Goal: Information Seeking & Learning: Check status

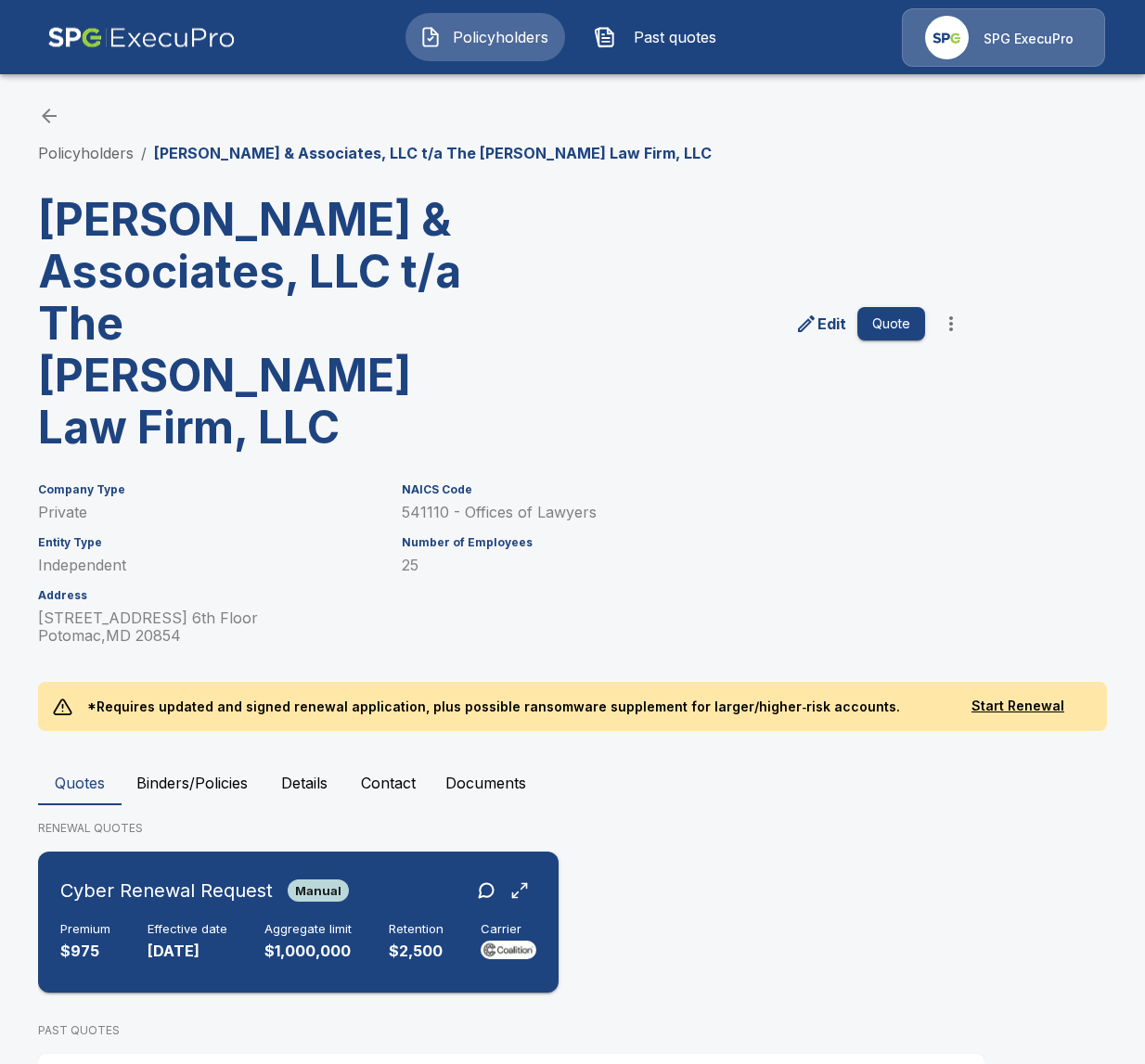
scroll to position [71, 0]
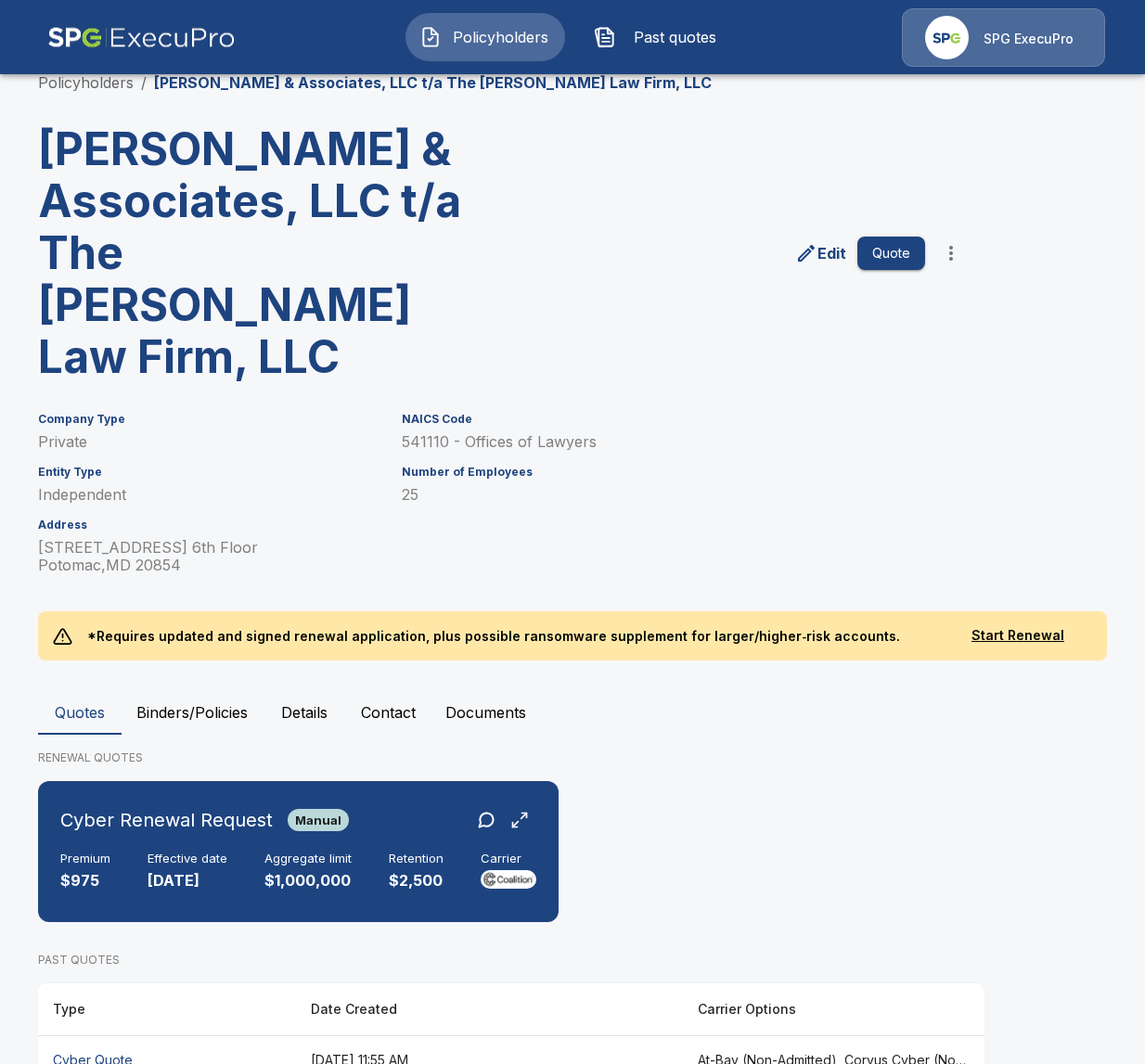
click at [467, 1035] on th "August 25, 2025 at 11:55 AM" at bounding box center [489, 1059] width 387 height 49
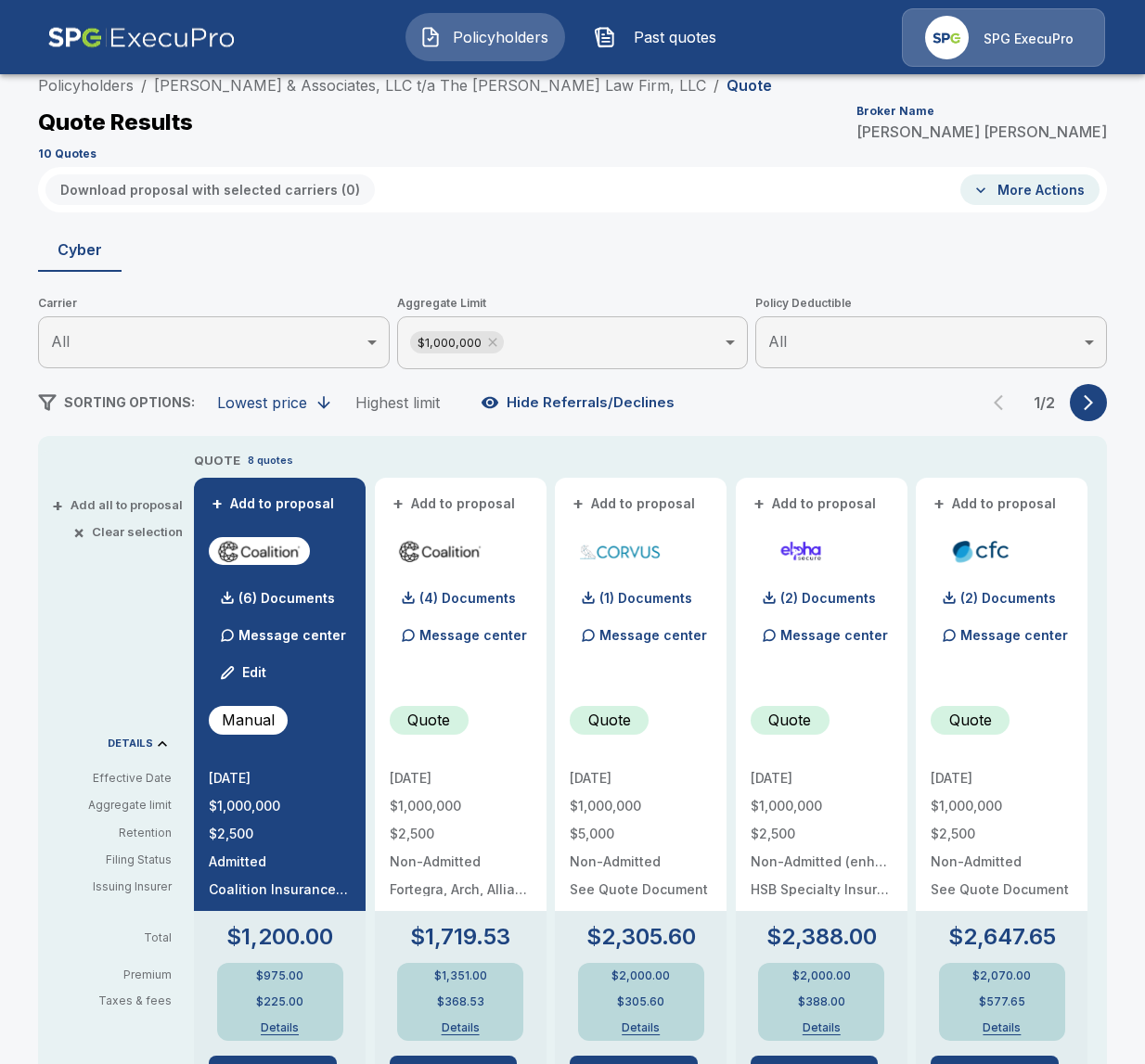
scroll to position [71, 0]
click at [922, 183] on button "More Actions" at bounding box center [1030, 189] width 139 height 31
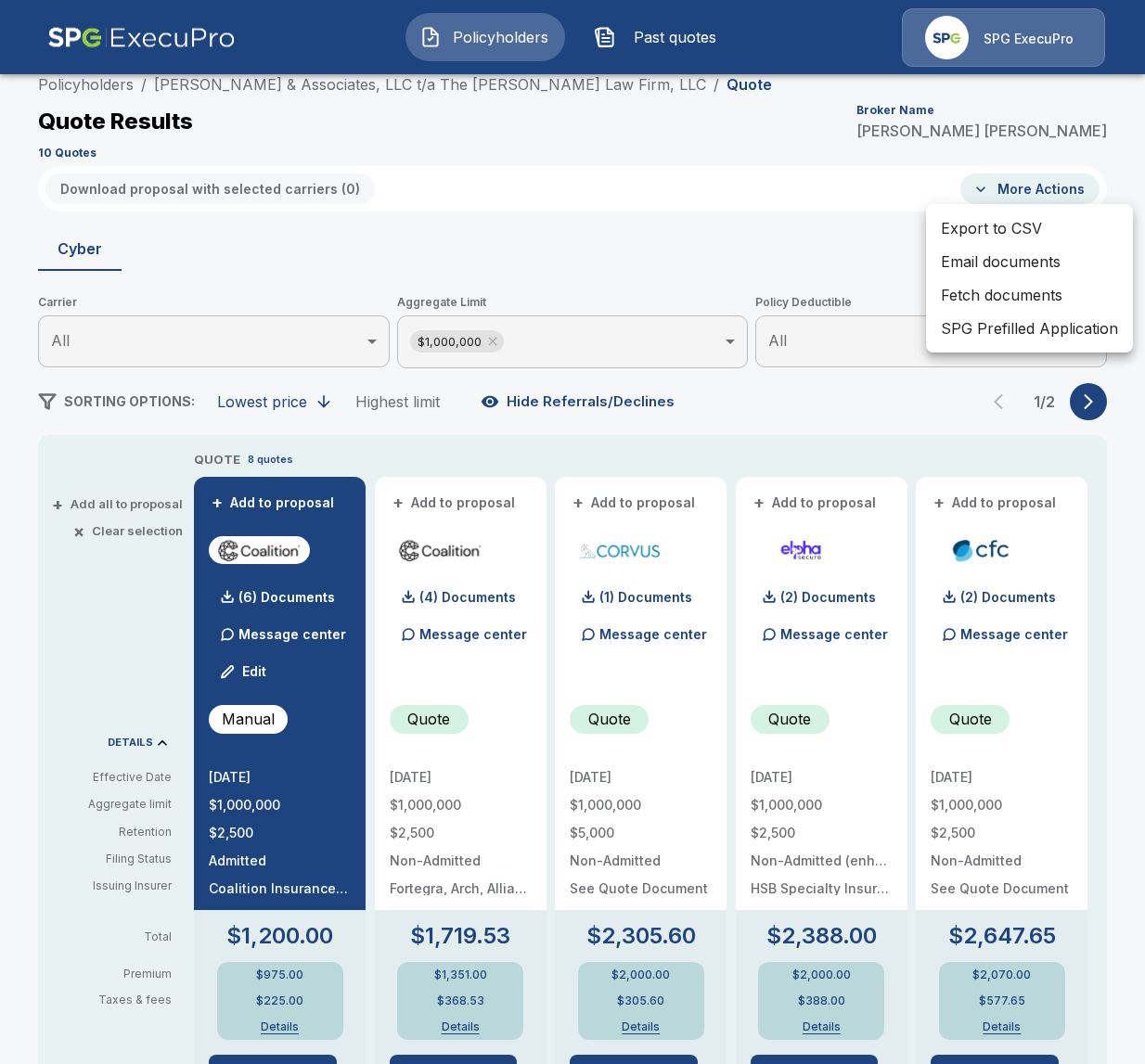
click at [99, 505] on div at bounding box center [572, 532] width 1145 height 1064
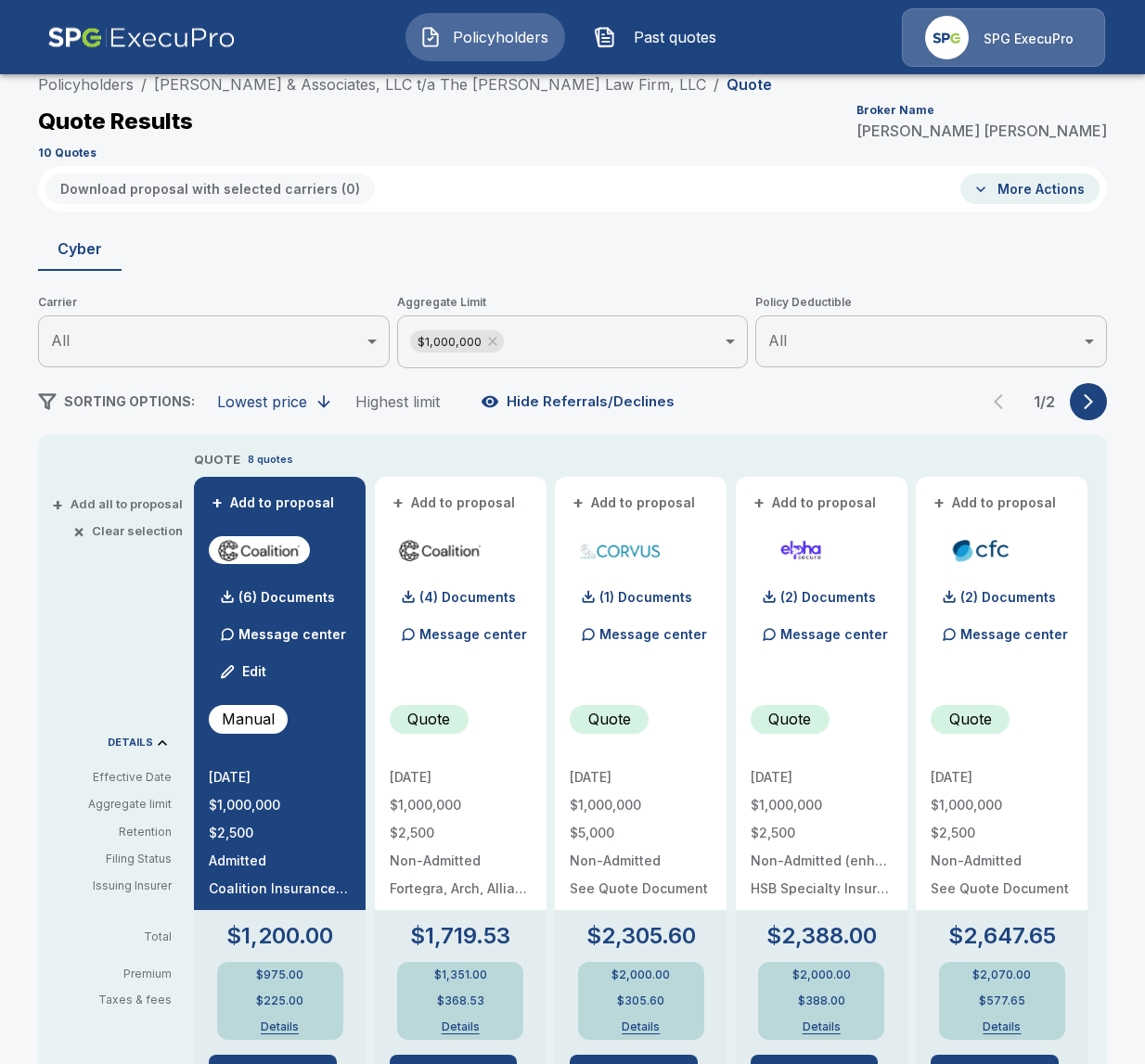
click at [109, 503] on button "+ Add all to proposal" at bounding box center [118, 504] width 127 height 12
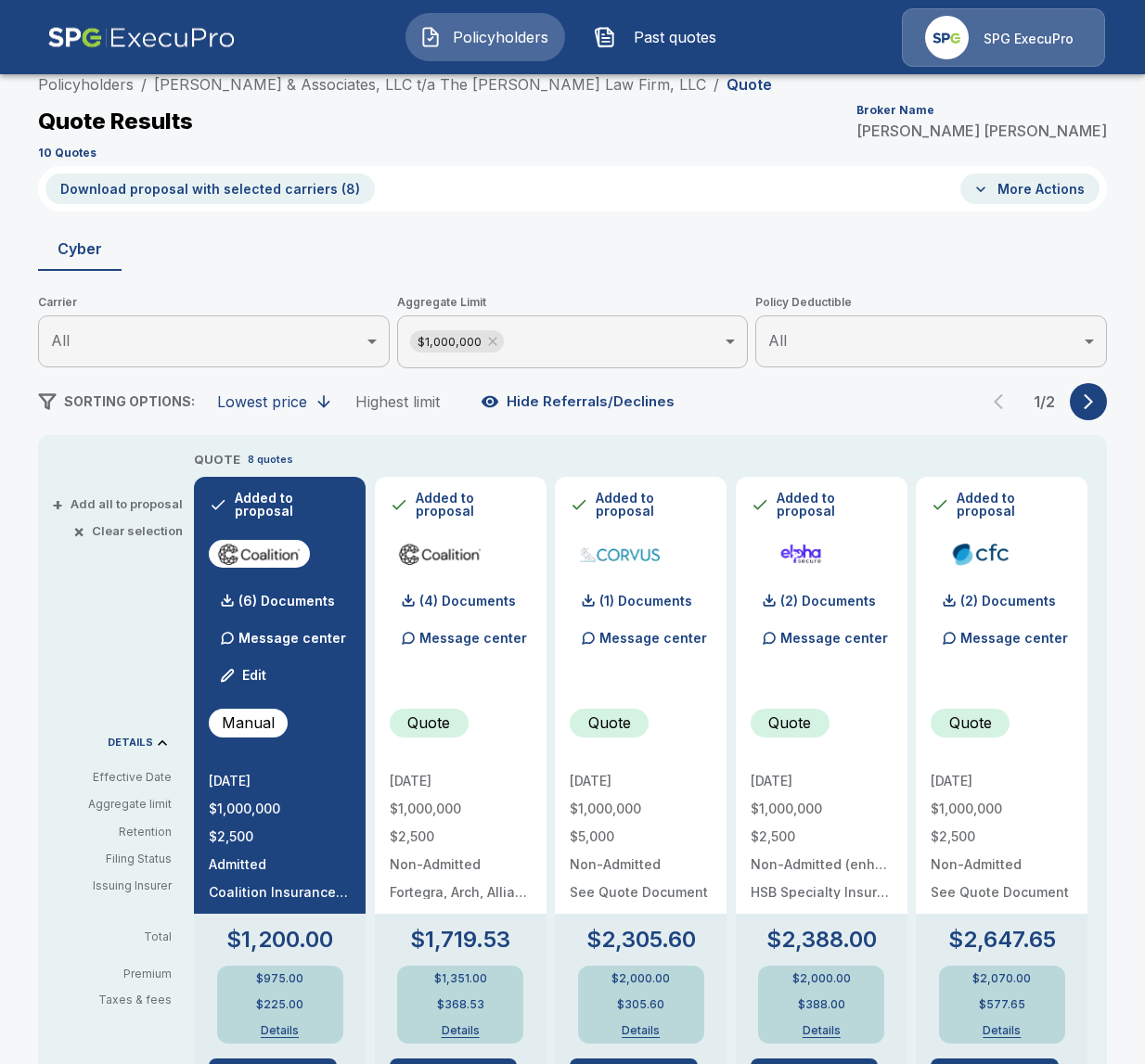
click at [168, 181] on button "Download proposal with selected carriers ( 8 )" at bounding box center [210, 189] width 329 height 31
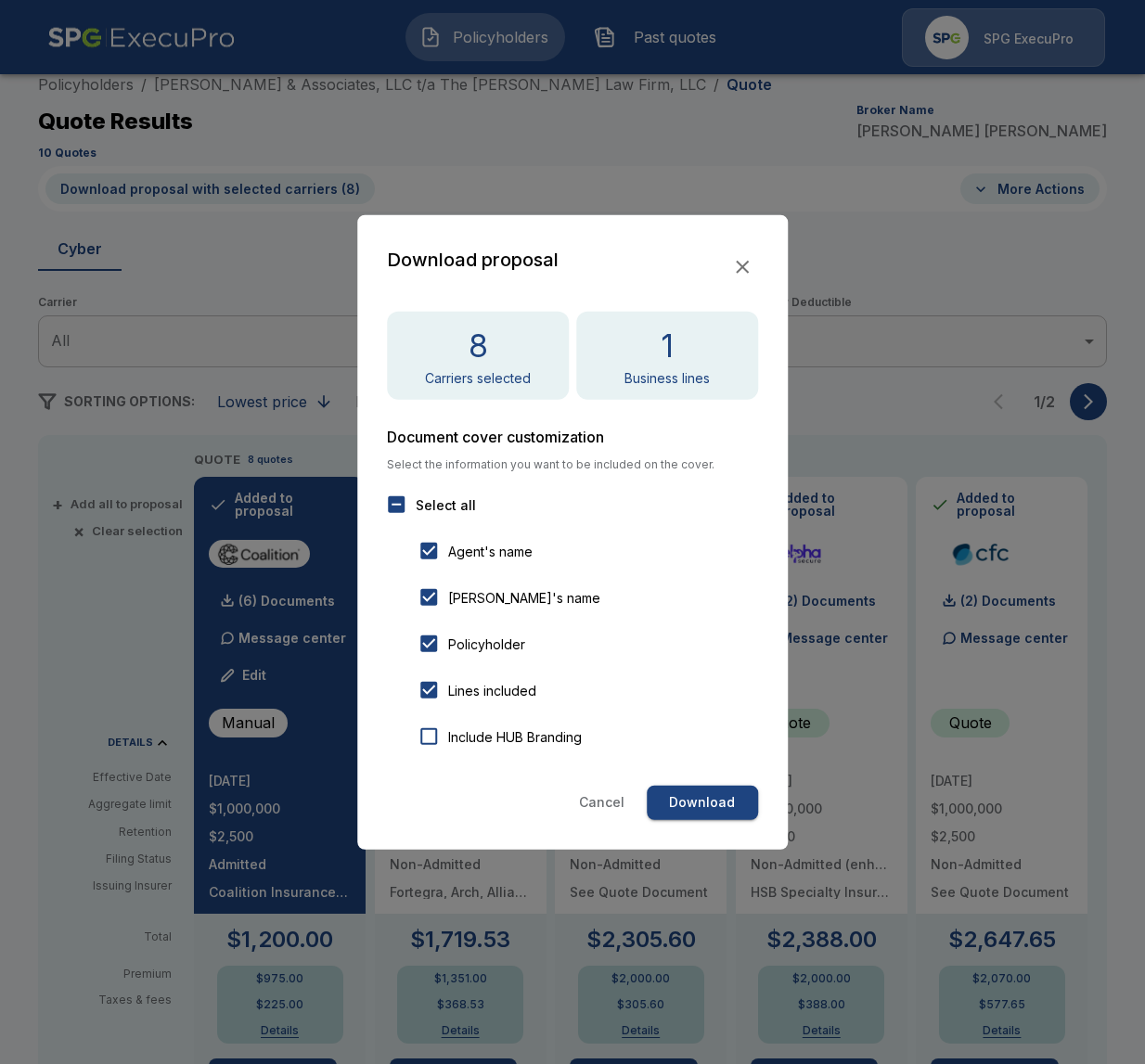
click at [727, 801] on button "Download" at bounding box center [702, 803] width 112 height 34
click at [888, 404] on div at bounding box center [572, 532] width 1145 height 1064
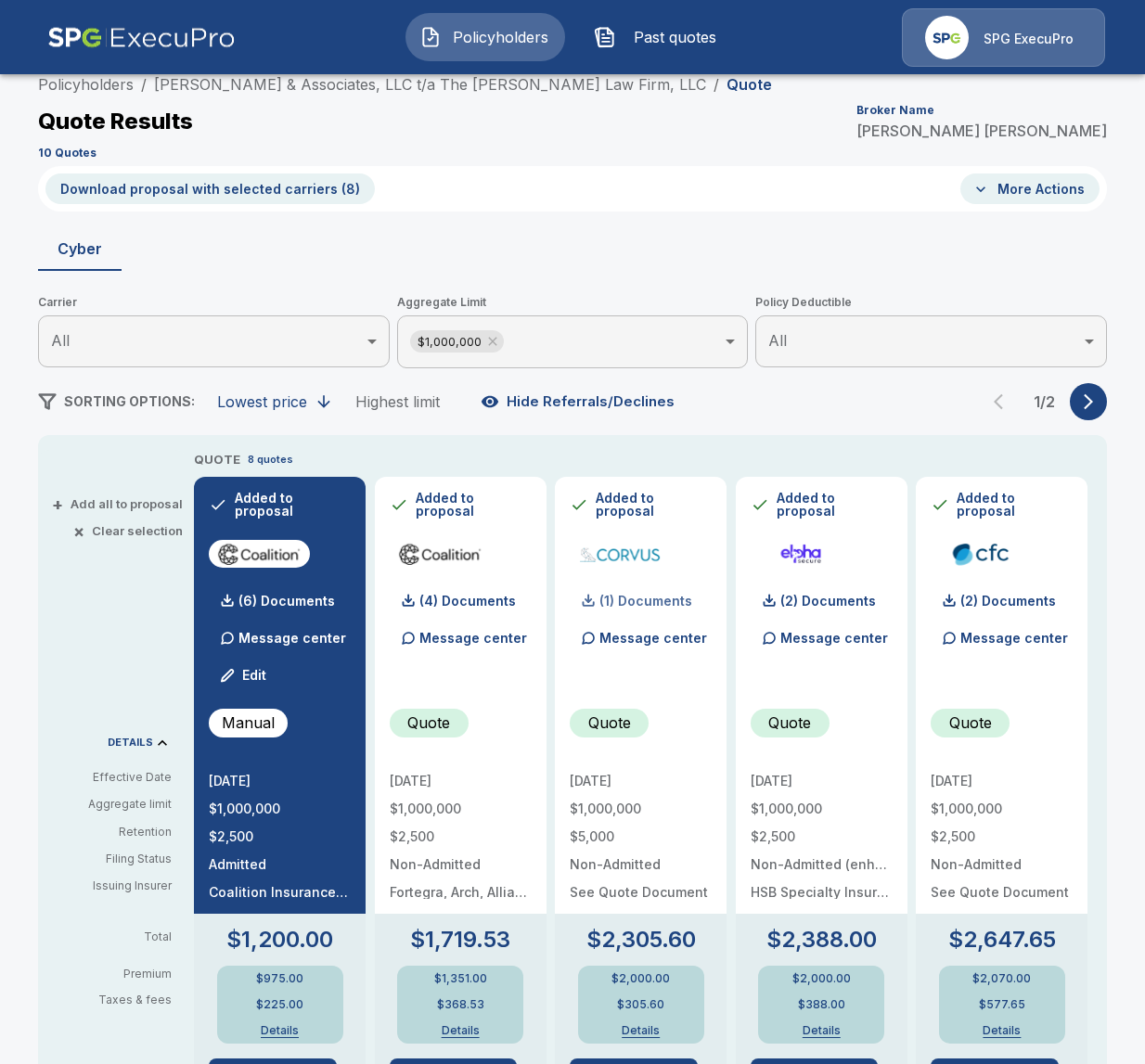
click at [649, 607] on div "(1) Documents" at bounding box center [631, 601] width 122 height 37
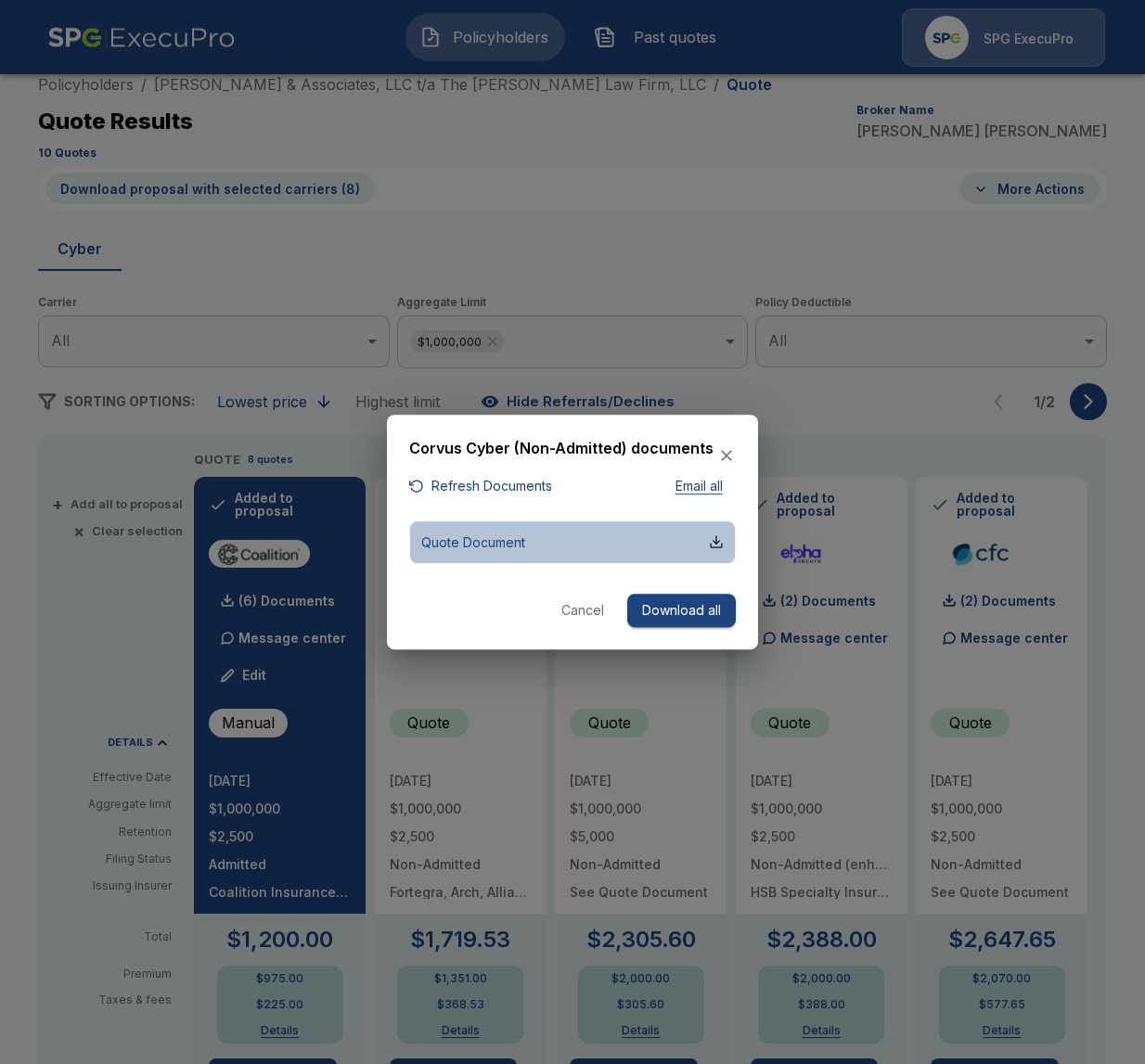
click at [603, 546] on button "Quote Document" at bounding box center [572, 543] width 327 height 44
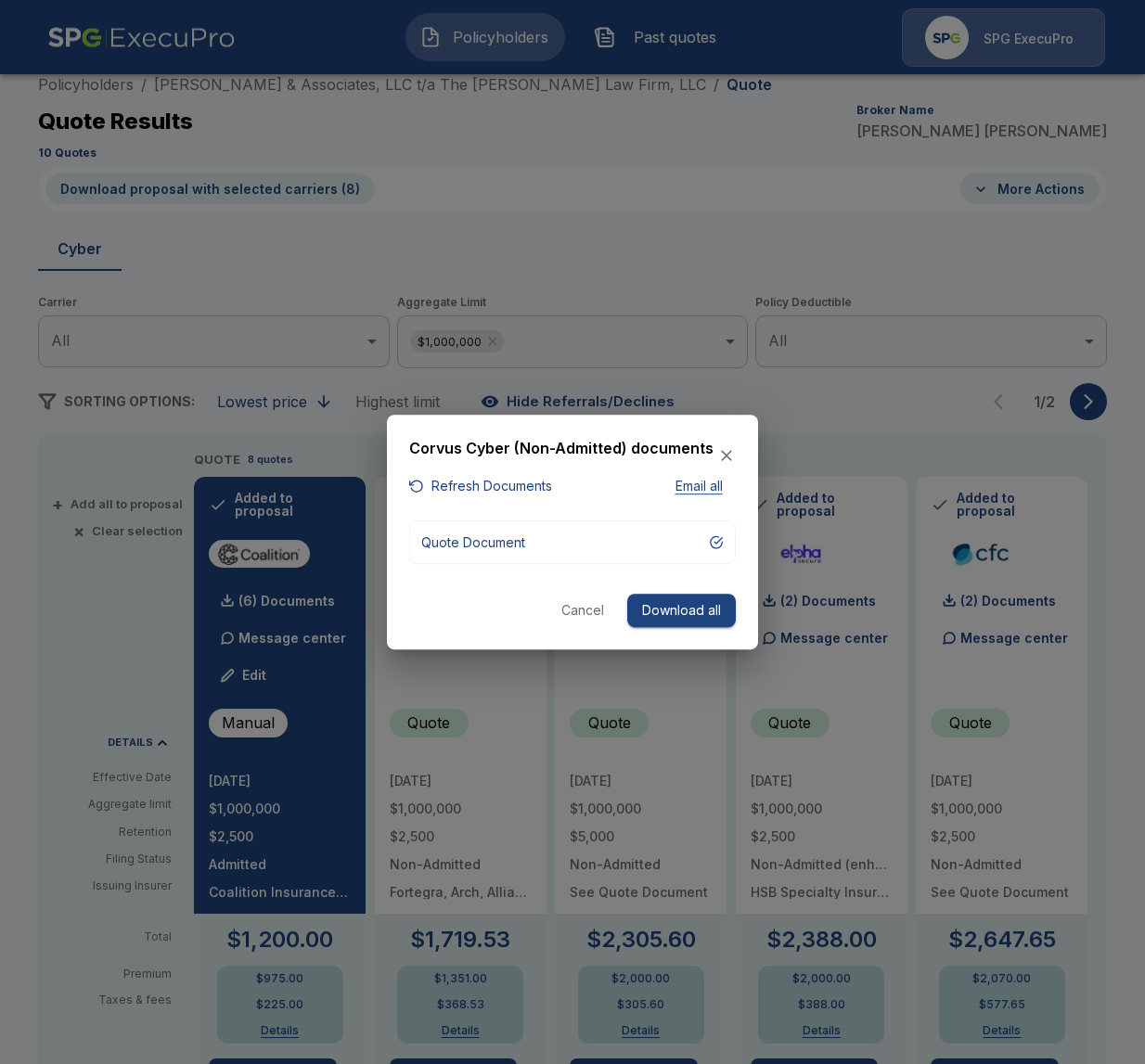
click at [397, 255] on div at bounding box center [572, 532] width 1145 height 1064
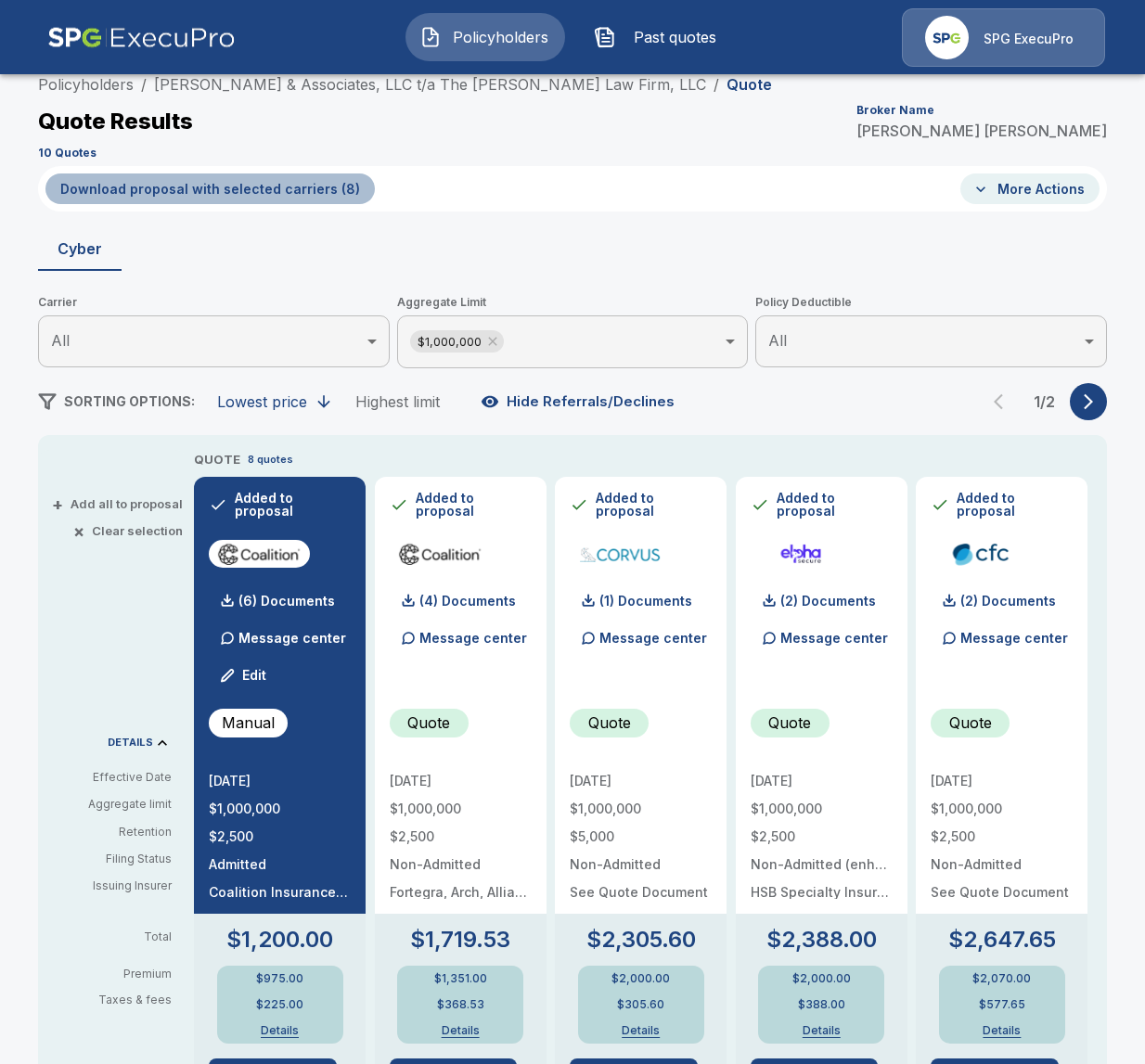
click at [250, 189] on button "Download proposal with selected carriers ( 8 )" at bounding box center [210, 189] width 329 height 31
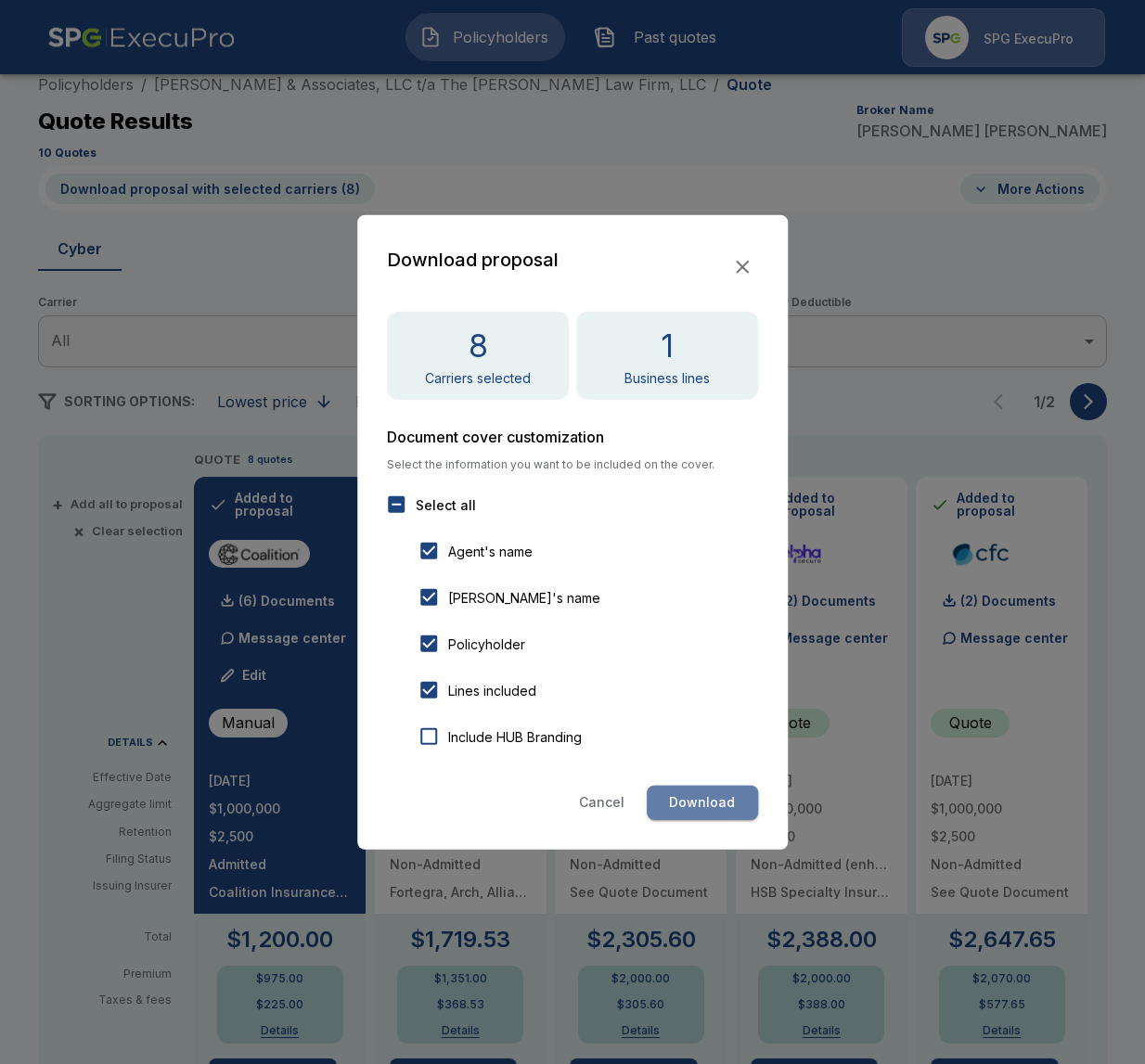
click at [706, 816] on button "Download" at bounding box center [702, 803] width 112 height 34
click at [682, 133] on div at bounding box center [572, 532] width 1145 height 1064
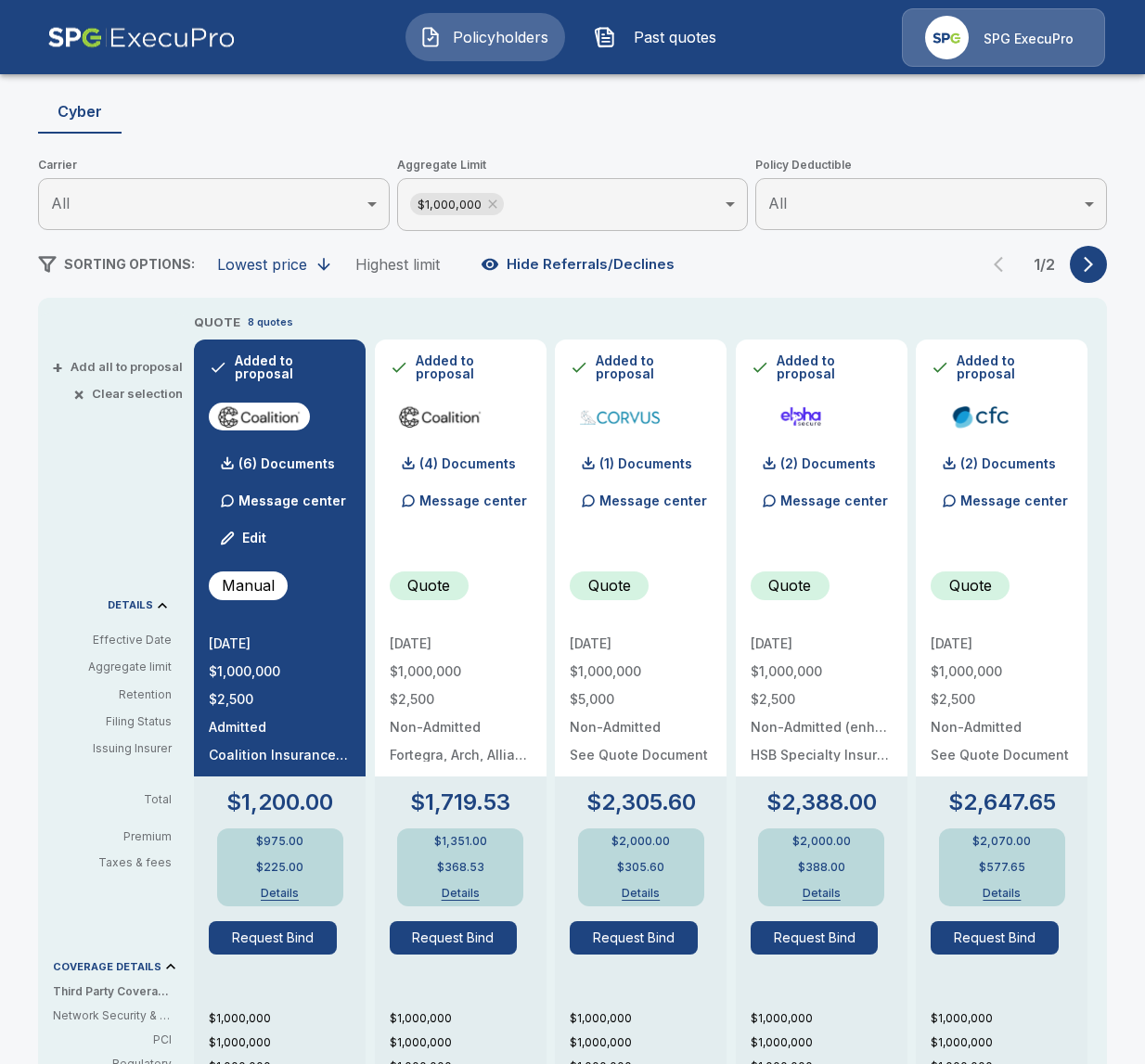
scroll to position [0, 0]
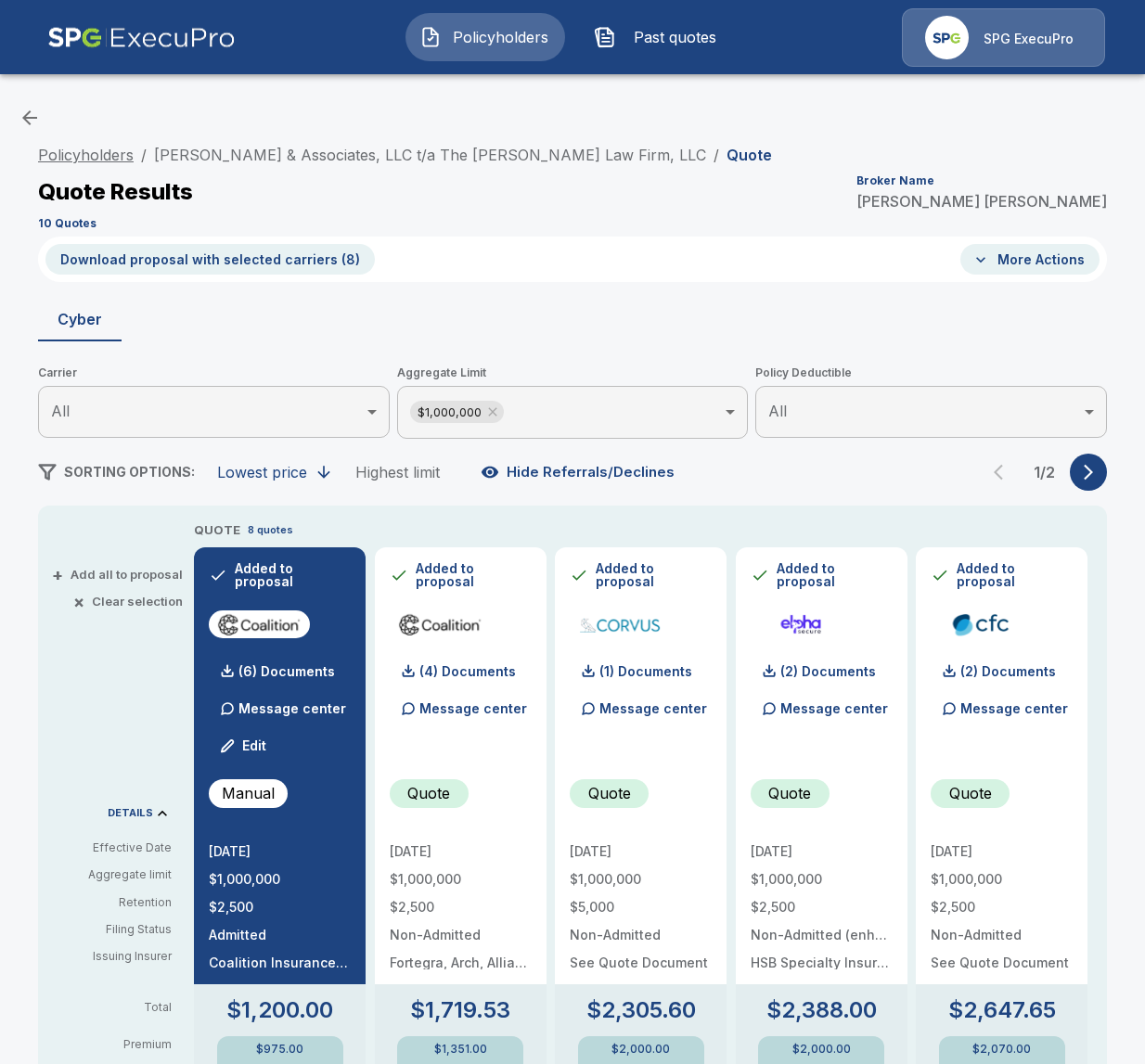
click at [116, 159] on link "Policyholders" at bounding box center [86, 155] width 95 height 18
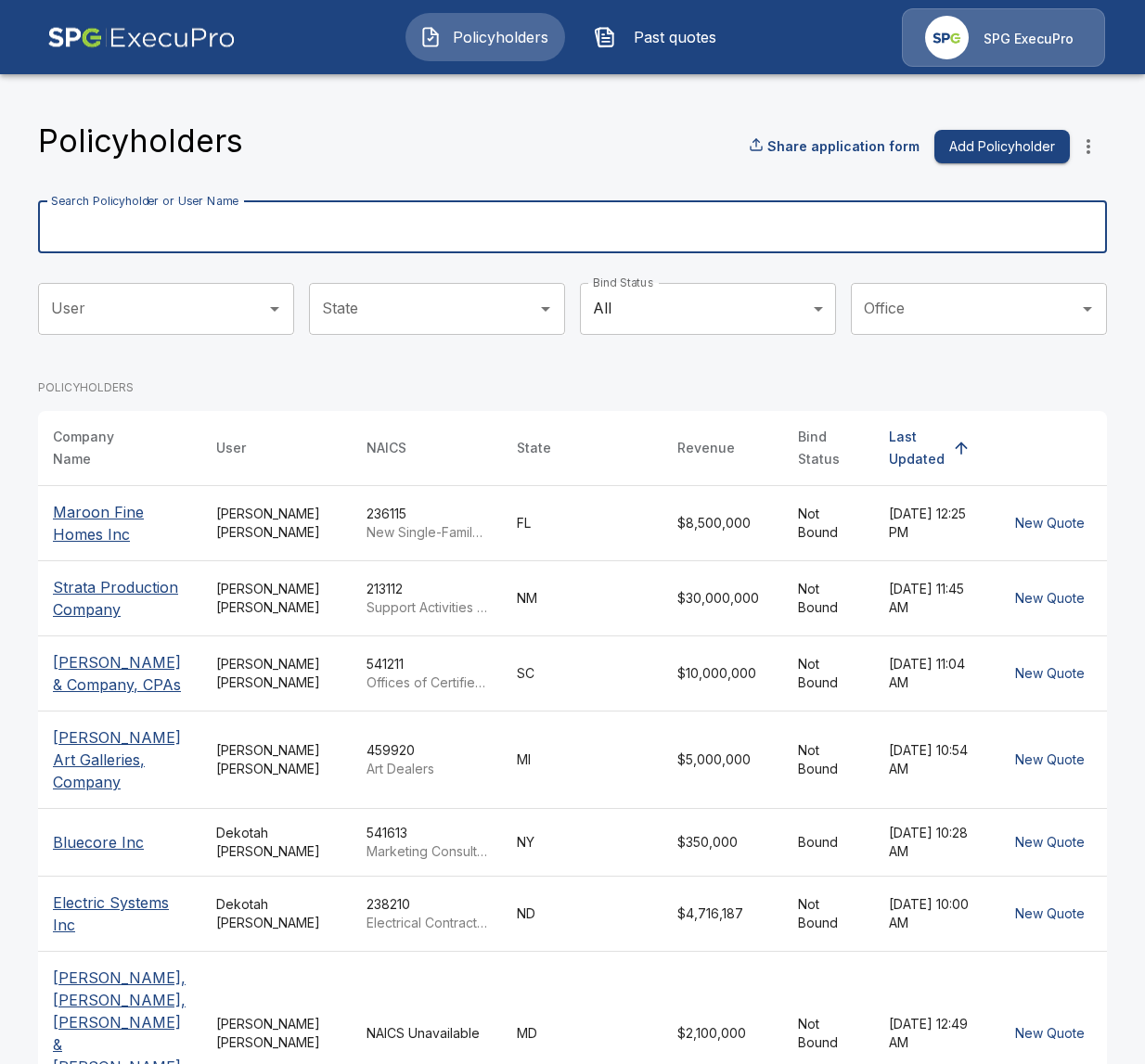
click at [459, 219] on input "Search Policyholder or User Name" at bounding box center [562, 227] width 1049 height 52
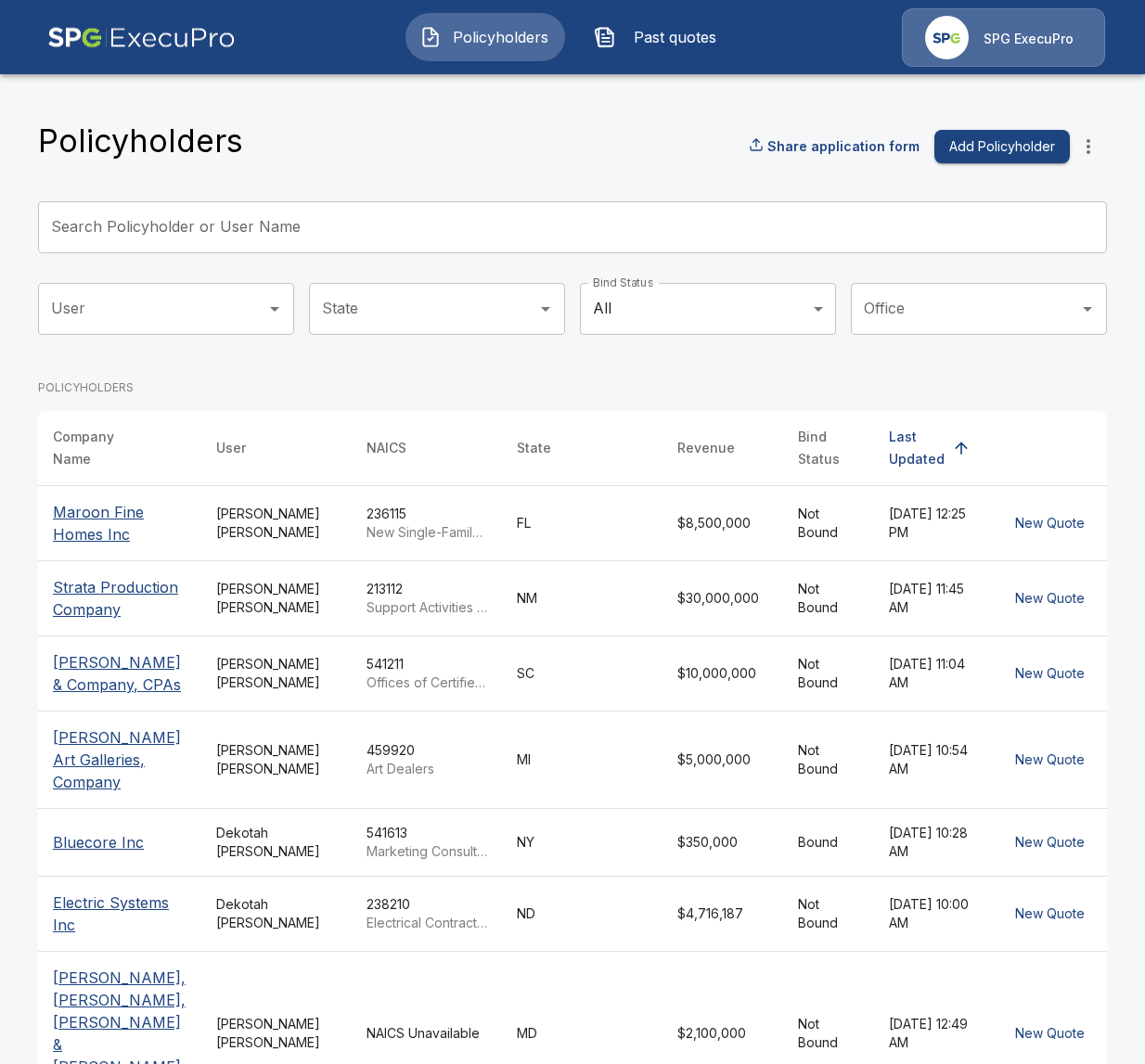
click at [483, 160] on div "Policyholders Share application form Add Policyholder" at bounding box center [572, 146] width 1069 height 50
click at [403, 242] on input "Search Policyholder or User Name" at bounding box center [562, 227] width 1049 height 52
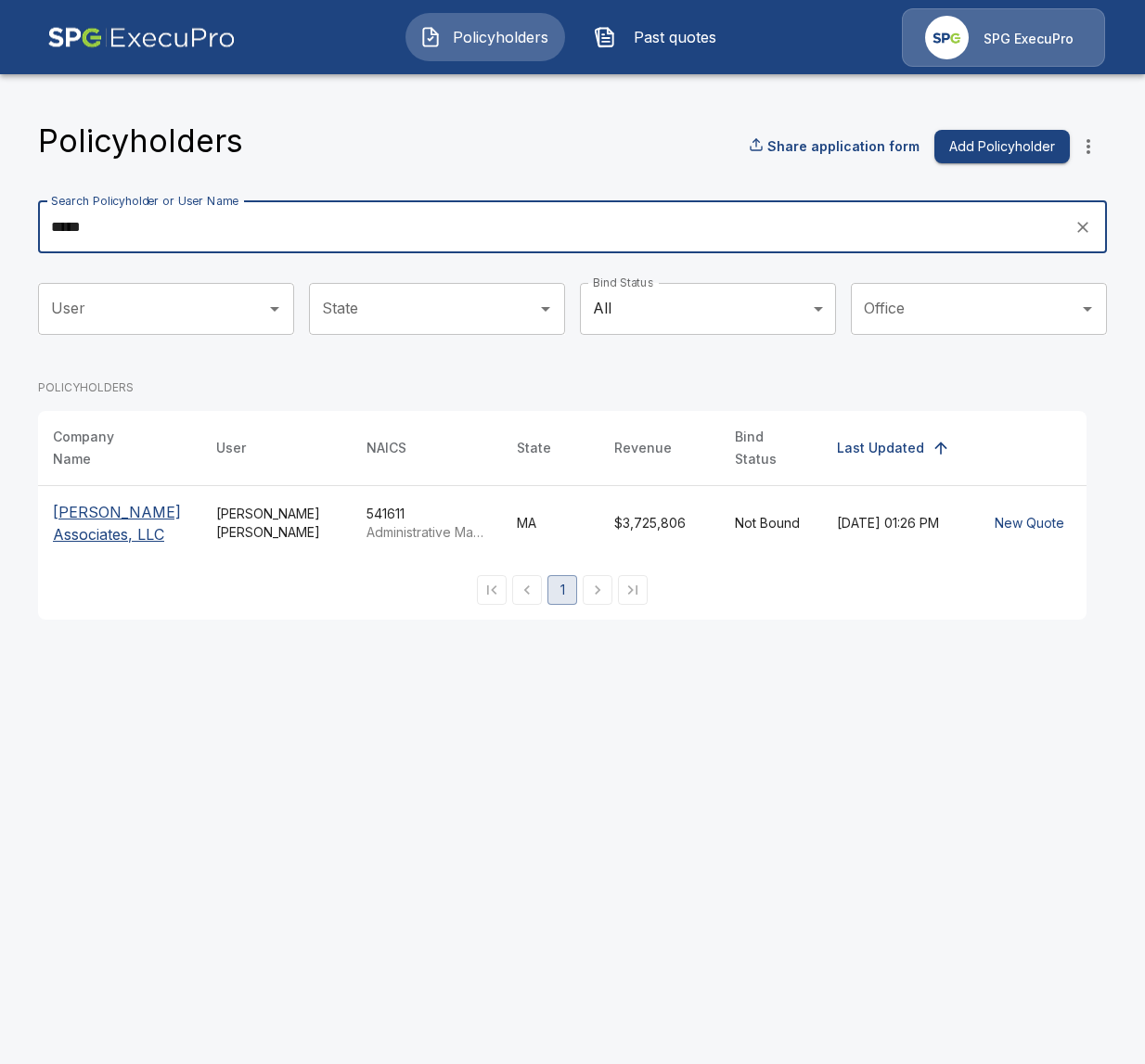
type input "*****"
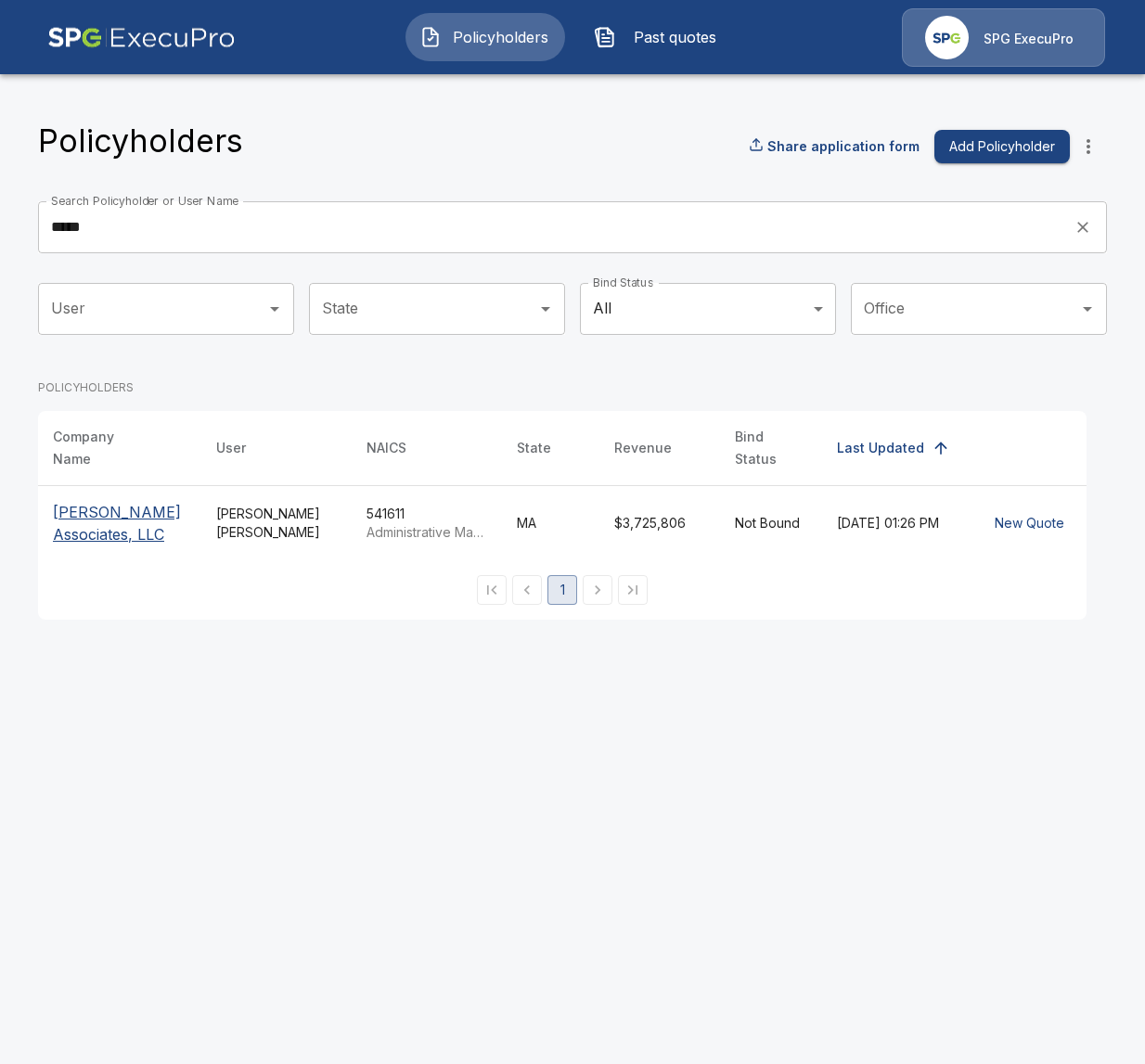
click at [89, 515] on p "Olmstead Associates, LLC" at bounding box center [119, 523] width 134 height 45
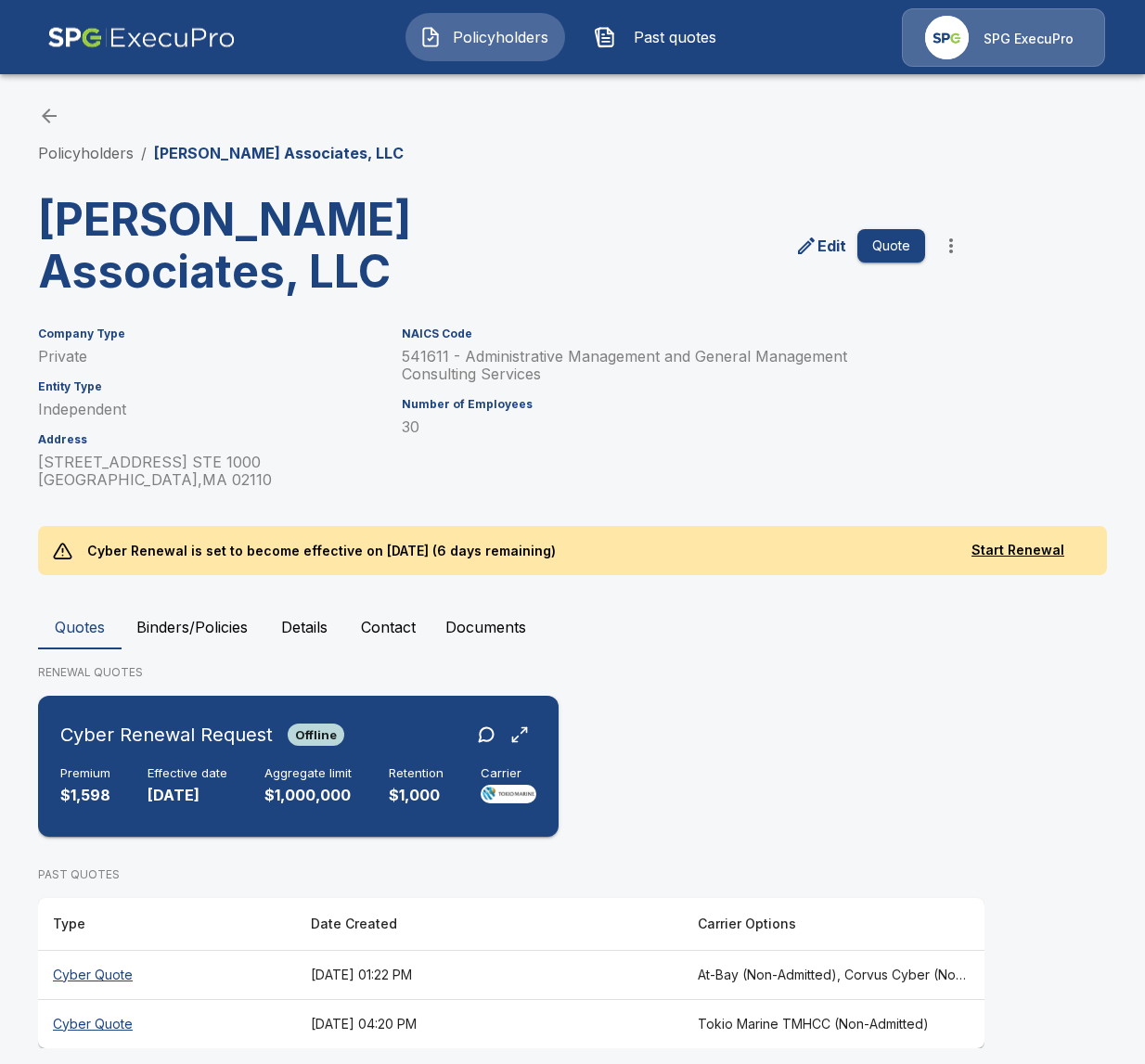
click at [304, 718] on div "Cyber Renewal Request Offline" at bounding box center [201, 734] width 284 height 33
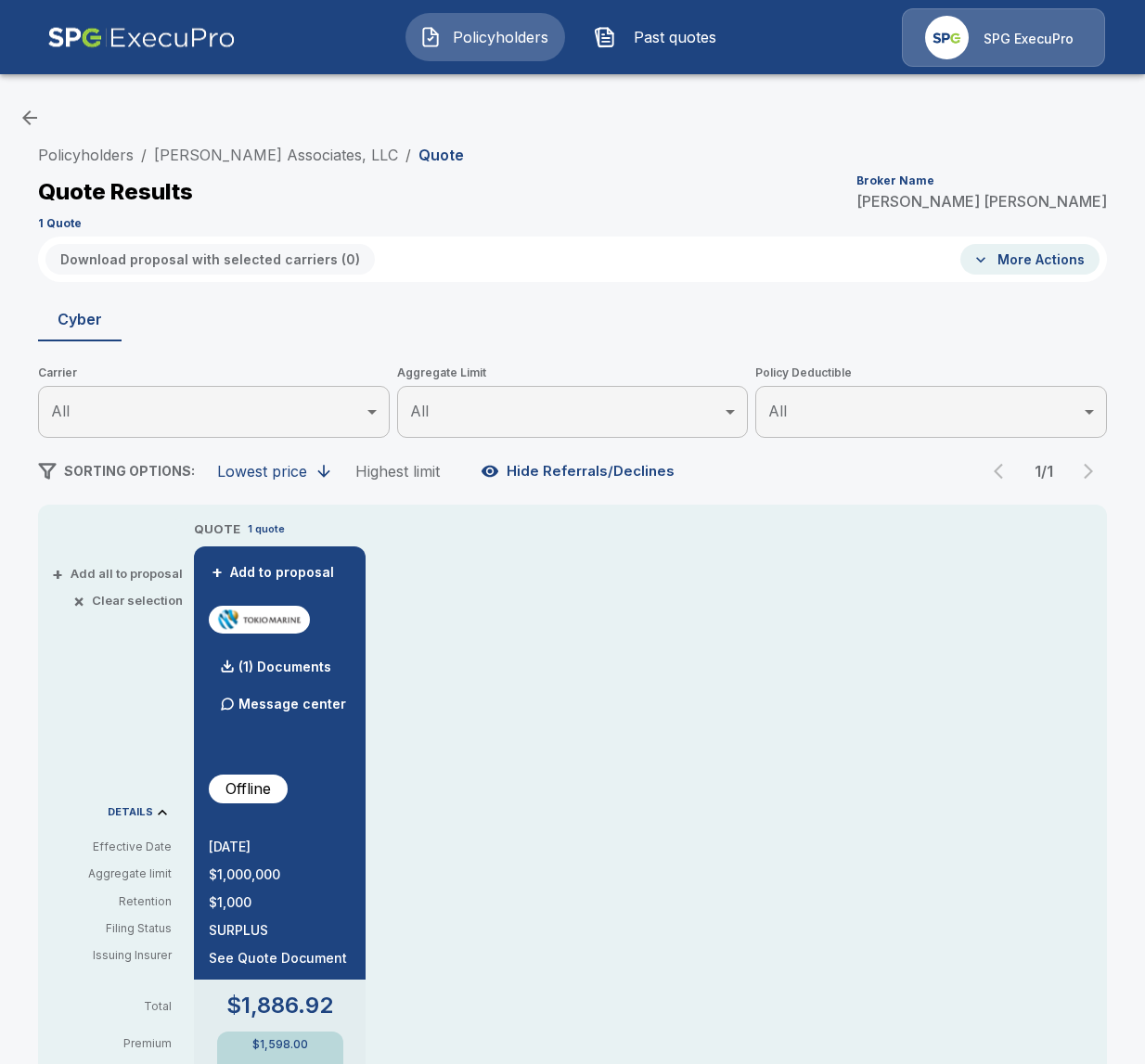
scroll to position [321, 0]
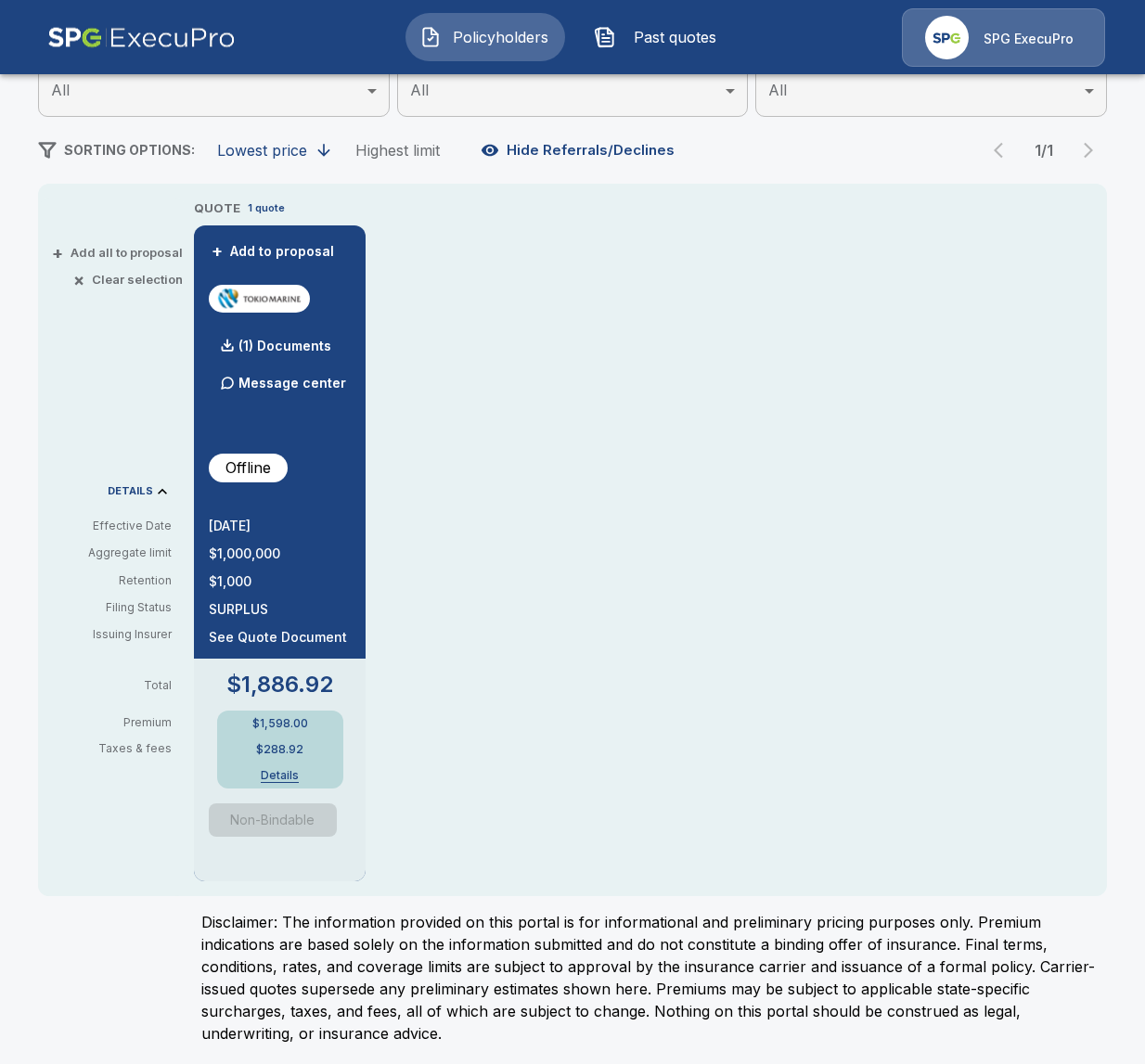
click at [265, 469] on p "Offline" at bounding box center [248, 467] width 46 height 22
click at [489, 523] on div "QUOTE 1 quote + Add to proposal (1) Documents Message center Offline 9/2/2025 $…" at bounding box center [650, 540] width 913 height 683
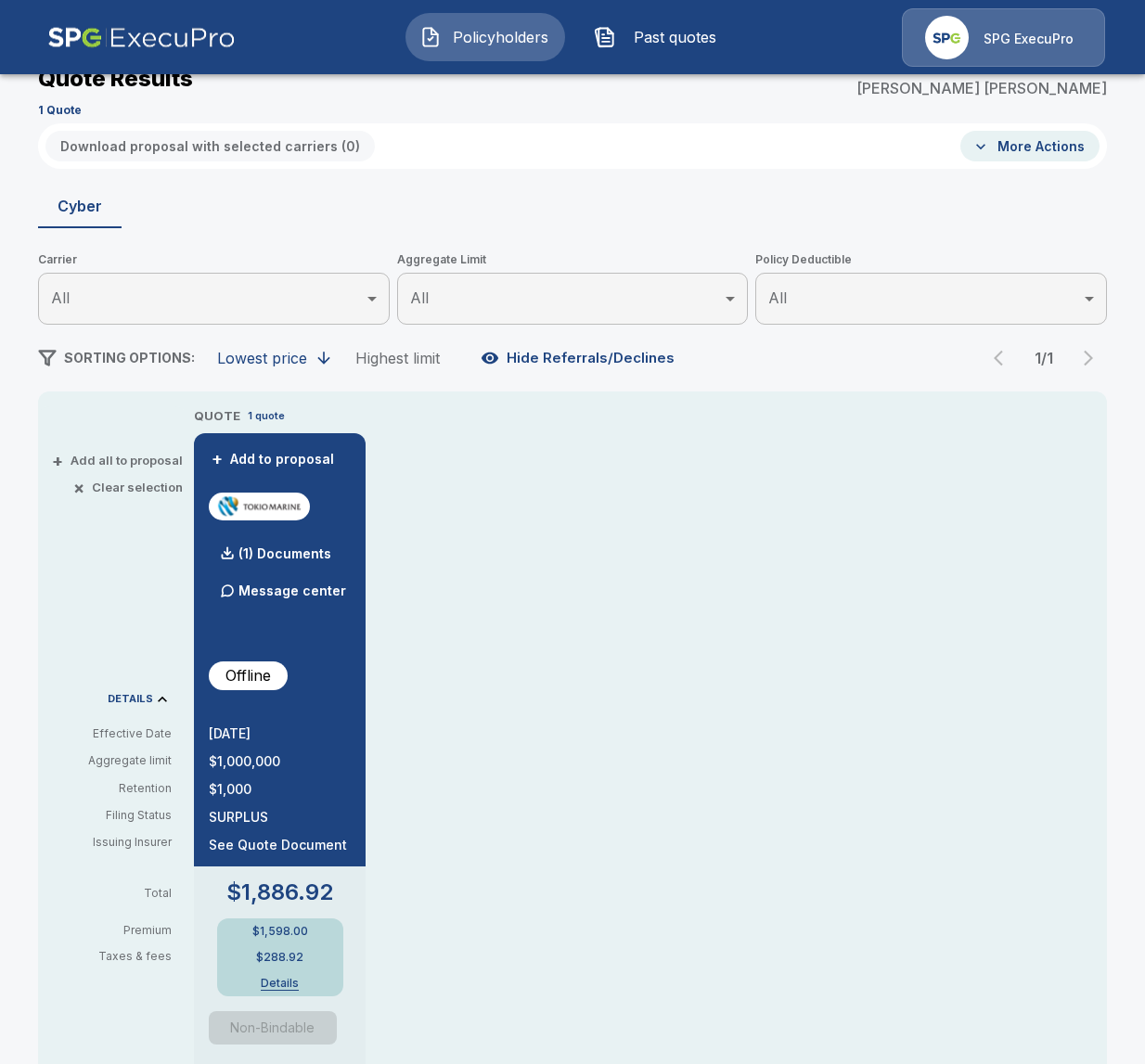
scroll to position [0, 0]
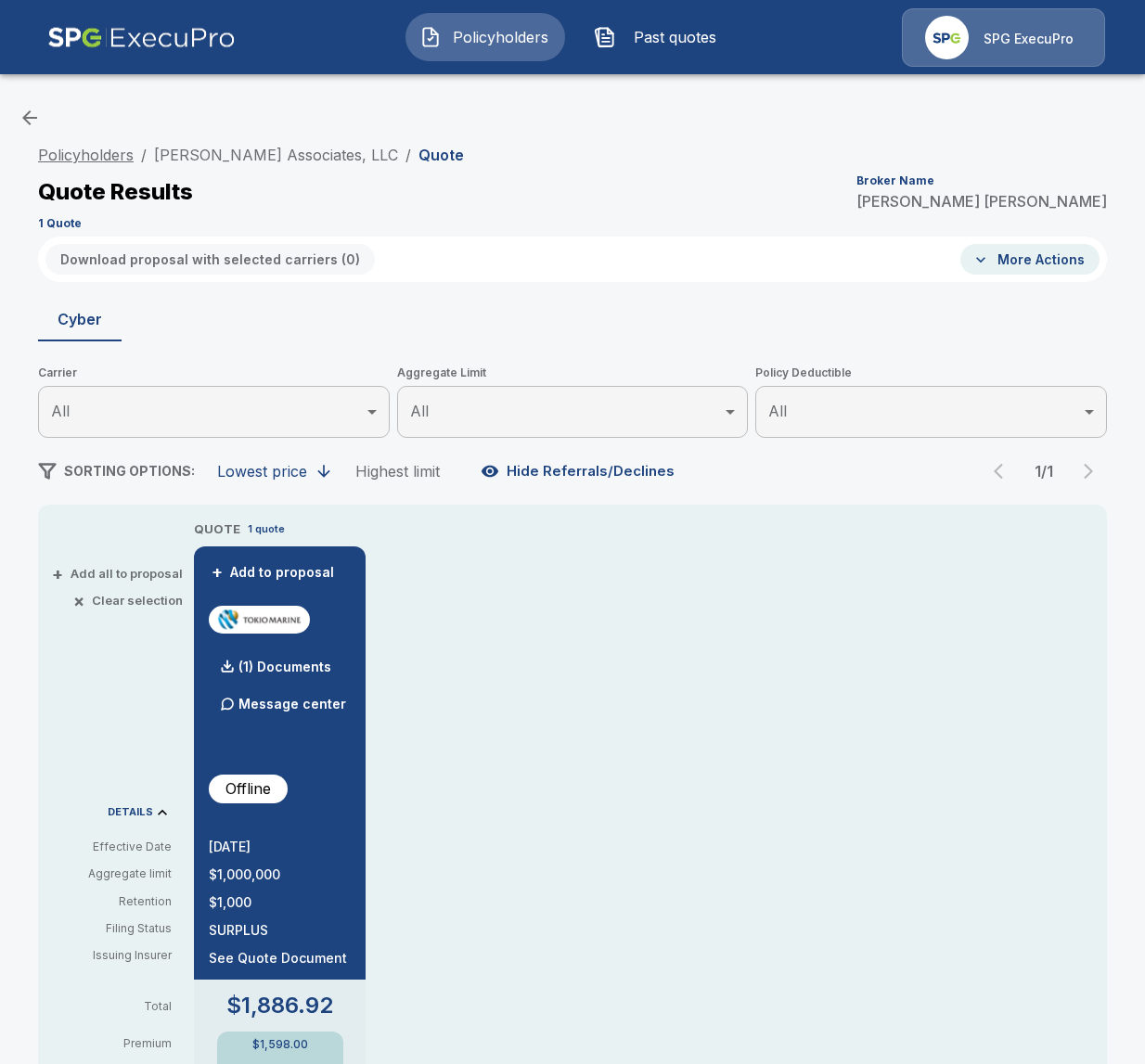
click at [113, 155] on link "Policyholders" at bounding box center [86, 155] width 95 height 18
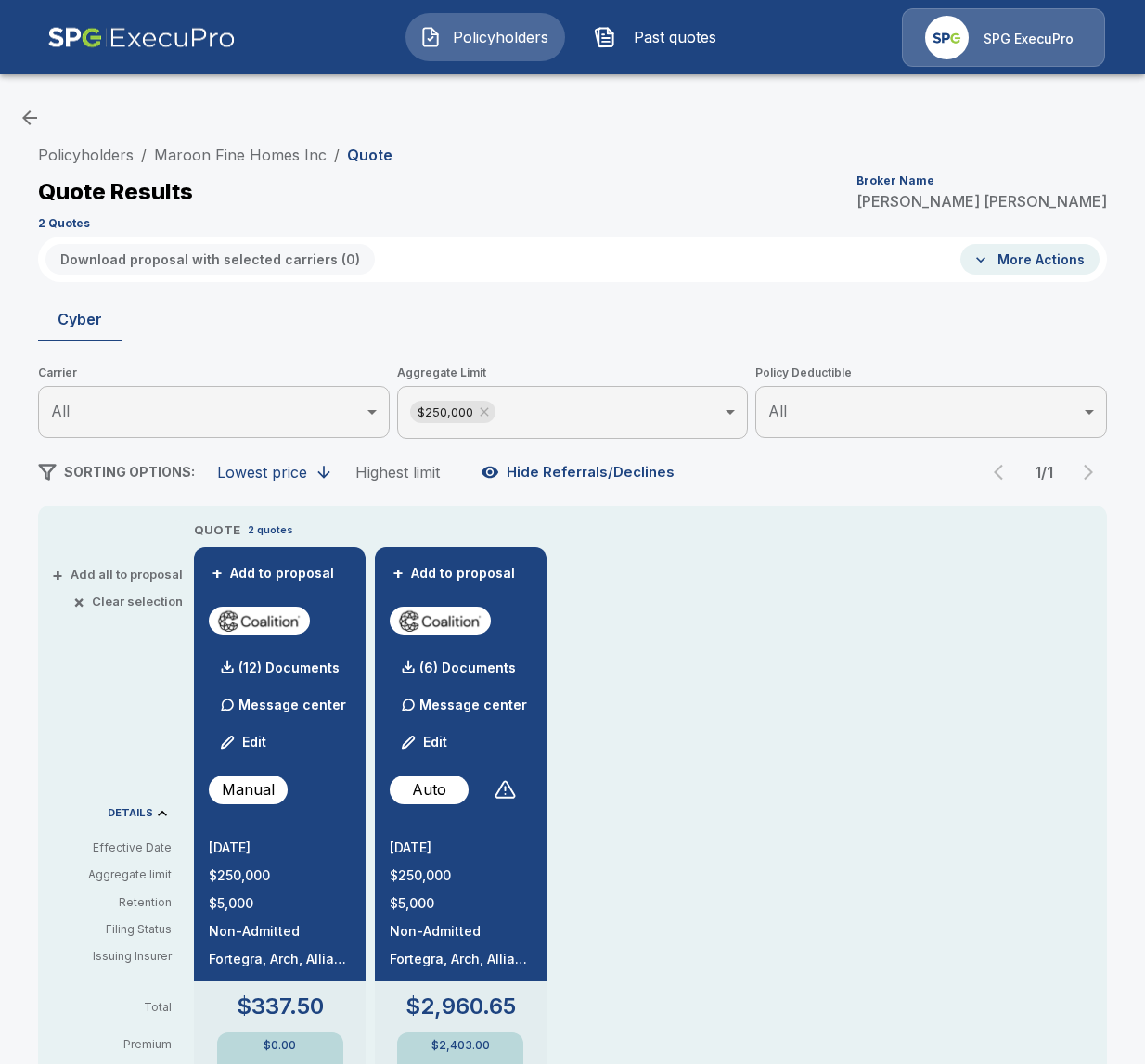
scroll to position [226, 0]
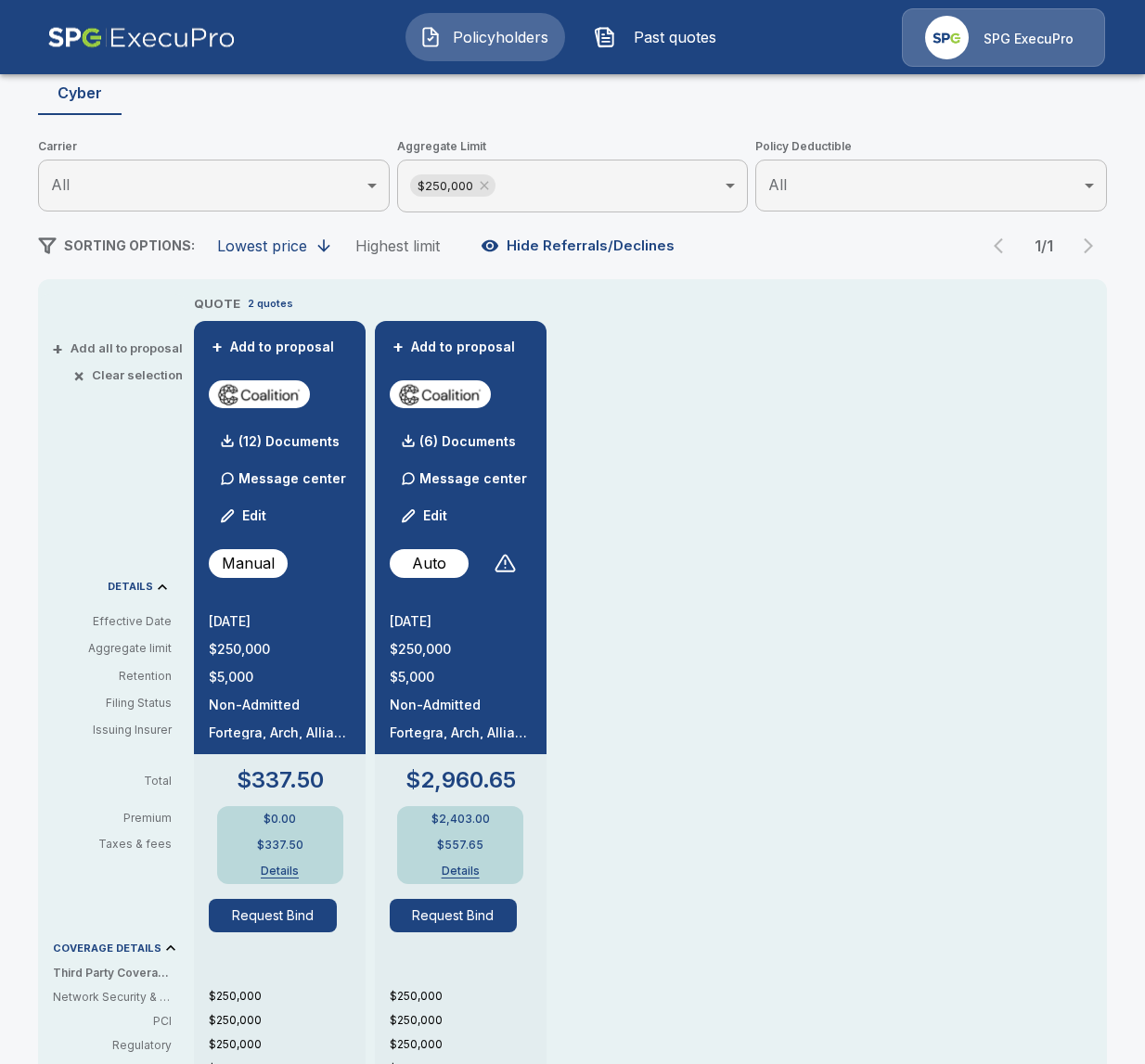
click at [972, 552] on div "QUOTE 2 quotes + Add to proposal (12) Documents Message center Edit Manual [DAT…" at bounding box center [650, 893] width 913 height 1198
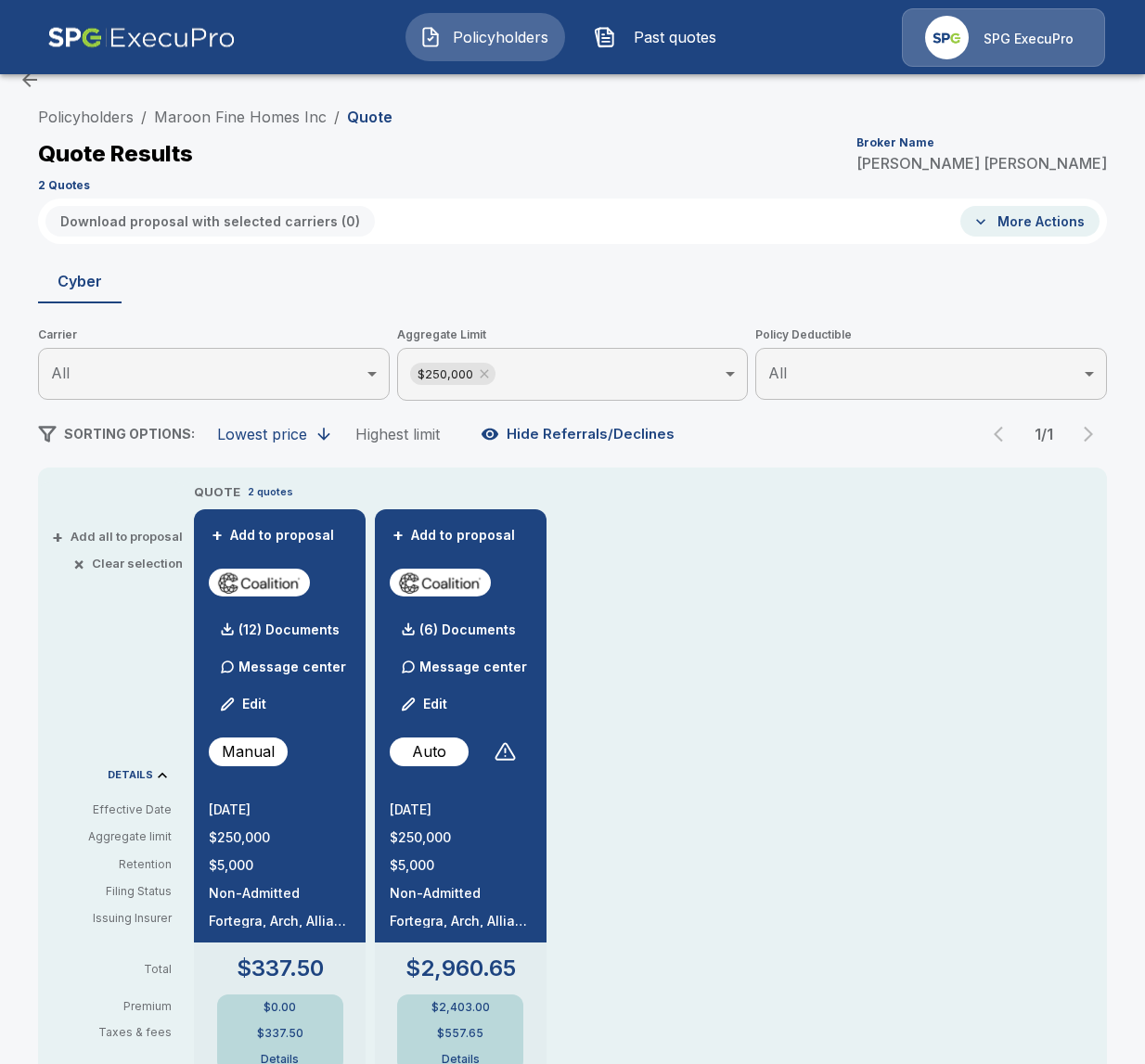
scroll to position [0, 0]
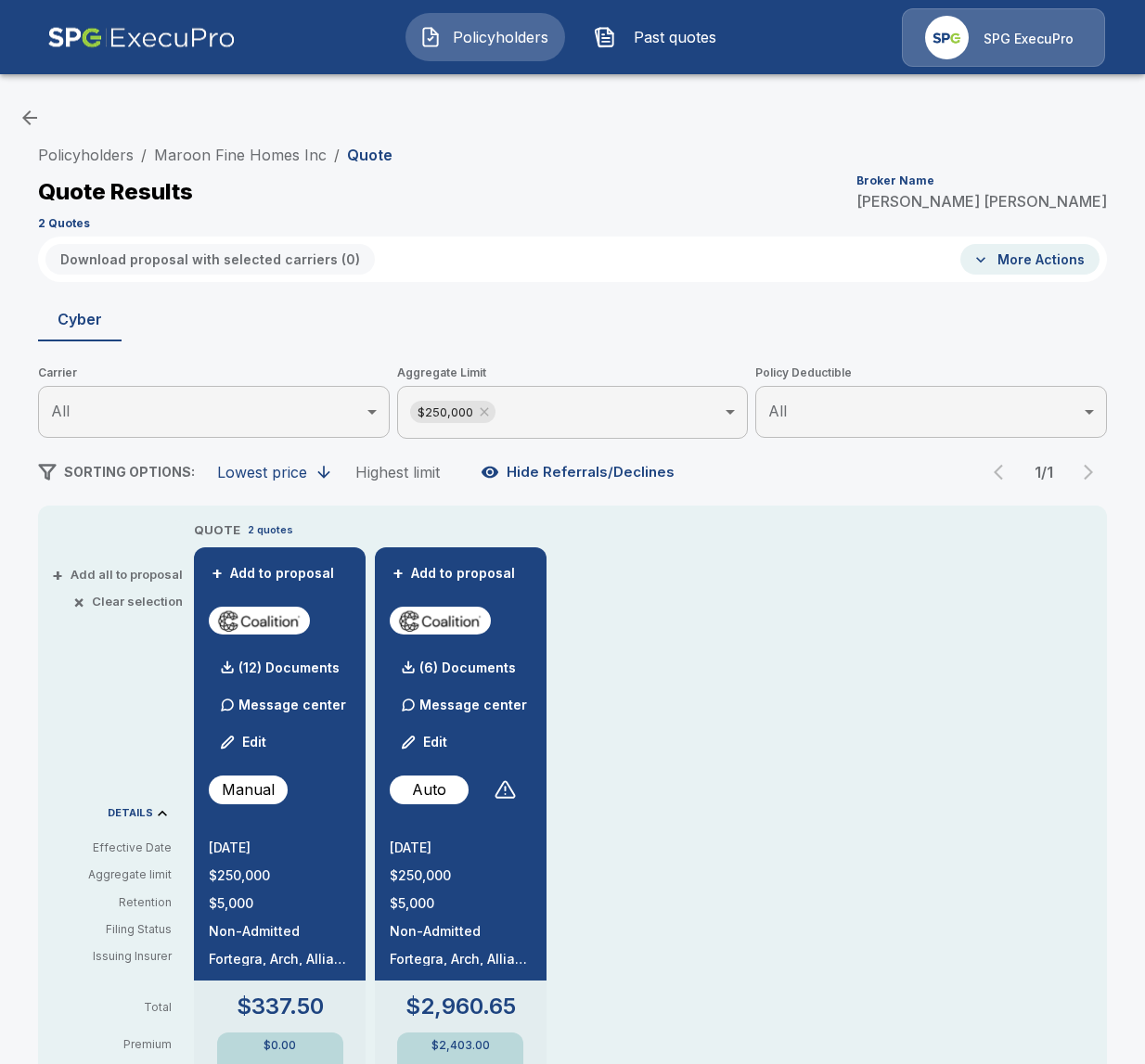
click at [969, 139] on div "Policyholders / Maroon Fine Homes Inc / Quote Quote Results Broker Name [PERSON…" at bounding box center [572, 186] width 1069 height 100
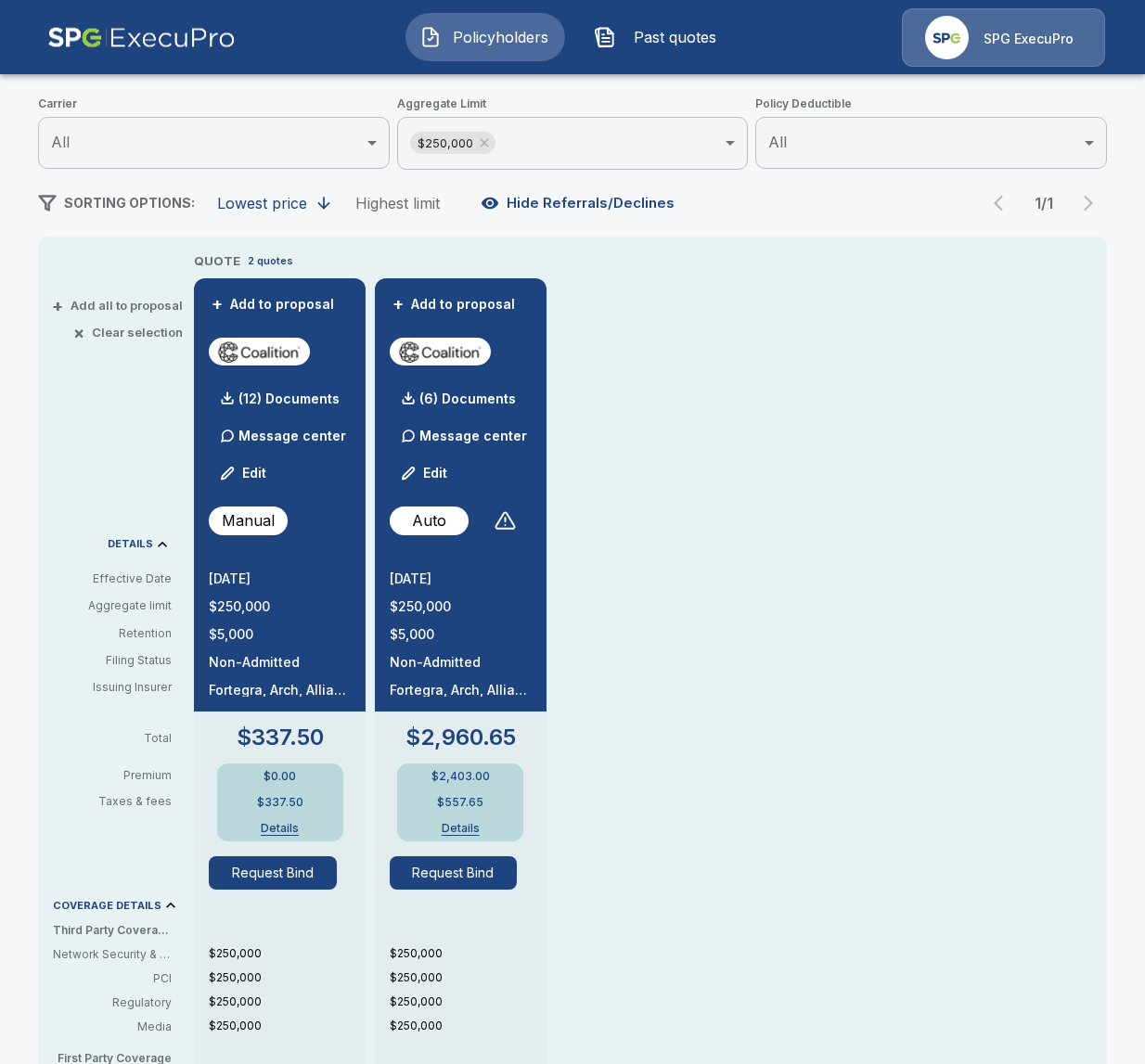
scroll to position [270, 0]
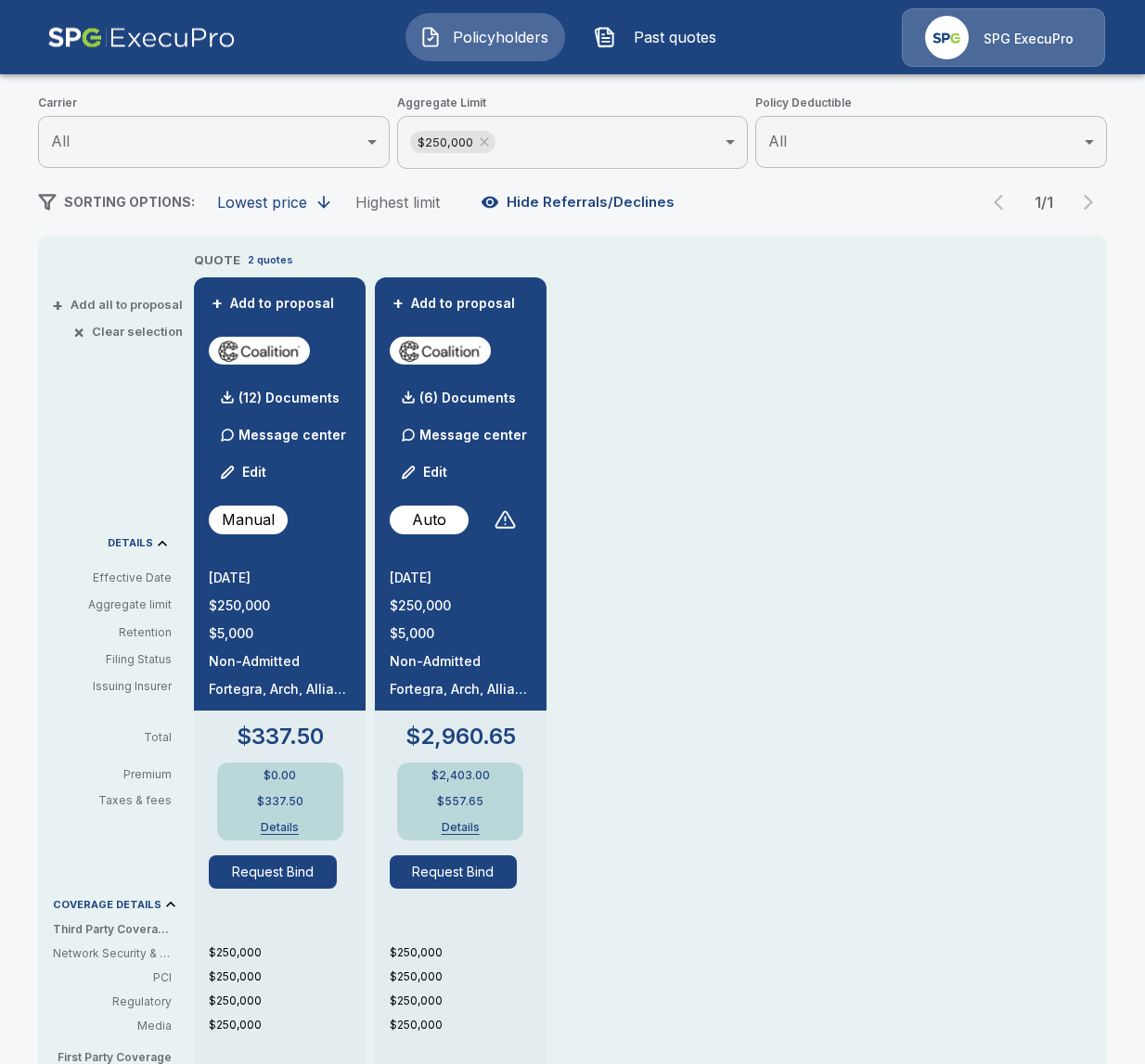
click at [408, 636] on p "$5,000" at bounding box center [460, 634] width 142 height 13
click at [729, 570] on div "QUOTE 2 quotes + Add to proposal (12) Documents Message center Edit Manual 10/1…" at bounding box center [650, 849] width 913 height 1198
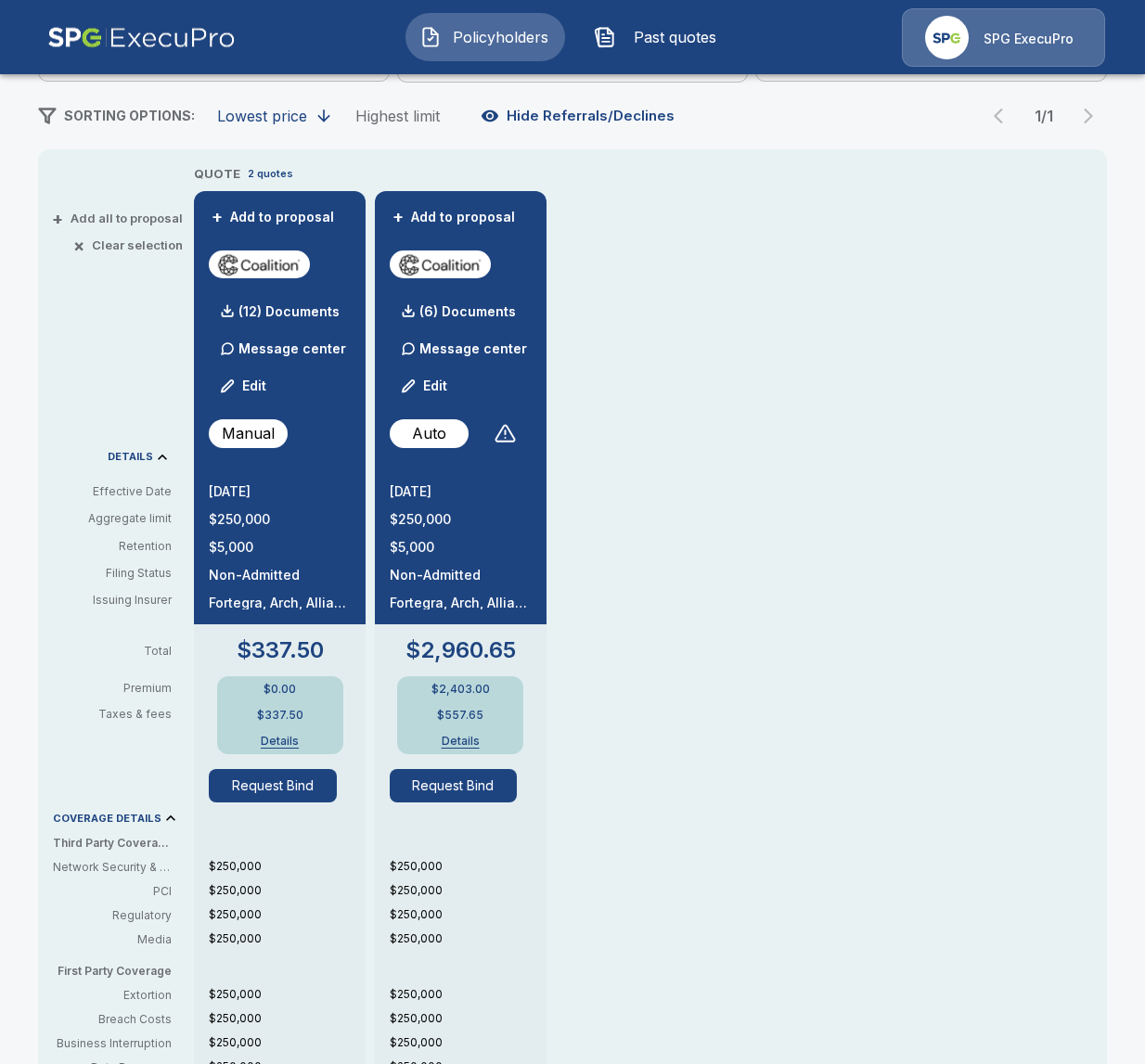
scroll to position [0, 0]
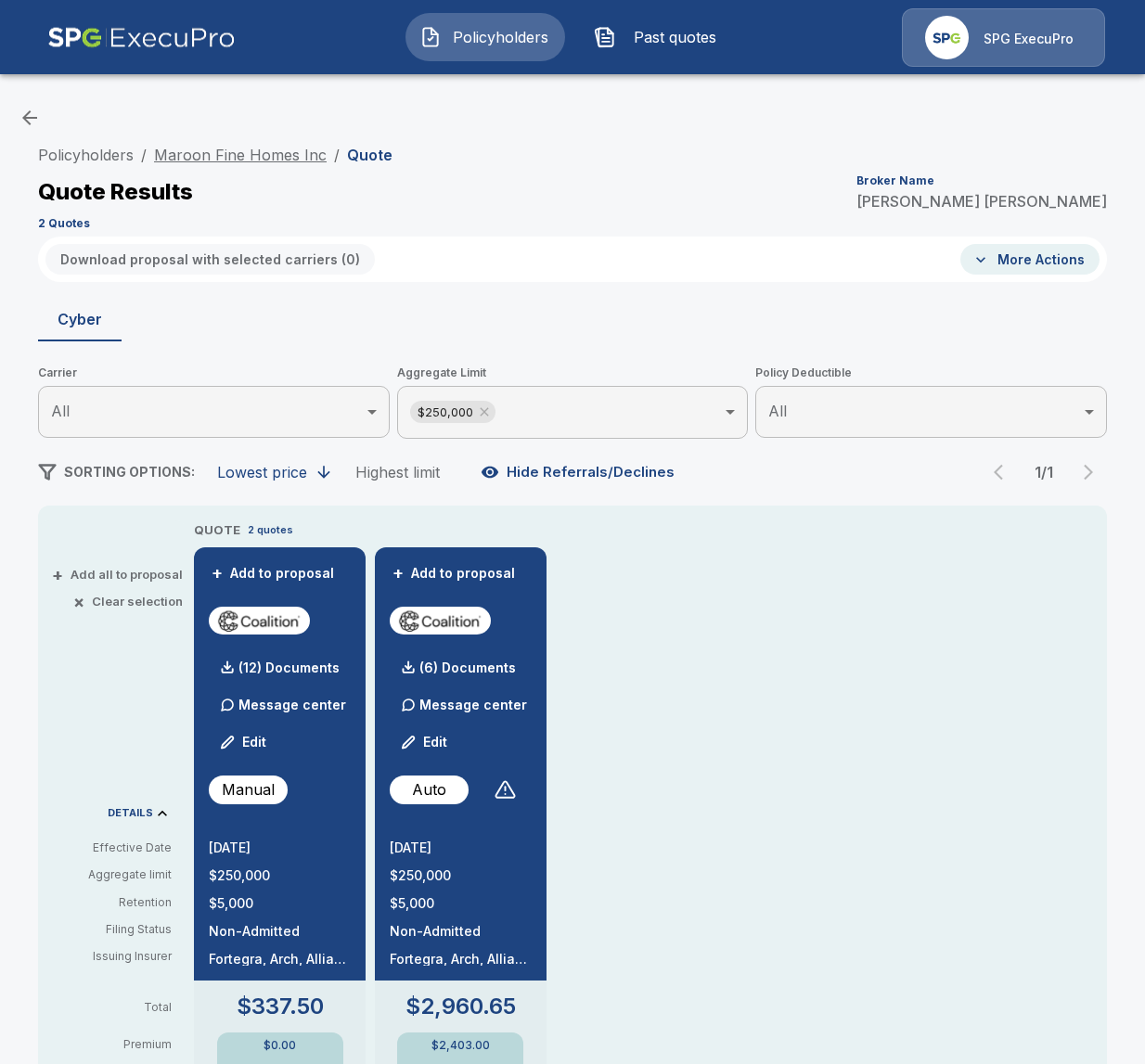
click at [261, 149] on link "Maroon Fine Homes Inc" at bounding box center [240, 155] width 173 height 18
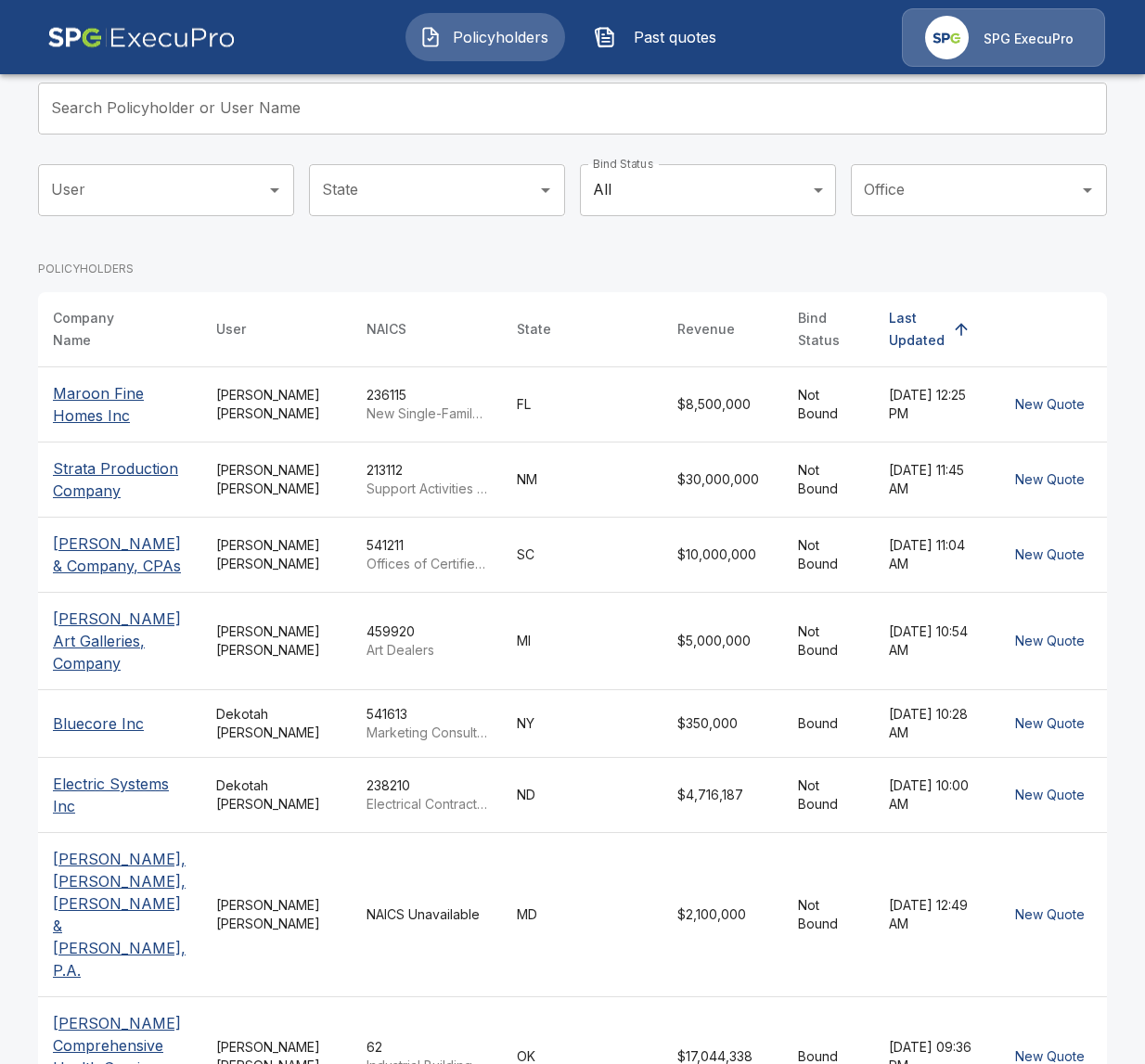
scroll to position [233, 0]
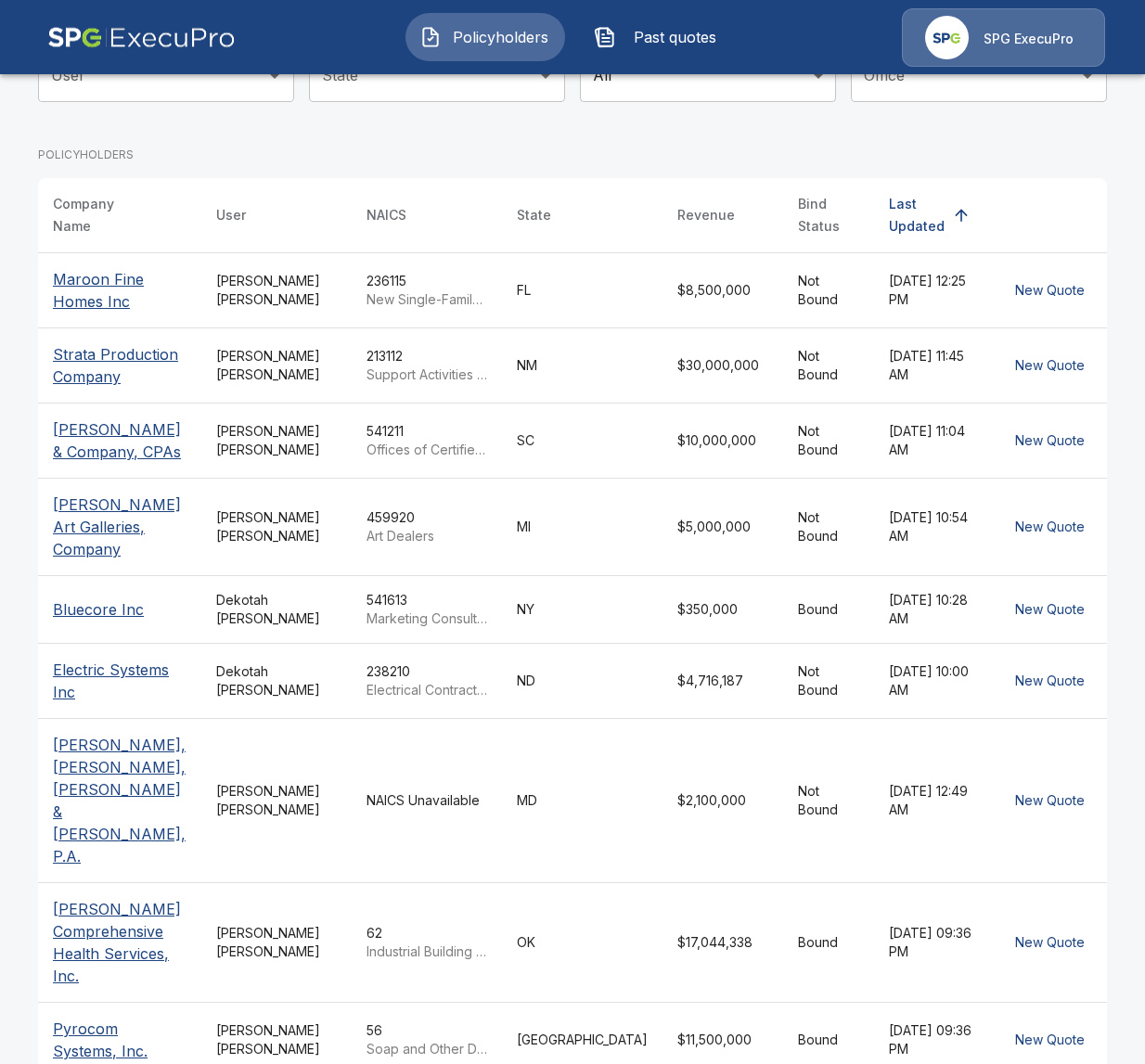
click at [122, 898] on p "[PERSON_NAME] Comprehensive Health Services, Inc." at bounding box center [119, 942] width 134 height 89
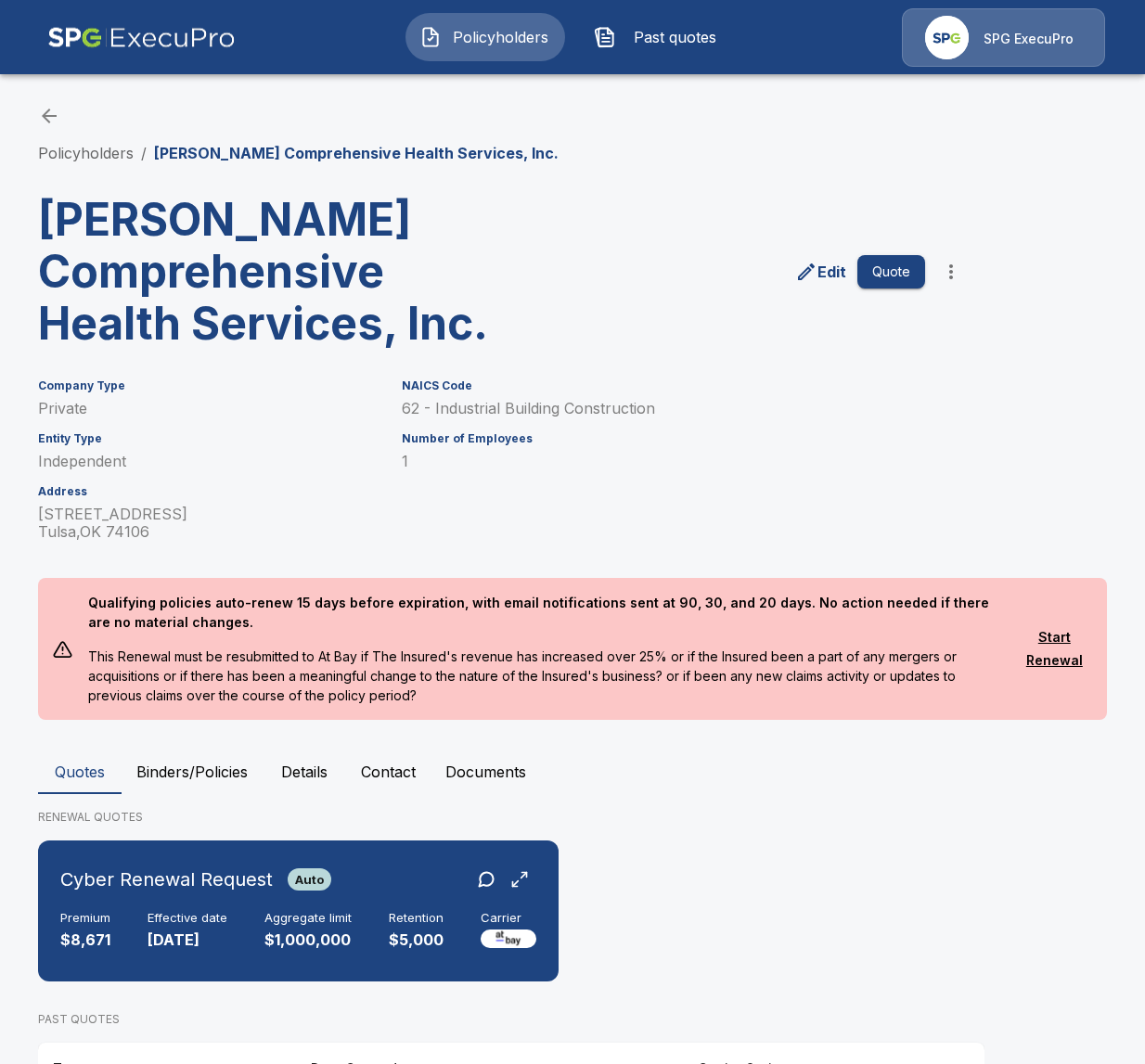
click at [225, 779] on button "Binders/Policies" at bounding box center [192, 772] width 141 height 45
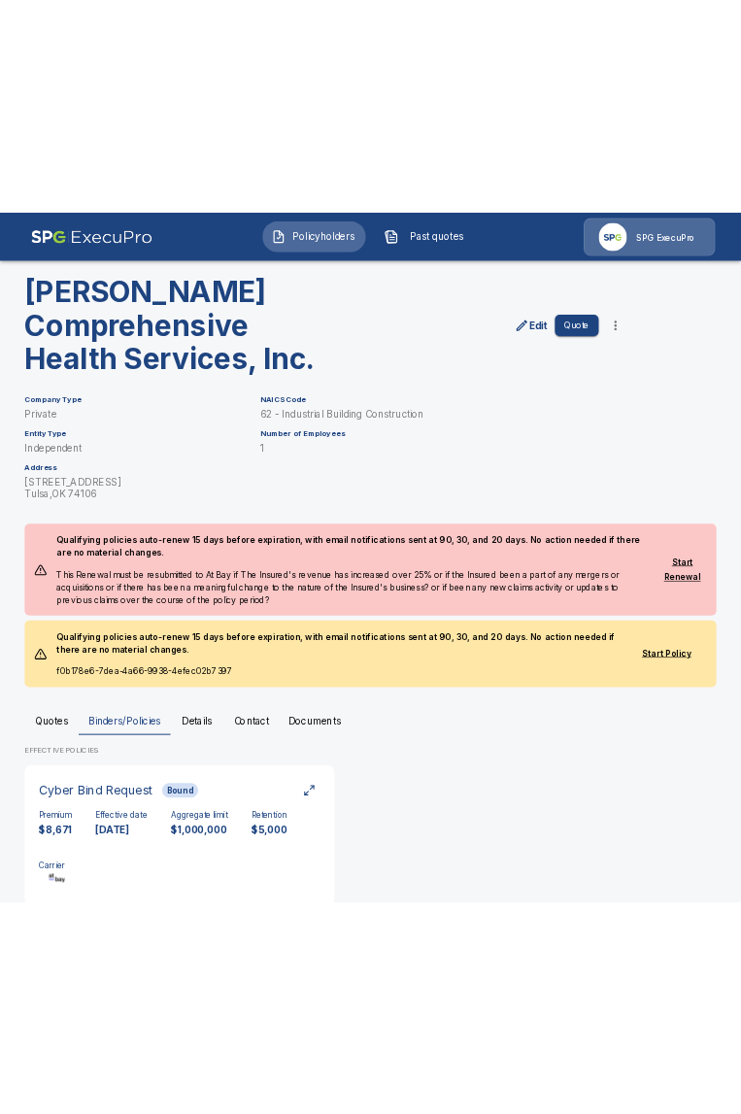
scroll to position [161, 0]
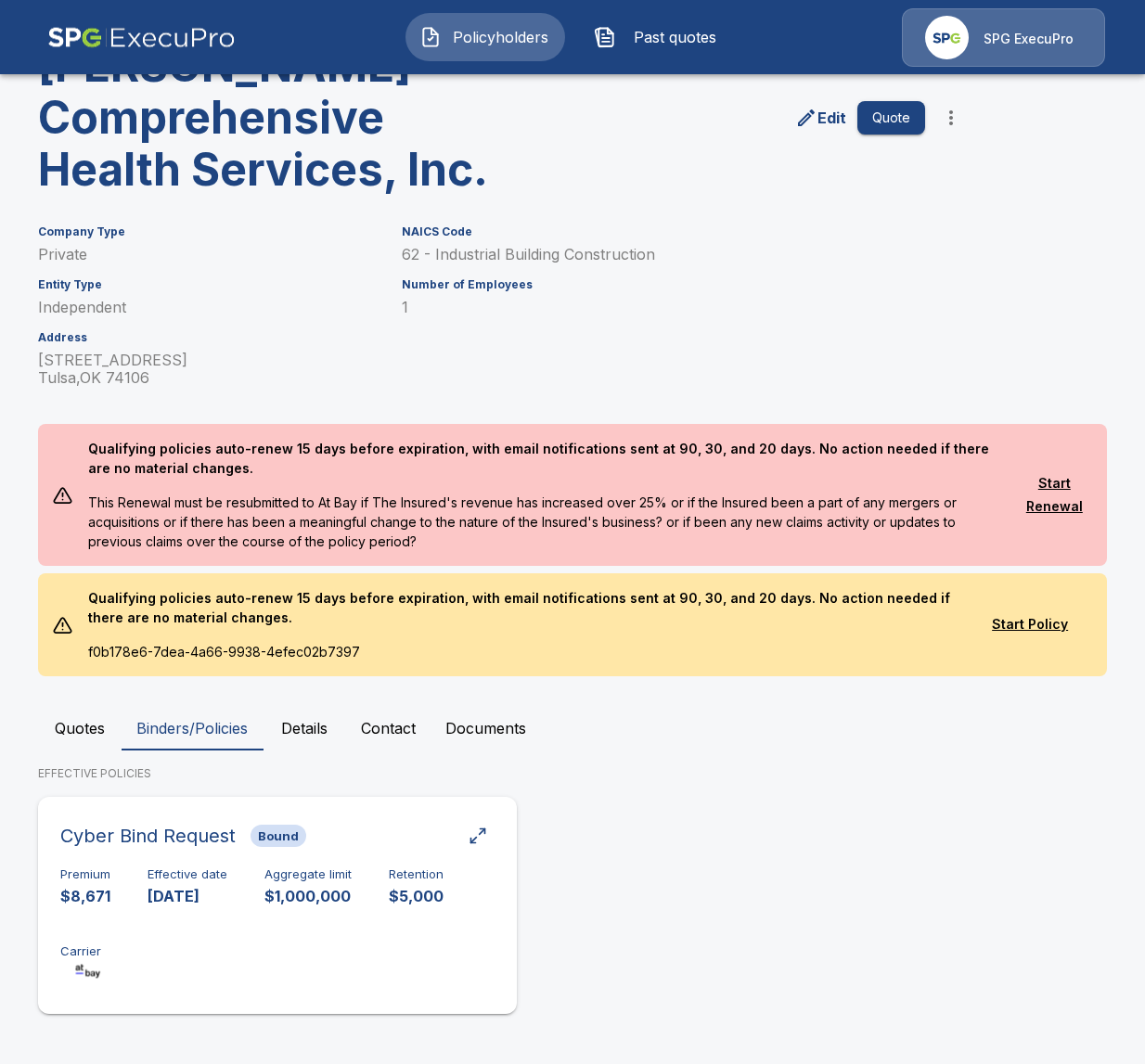
click at [244, 856] on div "Cyber Bind Request Bound Premium $8,671 Effective date 12/29/2024 Aggregate lim…" at bounding box center [278, 905] width 464 height 202
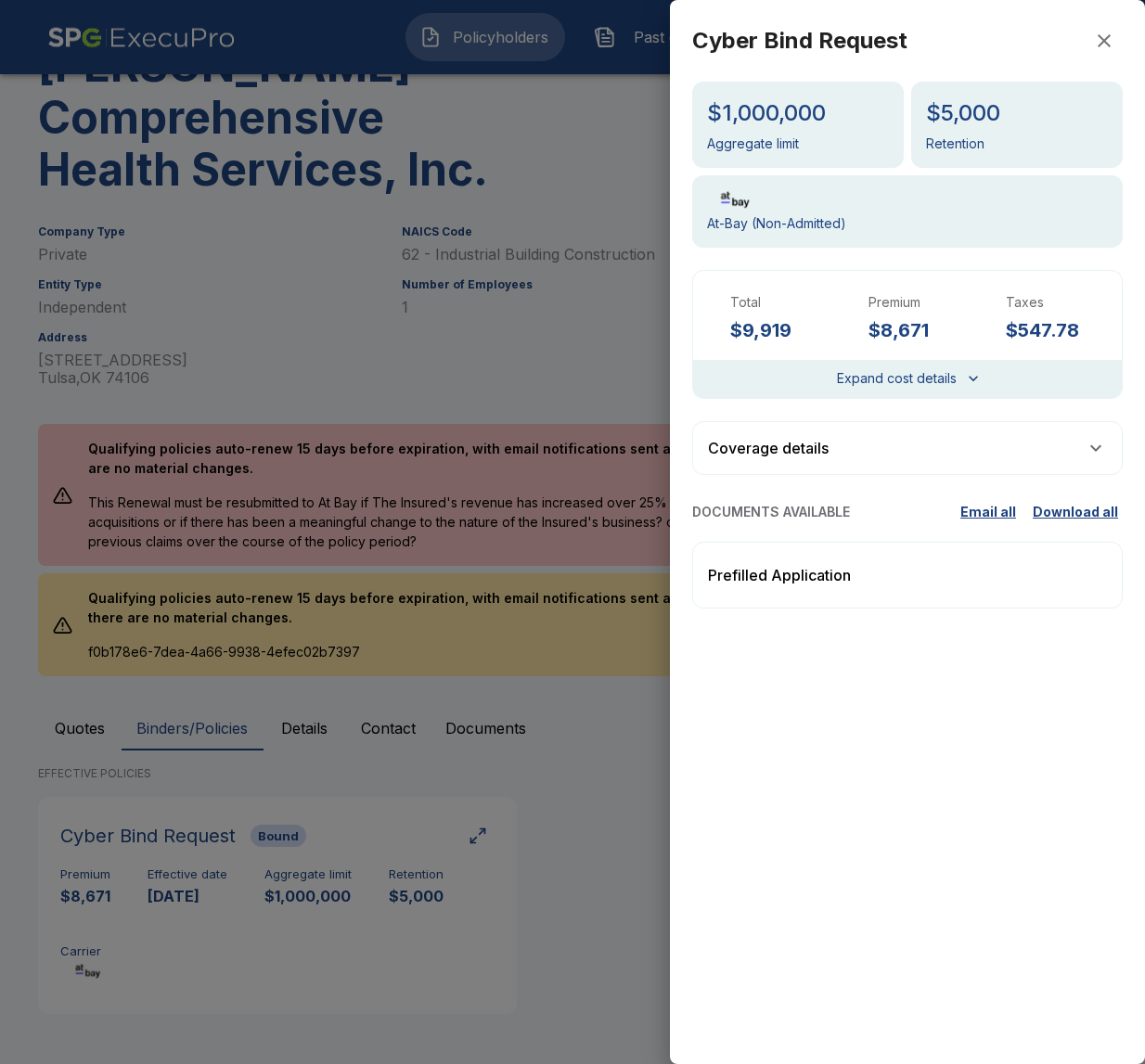
click at [884, 583] on div "Prefilled Application" at bounding box center [907, 575] width 431 height 67
click at [562, 895] on div at bounding box center [572, 532] width 1145 height 1064
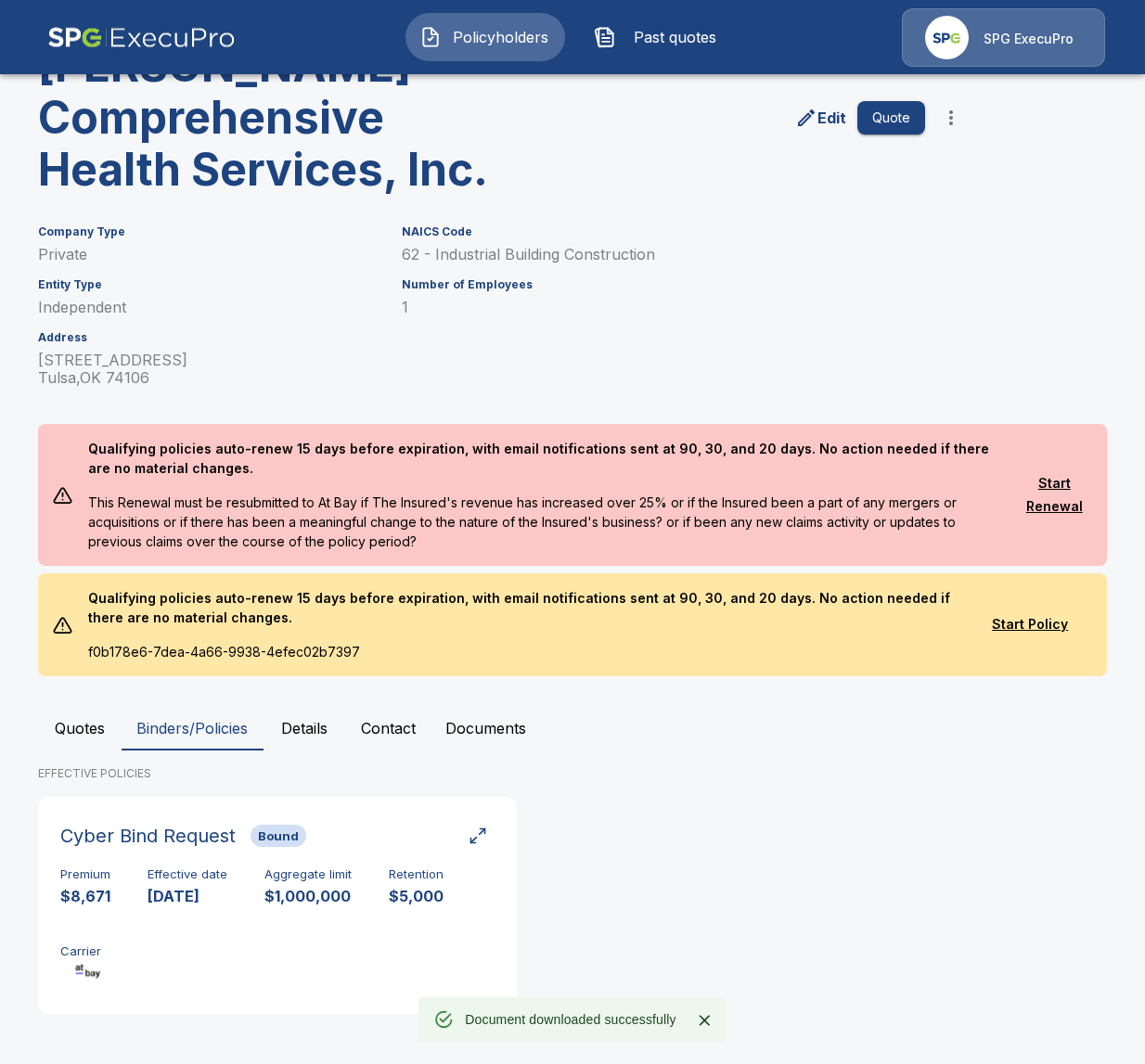
click at [708, 1016] on icon "Close" at bounding box center [706, 1021] width 11 height 11
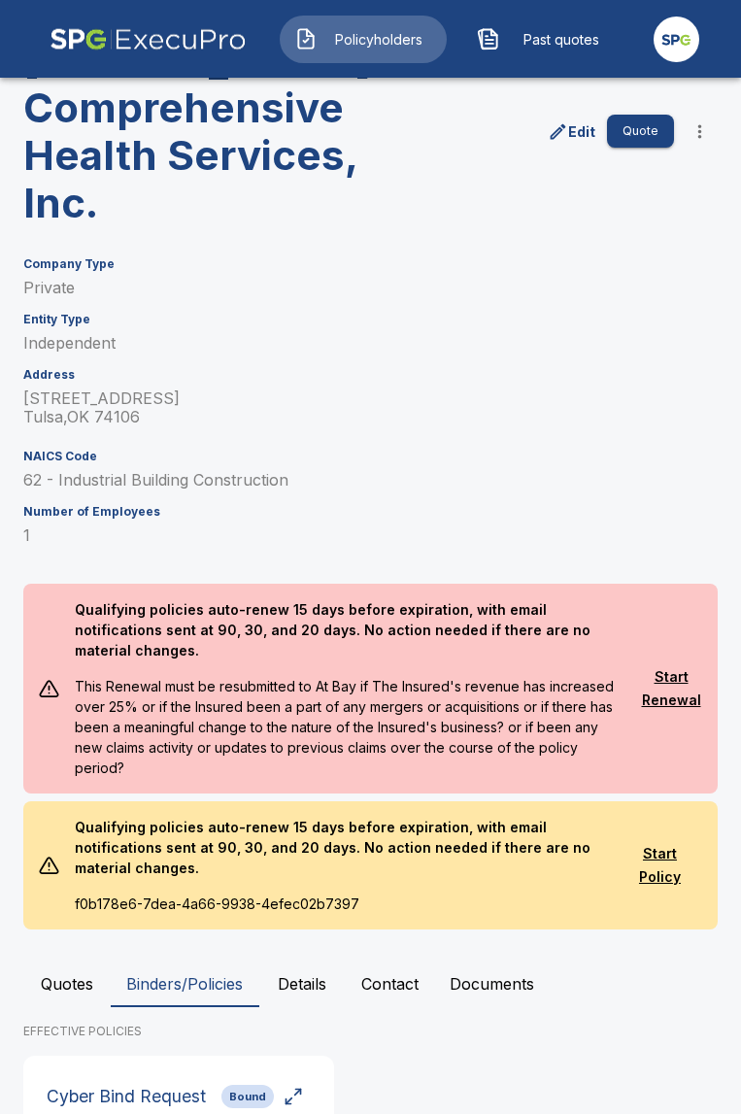
scroll to position [0, 0]
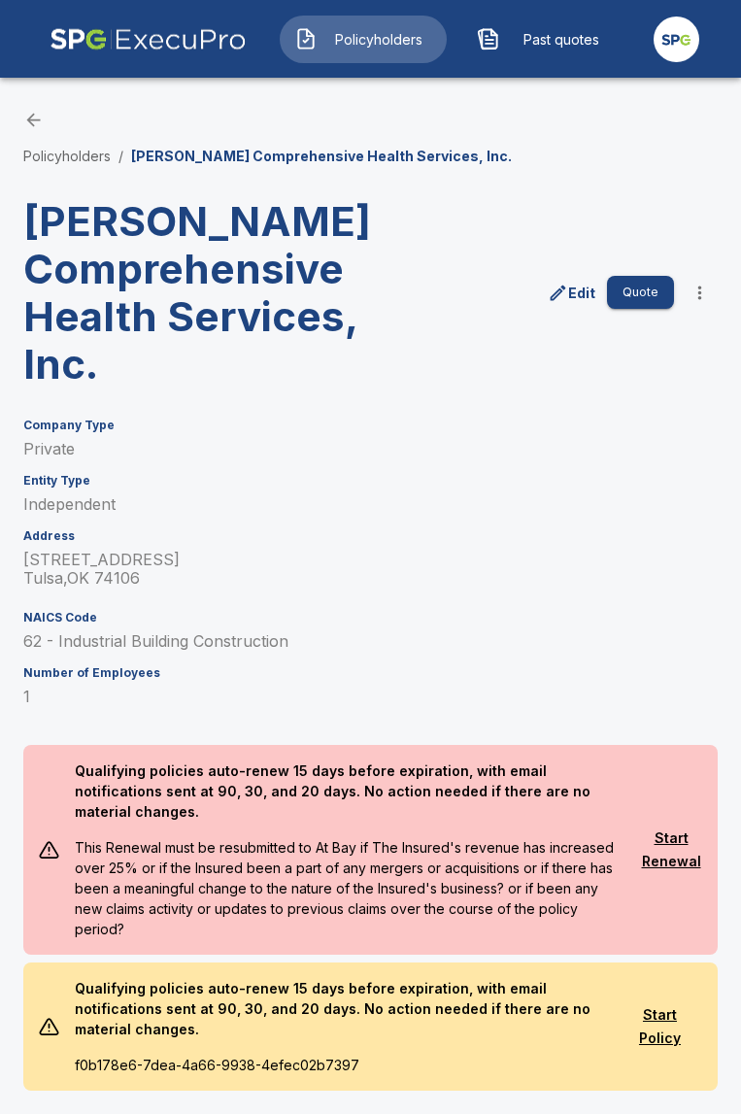
click at [417, 34] on span "Policyholders" at bounding box center [378, 39] width 107 height 20
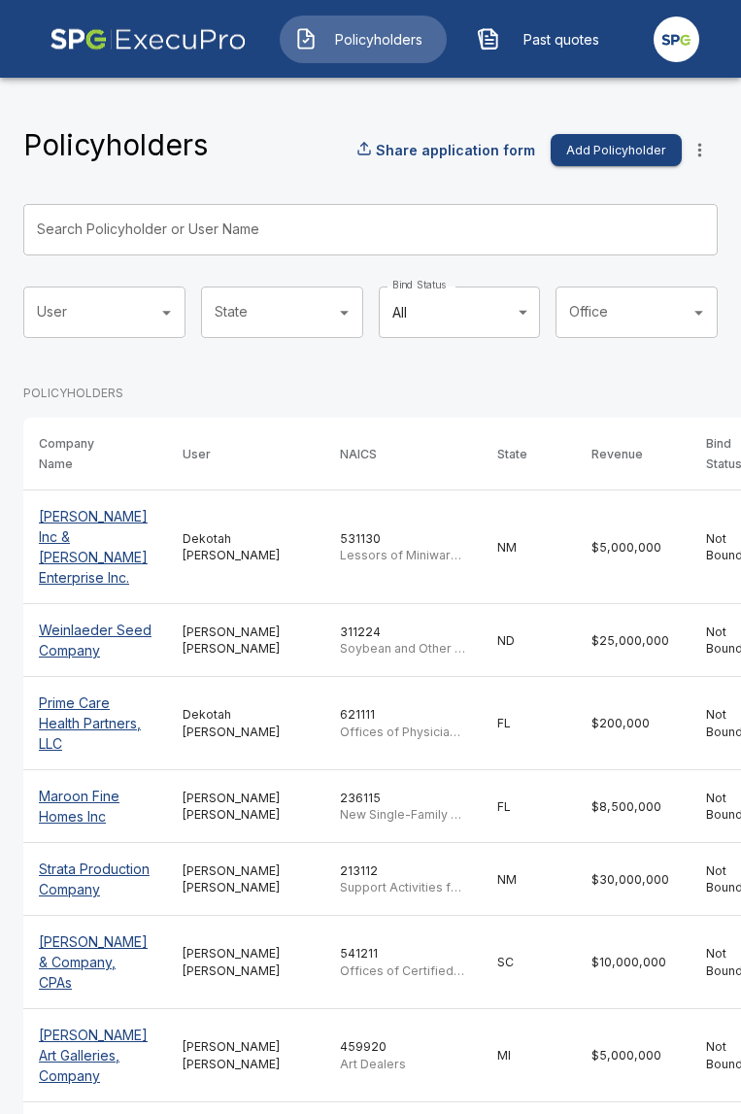
click at [329, 224] on input "Search Policyholder or User Name" at bounding box center [359, 229] width 673 height 51
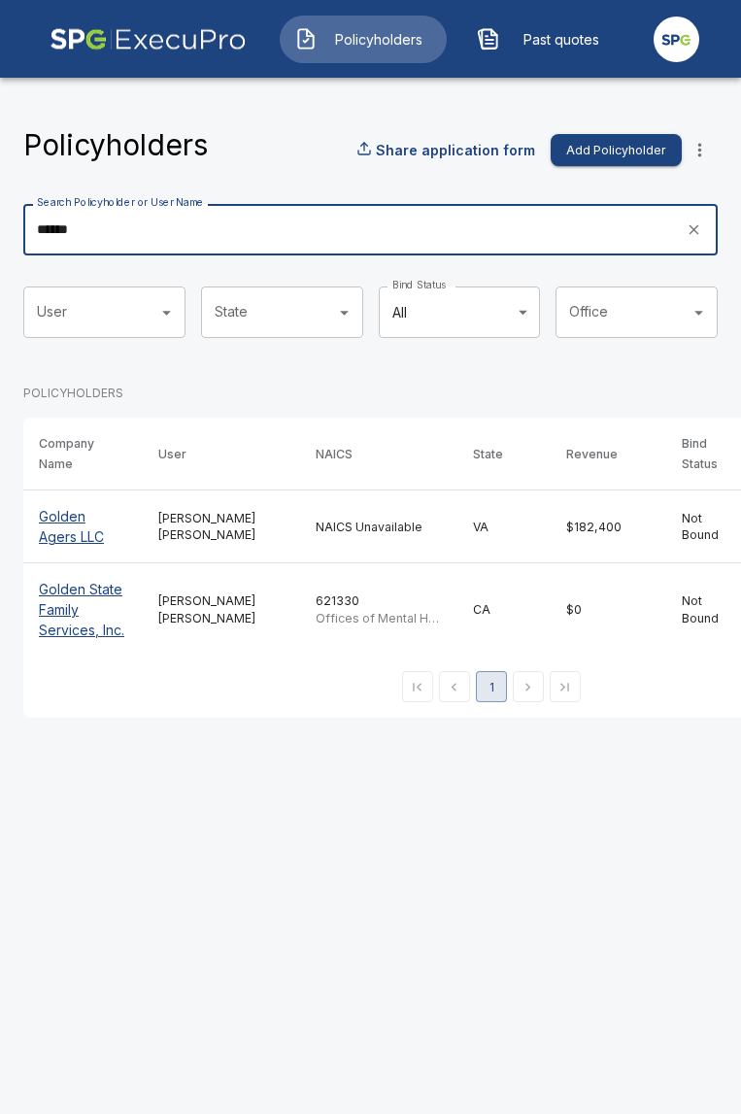
type input "******"
click at [107, 522] on p "Golden Agers LLC" at bounding box center [83, 526] width 88 height 41
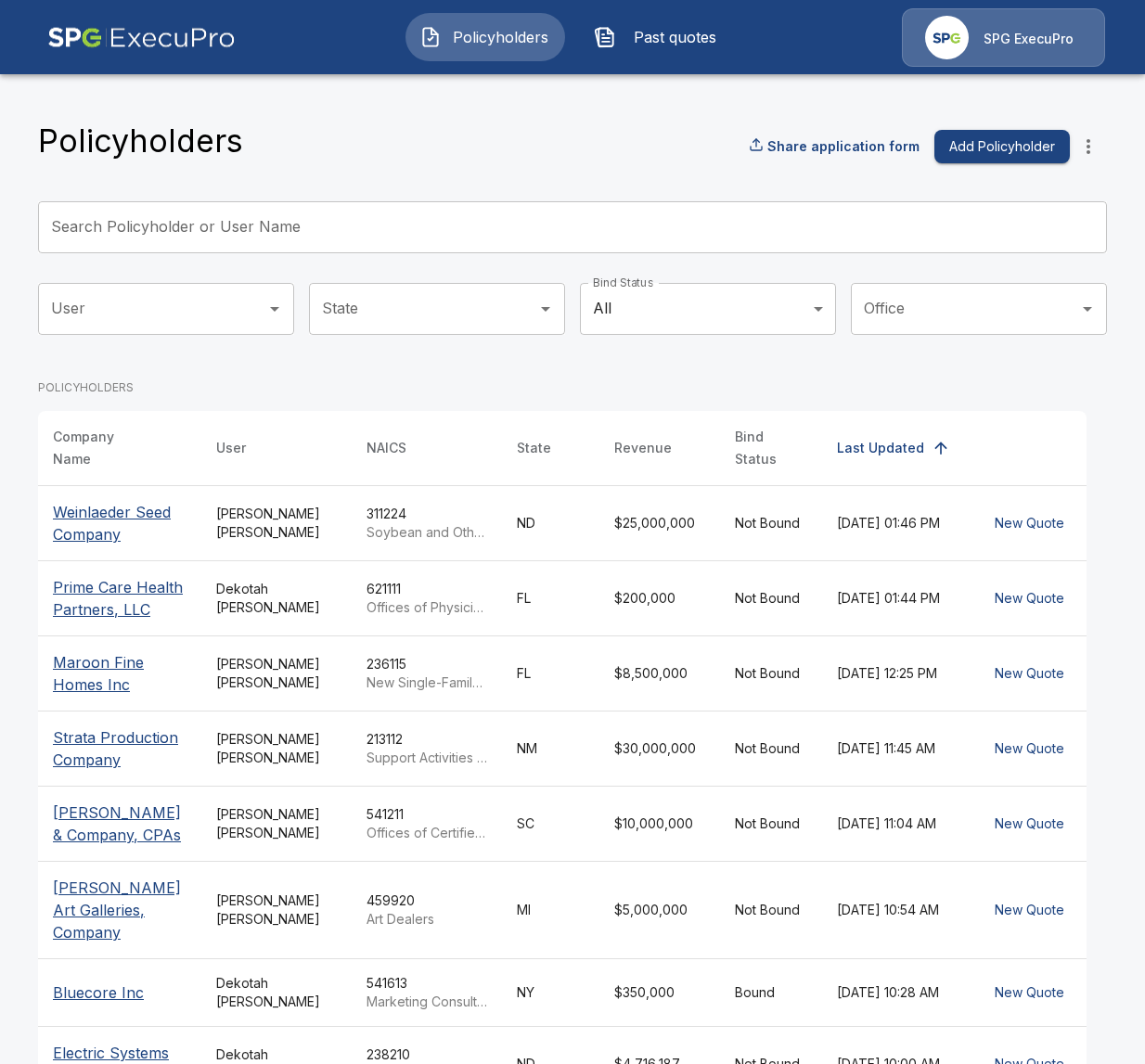
click at [353, 244] on input "Search Policyholder or User Name" at bounding box center [562, 227] width 1049 height 52
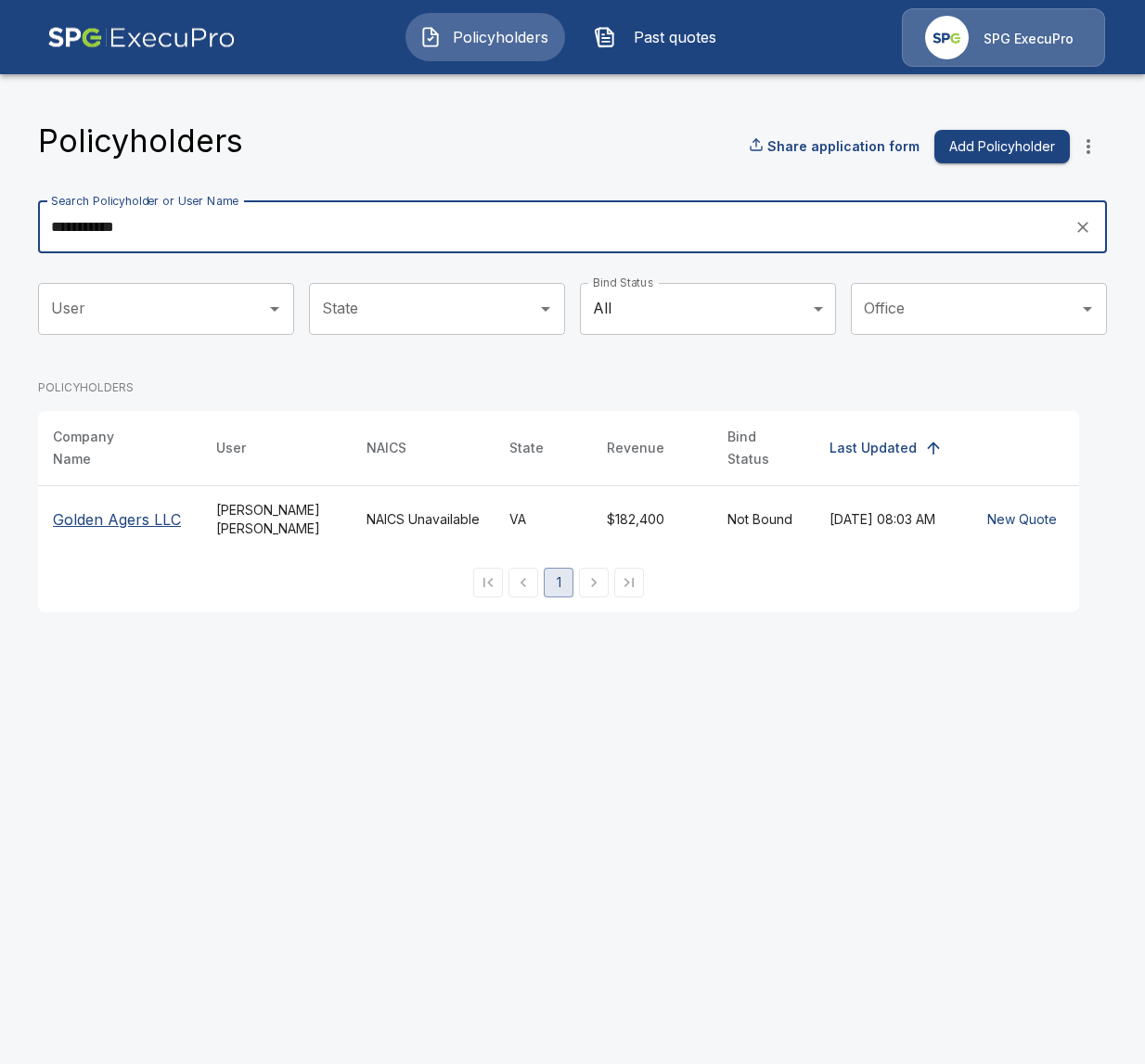
type input "**********"
click at [143, 508] on p "Golden Agers LLC" at bounding box center [119, 519] width 134 height 22
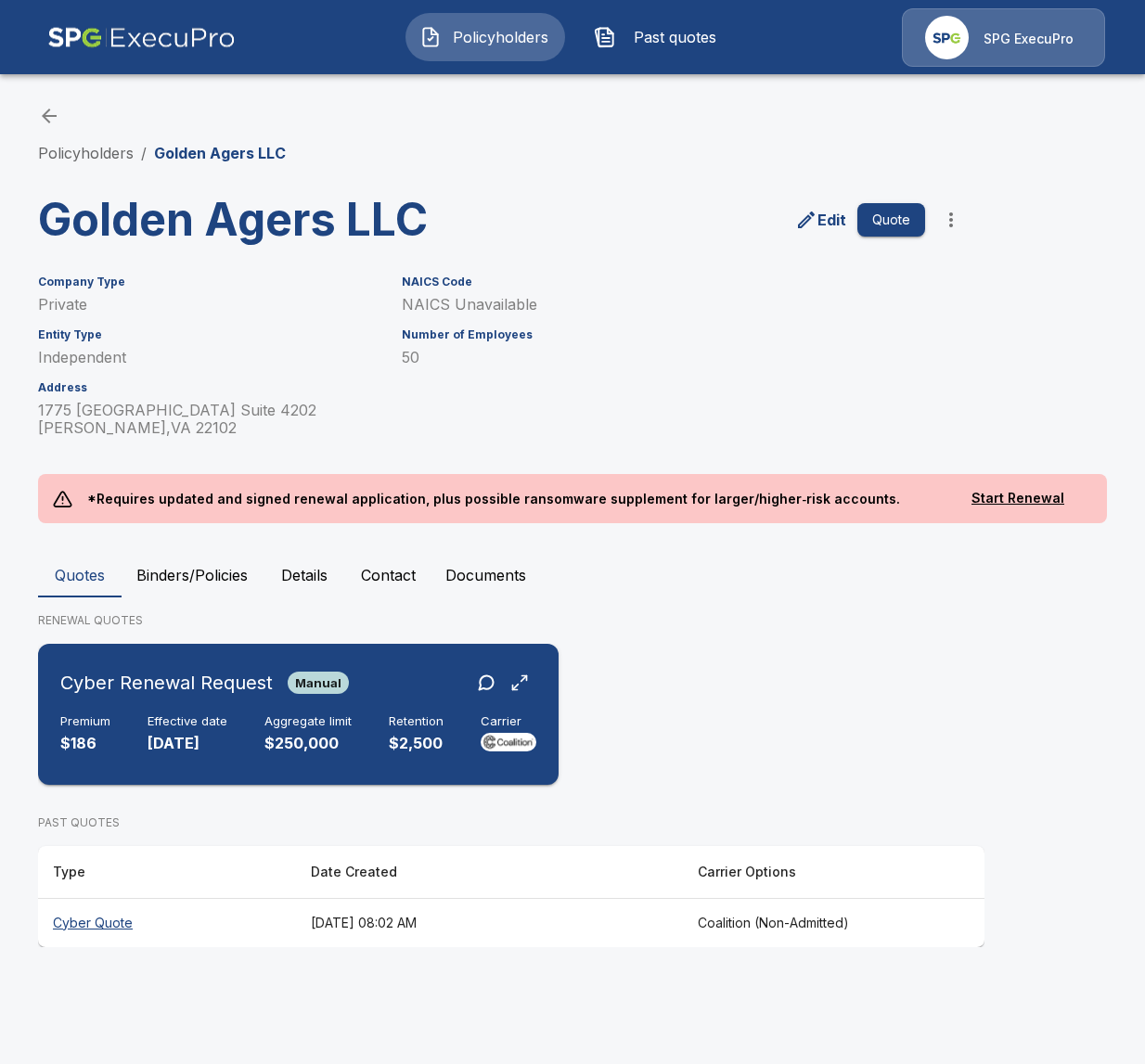
click at [372, 718] on div "Premium $186 Effective date [DATE] Aggregate limit $250,000 Retention $2,500 Ca…" at bounding box center [298, 734] width 476 height 41
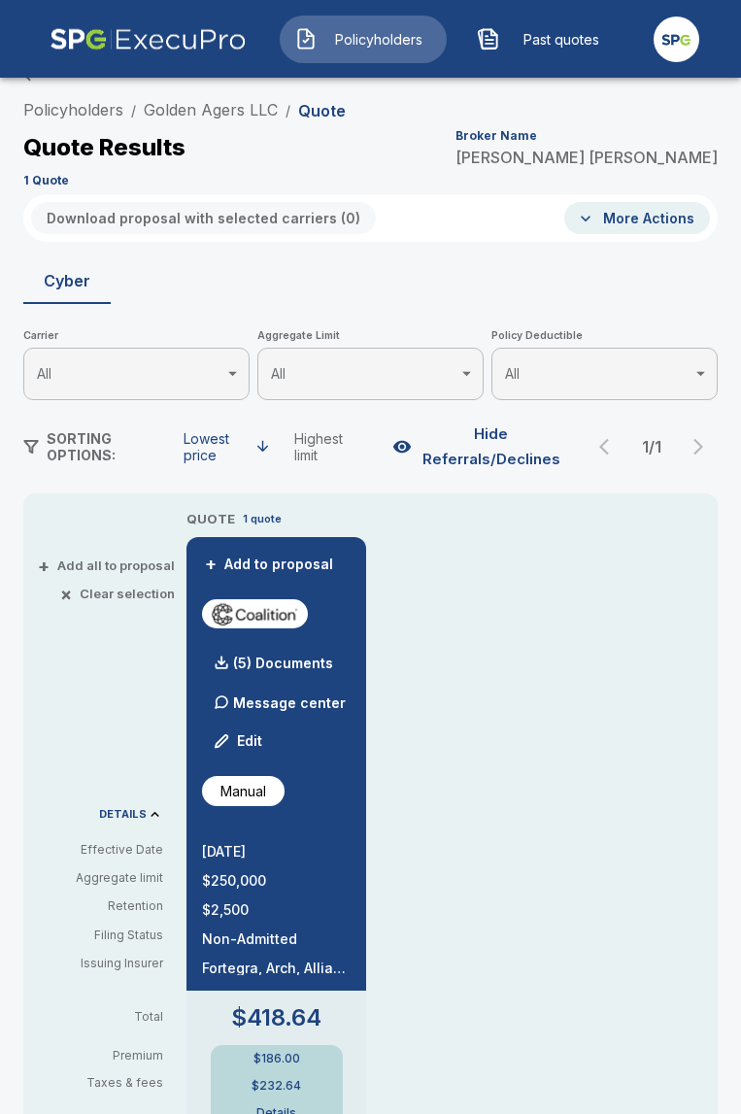
scroll to position [41, 0]
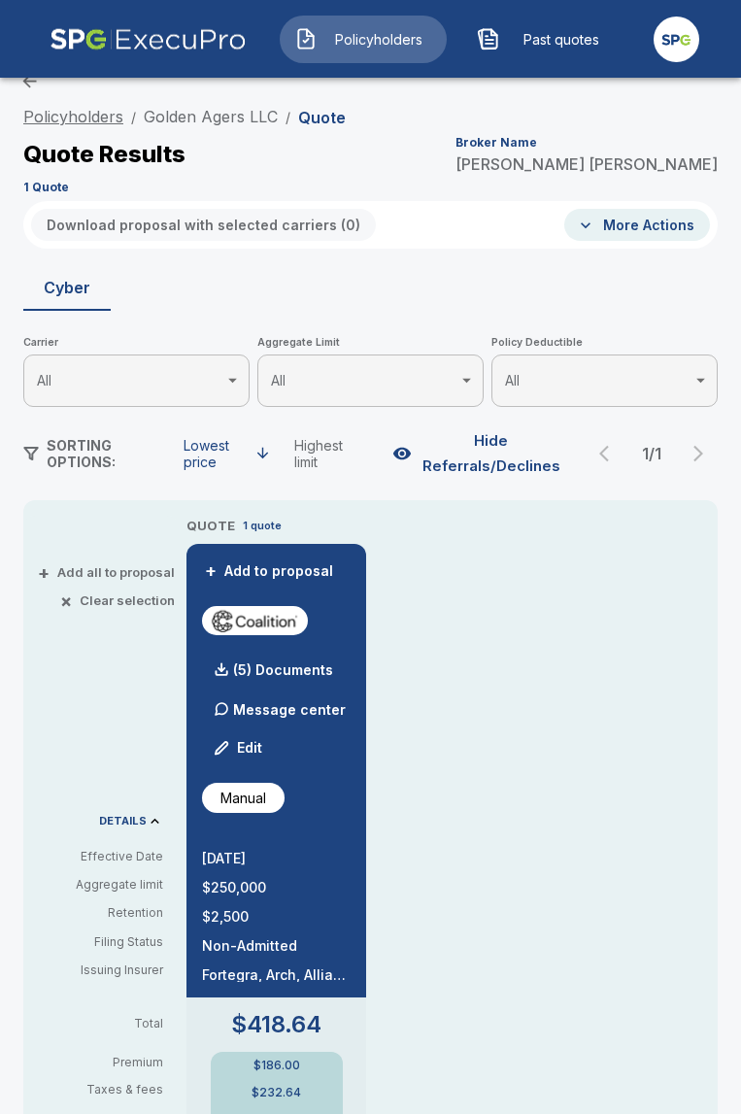
click at [66, 112] on link "Policyholders" at bounding box center [73, 116] width 100 height 19
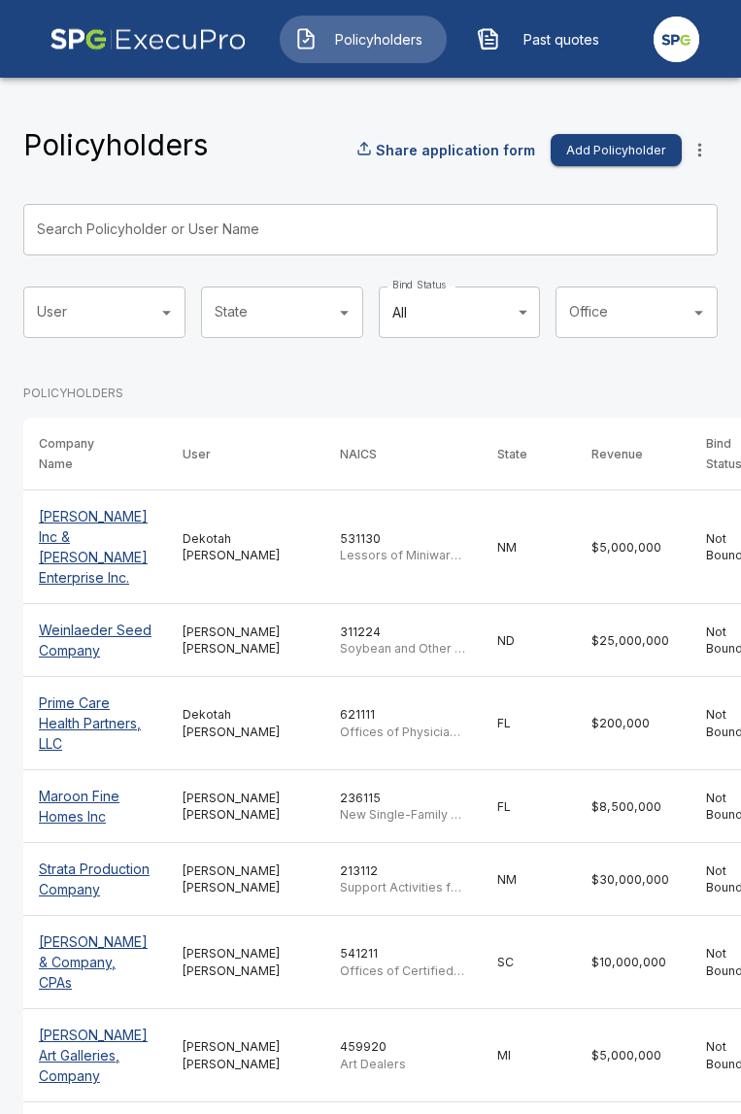
click at [414, 217] on input "Search Policyholder or User Name" at bounding box center [359, 229] width 673 height 51
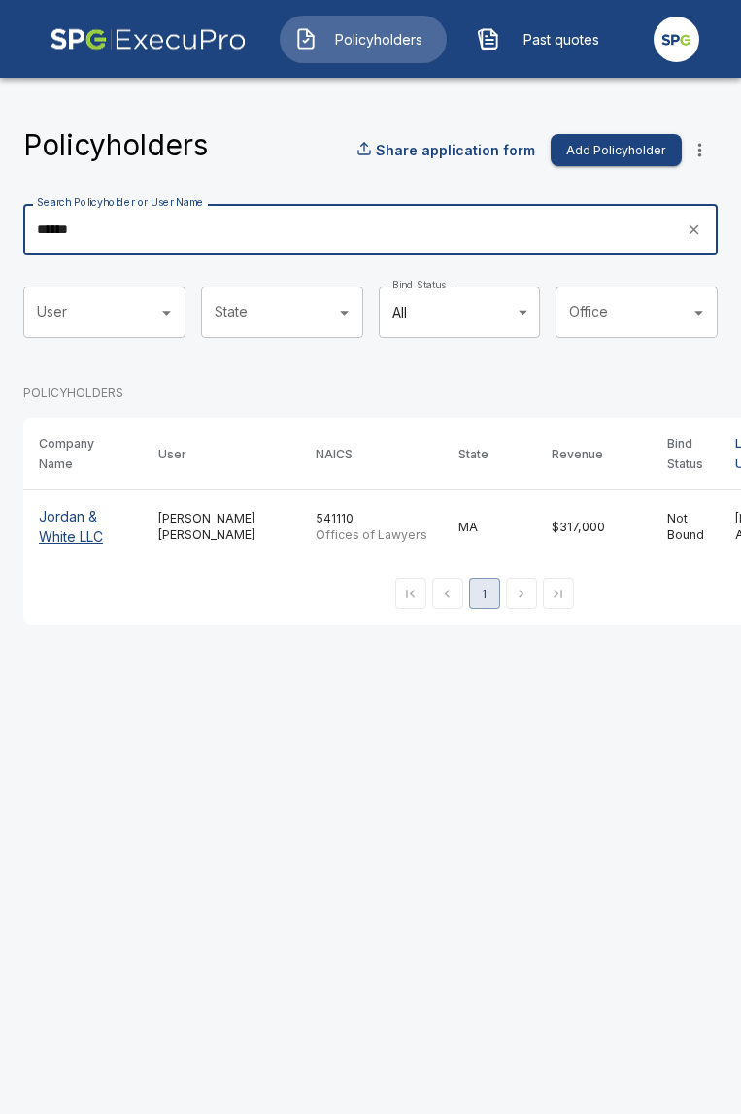
type input "******"
click at [58, 540] on p "Jordan & White LLC" at bounding box center [83, 526] width 88 height 41
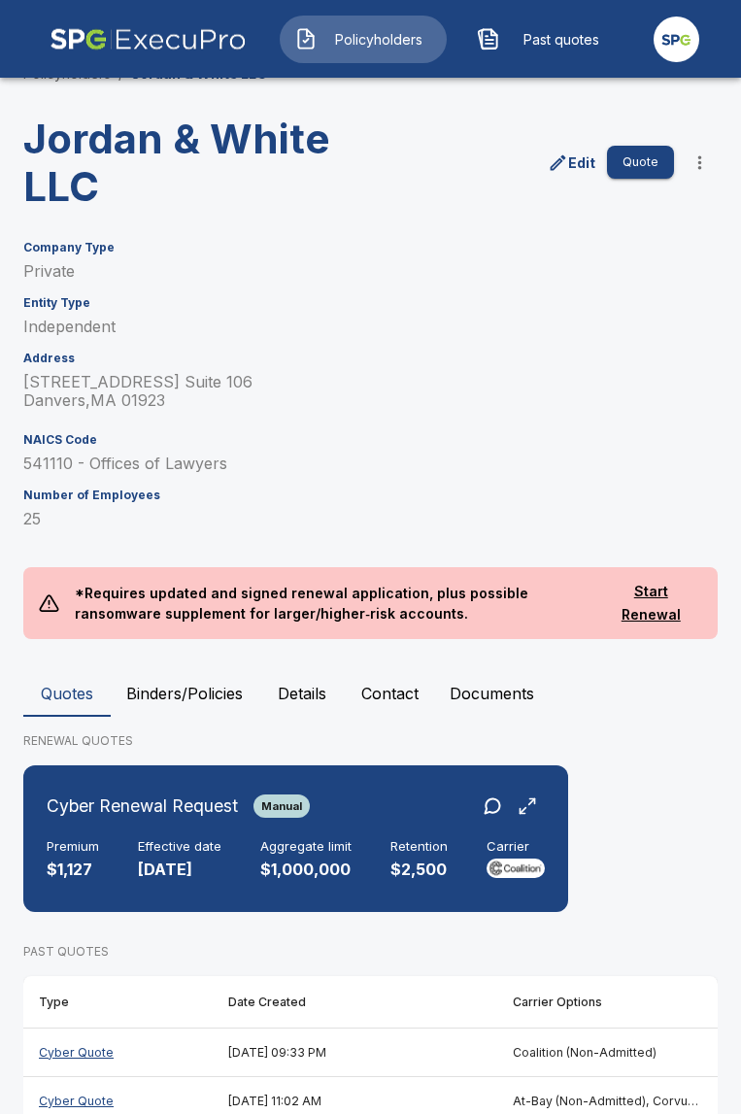
scroll to position [131, 0]
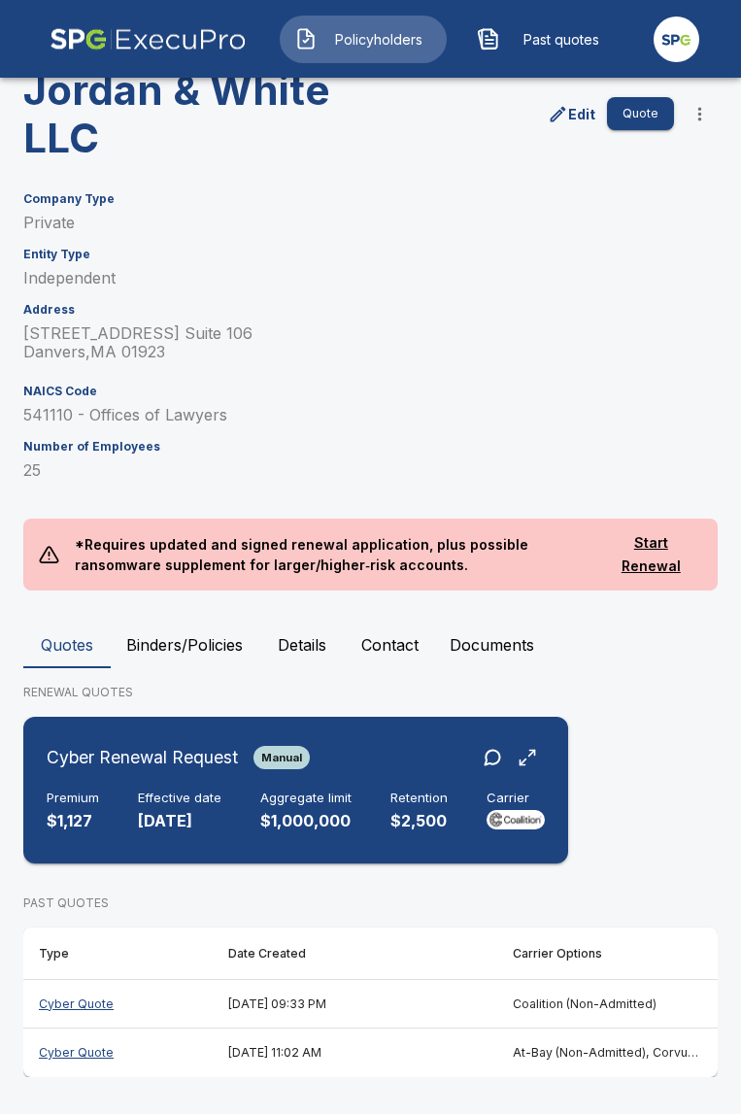
click at [300, 824] on p "$1,000,000" at bounding box center [305, 821] width 91 height 22
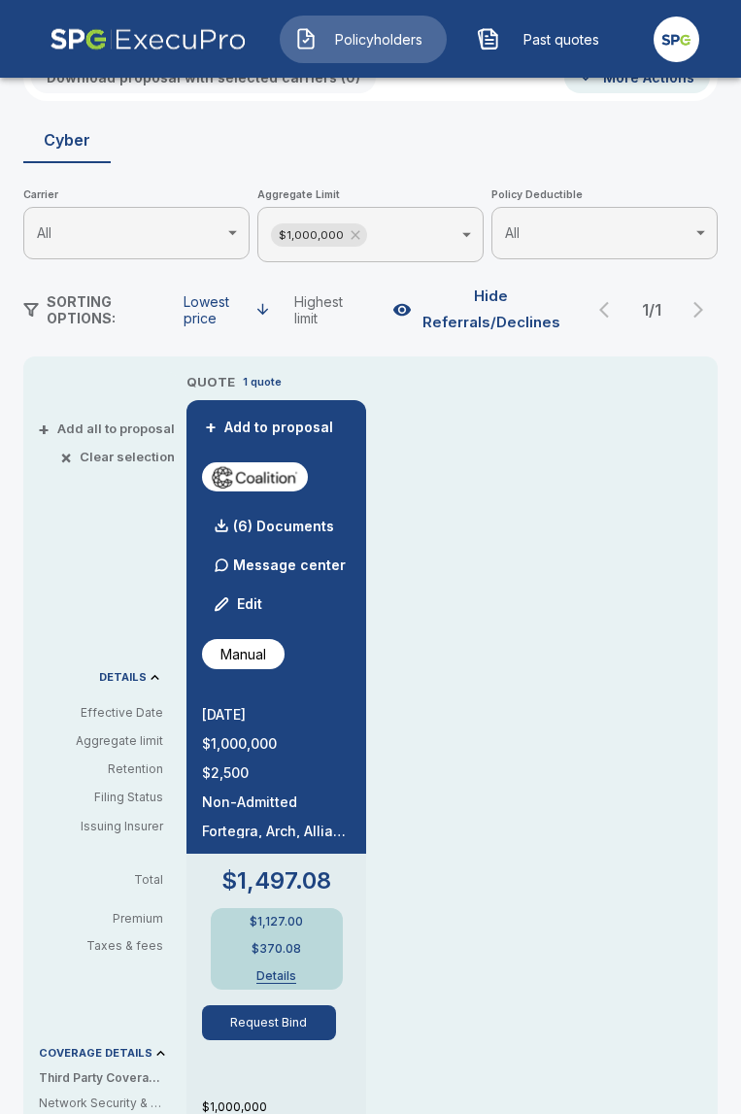
scroll to position [201, 0]
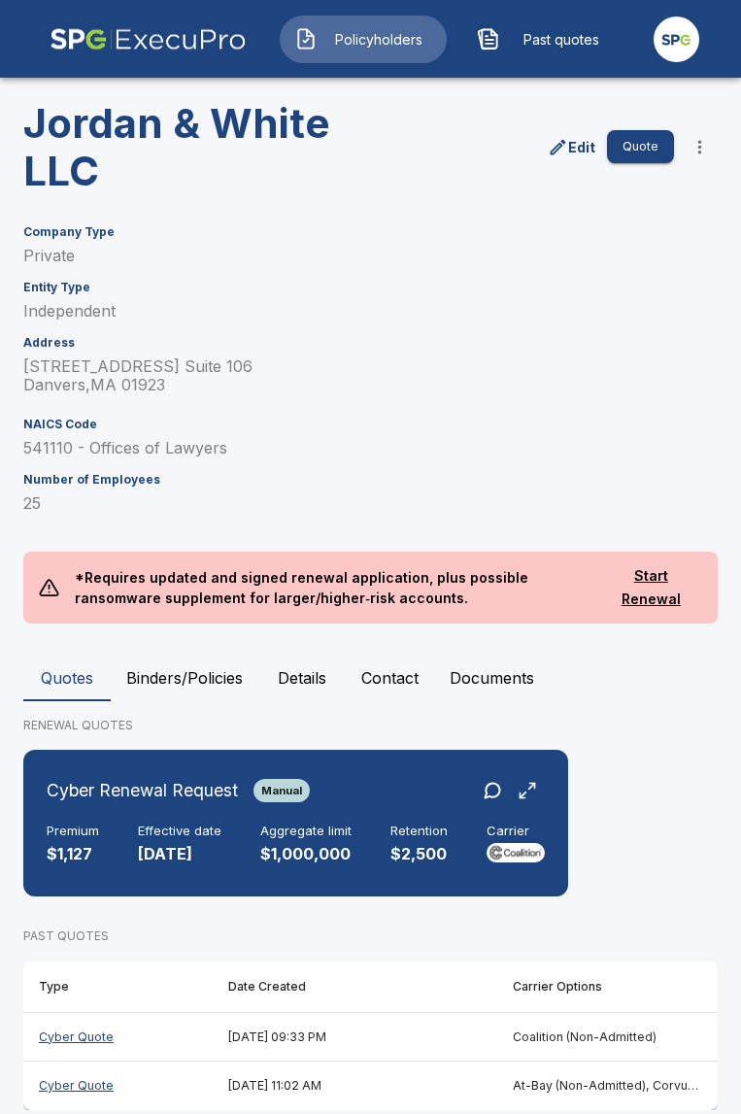
scroll to position [131, 0]
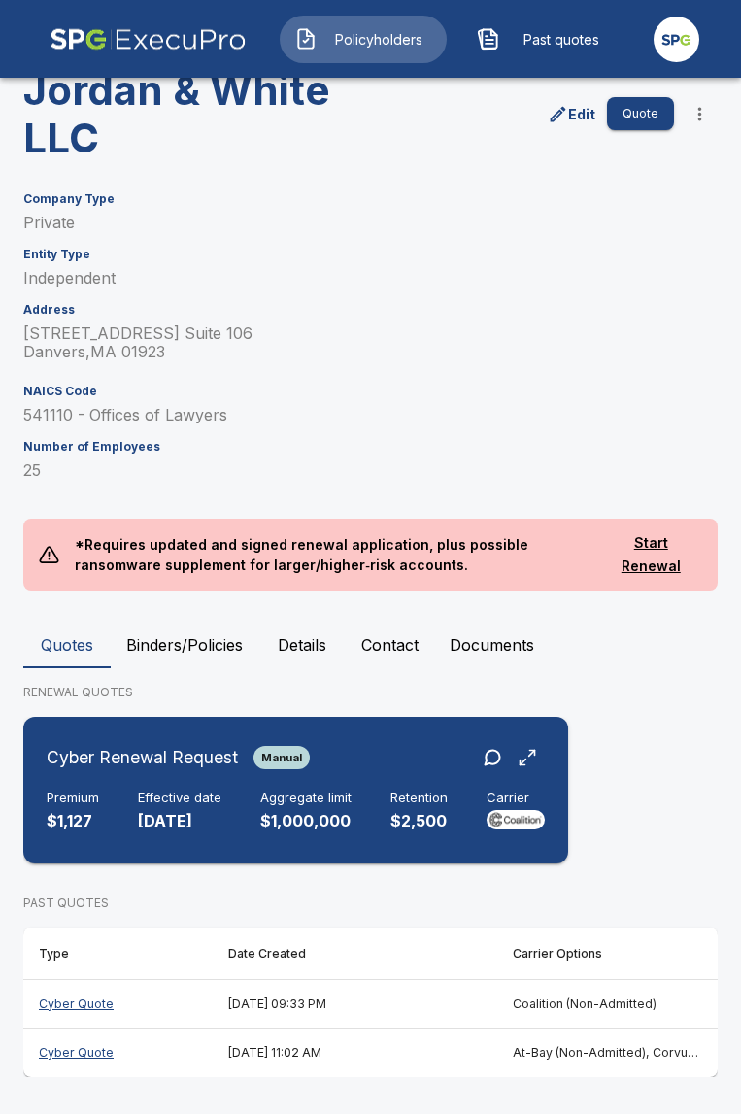
click at [316, 771] on div "Cyber Renewal Request Manual" at bounding box center [296, 757] width 498 height 35
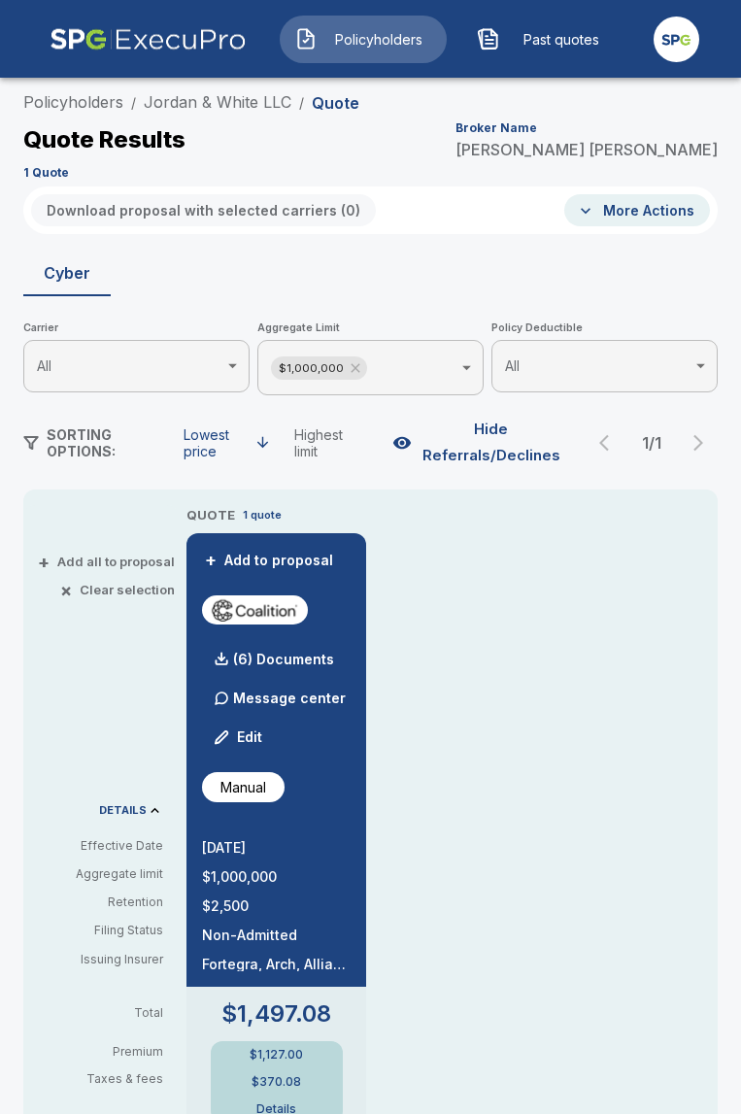
scroll to position [54, 0]
click at [538, 781] on div "QUOTE 1 quote + Add to proposal (6) Documents Message center Edit Manual 9/1/20…" at bounding box center [452, 1133] width 531 height 1254
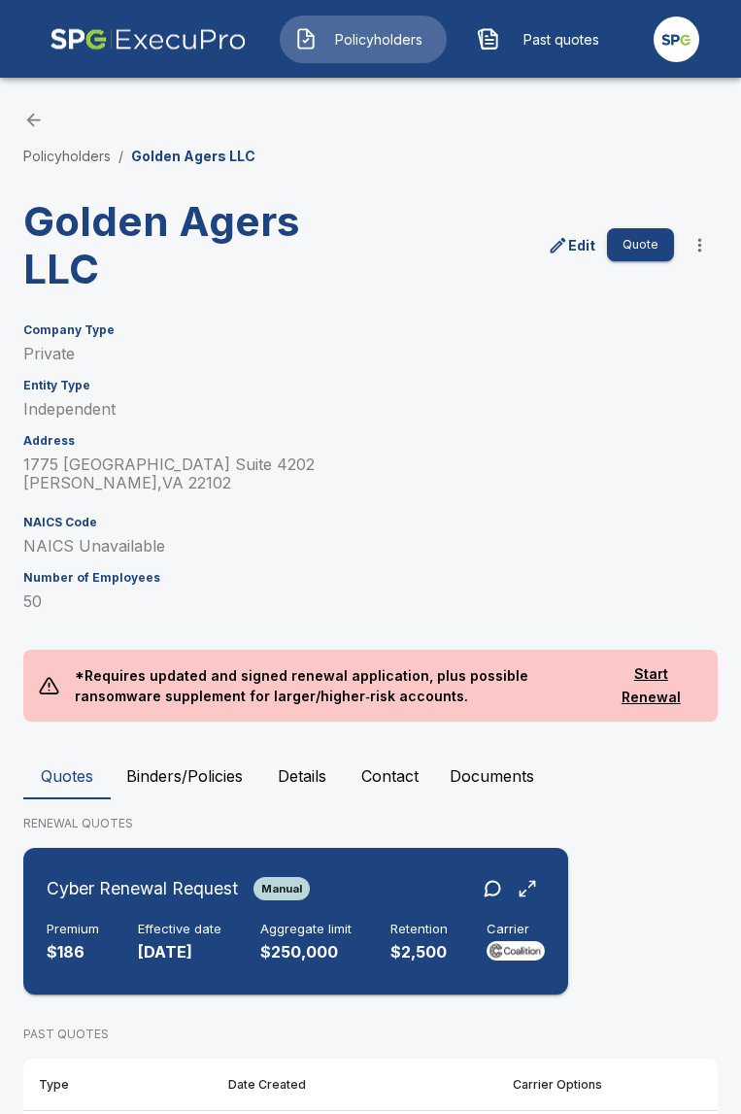
click at [319, 899] on div "Cyber Renewal Request Manual" at bounding box center [296, 888] width 498 height 35
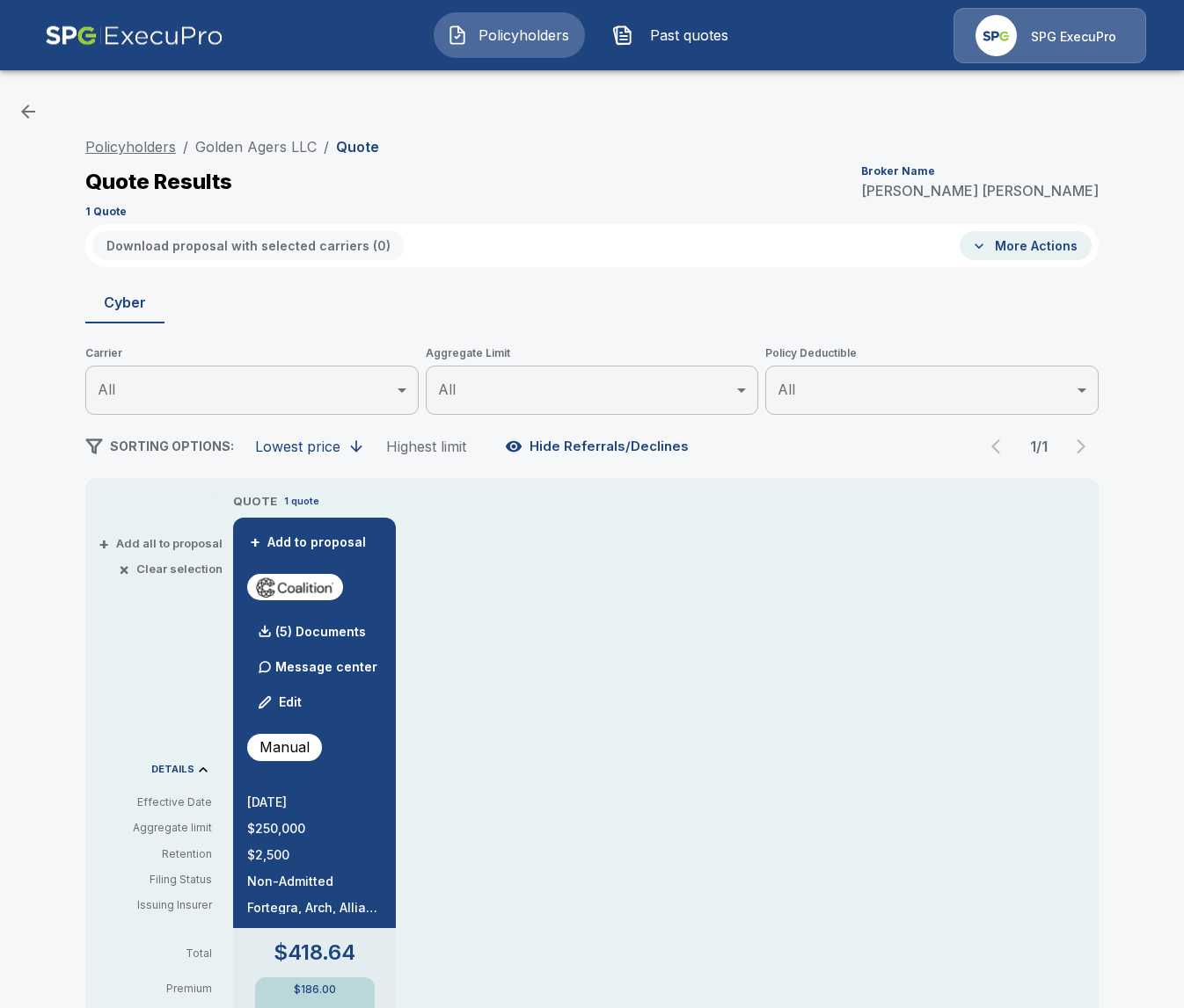
click at [115, 153] on link "Policyholders" at bounding box center [130, 147] width 91 height 17
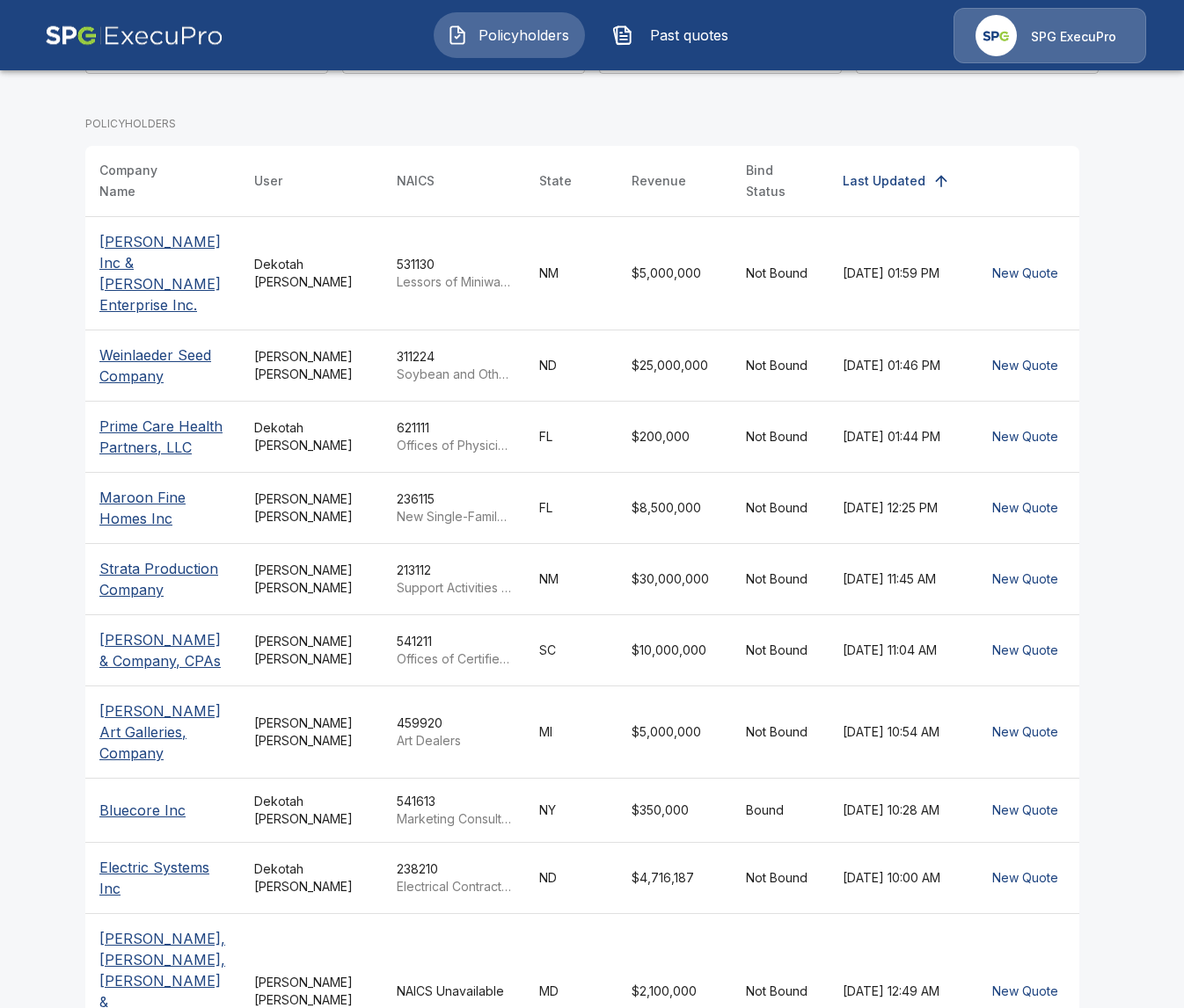
scroll to position [287, 0]
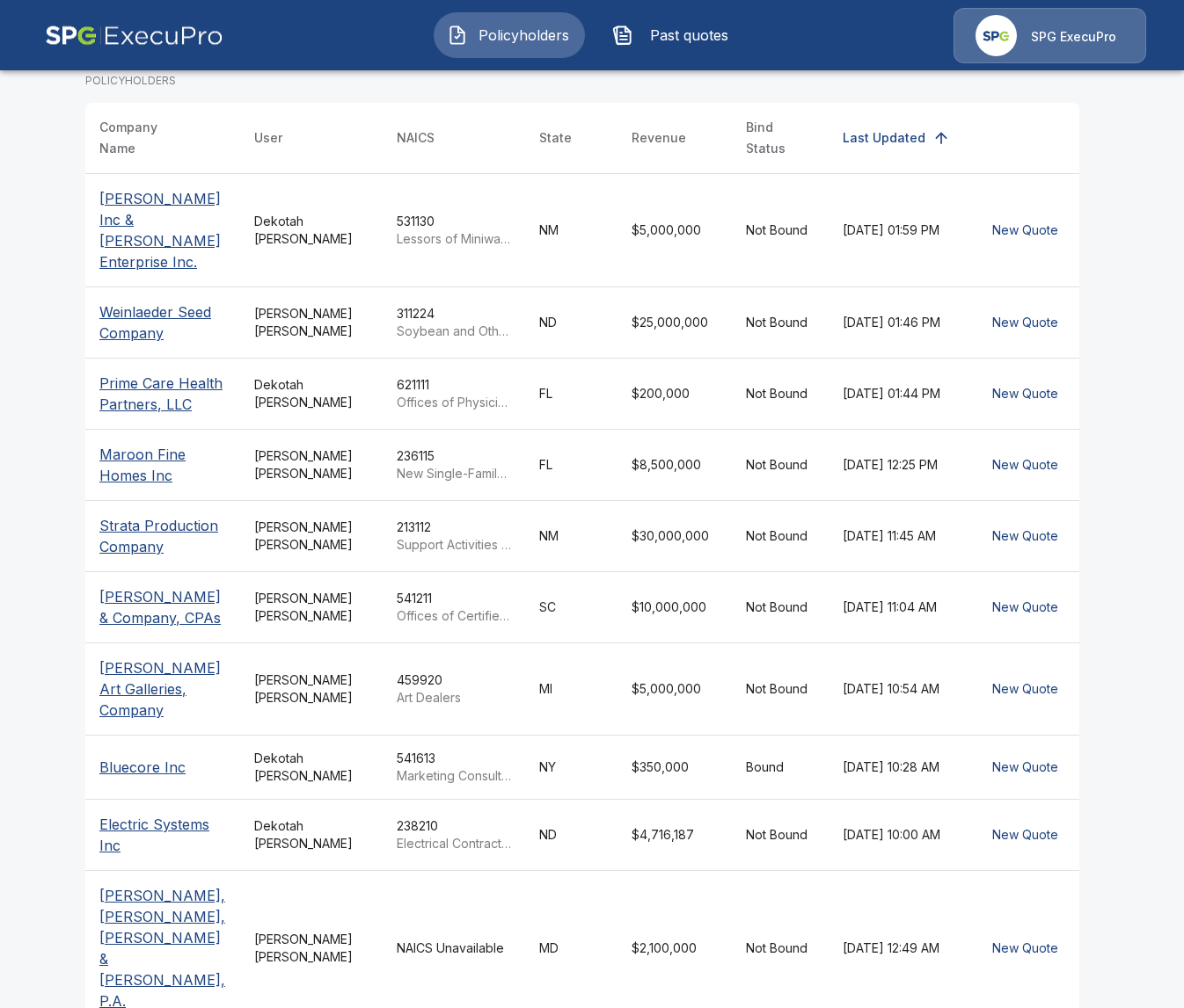
click at [247, 446] on td "[PERSON_NAME]" at bounding box center [310, 464] width 142 height 71
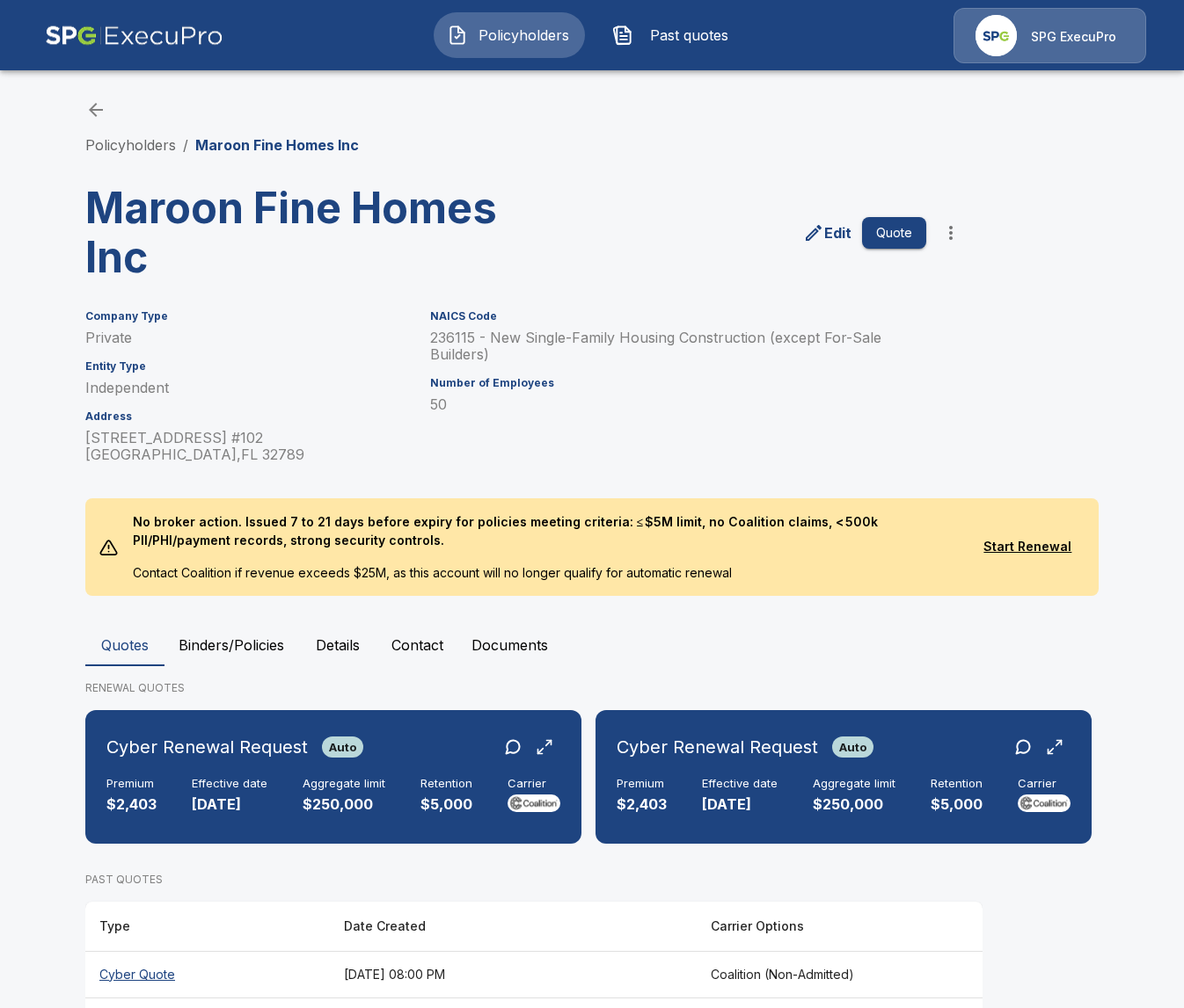
click at [355, 641] on button "Details" at bounding box center [337, 645] width 79 height 43
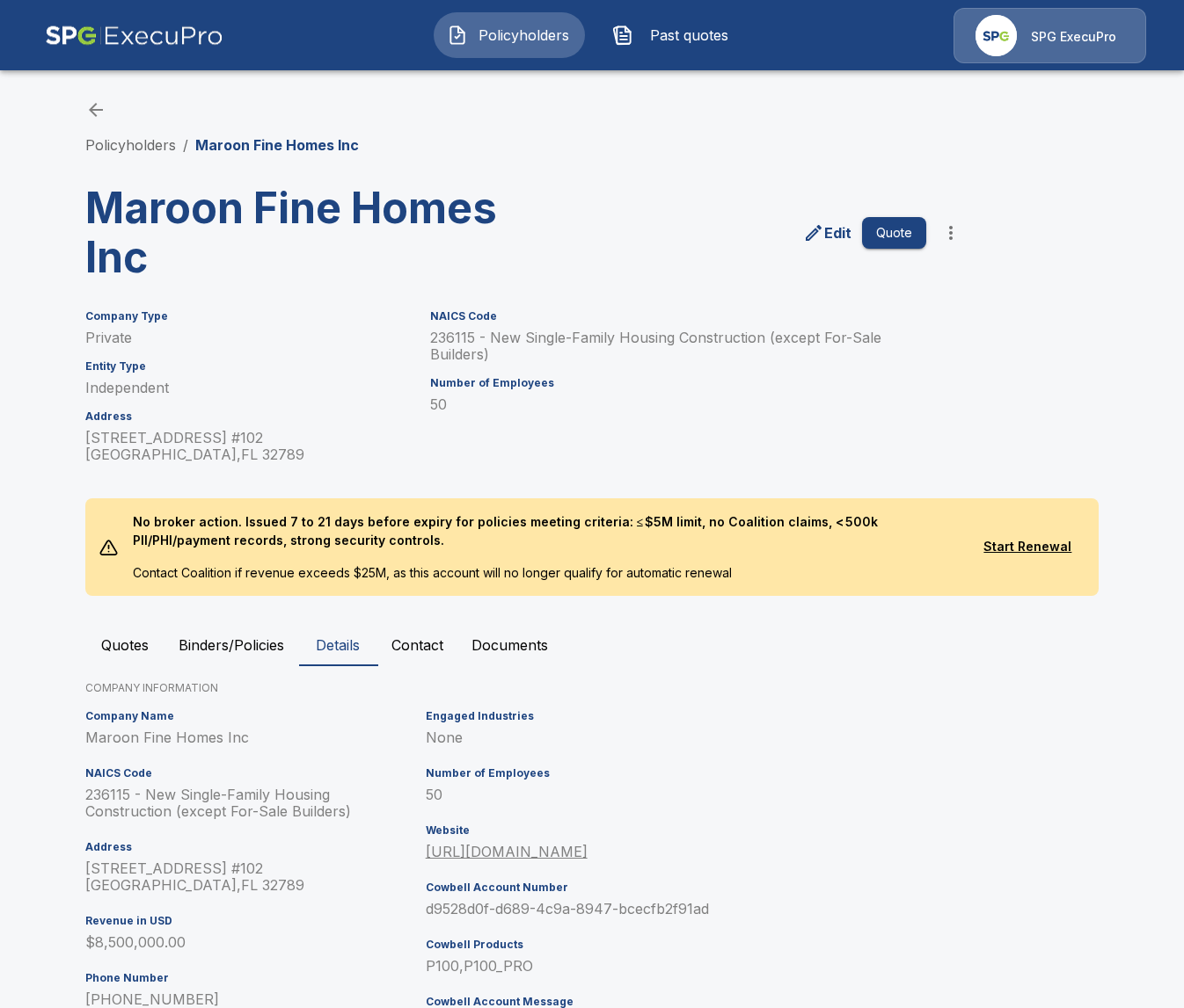
scroll to position [249, 0]
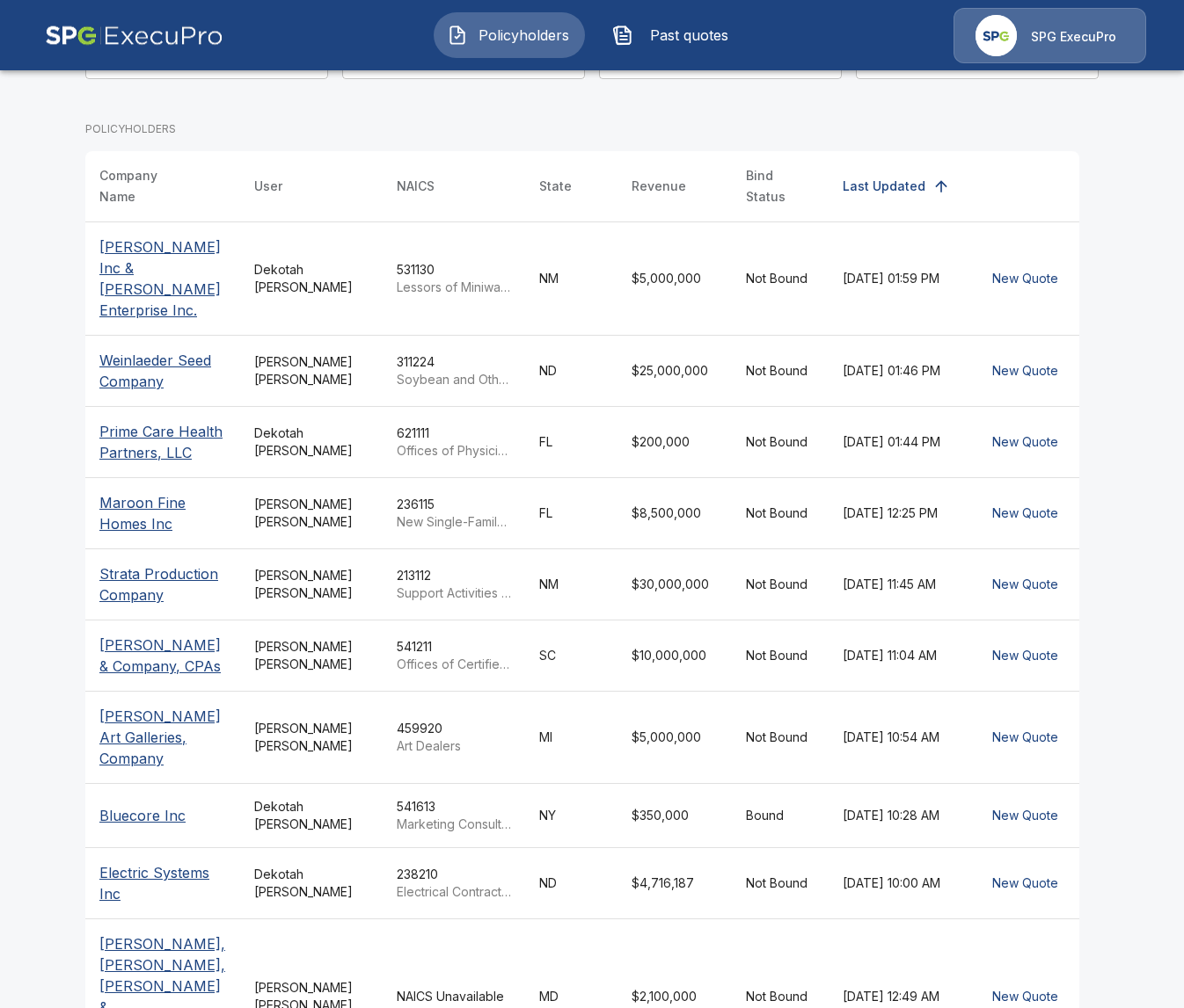
scroll to position [231, 0]
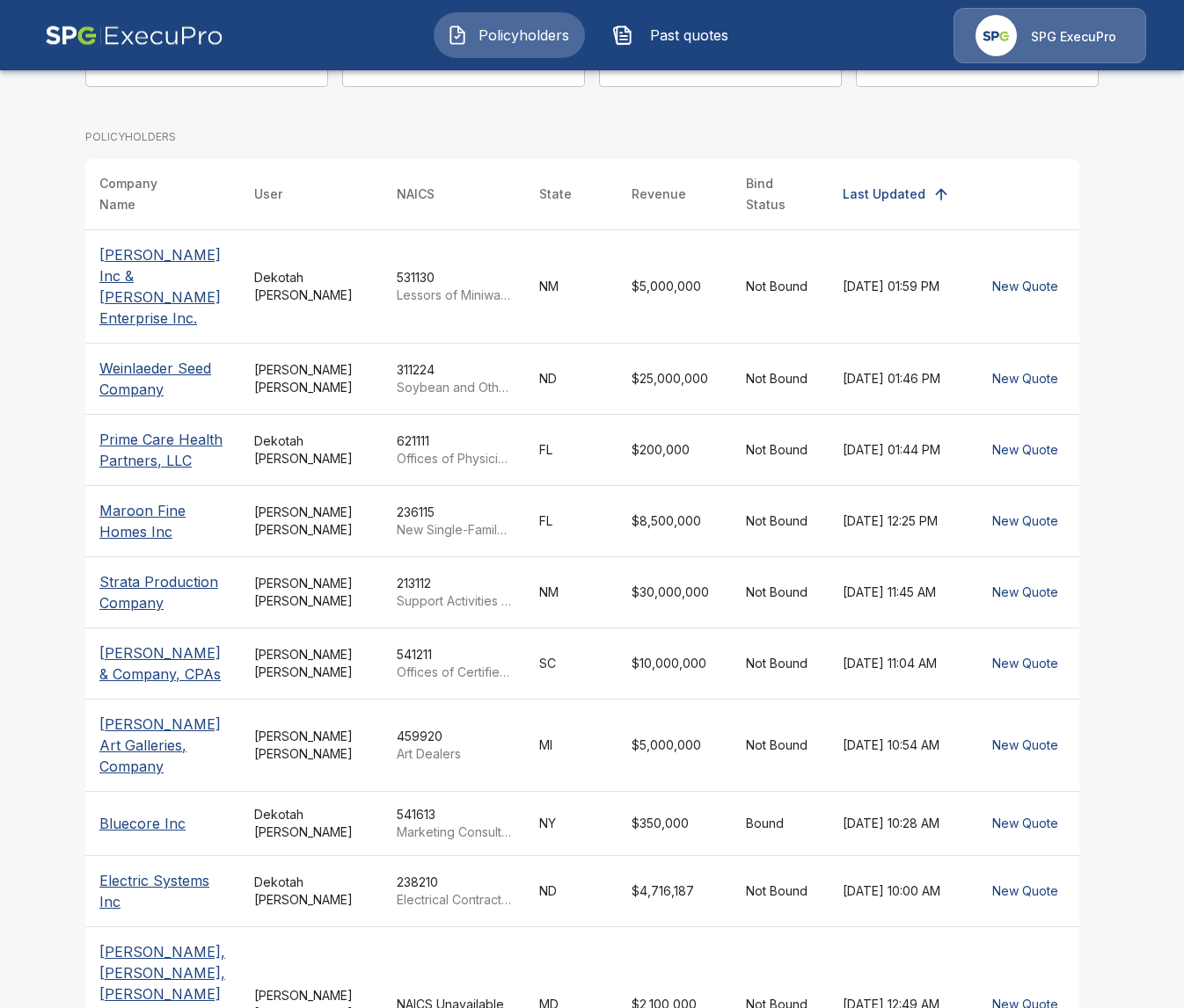
click at [415, 727] on div "459920 Art Dealers" at bounding box center [454, 745] width 114 height 35
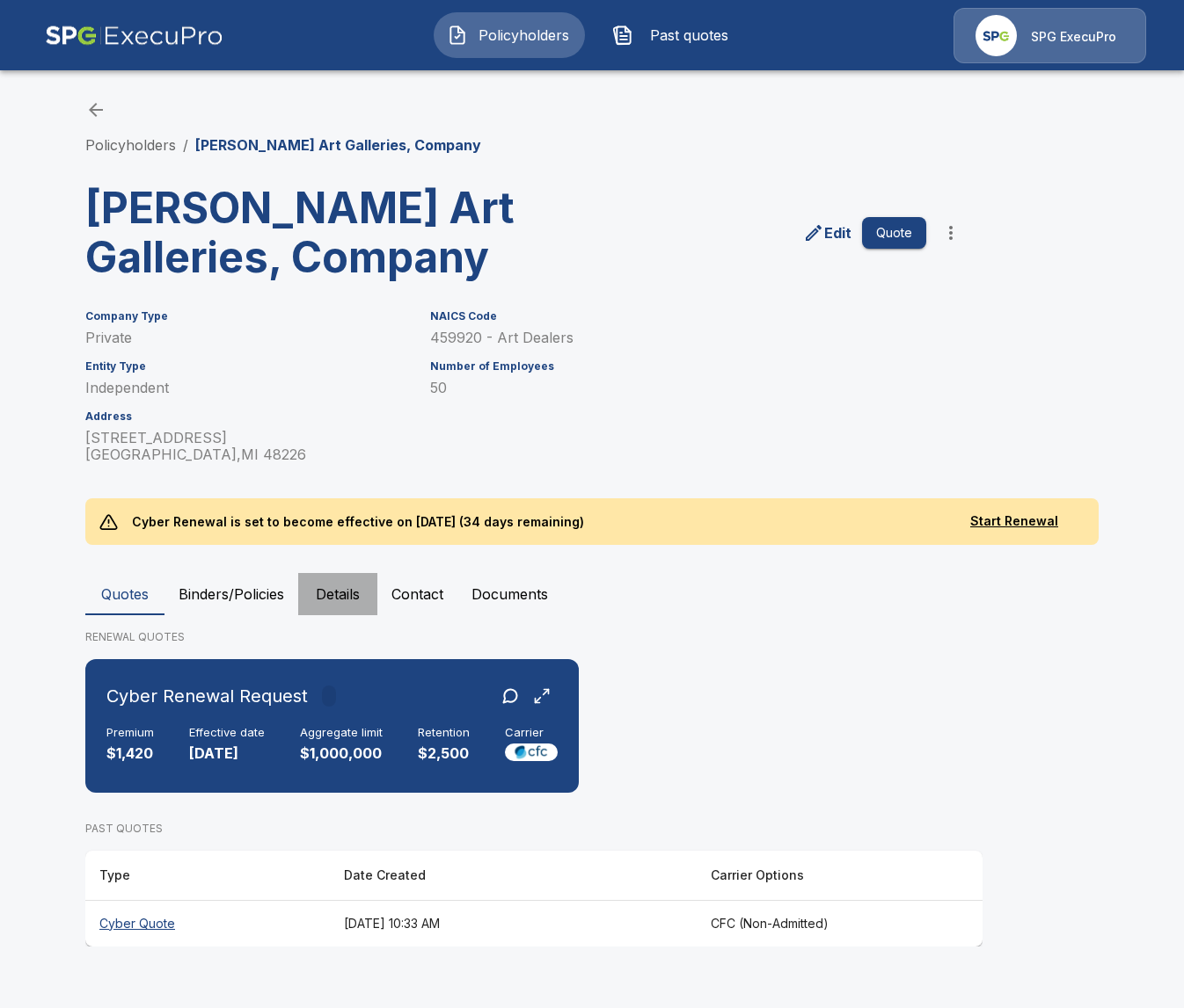
click at [343, 600] on button "Details" at bounding box center [337, 594] width 79 height 43
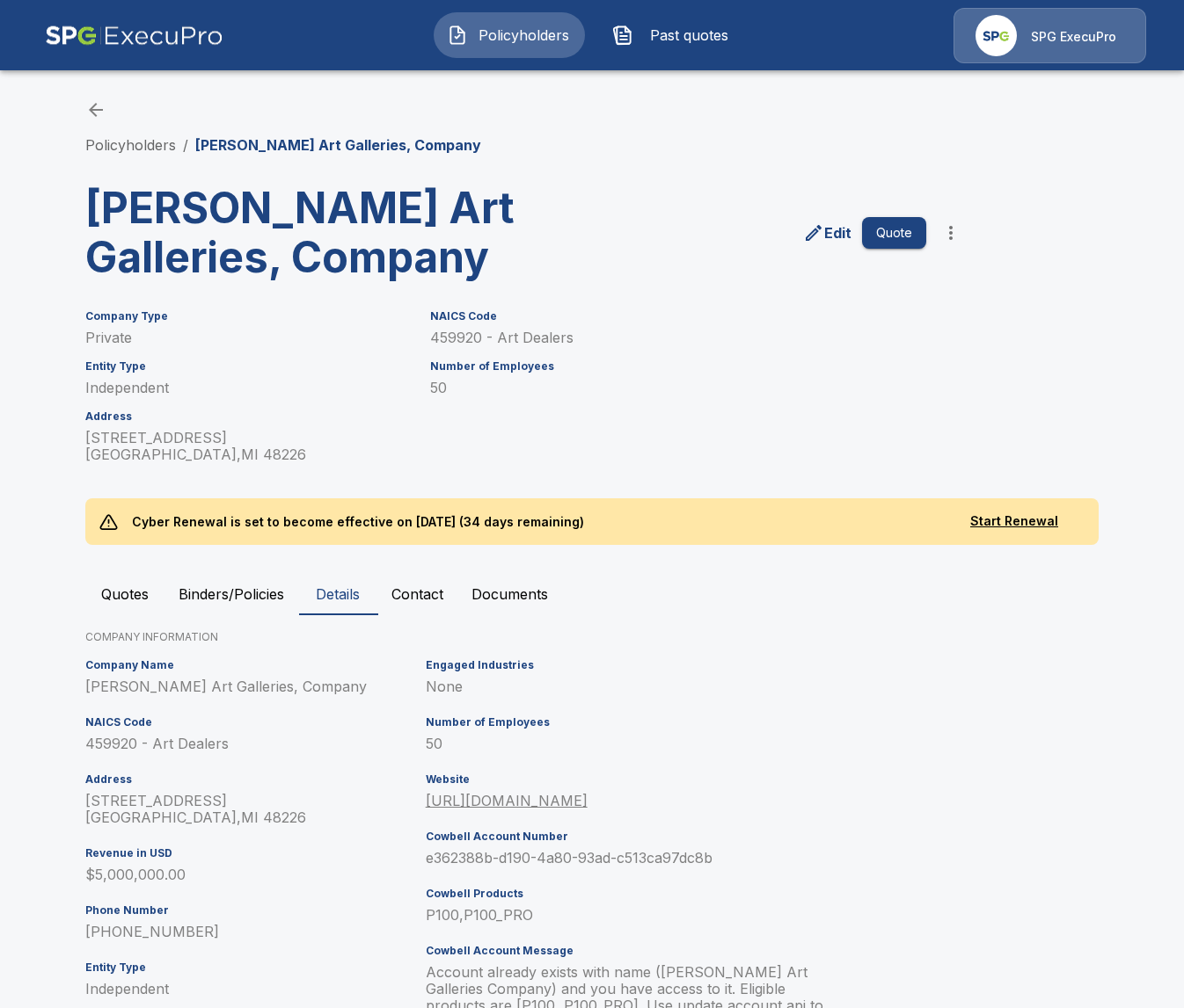
click at [128, 162] on div "Policyholders / DuMouchelle Art Galleries, Company DuMouchelle Art Galleries, C…" at bounding box center [592, 670] width 1055 height 1208
click at [146, 154] on li "Policyholders" at bounding box center [130, 145] width 91 height 21
click at [153, 150] on link "Policyholders" at bounding box center [130, 145] width 91 height 17
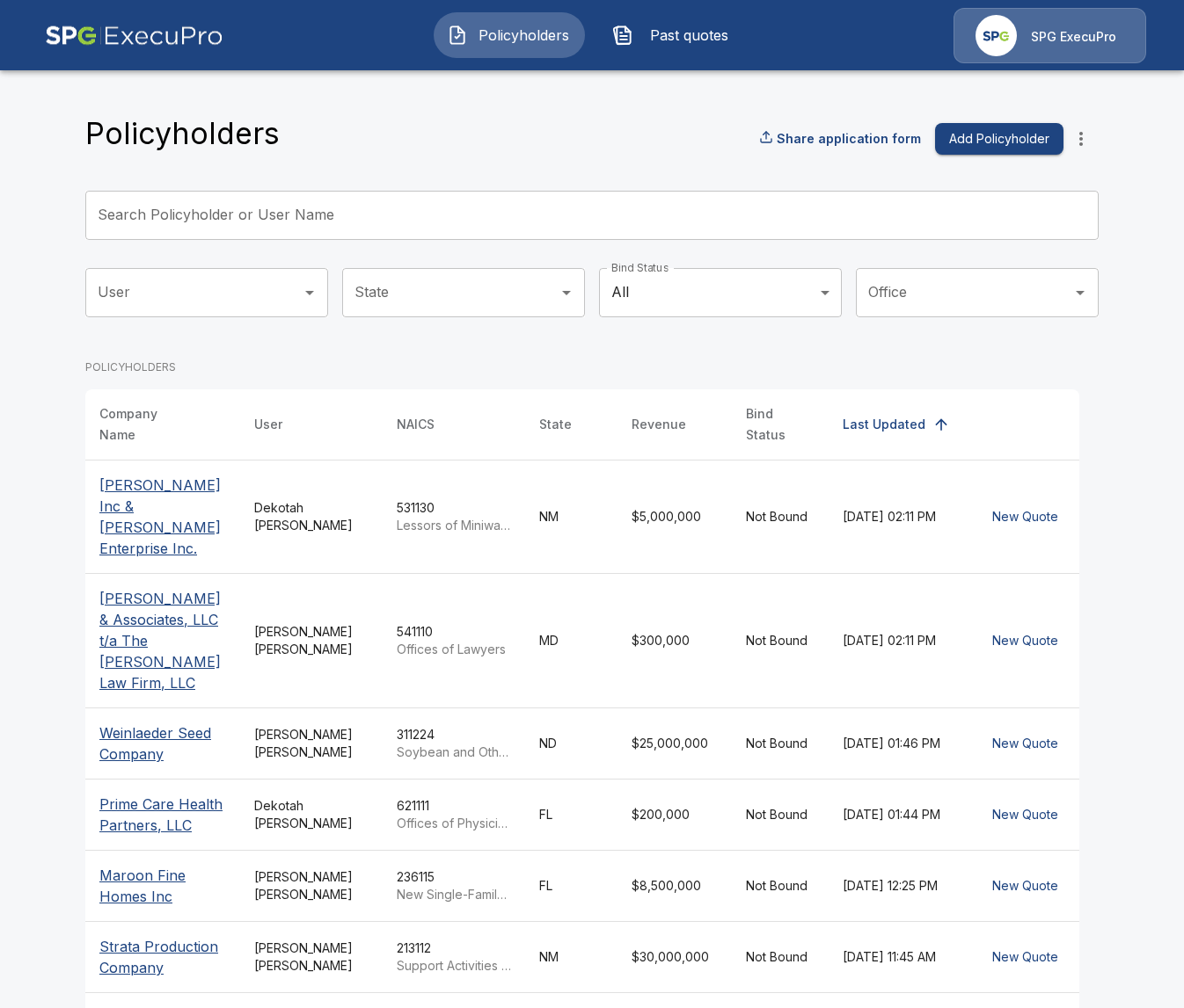
click at [404, 214] on input "Search Policyholder or User Name" at bounding box center [582, 215] width 994 height 49
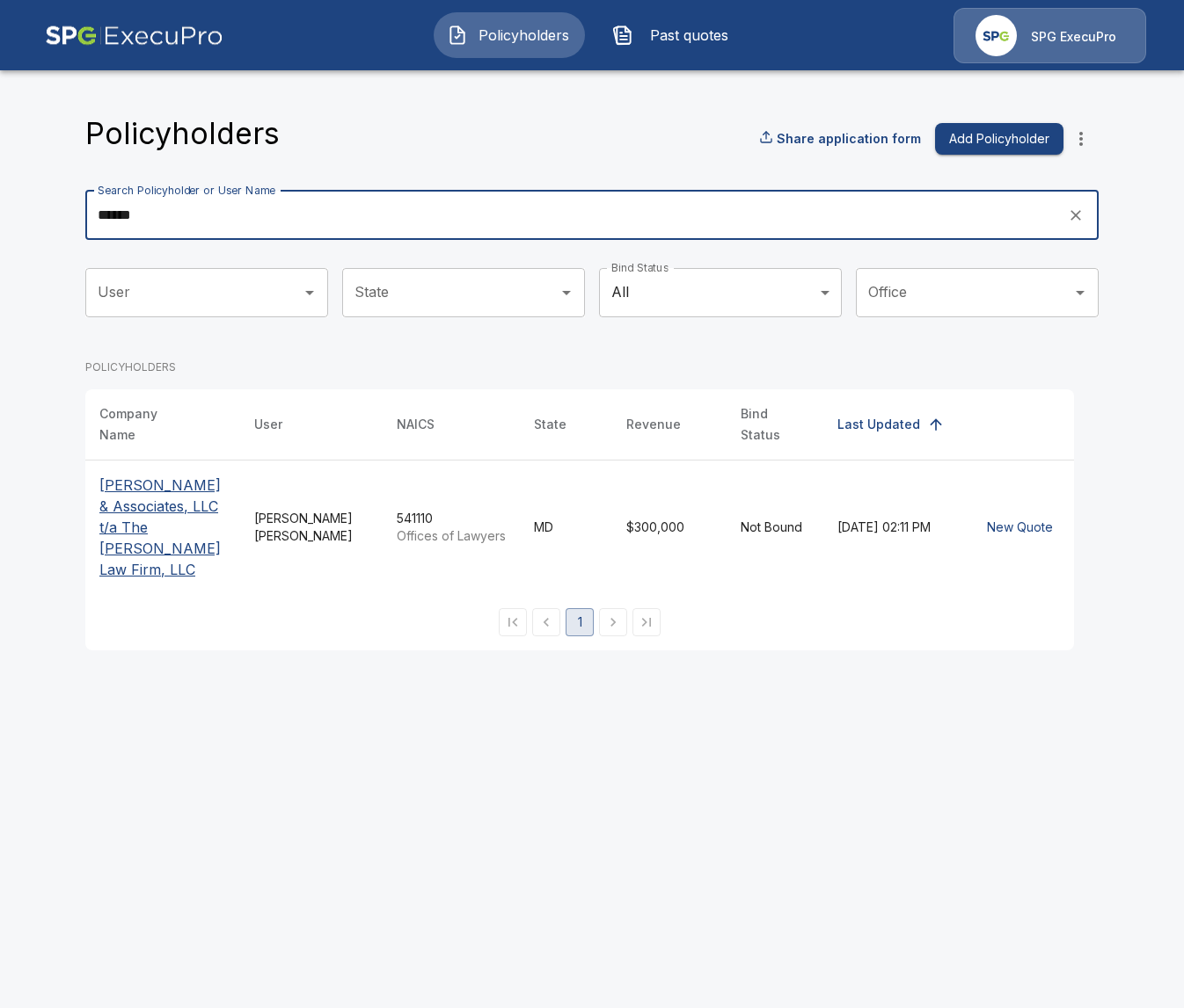
type input "******"
click at [128, 519] on p "[PERSON_NAME] & Associates, LLC t/a The [PERSON_NAME] Law Firm, LLC" at bounding box center [163, 528] width 127 height 106
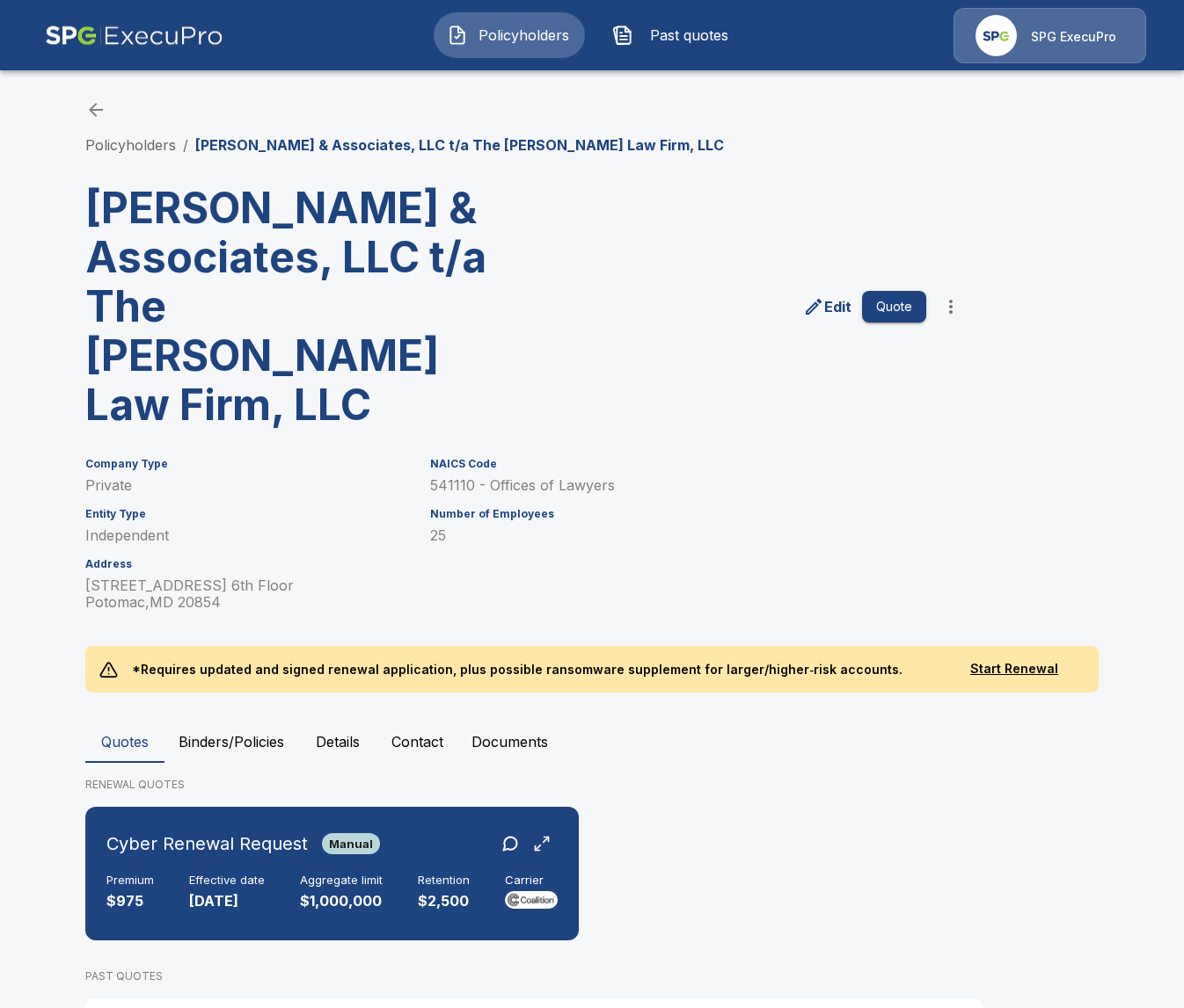
scroll to position [113, 0]
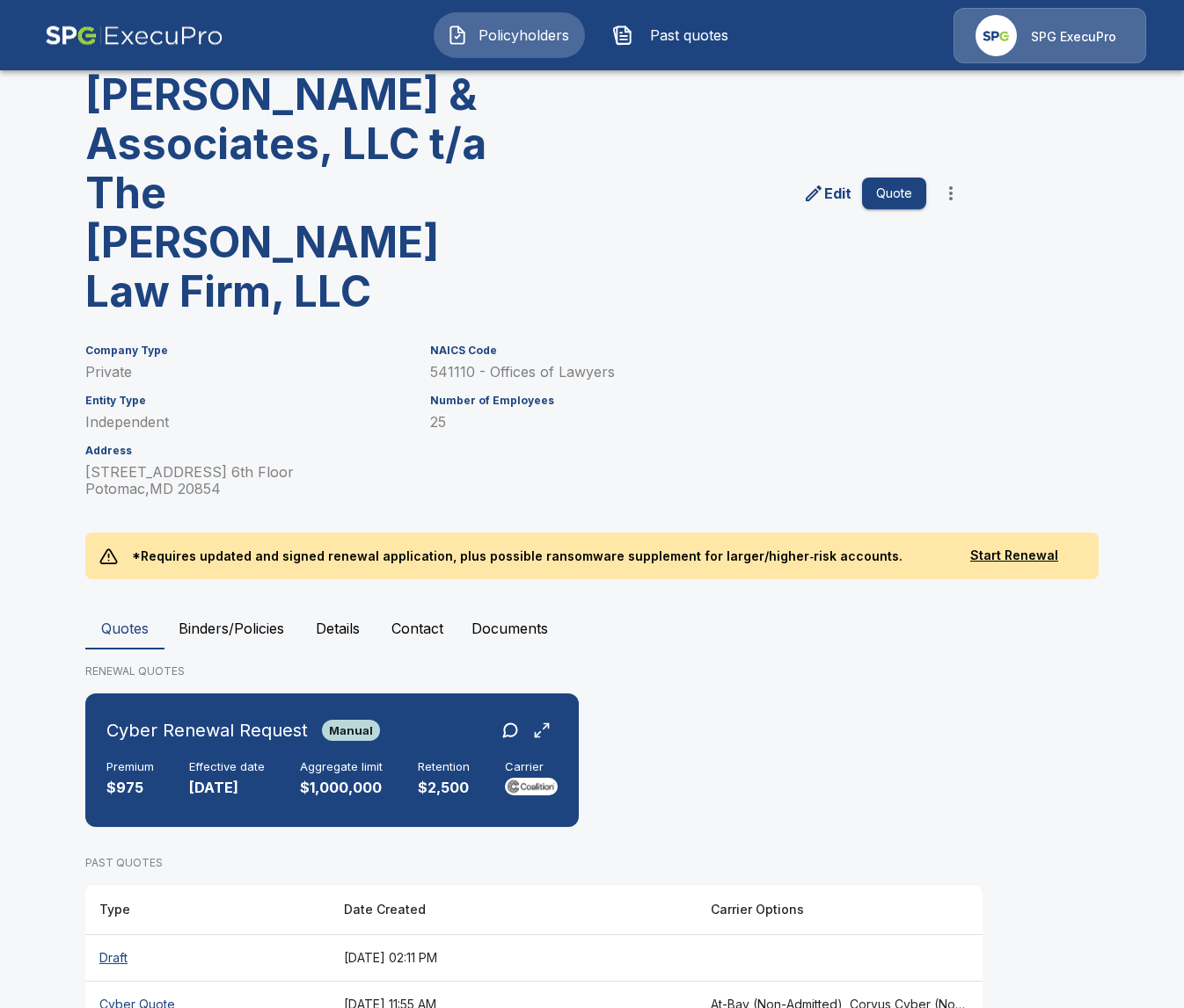
click at [328, 607] on button "Details" at bounding box center [337, 628] width 79 height 43
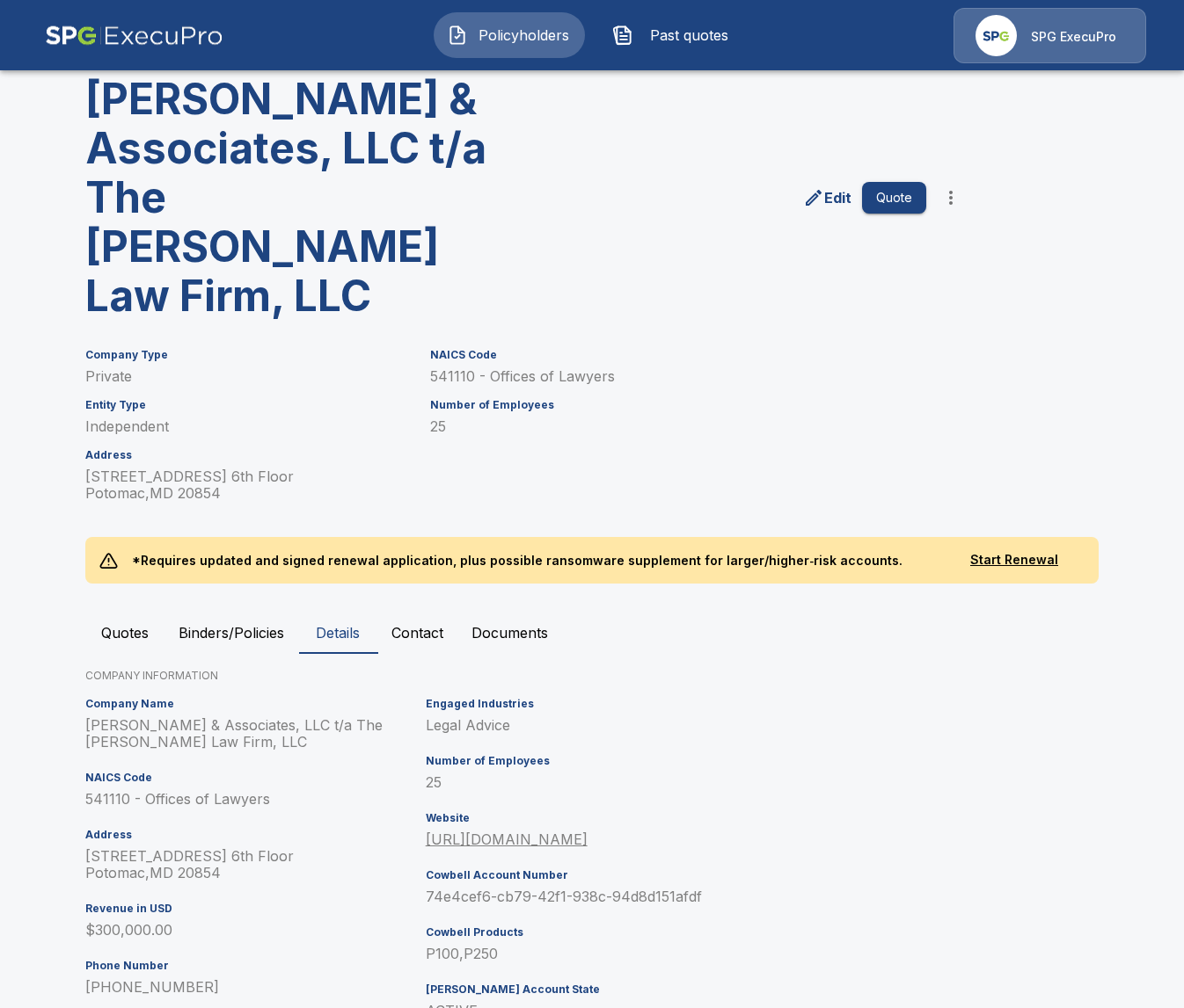
scroll to position [52, 0]
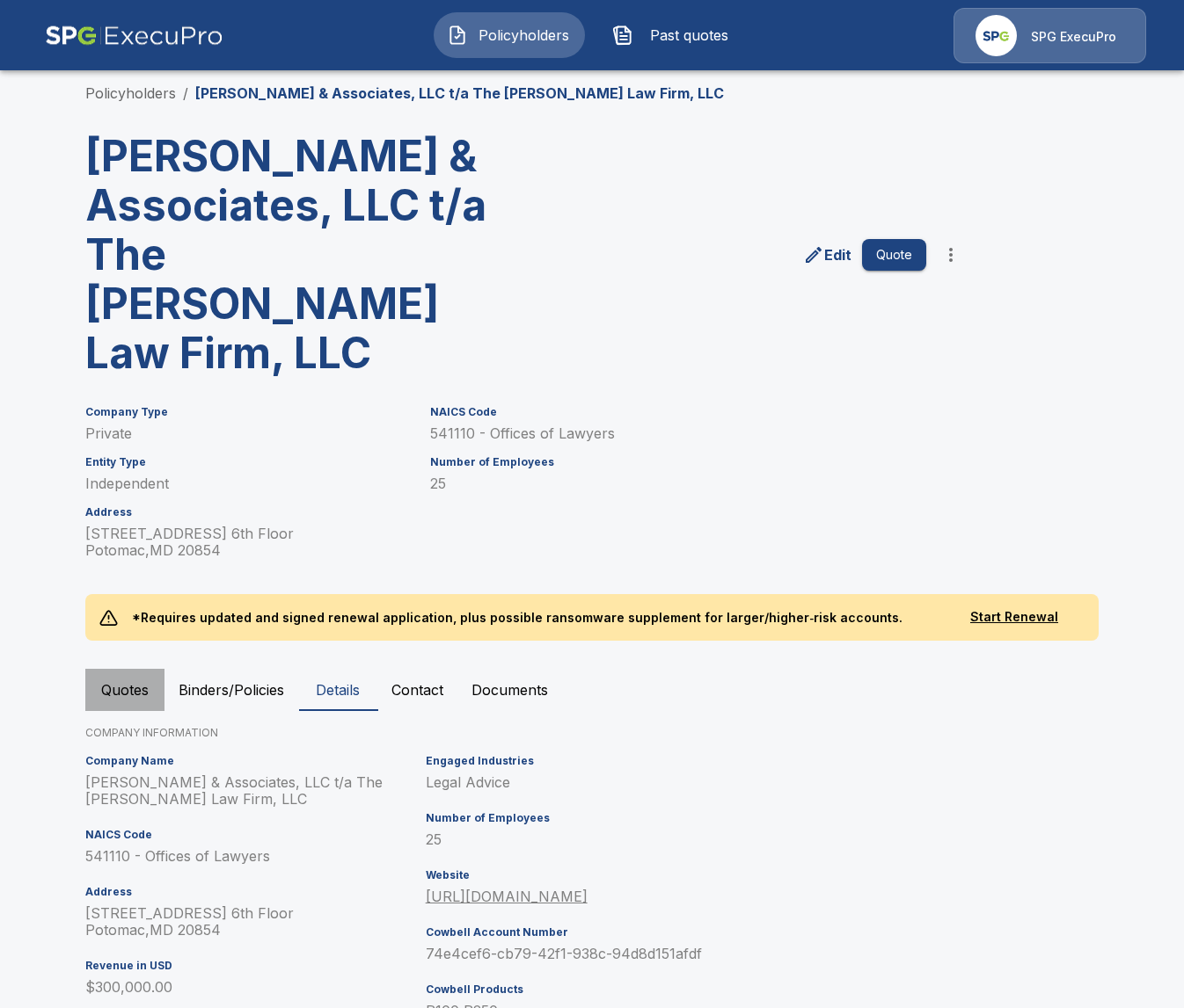
click at [118, 669] on button "Quotes" at bounding box center [124, 689] width 79 height 43
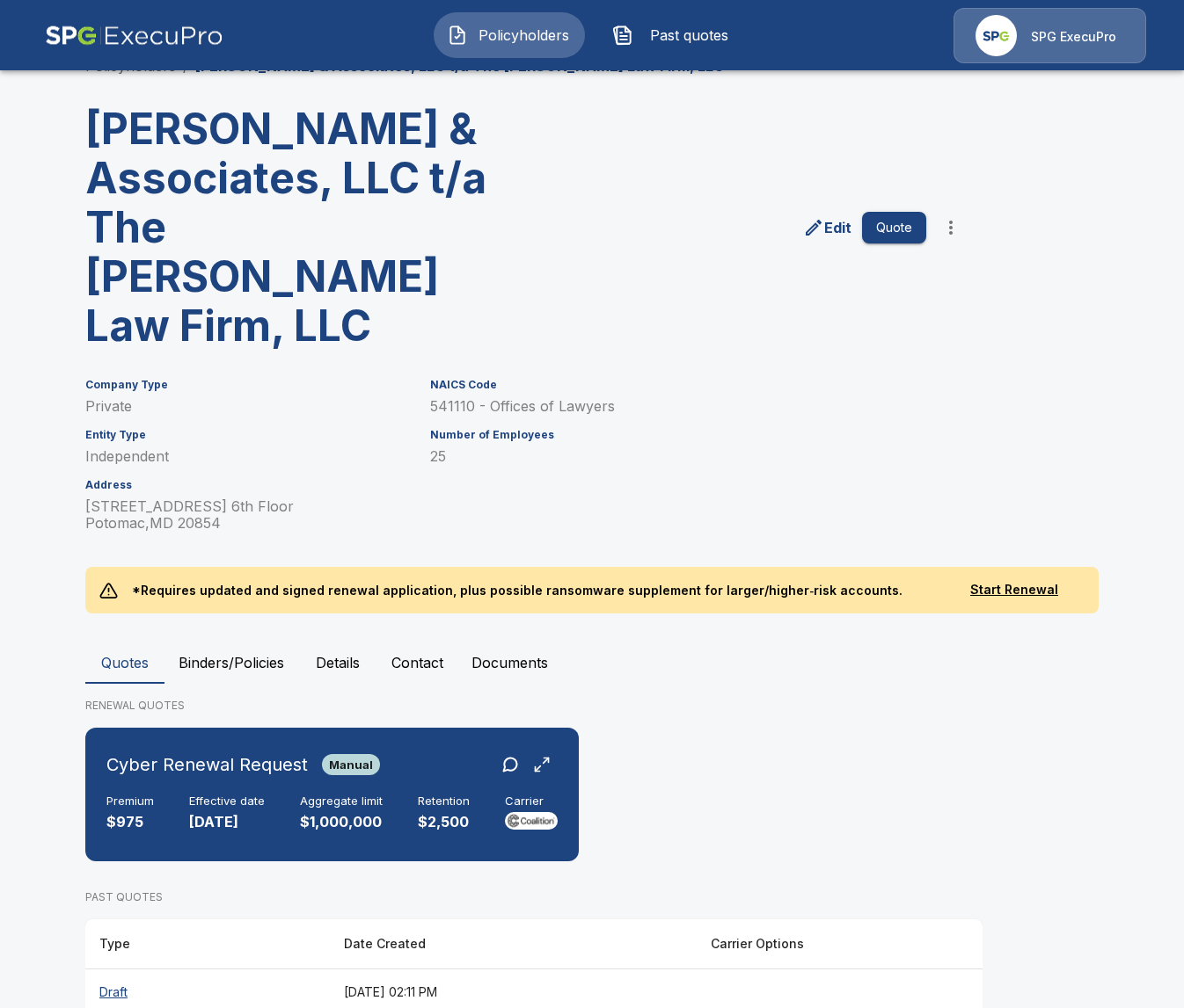
scroll to position [80, 0]
click at [426, 968] on th "[DATE] 02:11 PM" at bounding box center [512, 991] width 367 height 46
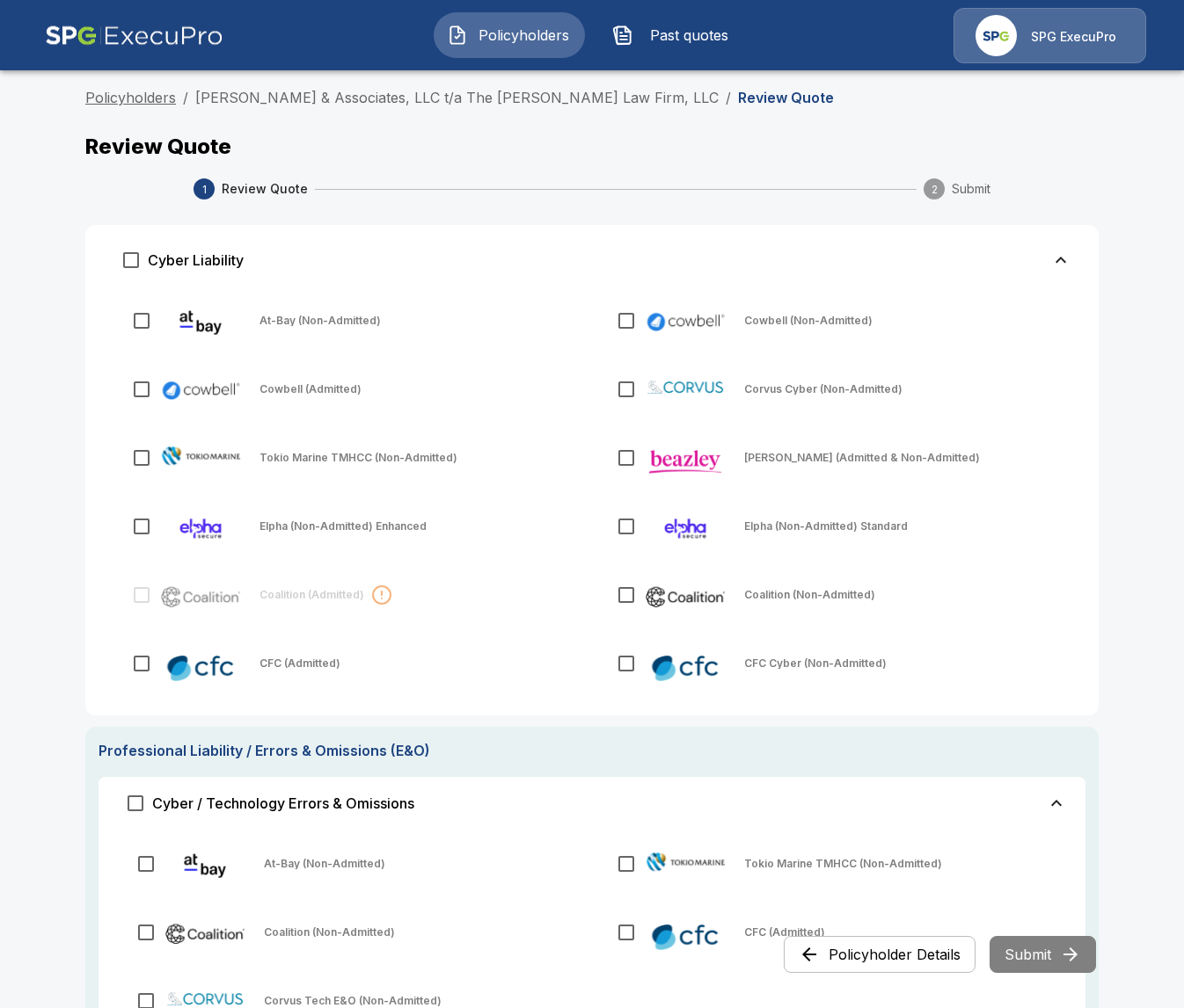
click at [144, 95] on link "Policyholders" at bounding box center [130, 97] width 91 height 17
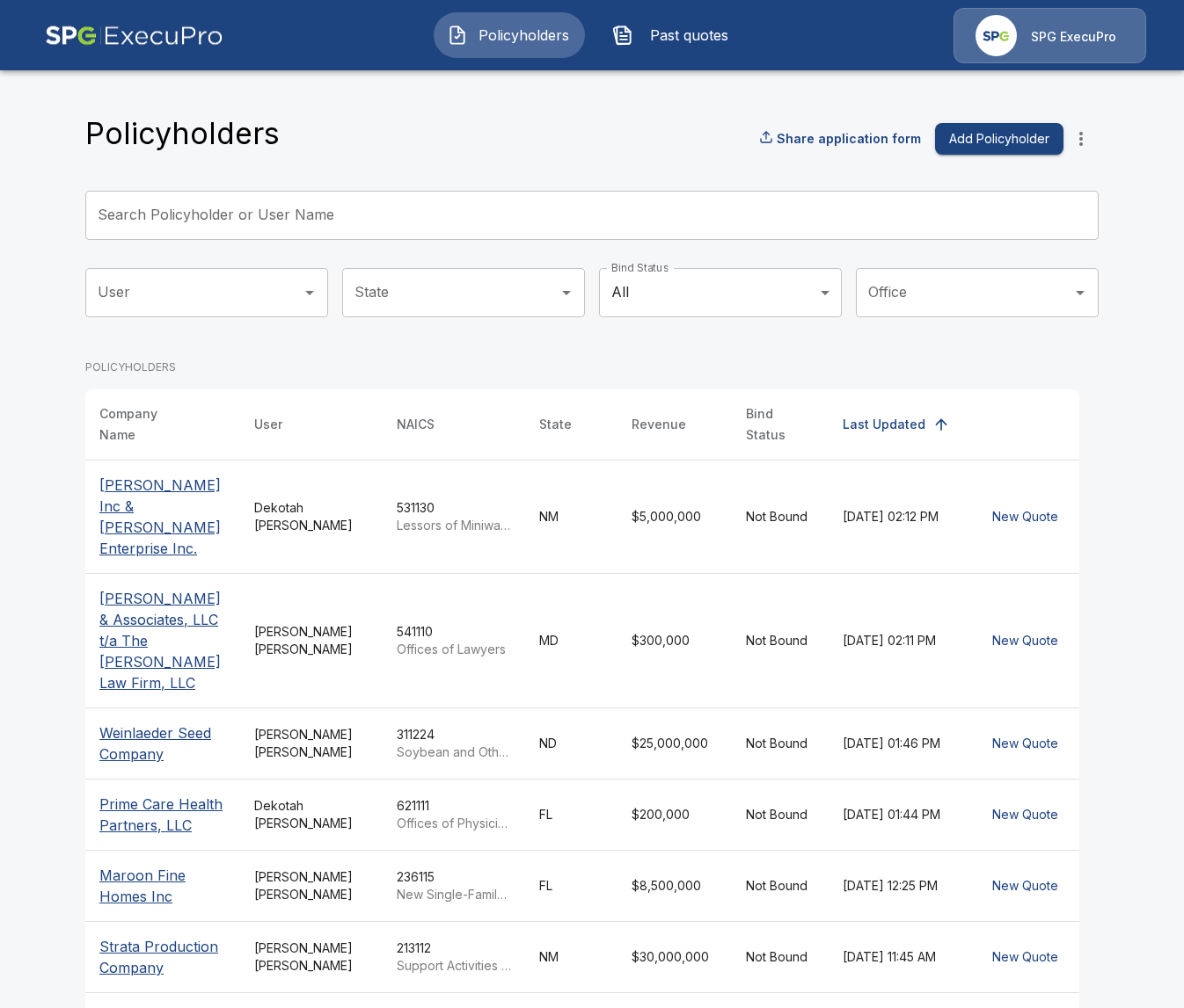
click at [429, 223] on input "Search Policyholder or User Name" at bounding box center [582, 215] width 994 height 49
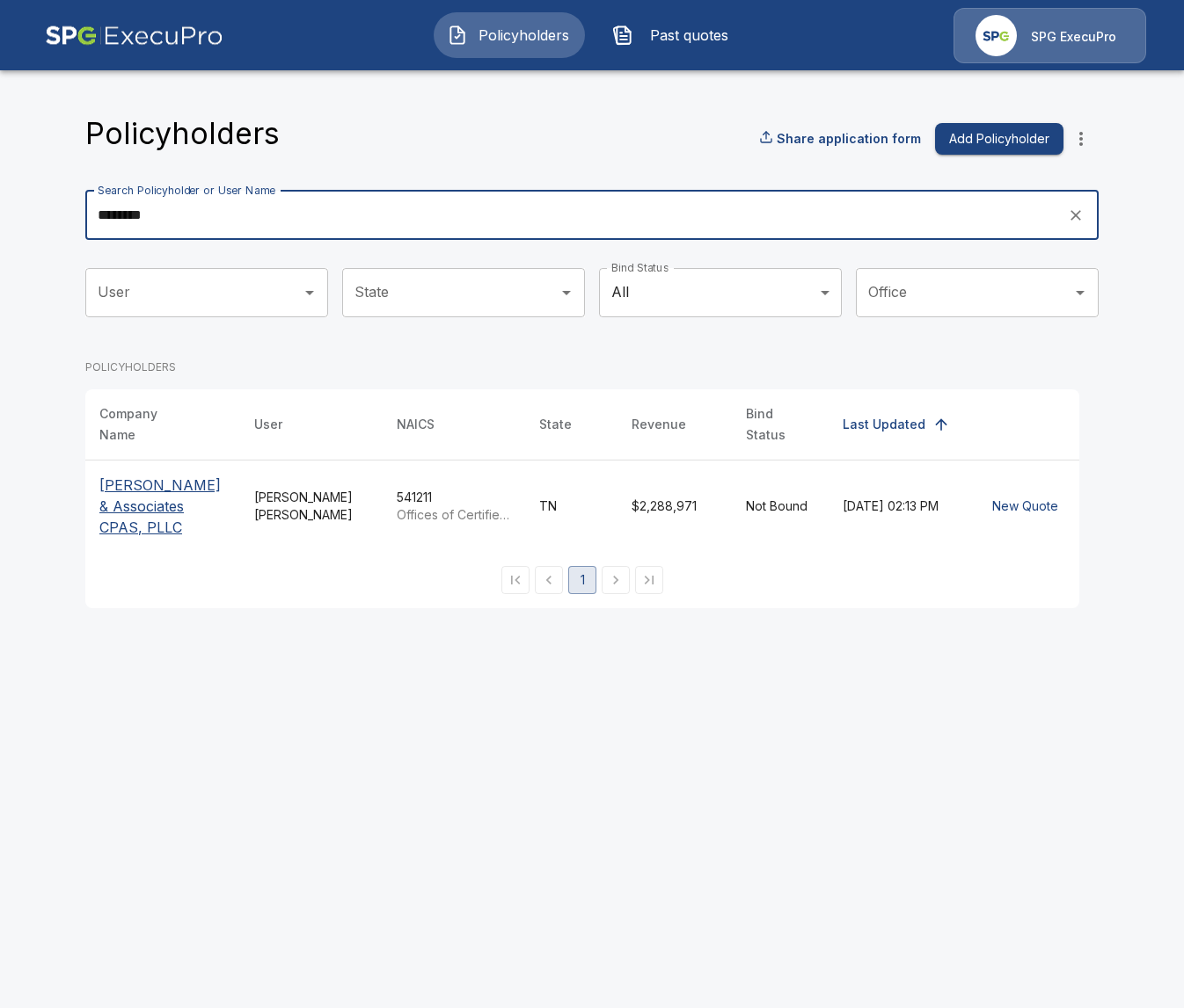
type input "********"
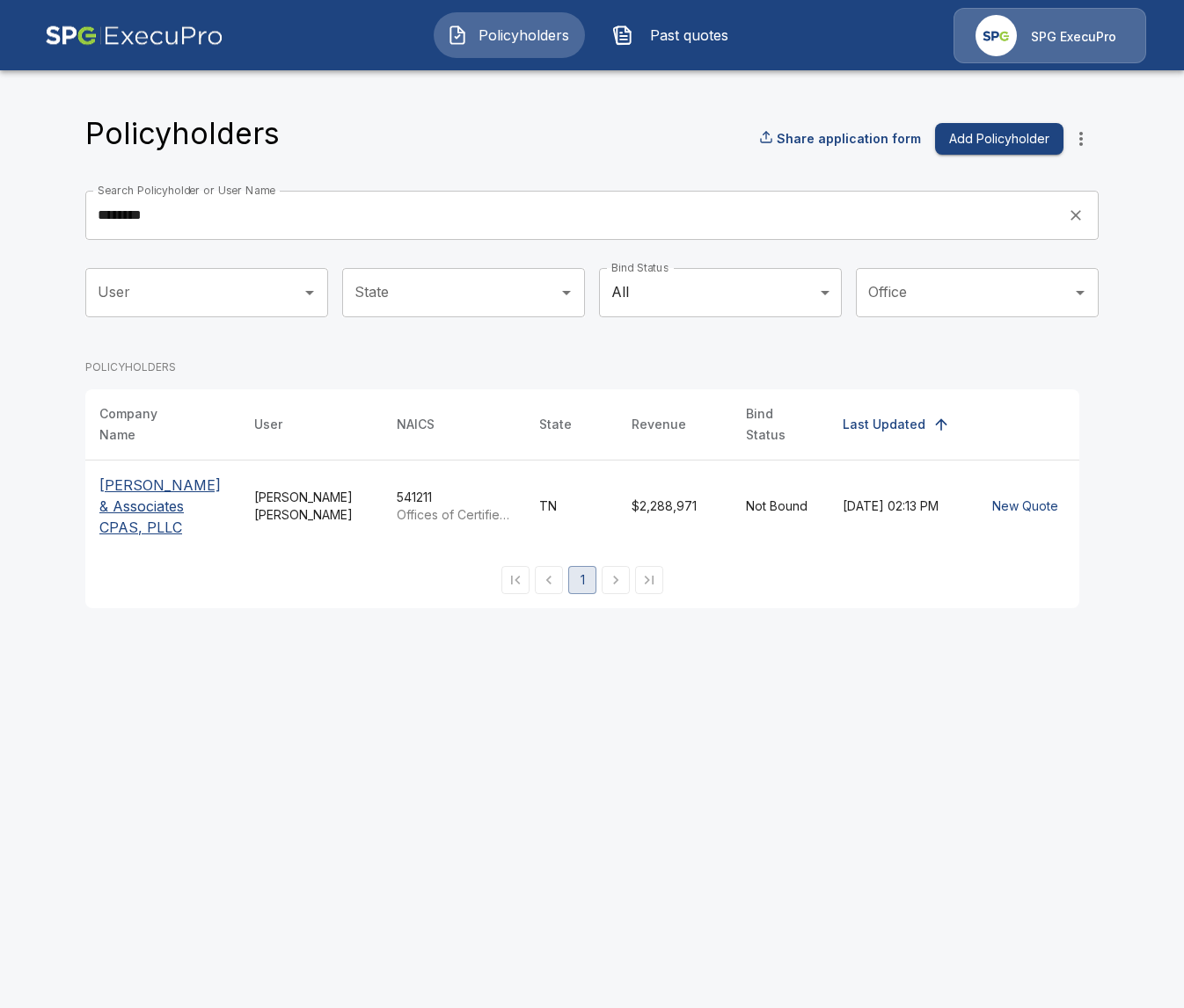
click at [140, 500] on p "Stallings & Associates CPAS, PLLC" at bounding box center [163, 507] width 127 height 63
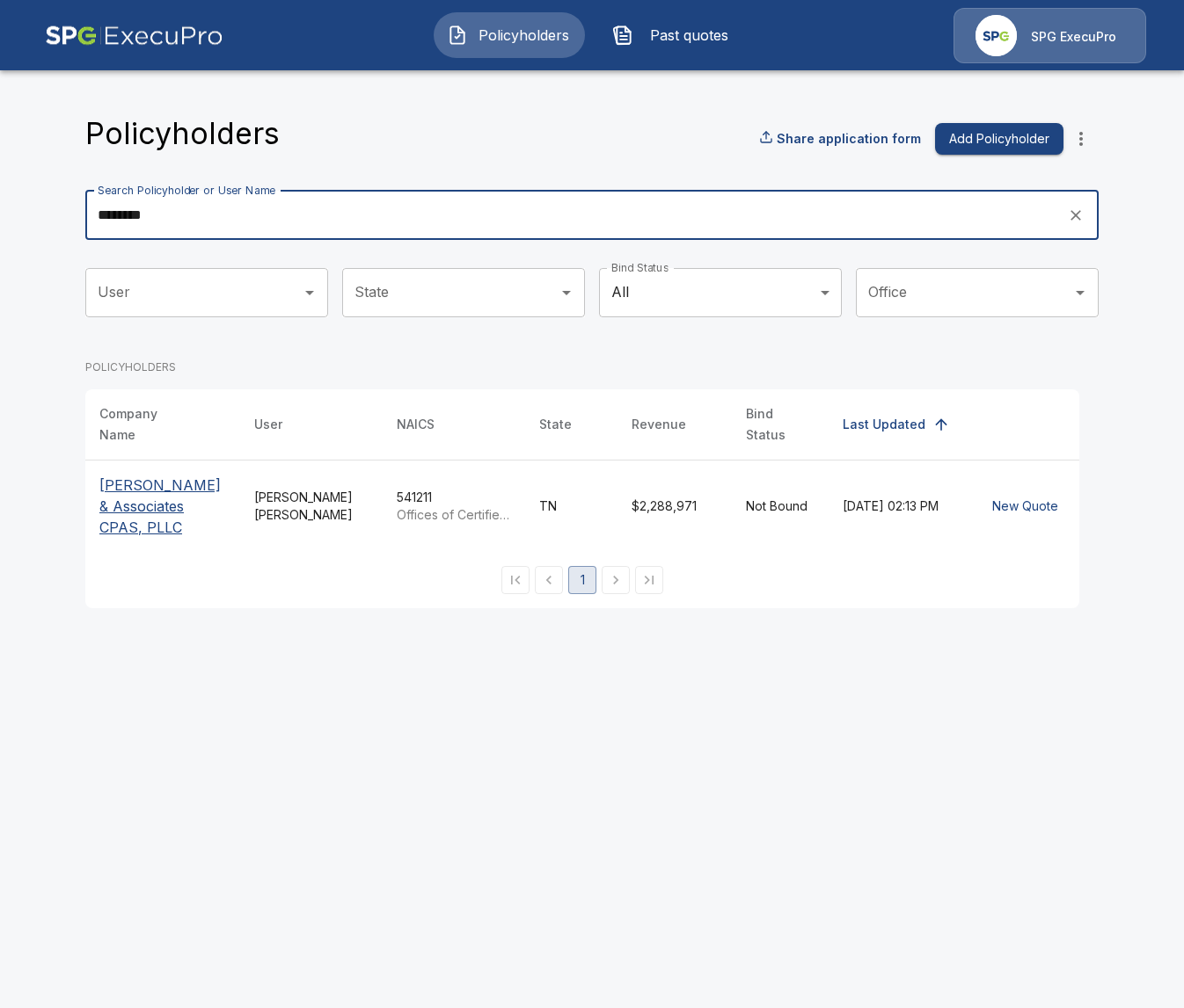
click at [299, 216] on input "********" at bounding box center [570, 215] width 970 height 49
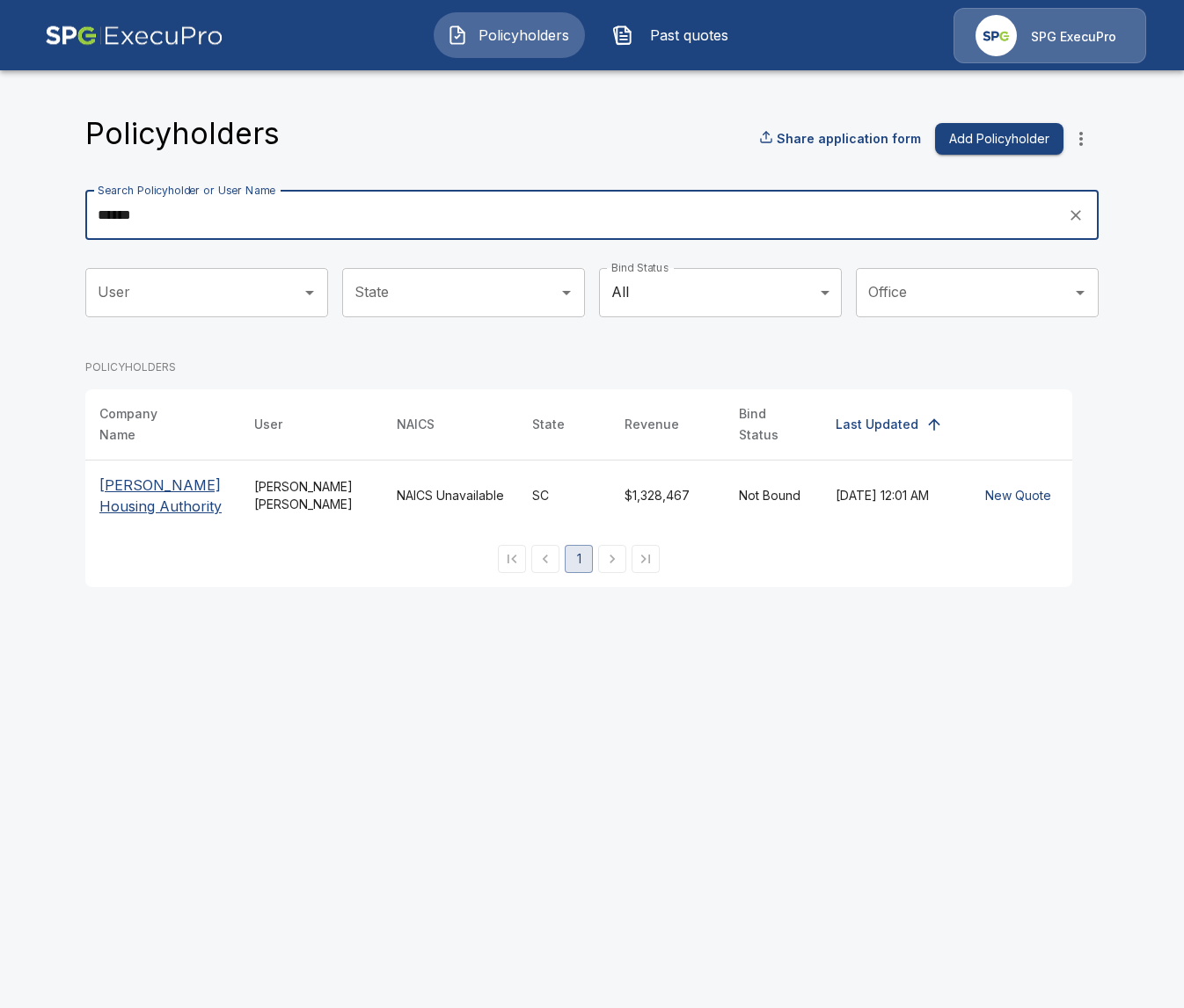
type input "******"
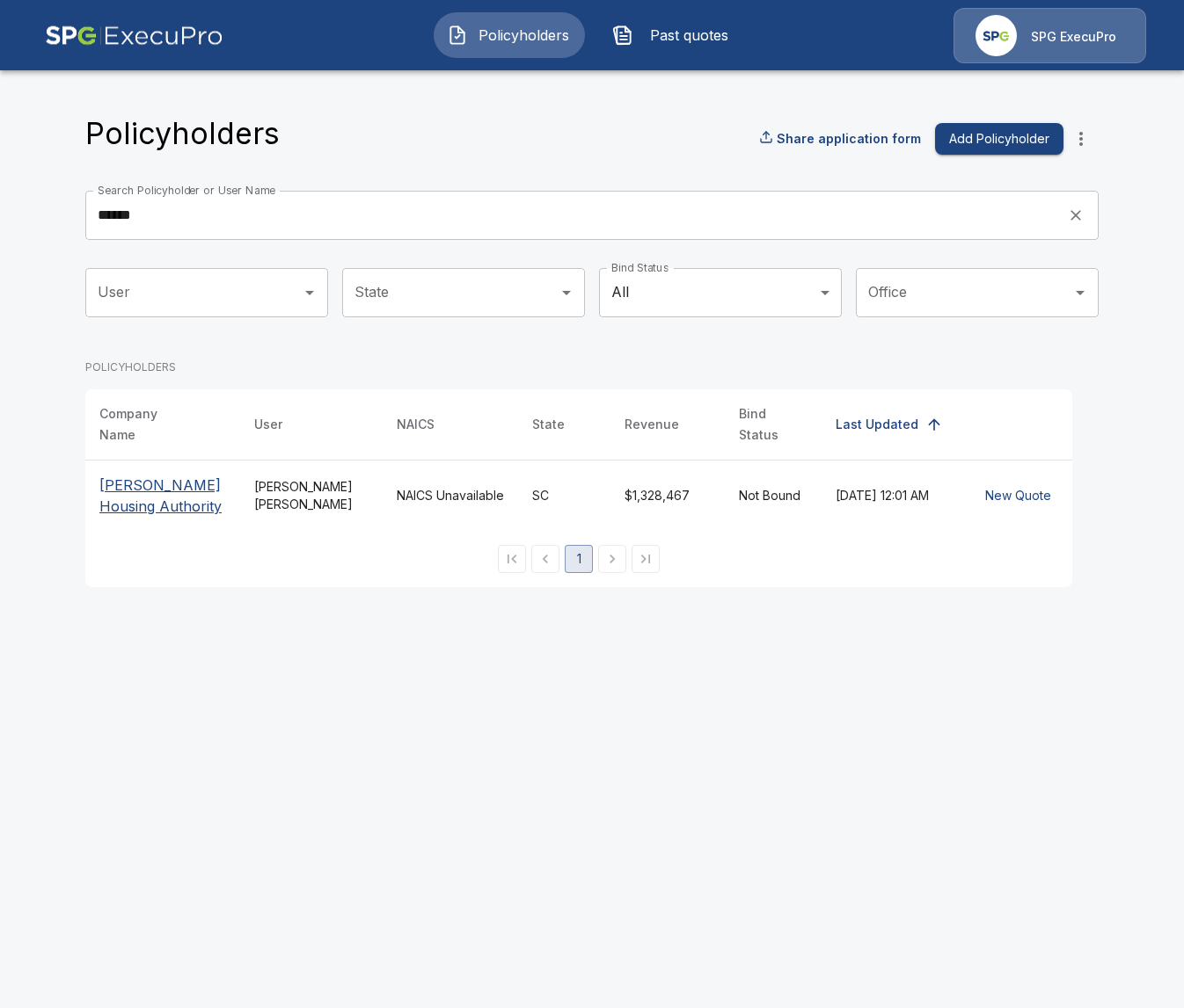
click at [130, 476] on p "Mullins Housing Authority" at bounding box center [163, 496] width 127 height 43
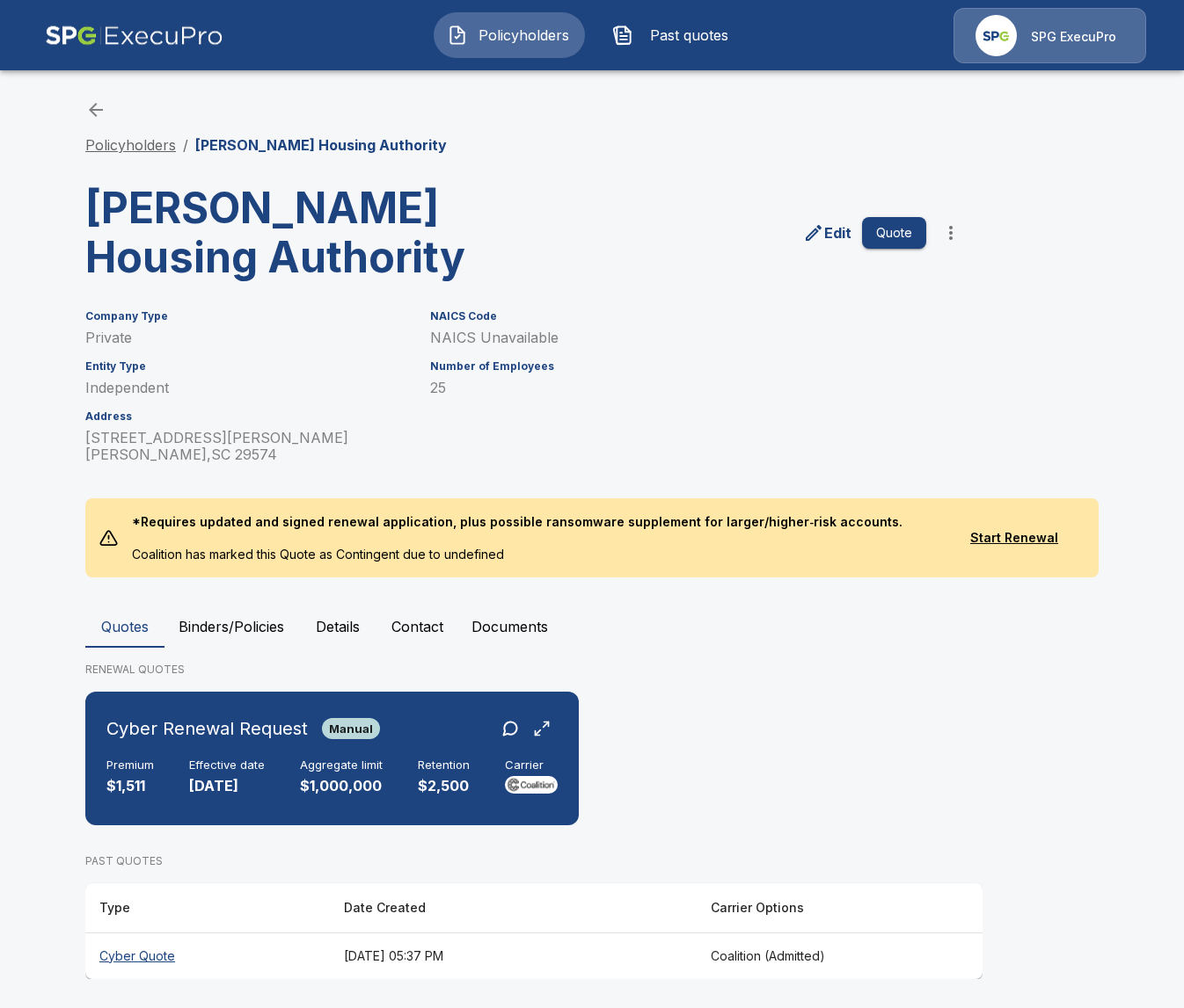
click at [139, 149] on link "Policyholders" at bounding box center [130, 145] width 91 height 17
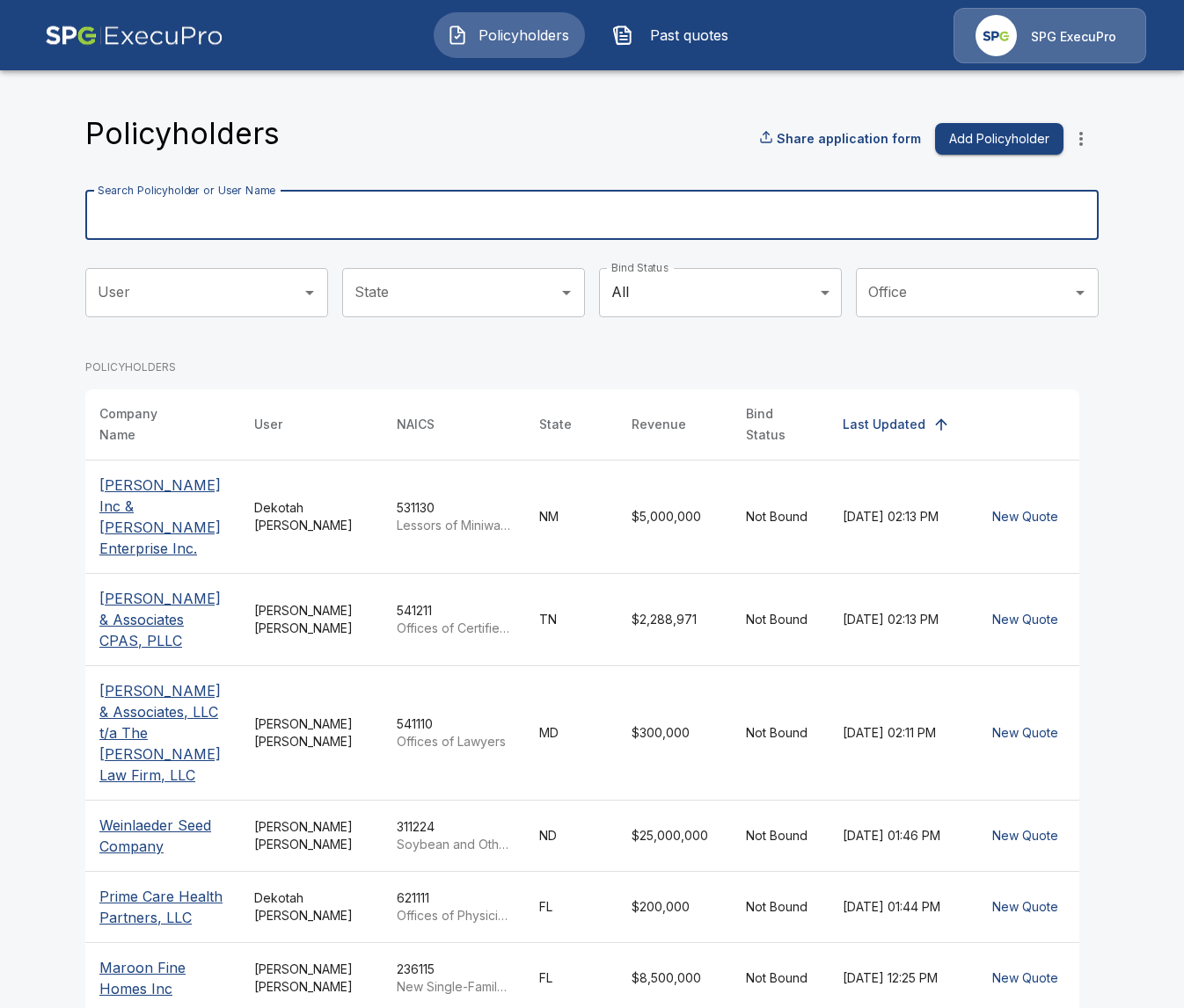
click at [366, 226] on input "Search Policyholder or User Name" at bounding box center [582, 215] width 994 height 49
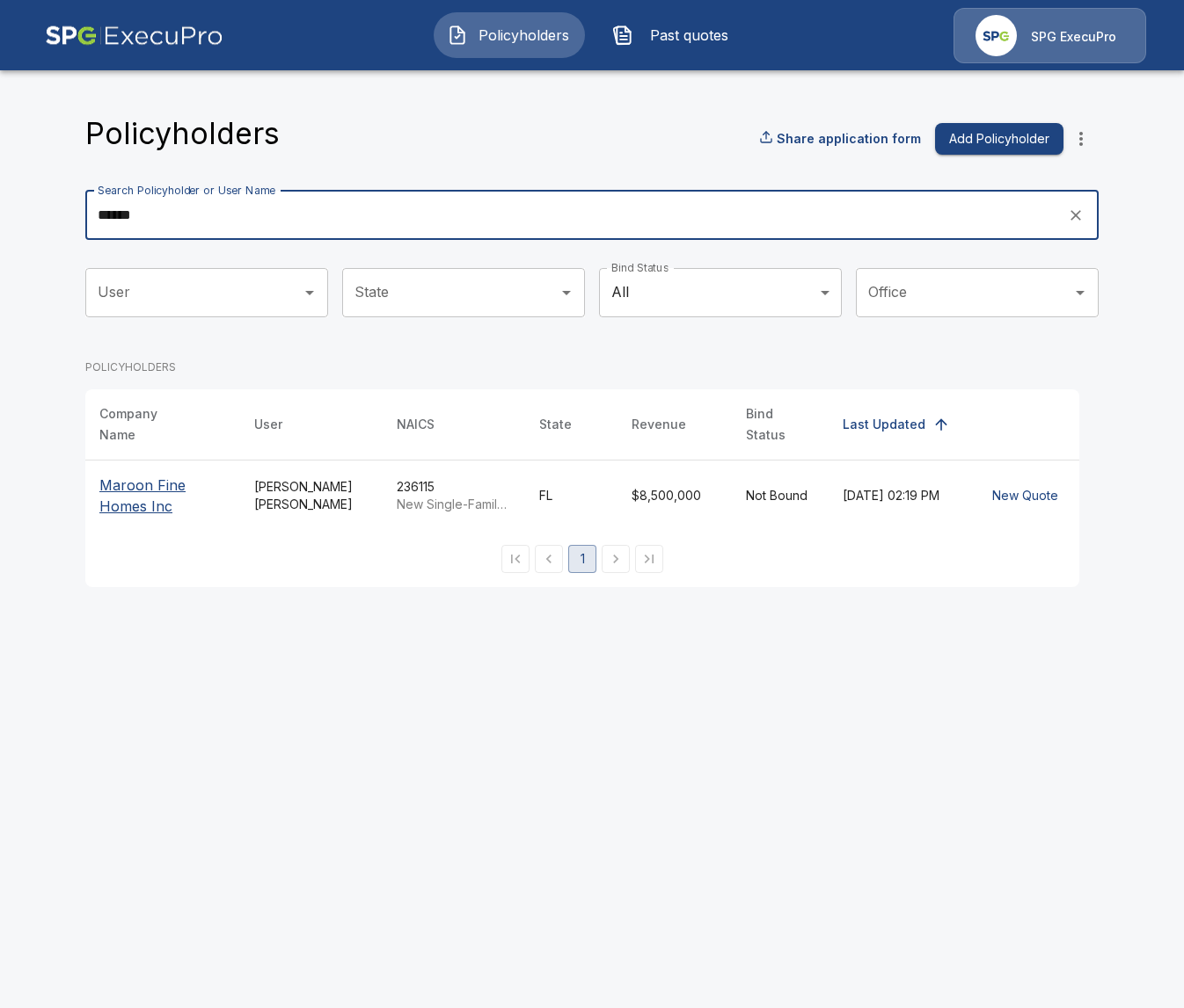
type input "******"
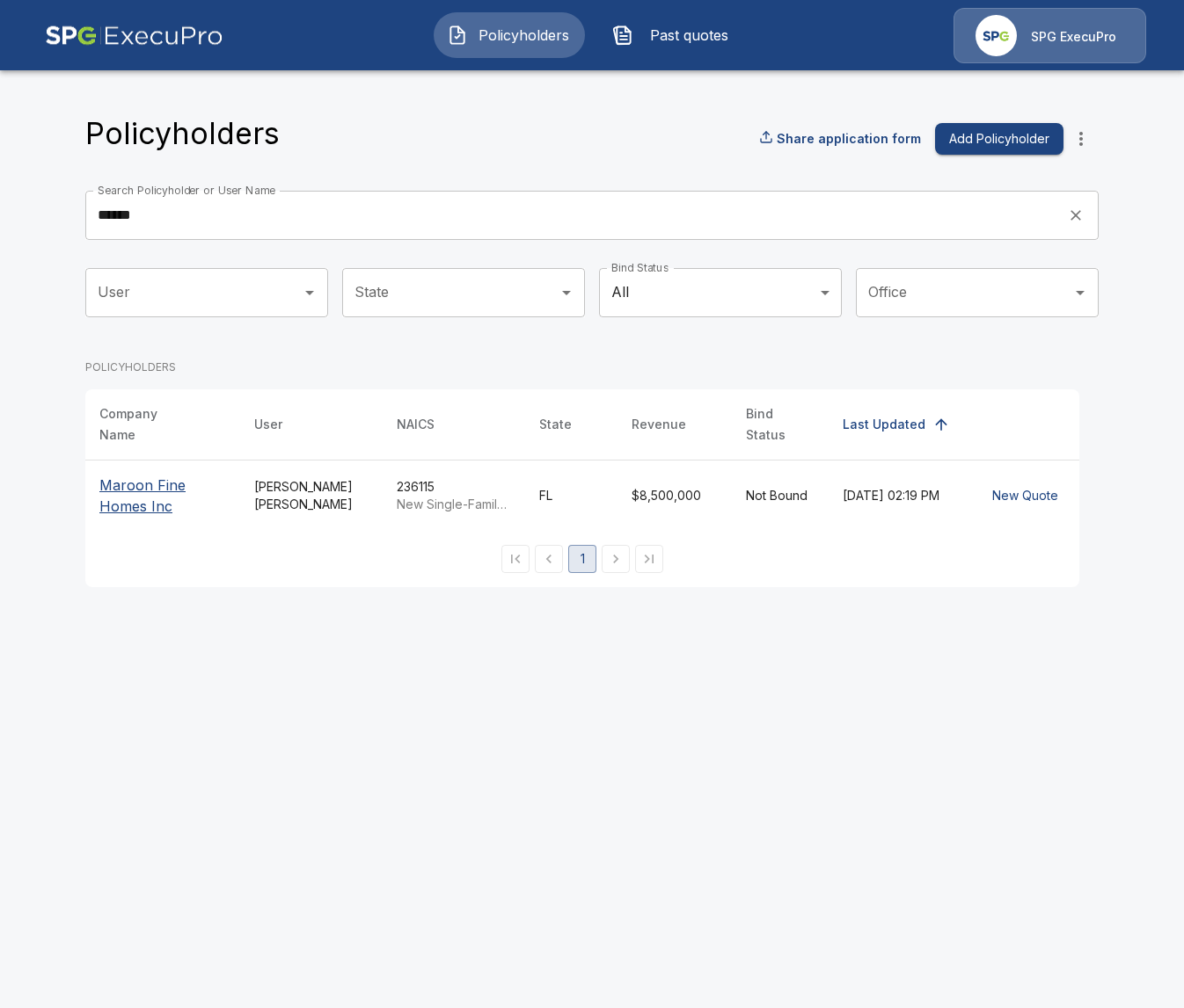
click at [112, 485] on p "Maroon Fine Homes Inc" at bounding box center [163, 496] width 127 height 43
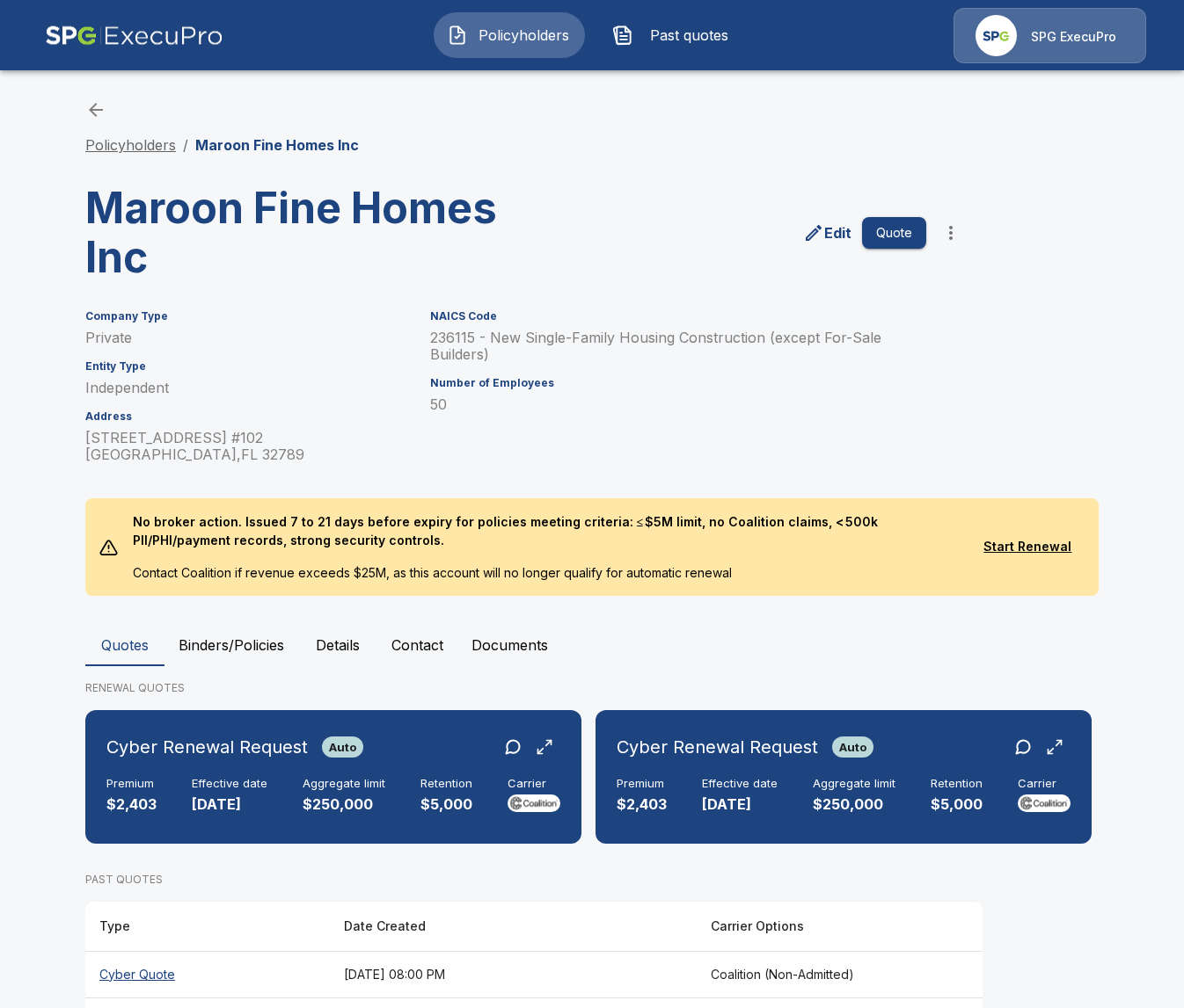
click at [122, 145] on link "Policyholders" at bounding box center [130, 145] width 91 height 17
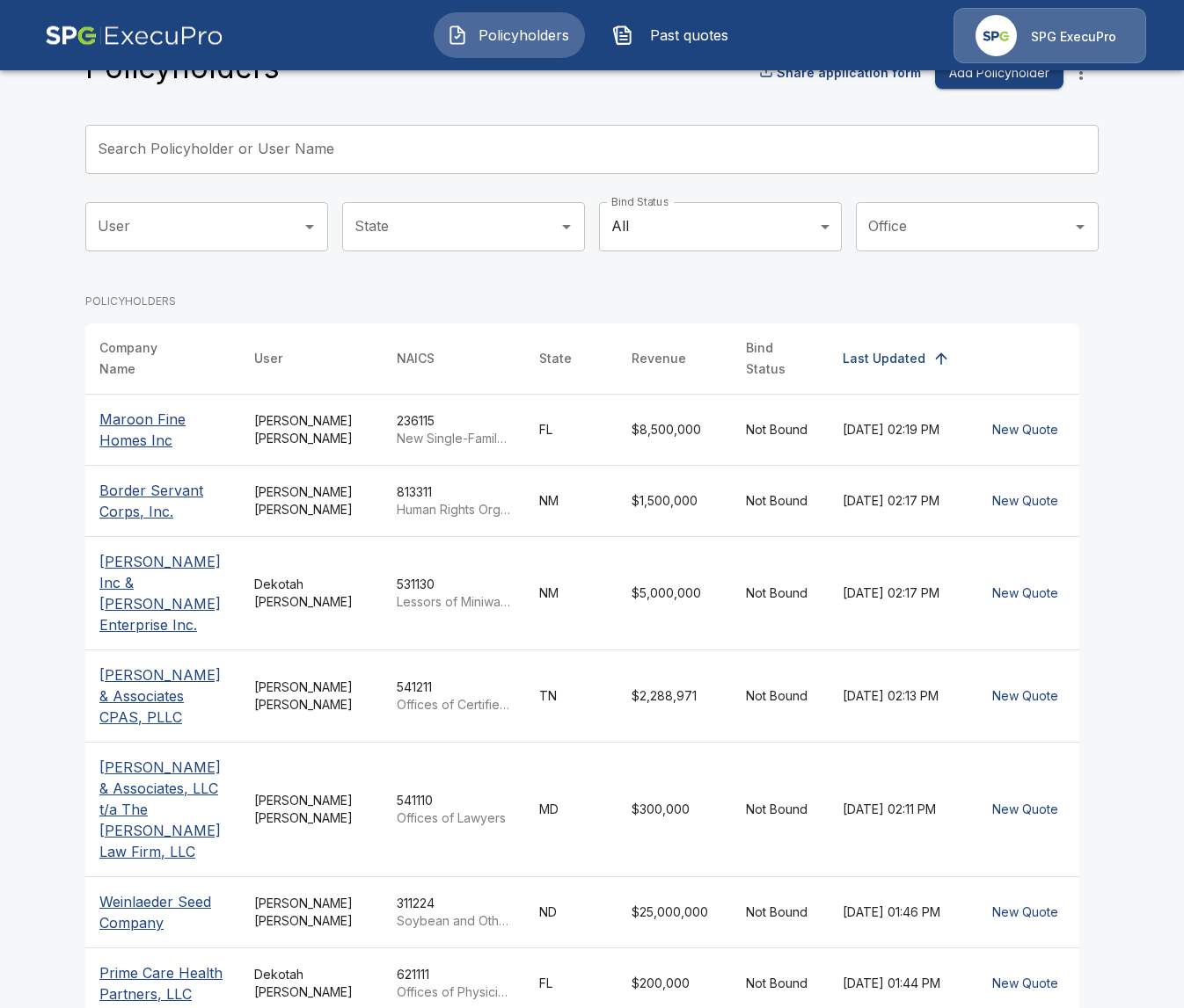
scroll to position [336, 0]
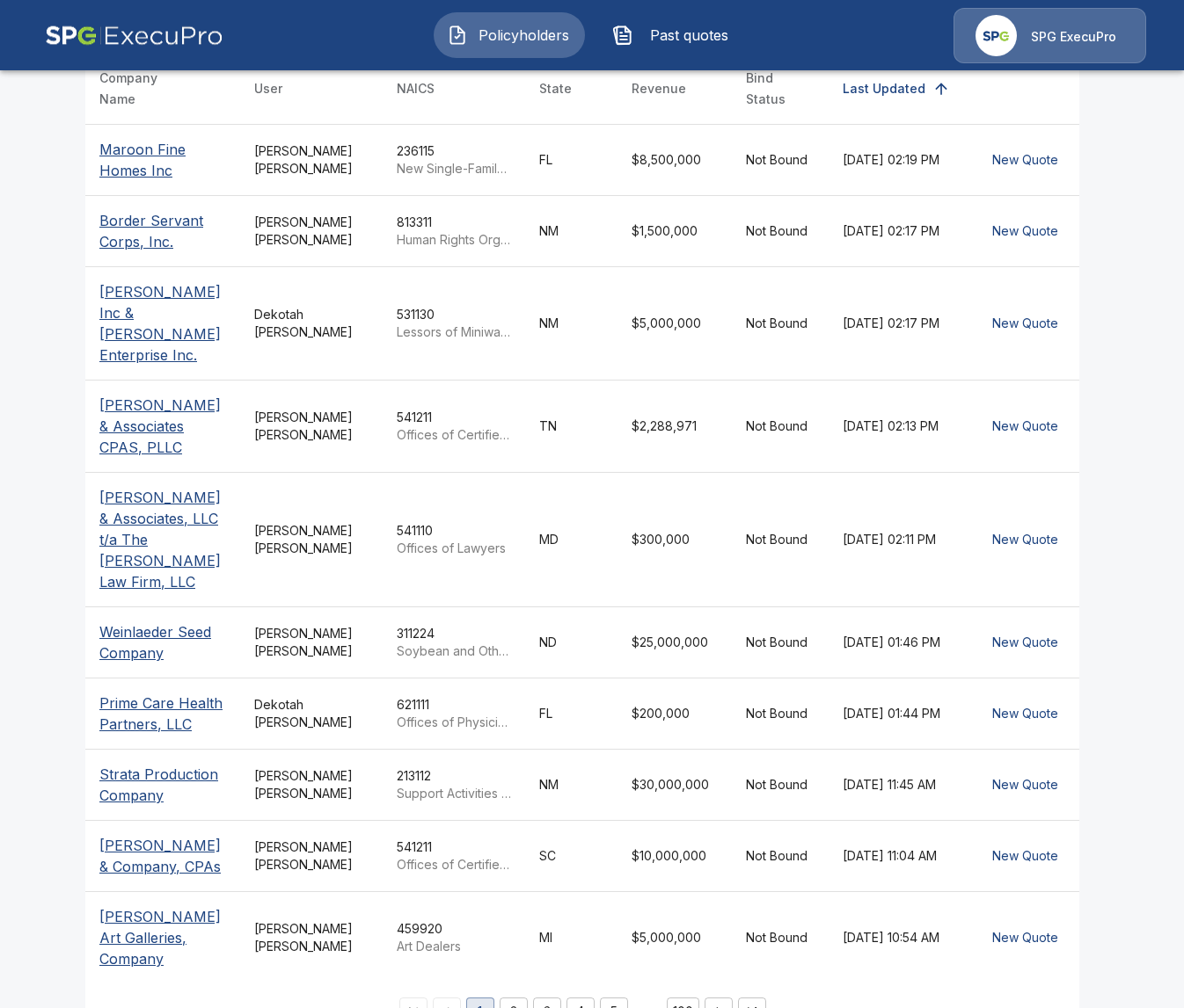
click at [355, 920] on div "[PERSON_NAME]" at bounding box center [311, 937] width 114 height 35
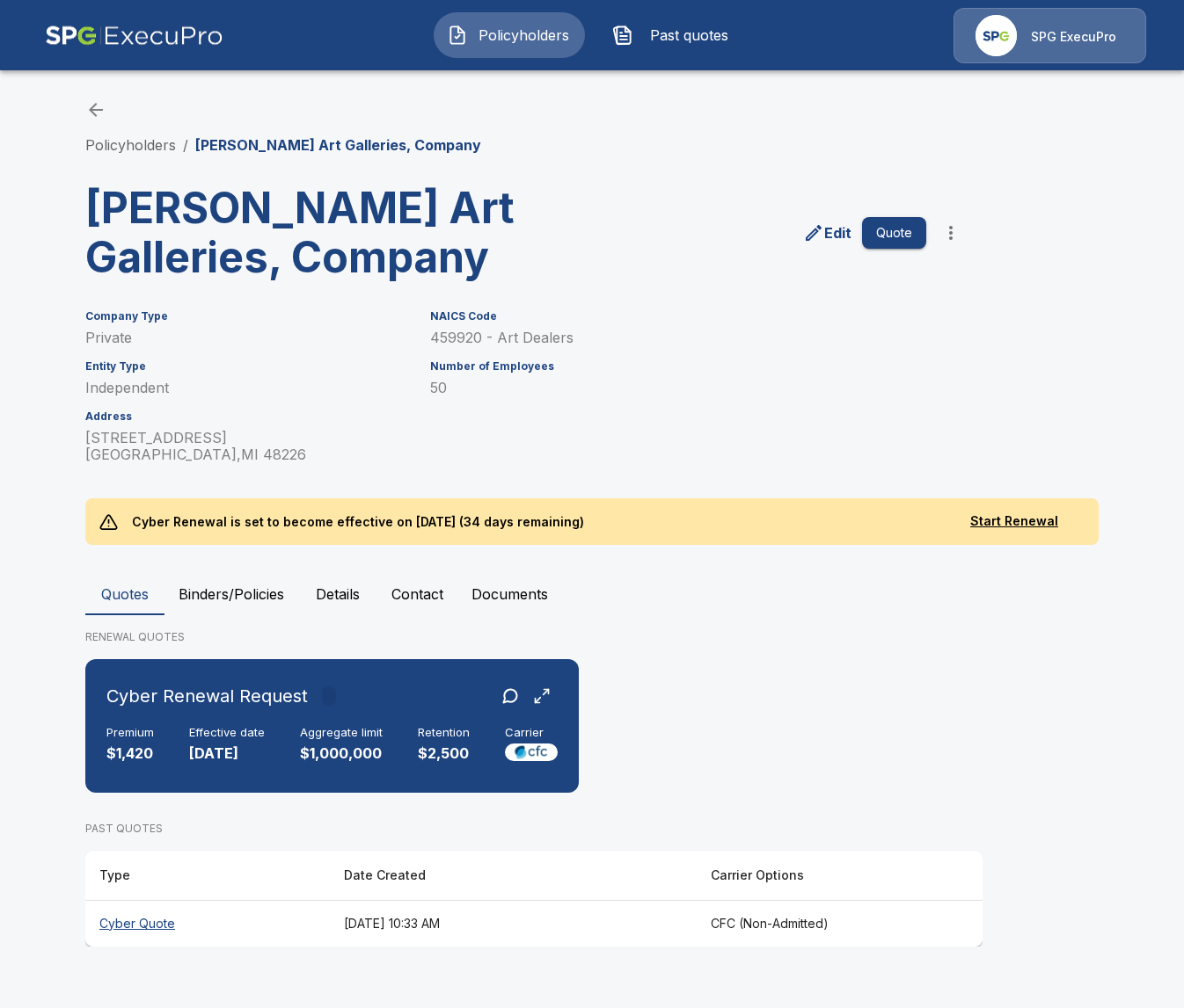
click at [331, 595] on button "Details" at bounding box center [337, 594] width 79 height 43
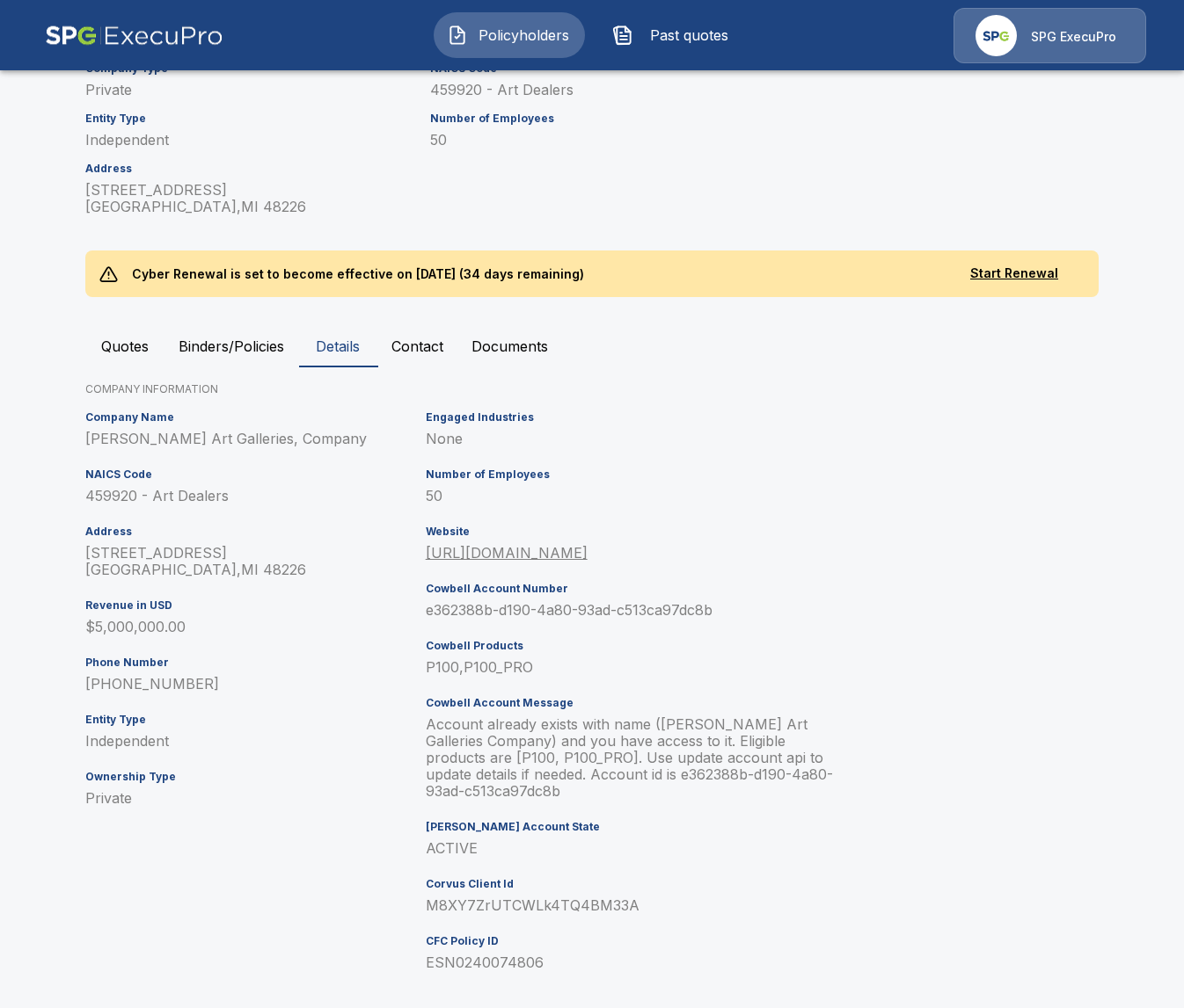
scroll to position [265, 0]
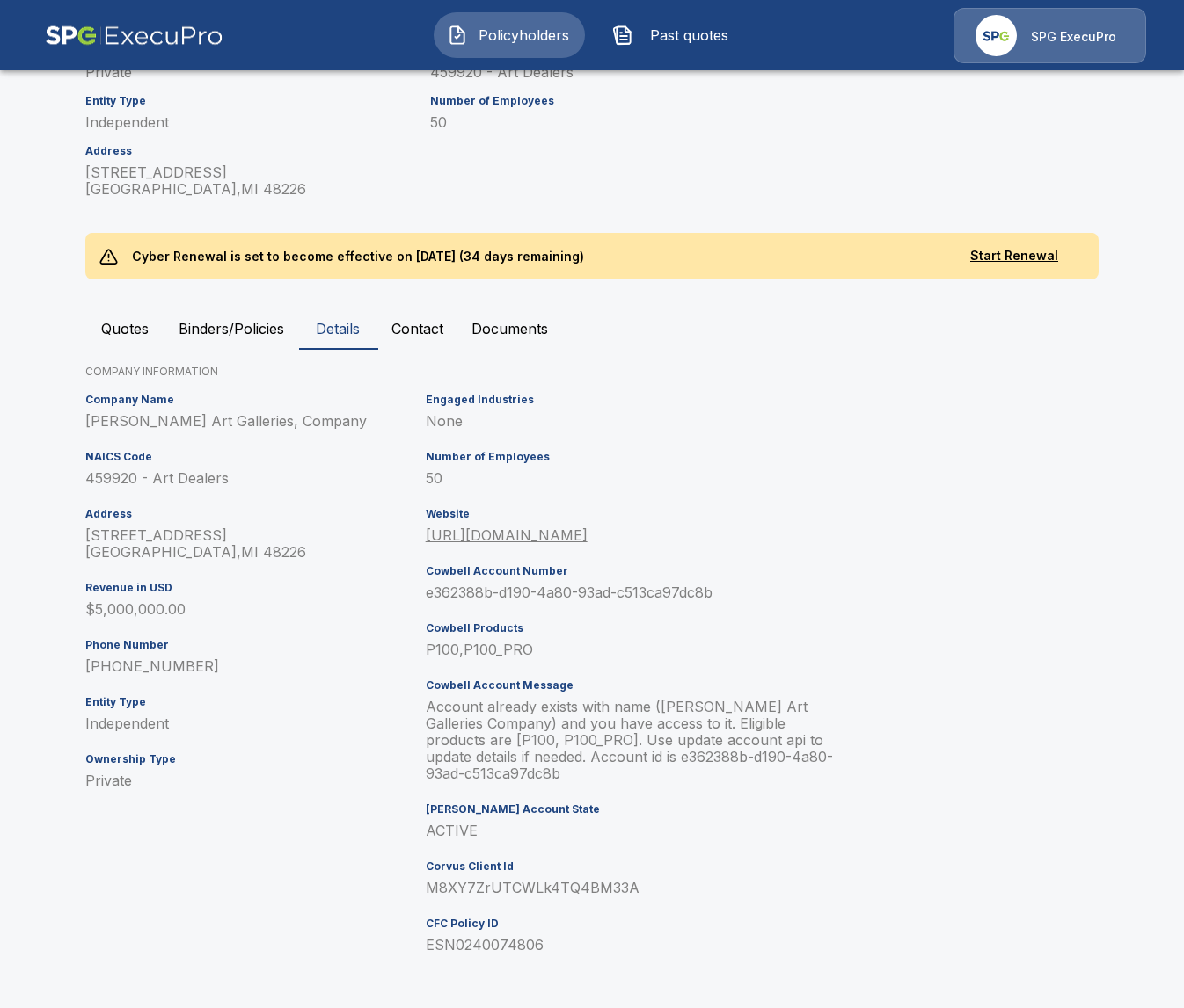
click at [457, 655] on p "P100,P100_PRO" at bounding box center [634, 650] width 417 height 16
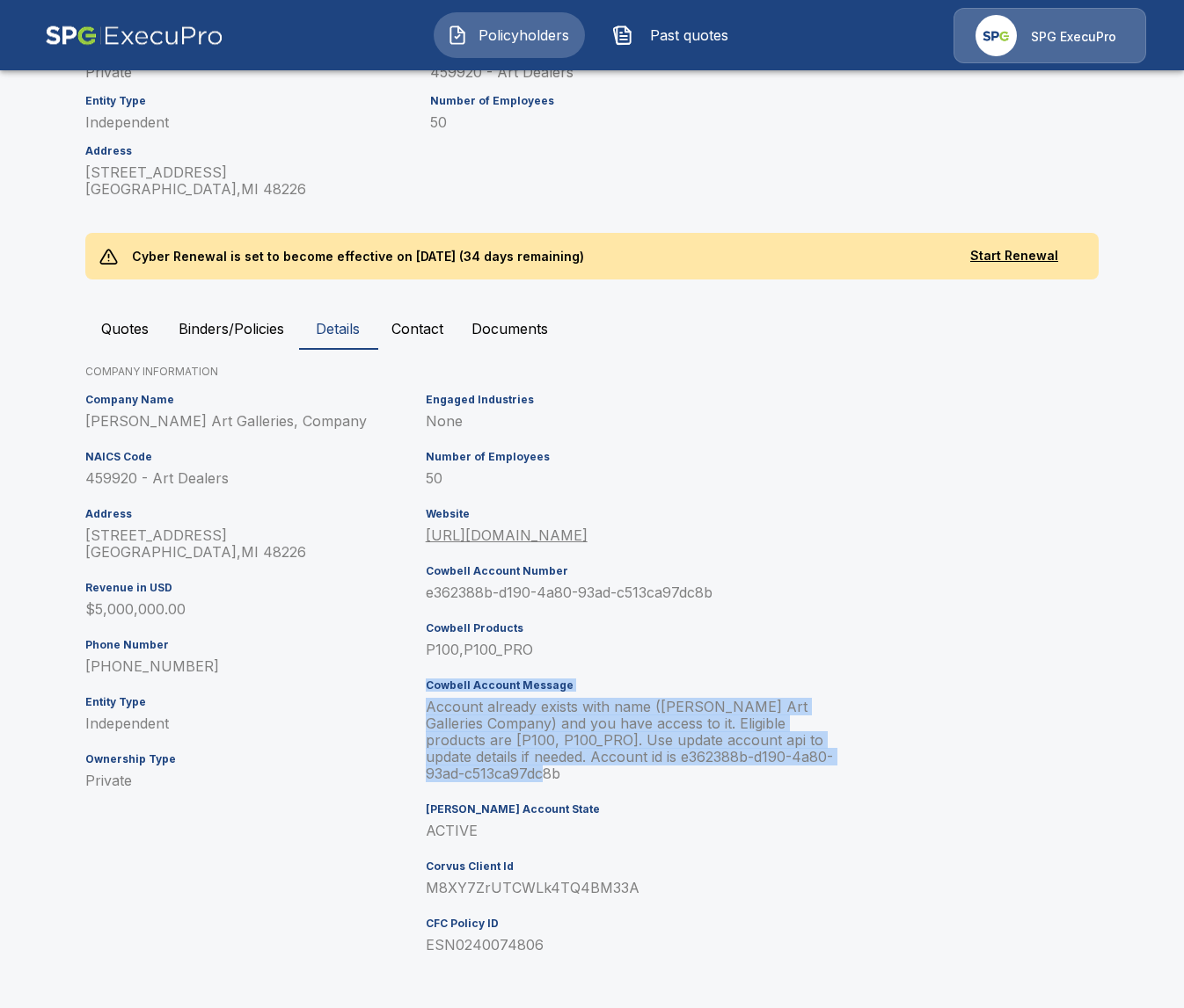
drag, startPoint x: 657, startPoint y: 767, endPoint x: 577, endPoint y: 678, distance: 119.7
click at [578, 678] on div "Engaged Industries None Number of Employees 50 Website https://www.dumoart.com …" at bounding box center [630, 680] width 425 height 588
click at [633, 730] on p "Account already exists with name (DuMouchelle Art Galleries Company) and you ha…" at bounding box center [634, 740] width 417 height 83
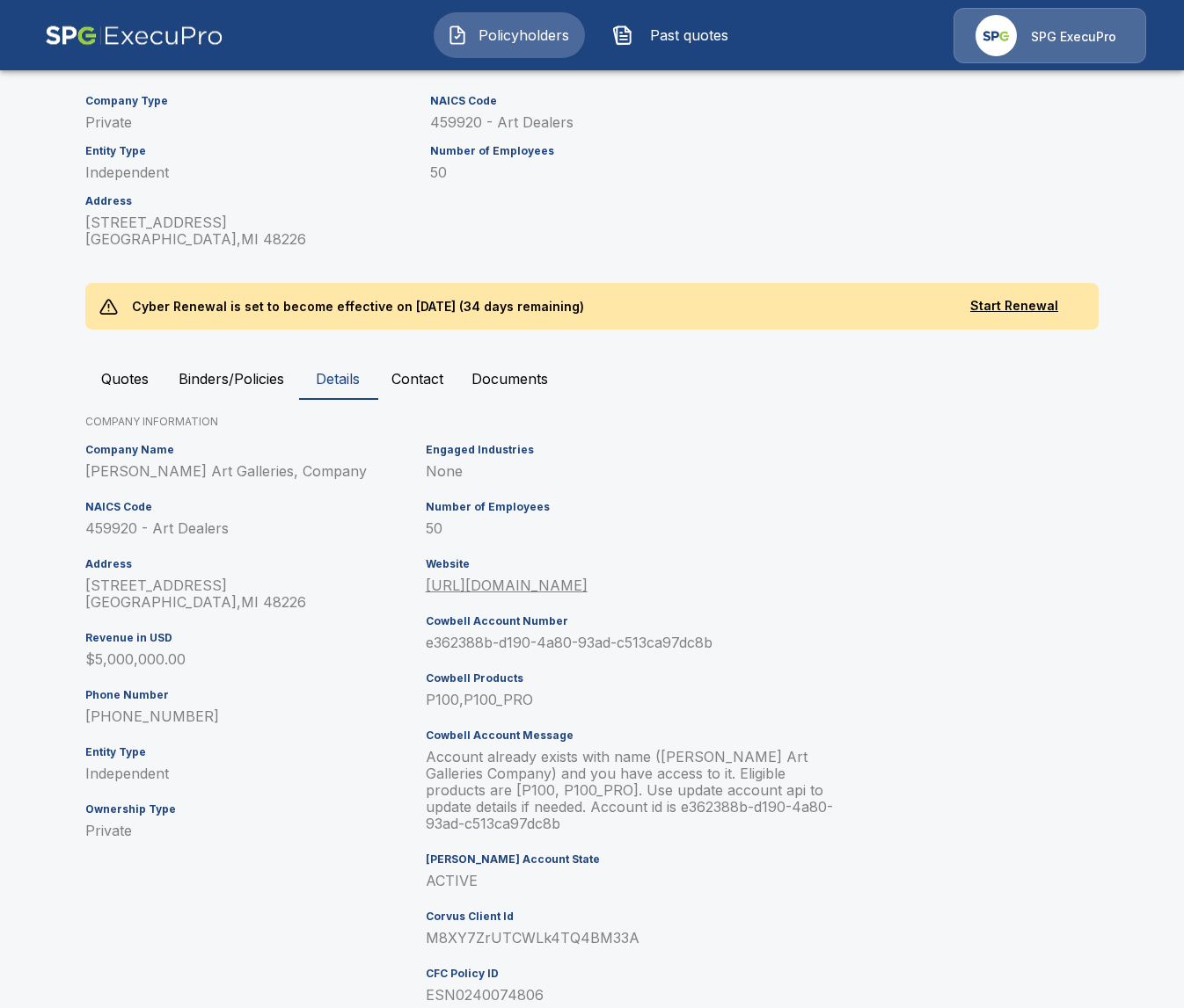
scroll to position [232, 0]
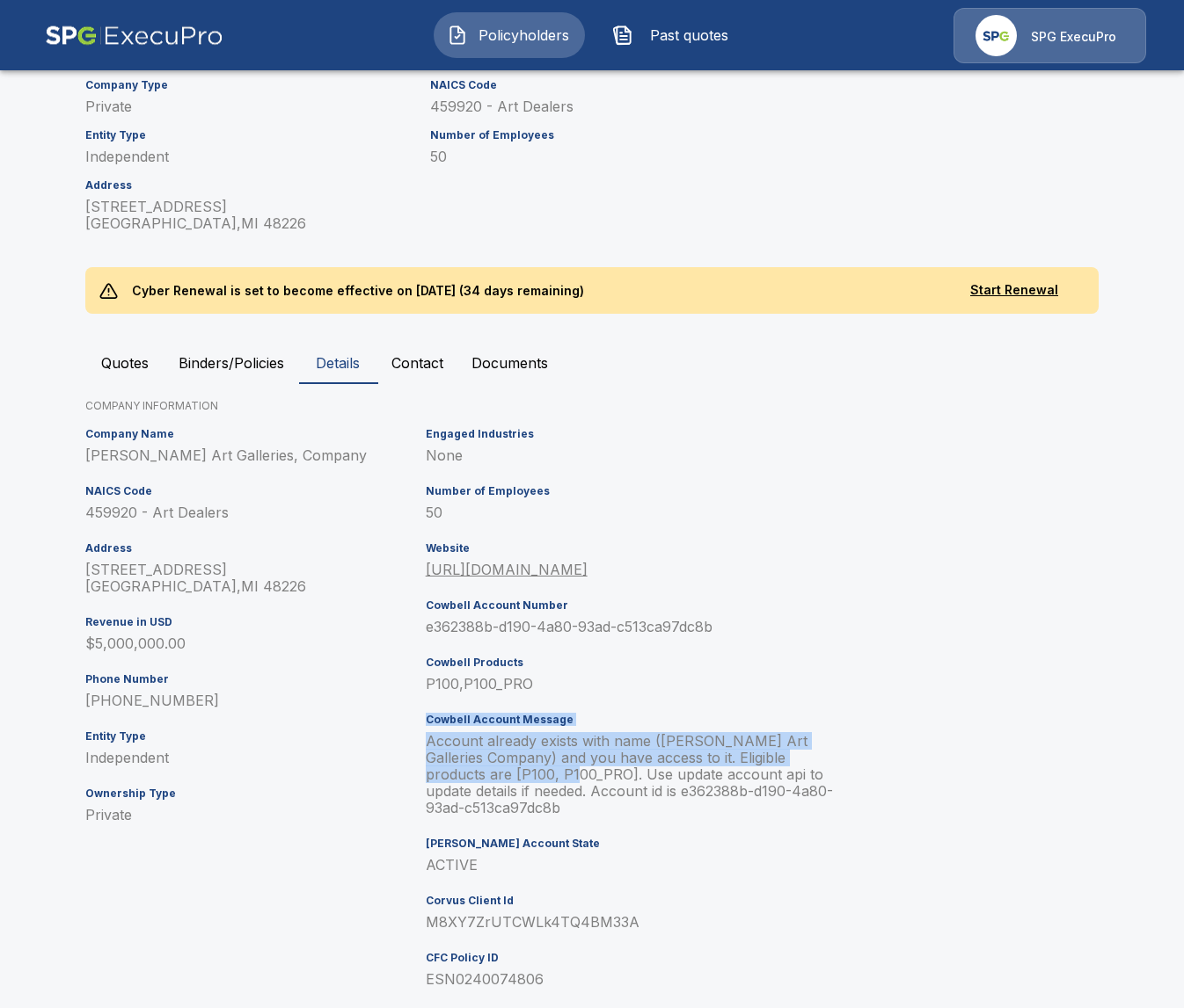
drag, startPoint x: 419, startPoint y: 724, endPoint x: 505, endPoint y: 775, distance: 100.0
click at [505, 775] on div "Engaged Industries None Number of Employees 50 Website https://www.dumoart.com …" at bounding box center [630, 715] width 425 height 588
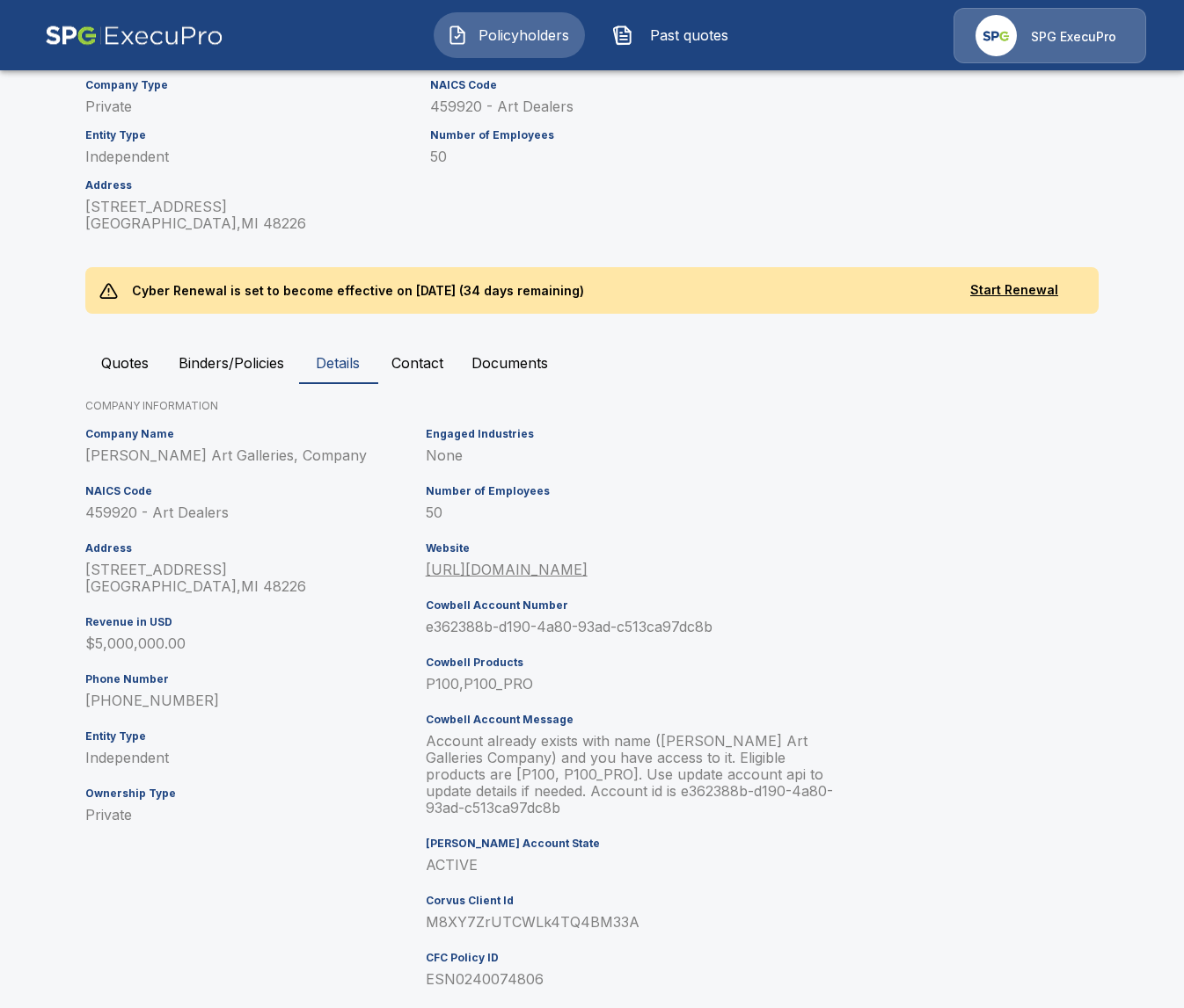
click at [616, 793] on p "Account already exists with name (DuMouchelle Art Galleries Company) and you ha…" at bounding box center [634, 775] width 417 height 83
drag, startPoint x: 521, startPoint y: 772, endPoint x: 557, endPoint y: 799, distance: 45.0
click at [557, 799] on p "Account already exists with name (DuMouchelle Art Galleries Company) and you ha…" at bounding box center [634, 775] width 417 height 83
click at [606, 816] on p "Account already exists with name (DuMouchelle Art Galleries Company) and you ha…" at bounding box center [634, 775] width 417 height 83
click at [448, 673] on div "Cowbell Products P100,P100_PRO" at bounding box center [634, 675] width 417 height 36
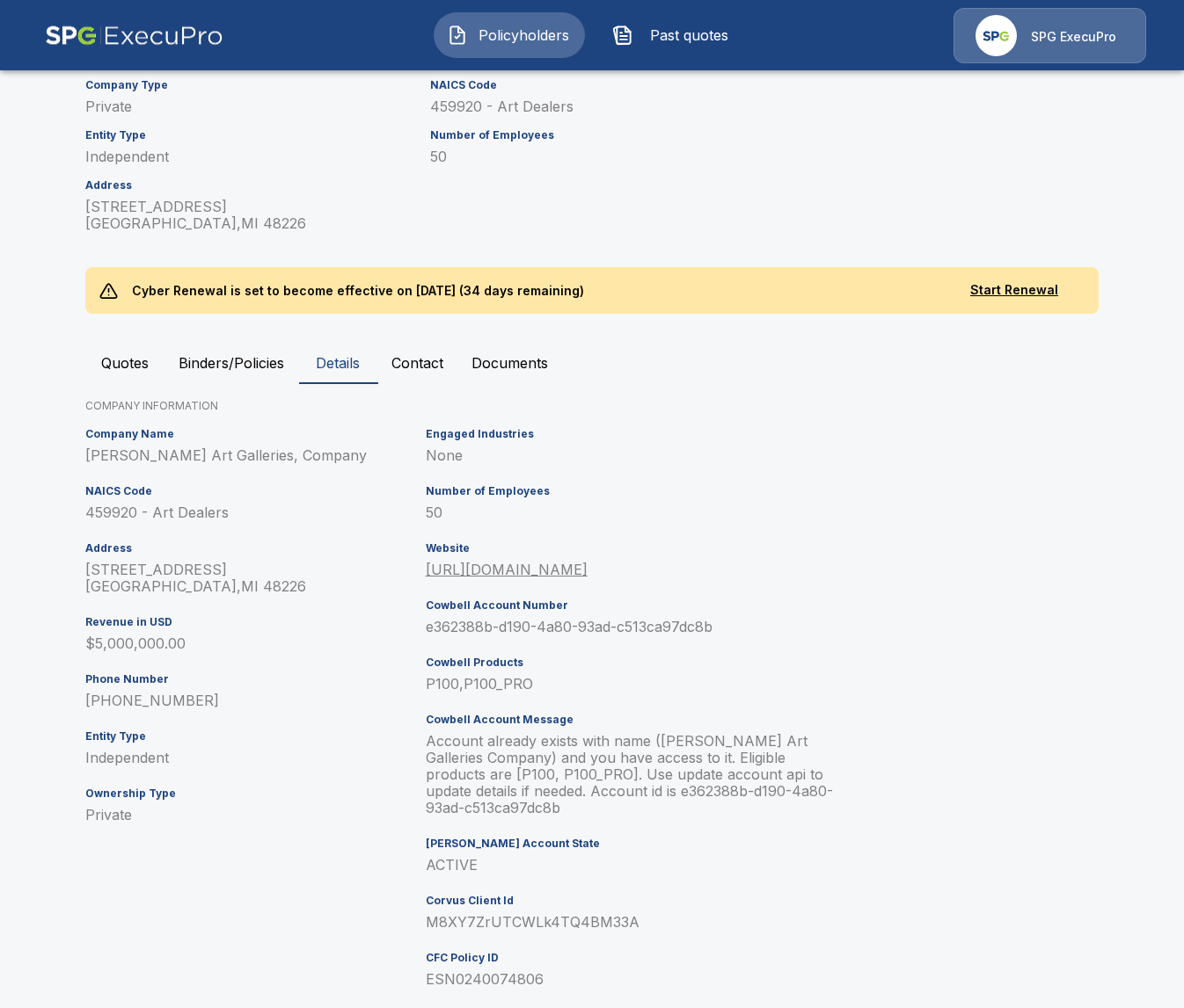
click at [448, 673] on div "Cowbell Products P100,P100_PRO" at bounding box center [634, 675] width 417 height 36
click at [482, 686] on p "P100,P100_PRO" at bounding box center [634, 684] width 417 height 16
click at [501, 686] on p "P100,P100_PRO" at bounding box center [634, 684] width 417 height 16
click at [577, 705] on div "Engaged Industries None Number of Employees 50 Website https://www.dumoart.com …" at bounding box center [630, 715] width 425 height 588
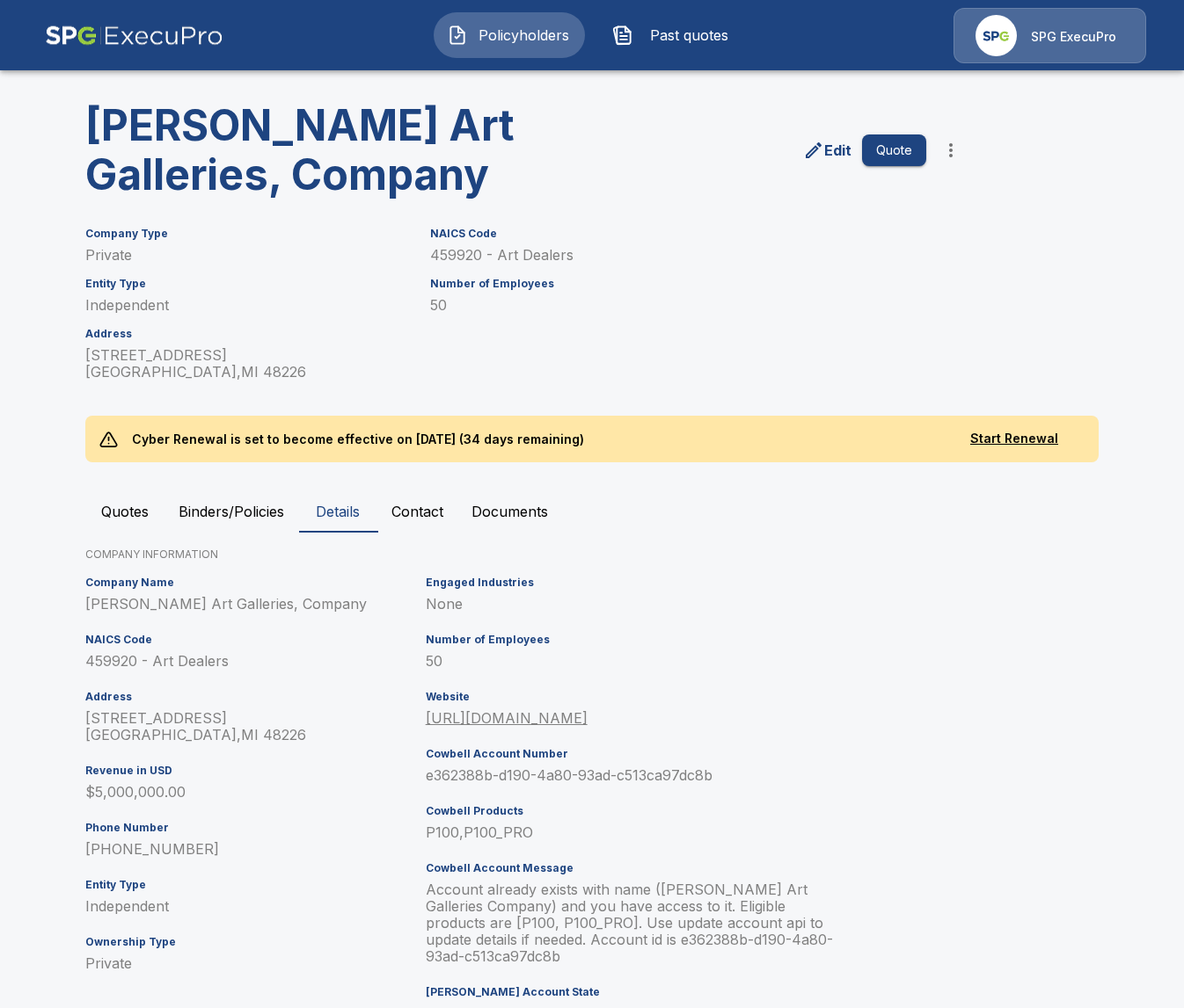
scroll to position [59, 0]
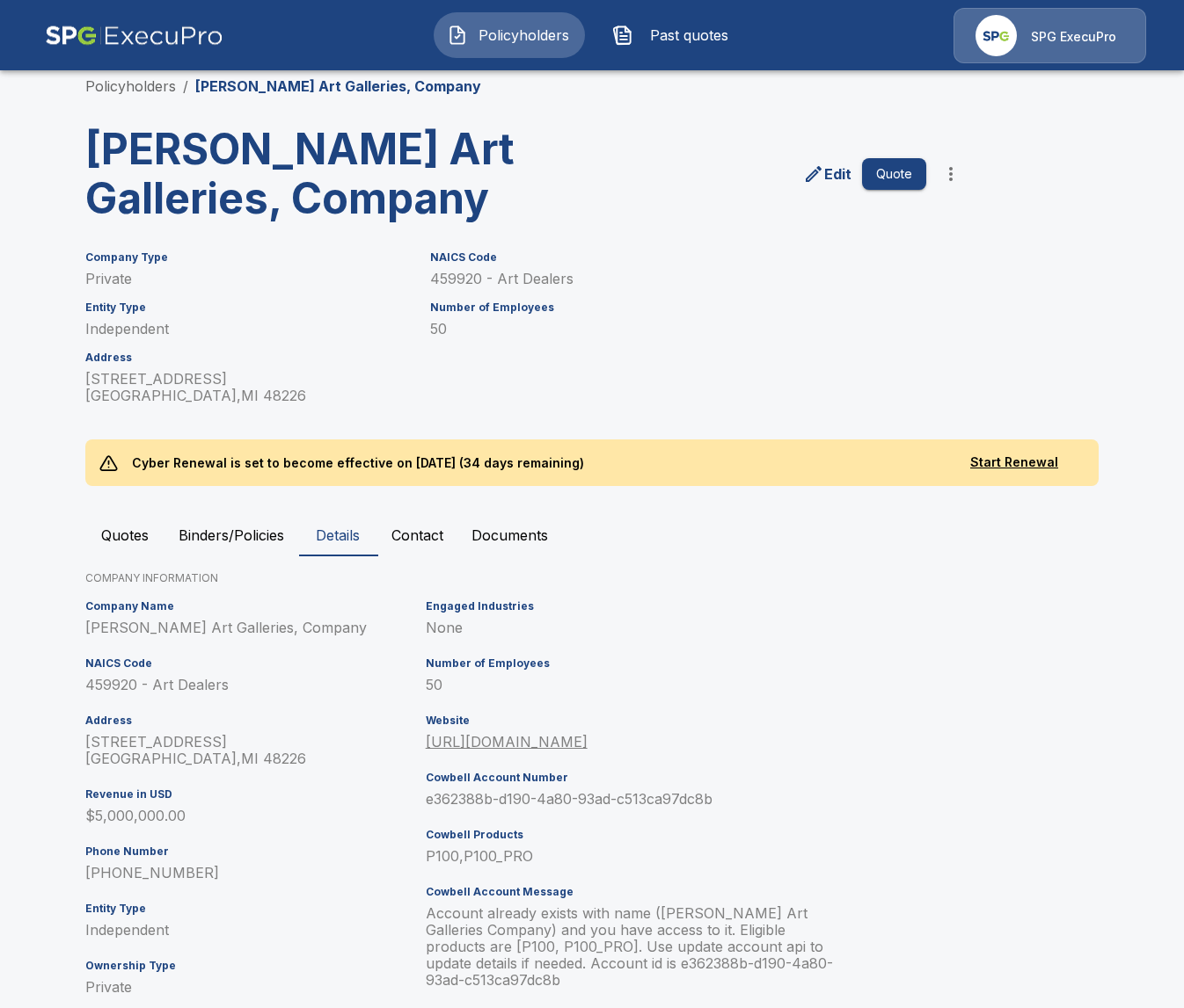
click at [842, 174] on p "Edit" at bounding box center [837, 174] width 27 height 21
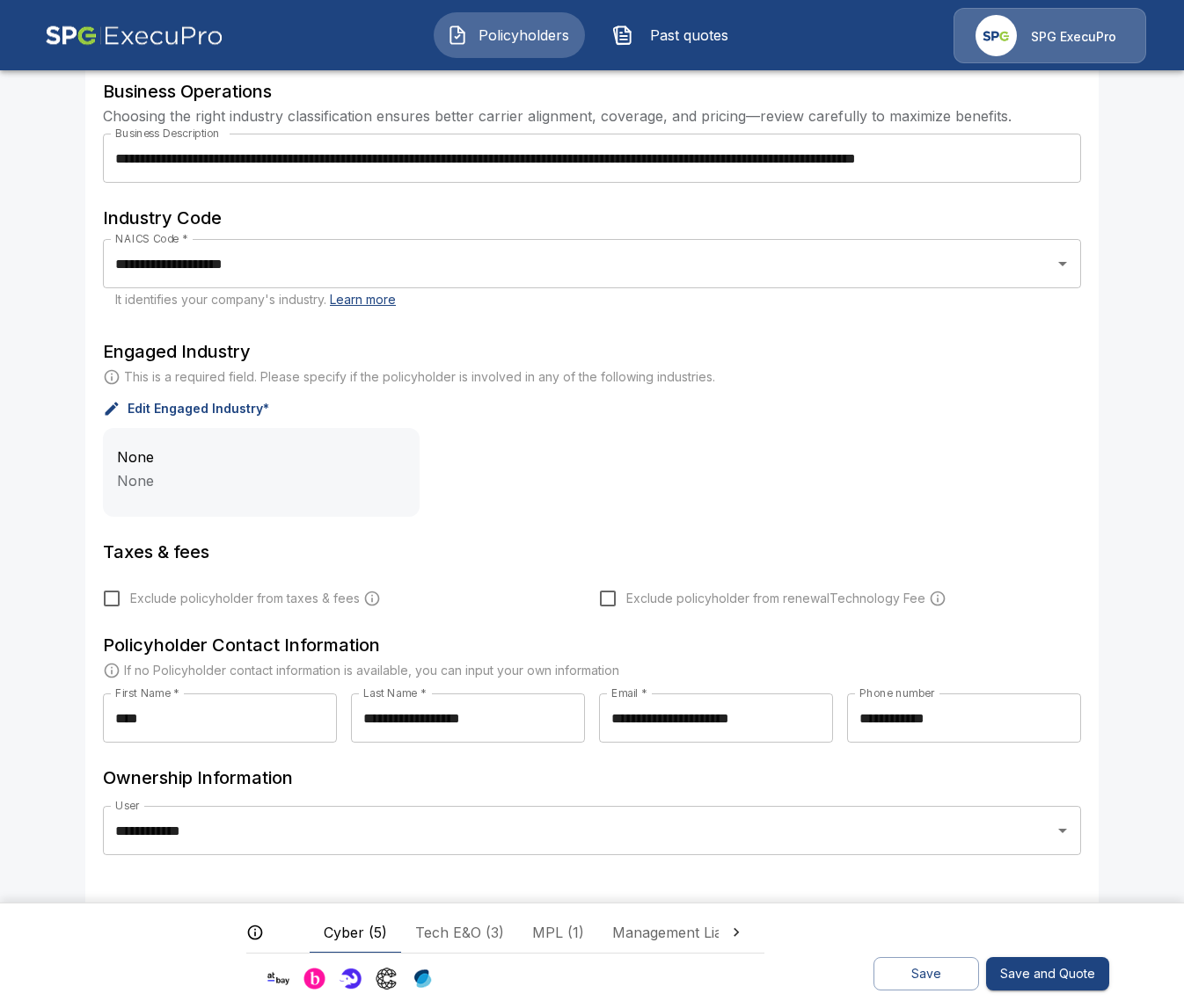
scroll to position [449, 0]
click at [904, 977] on button "Save" at bounding box center [926, 975] width 106 height 34
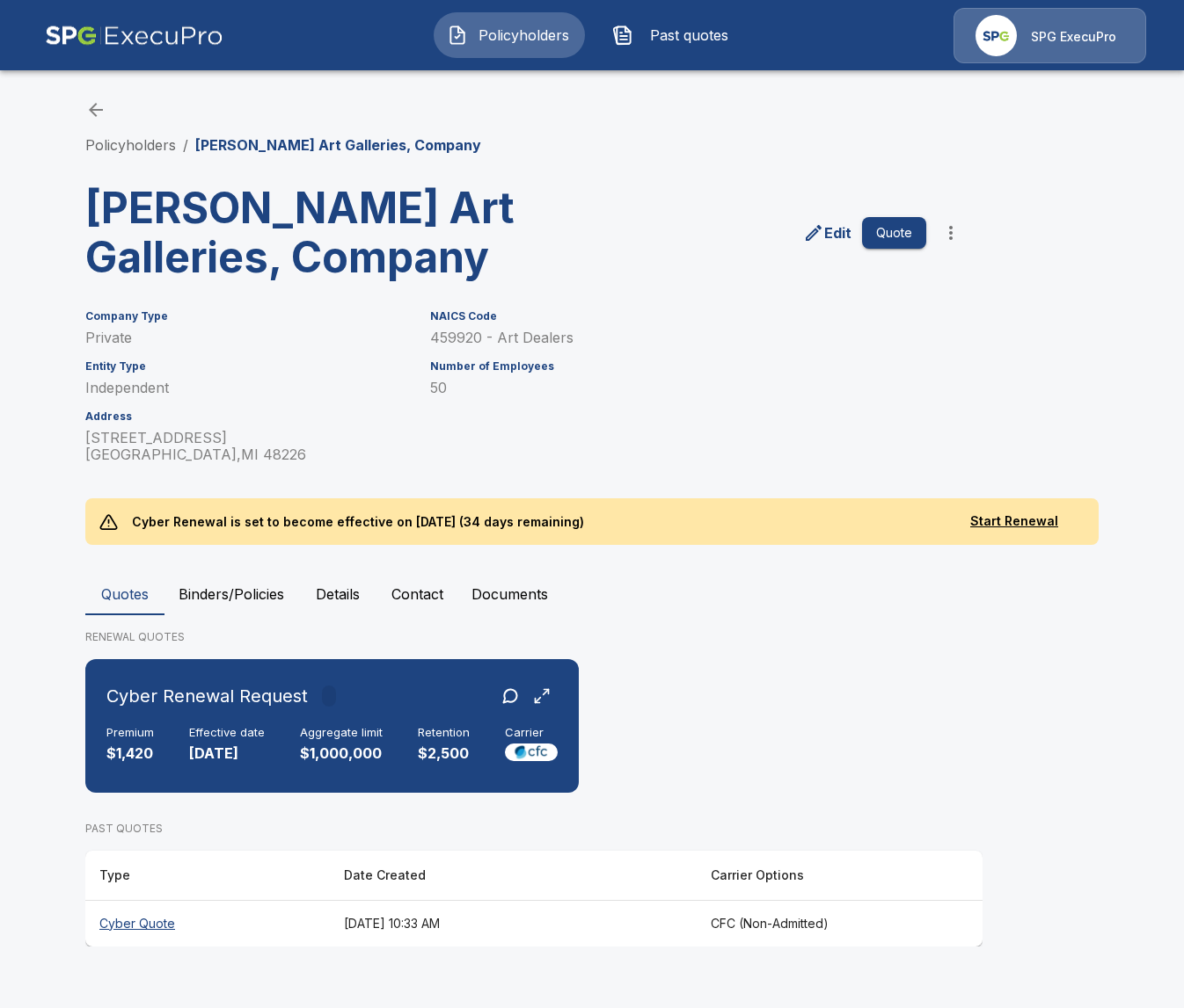
click at [335, 588] on button "Details" at bounding box center [337, 594] width 79 height 43
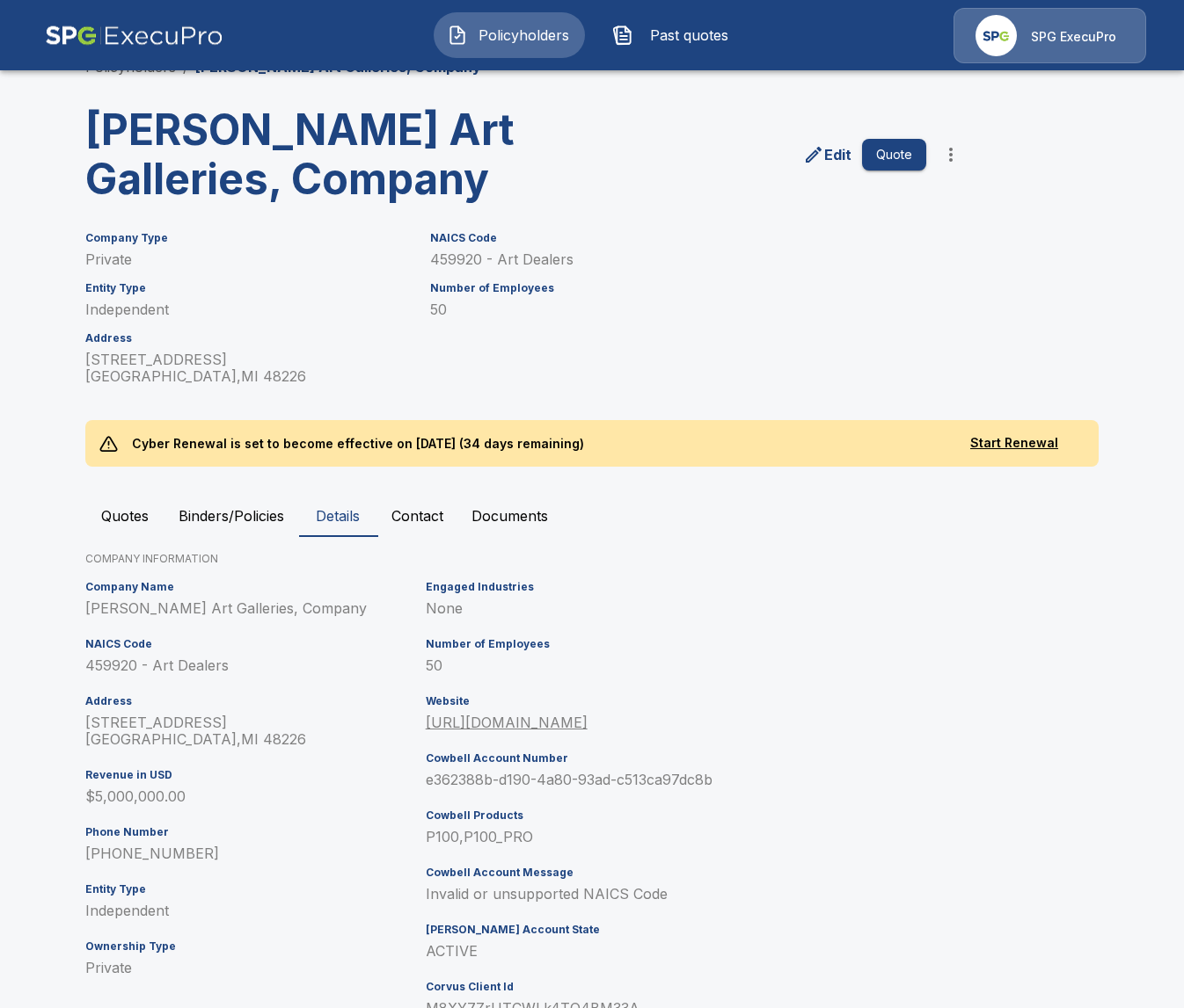
scroll to position [199, 0]
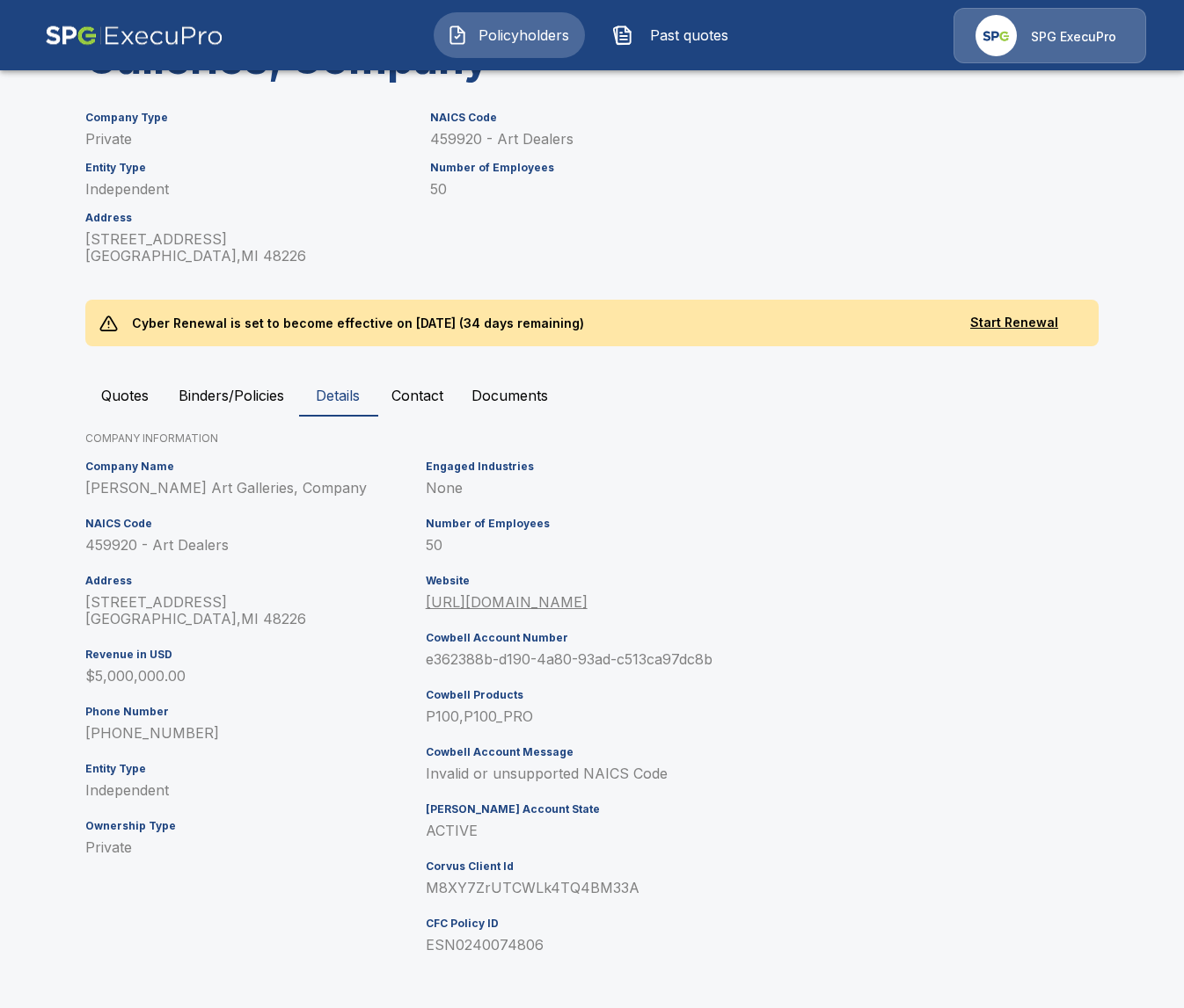
click at [499, 718] on p "P100,P100_PRO" at bounding box center [634, 717] width 417 height 16
click at [620, 781] on p "Invalid or unsupported NAICS Code" at bounding box center [634, 774] width 417 height 16
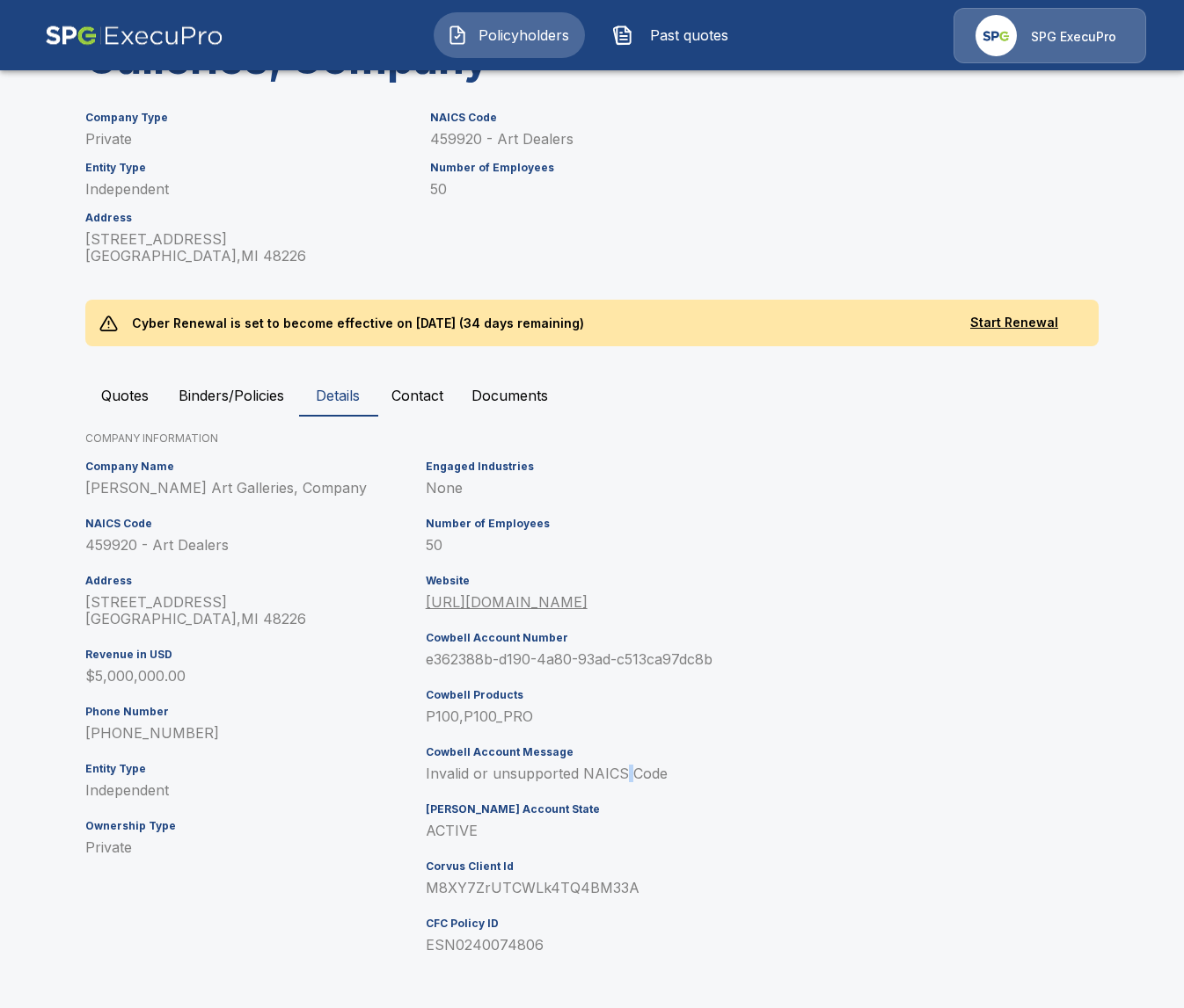
click at [620, 781] on p "Invalid or unsupported NAICS Code" at bounding box center [634, 774] width 417 height 16
click at [634, 774] on p "Invalid or unsupported NAICS Code" at bounding box center [634, 774] width 417 height 16
click at [683, 774] on p "Invalid or unsupported NAICS Code" at bounding box center [634, 774] width 417 height 16
click at [679, 775] on p "Invalid or unsupported NAICS Code" at bounding box center [634, 774] width 417 height 16
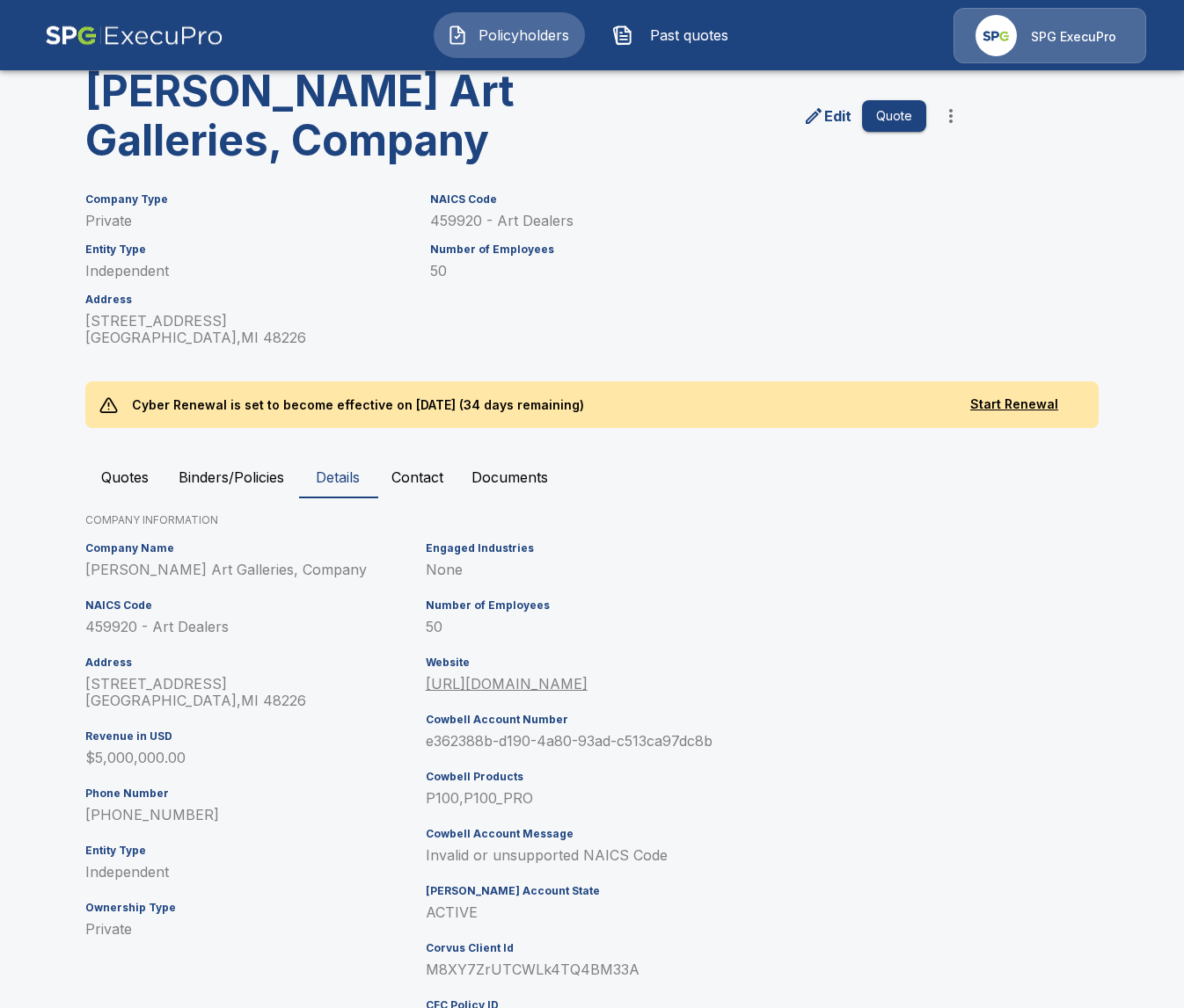
scroll to position [39, 0]
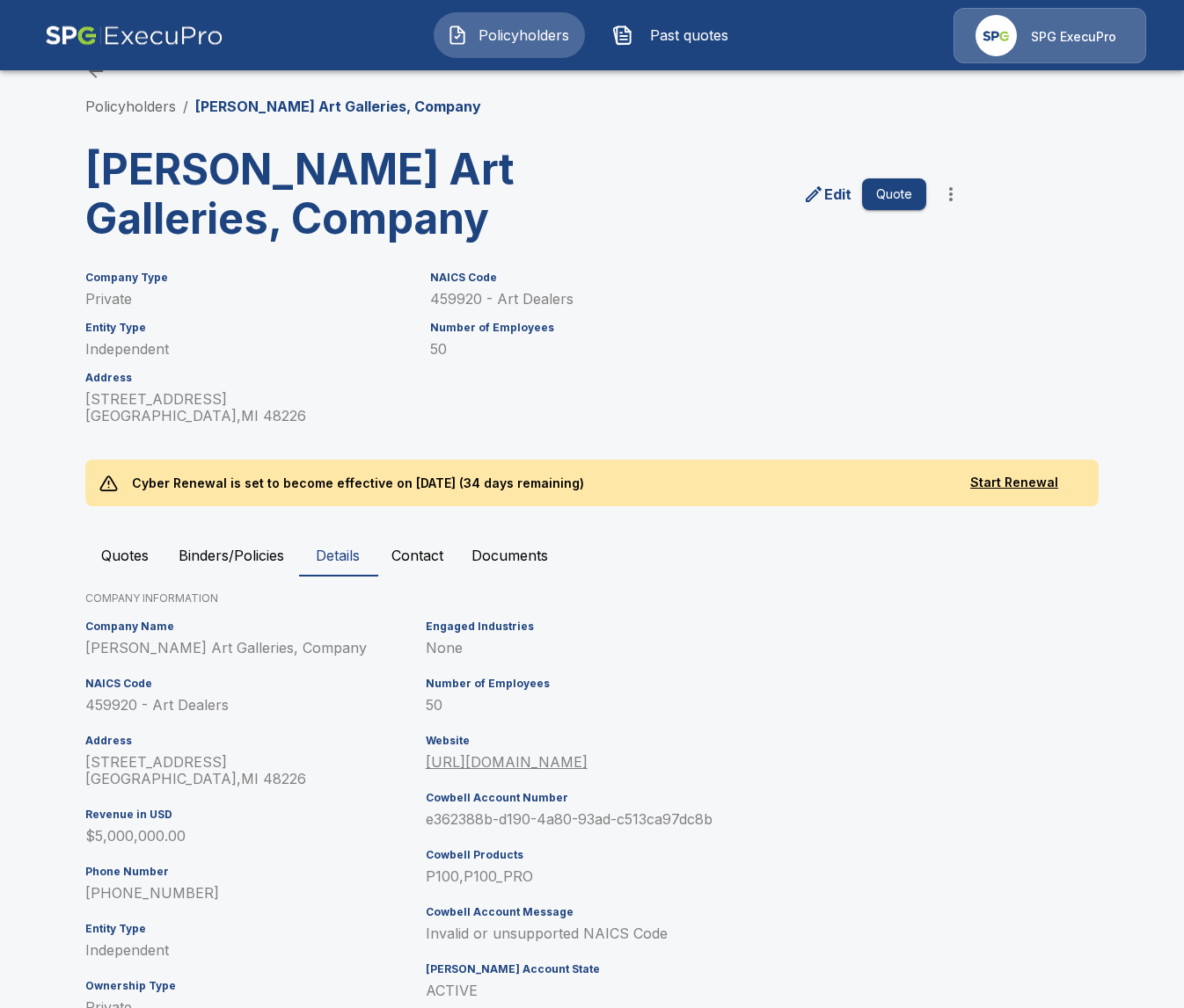
click at [437, 870] on p "P100,P100_PRO" at bounding box center [634, 877] width 417 height 16
click at [501, 891] on div "Engaged Industries None Number of Employees 50 Website https://www.dumoart.com …" at bounding box center [630, 874] width 425 height 521
click at [881, 187] on button "Quote" at bounding box center [893, 195] width 64 height 33
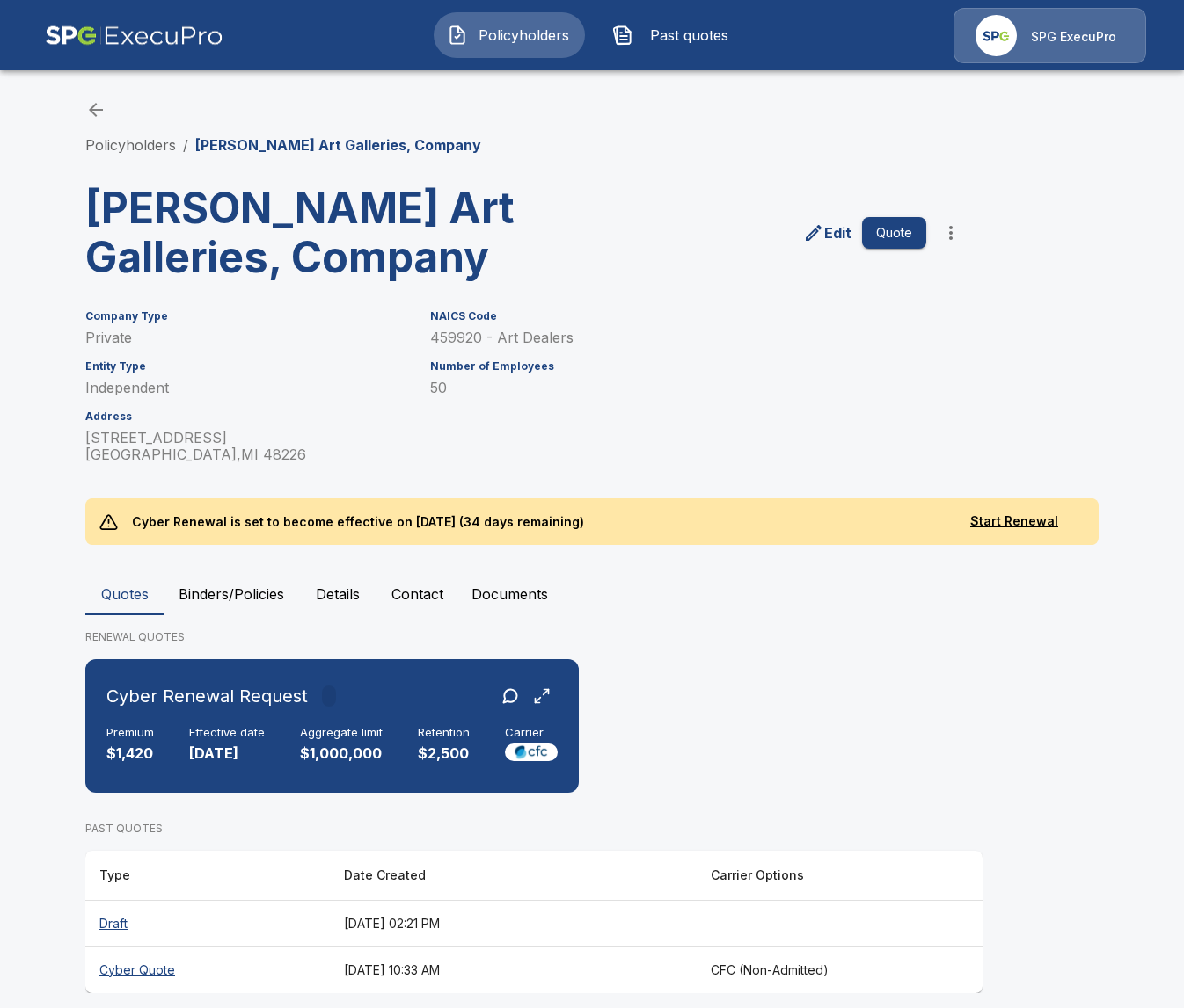
click at [586, 938] on th "August 27, 2025 at 02:21 PM" at bounding box center [512, 923] width 367 height 46
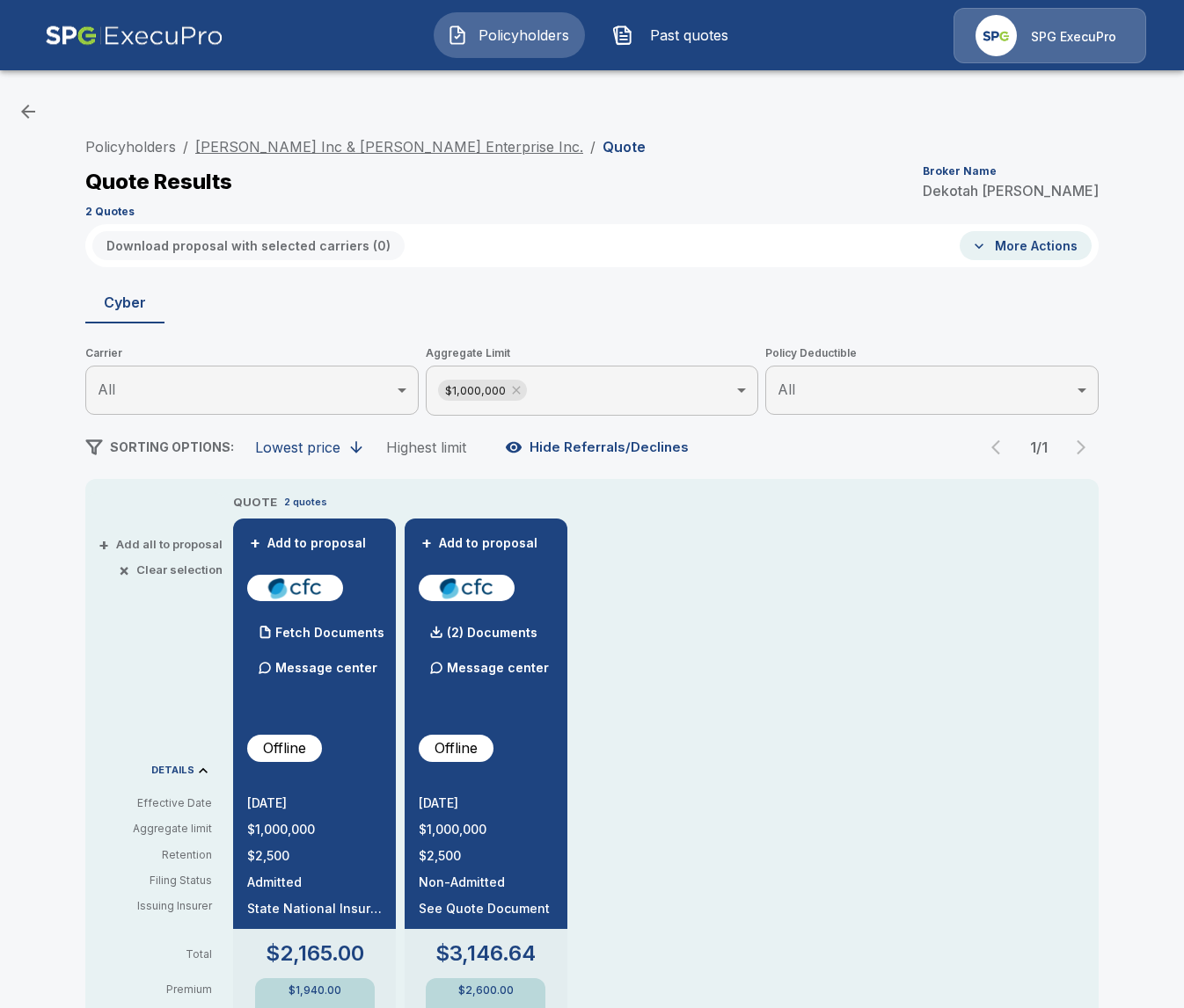
click at [389, 147] on link "Fincham Inc & Fincham Enterprise Inc." at bounding box center [389, 147] width 387 height 17
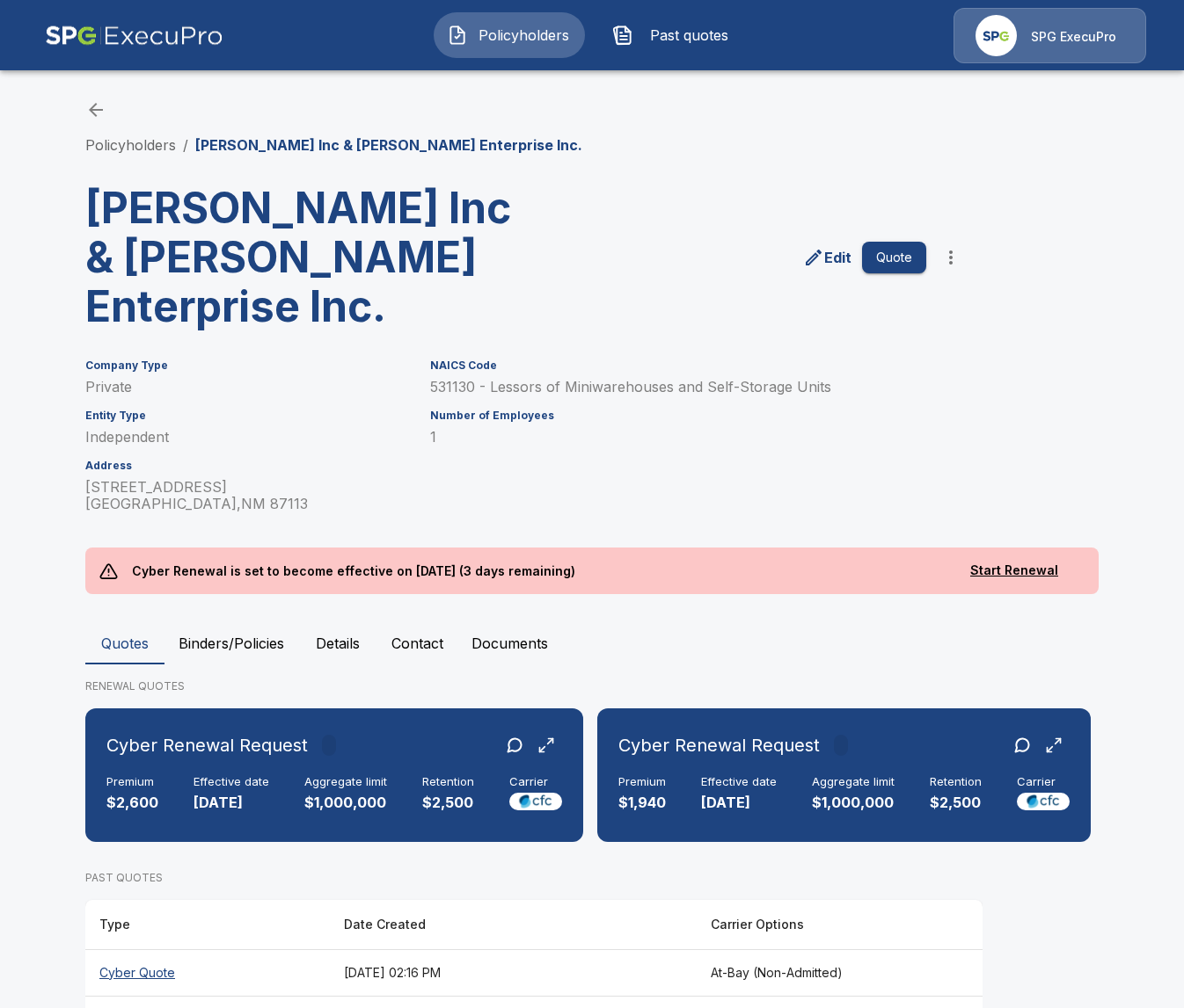
scroll to position [160, 0]
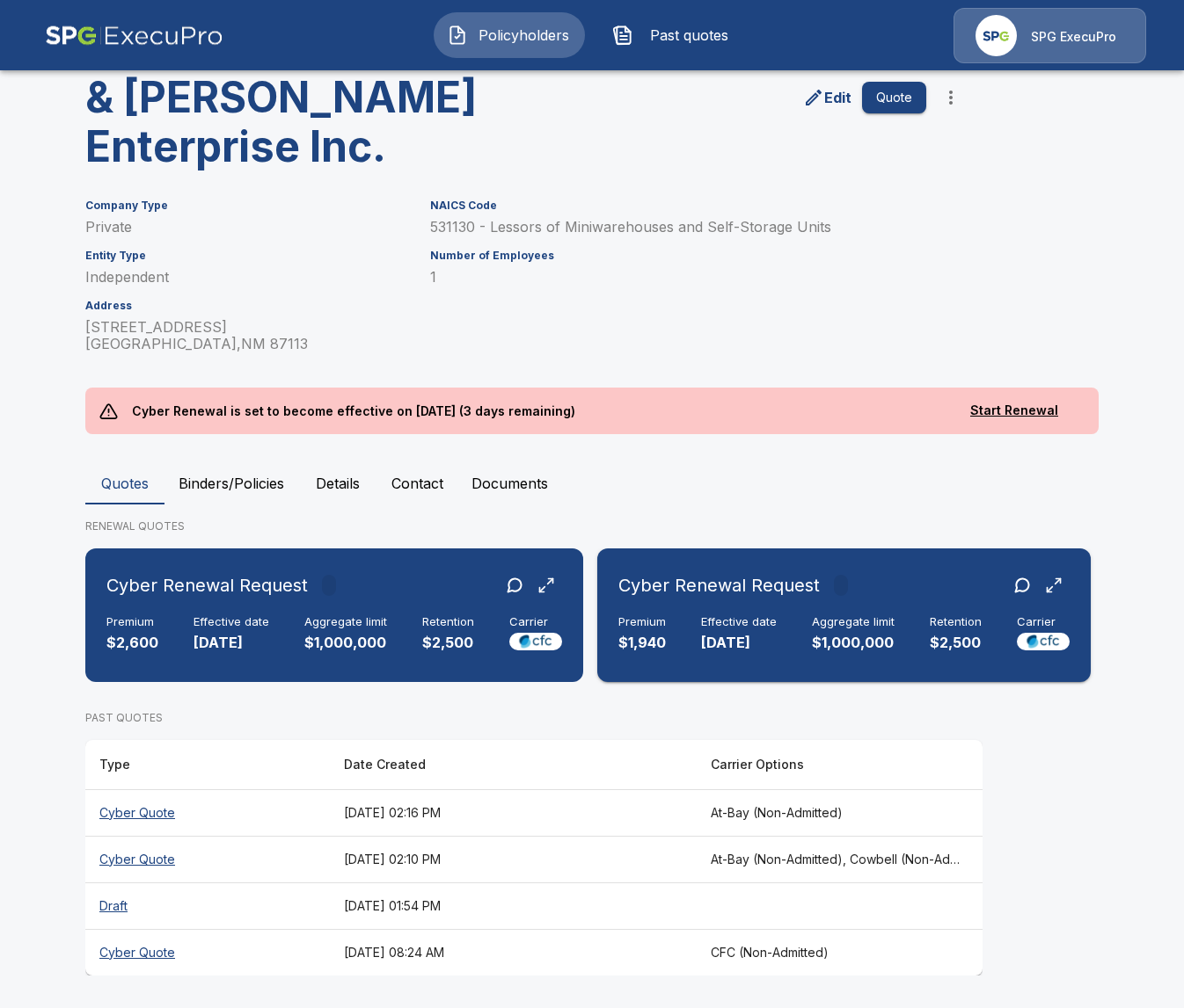
click at [717, 658] on div "Cyber Renewal Request Premium $1,940 Effective date 9/30/2025 Aggregate limit $…" at bounding box center [843, 615] width 479 height 119
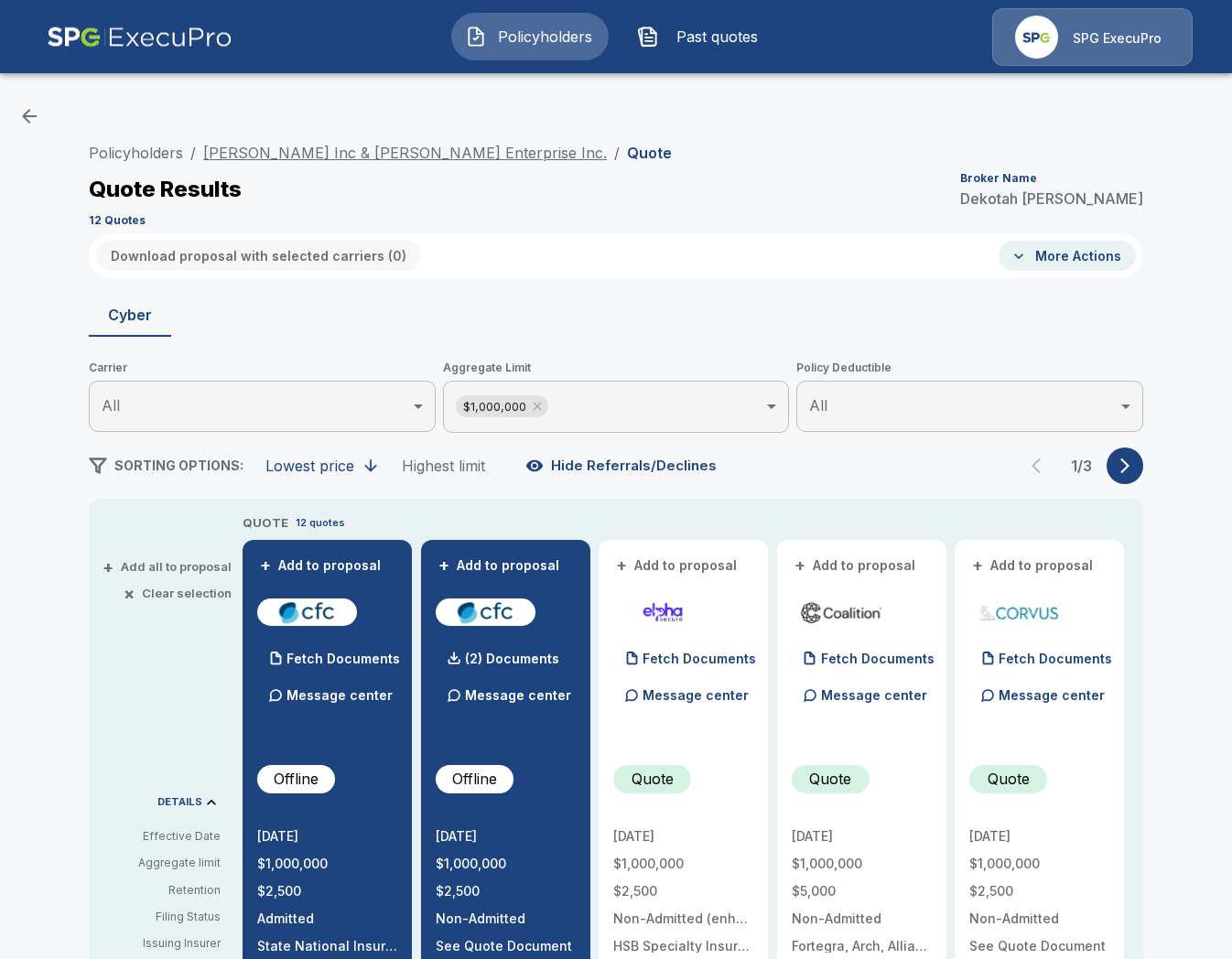
click at [410, 154] on link "Fincham Inc & Fincham Enterprise Inc." at bounding box center [405, 153] width 403 height 18
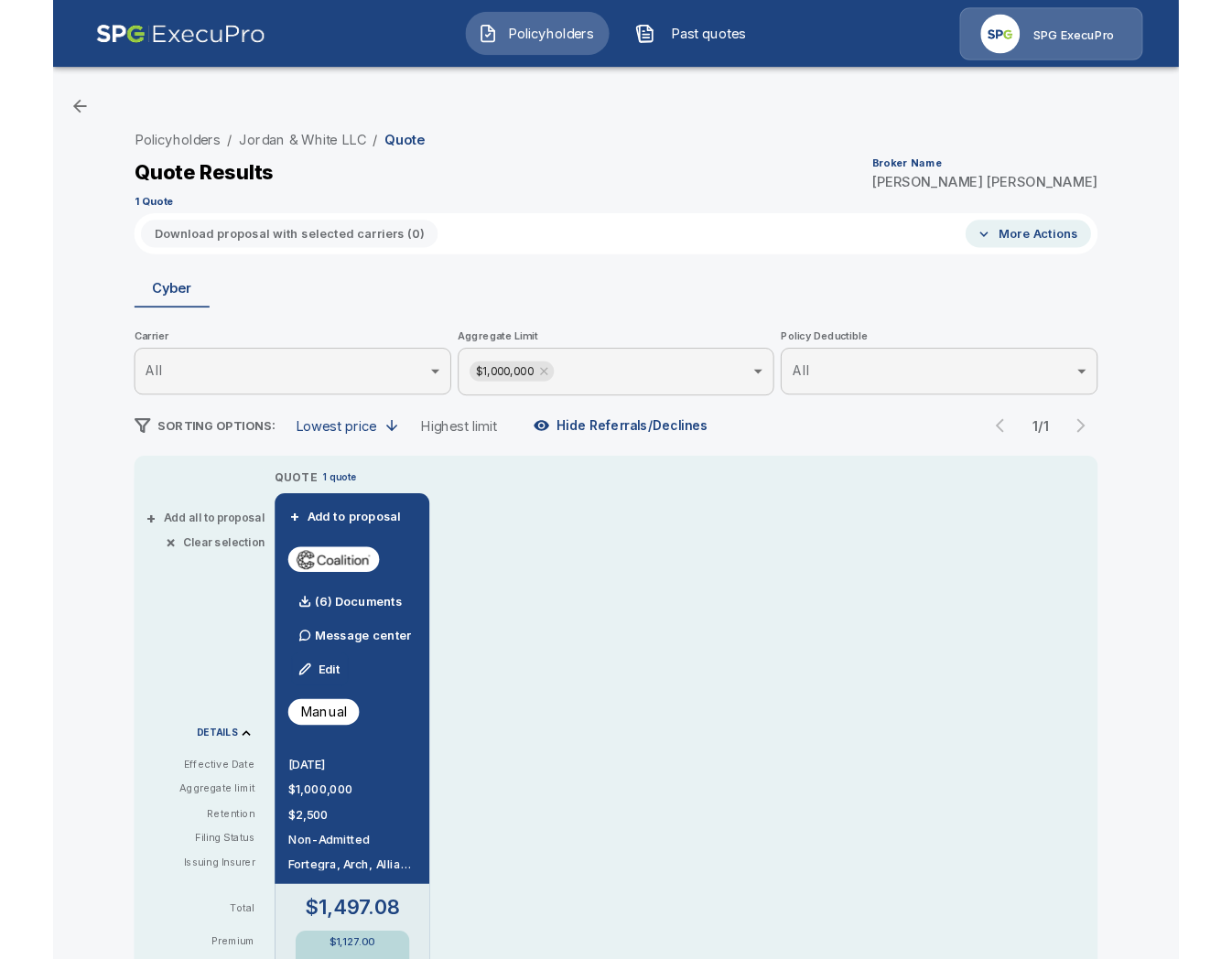
scroll to position [51, 0]
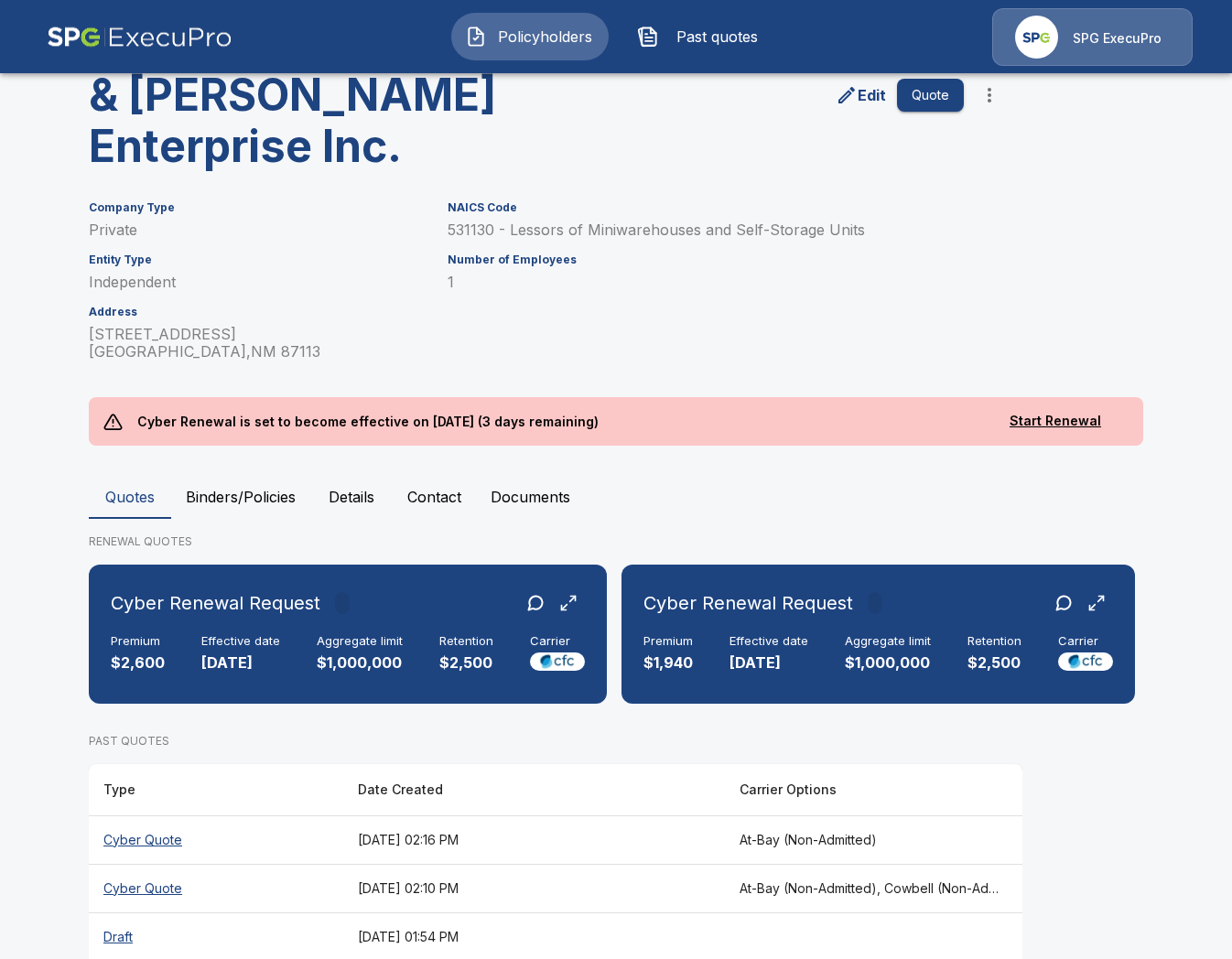
scroll to position [257, 0]
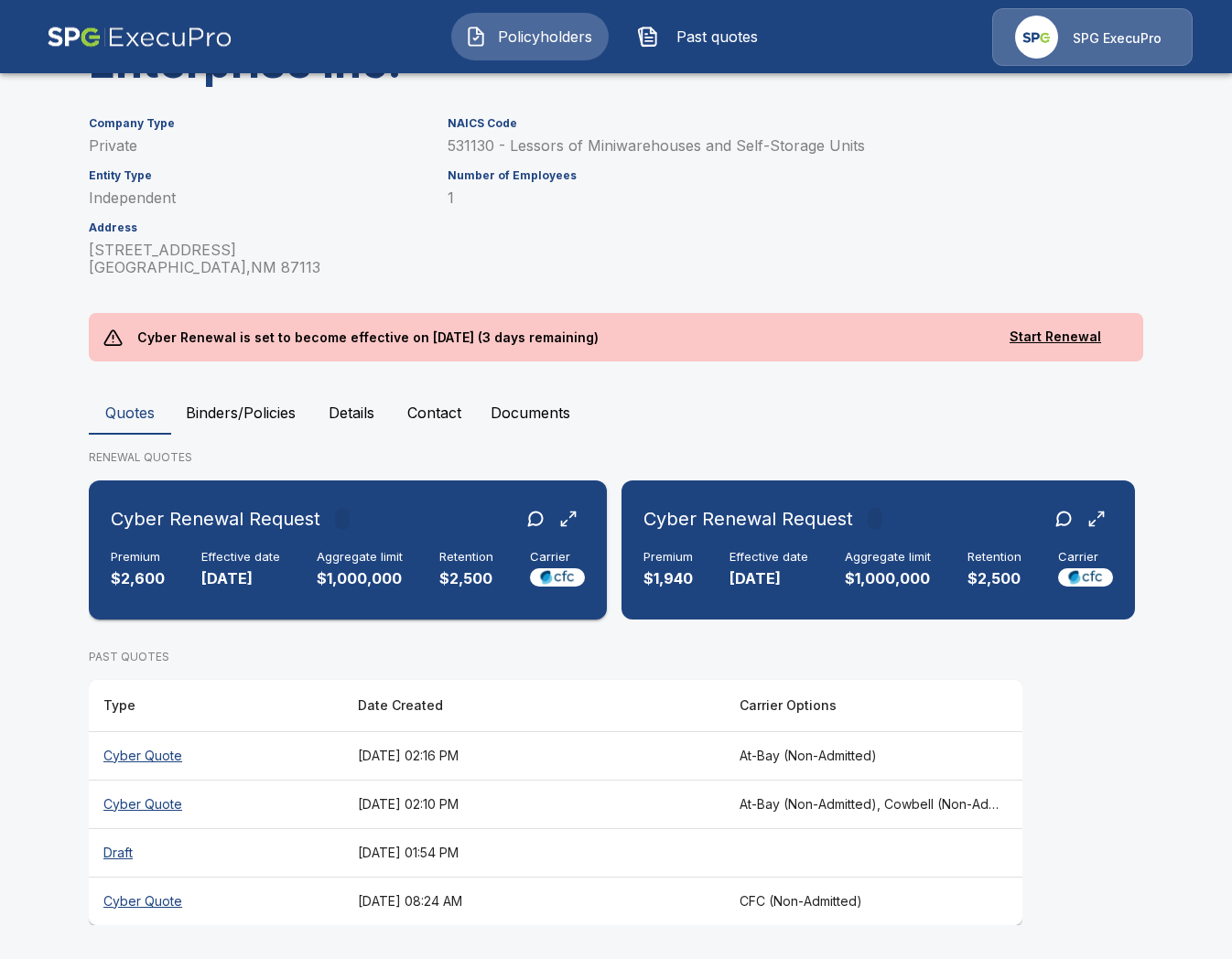
click at [468, 562] on h6 "Retention" at bounding box center [465, 558] width 54 height 15
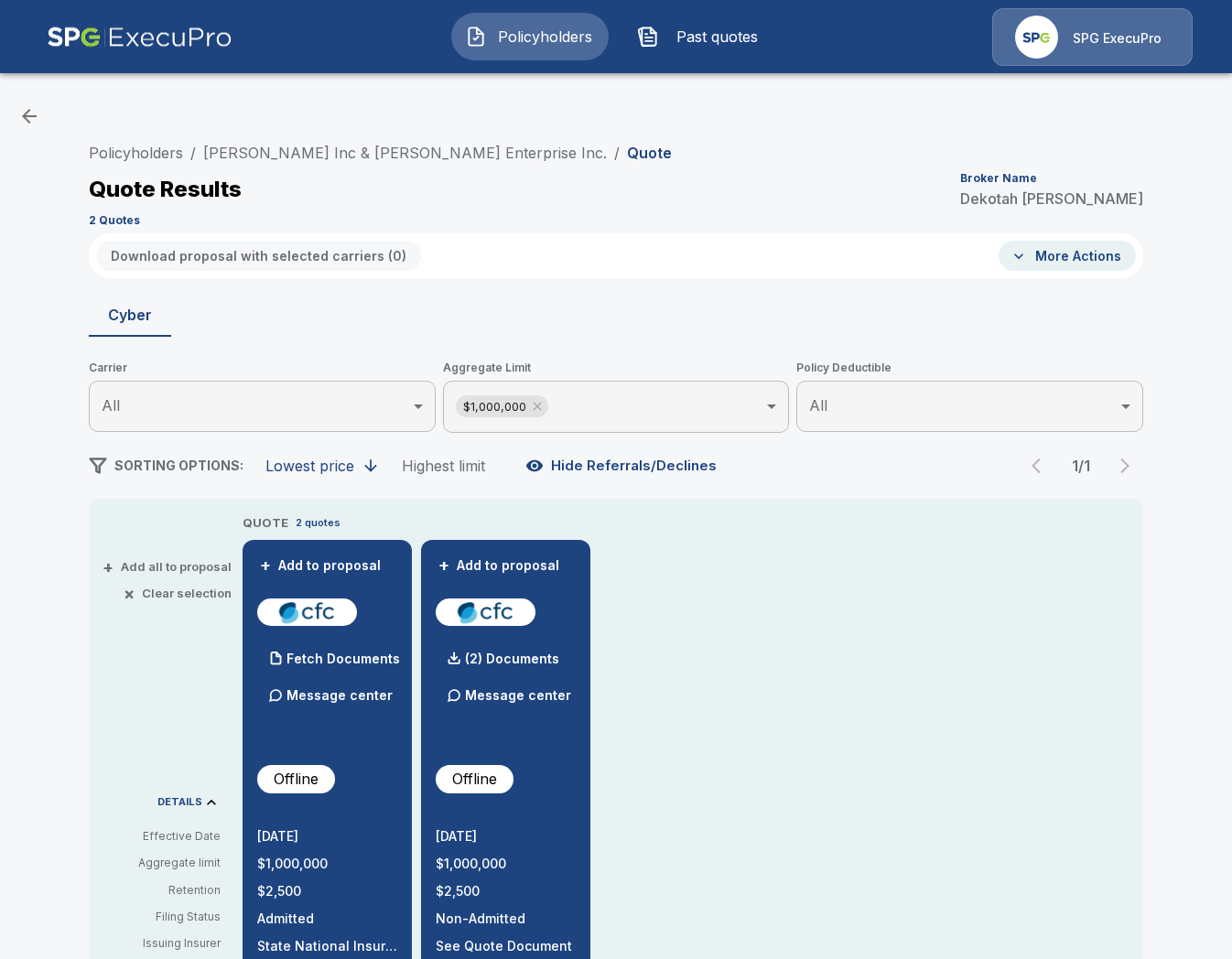
scroll to position [243, 0]
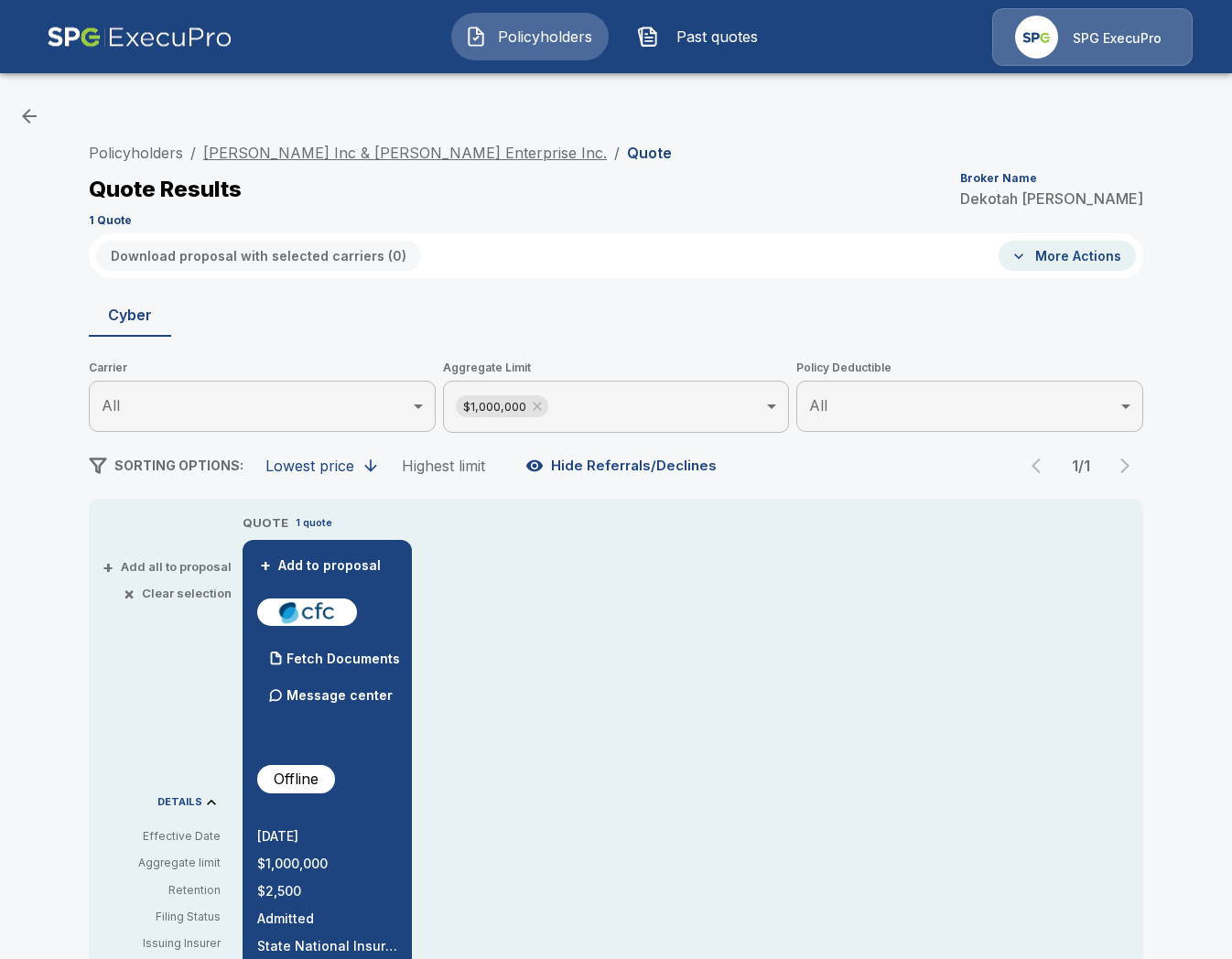
click at [393, 148] on link "[PERSON_NAME] Inc & [PERSON_NAME] Enterprise Inc." at bounding box center [405, 153] width 403 height 18
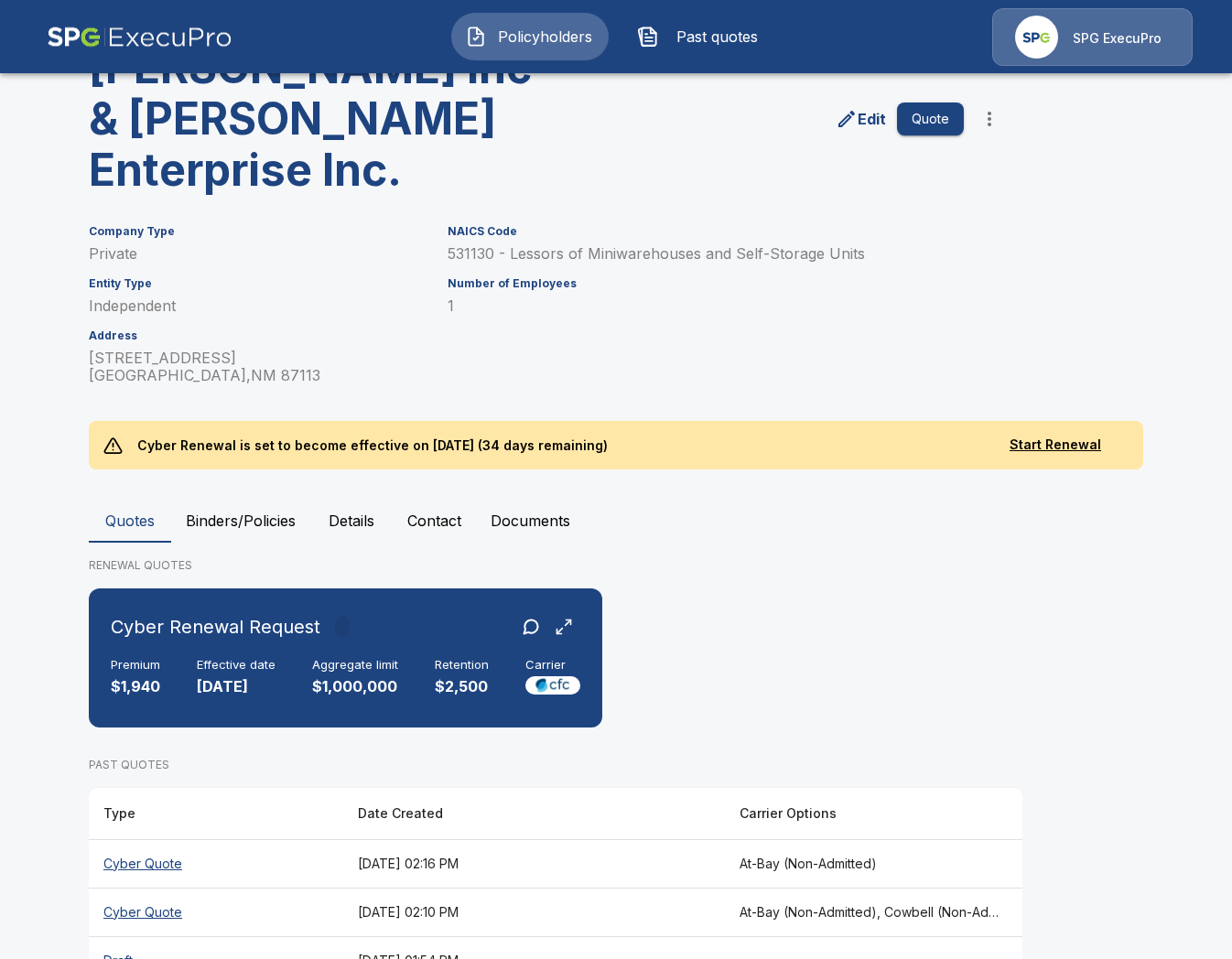
scroll to position [257, 0]
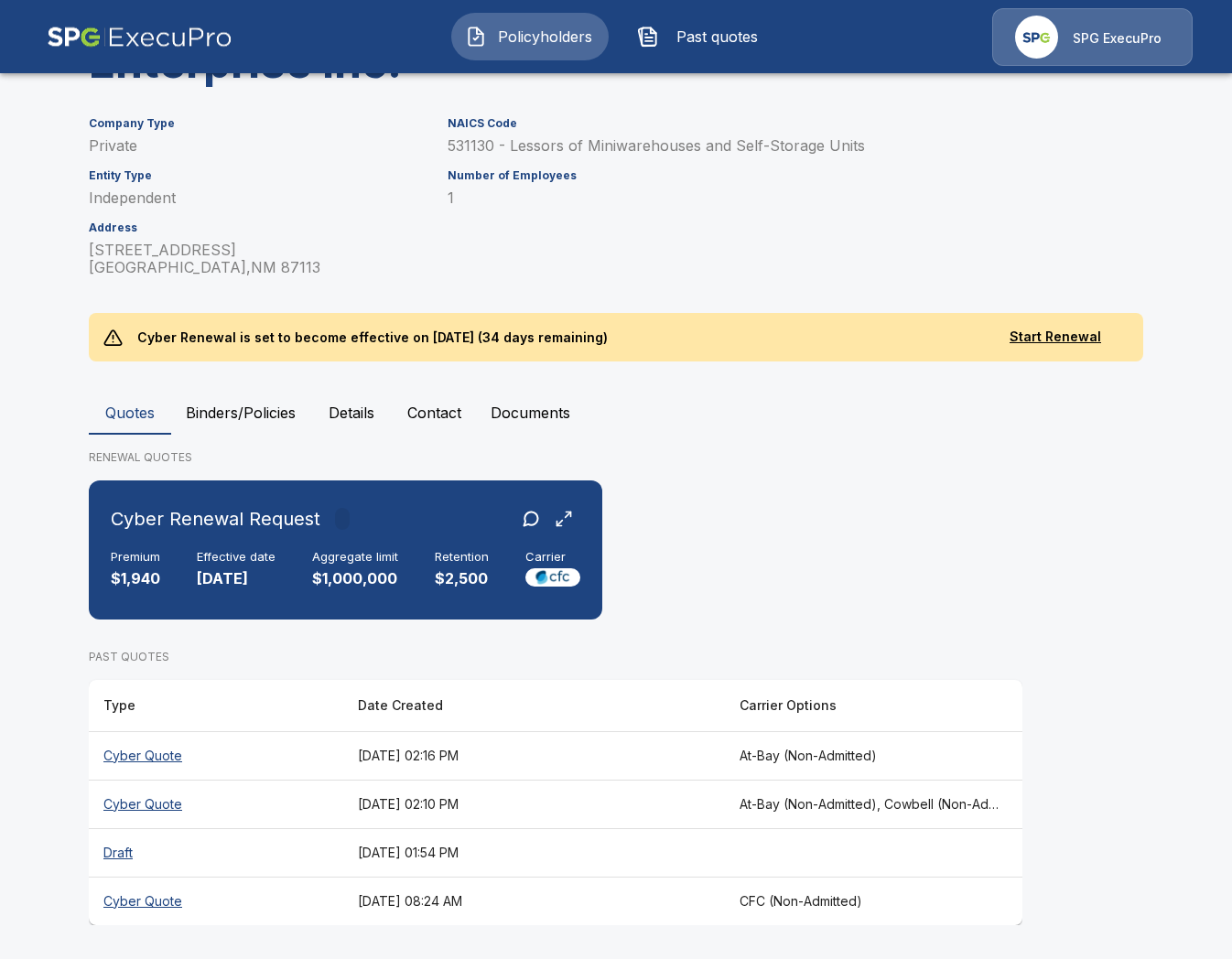
click at [628, 900] on th "[DATE] 08:24 AM" at bounding box center [533, 901] width 381 height 48
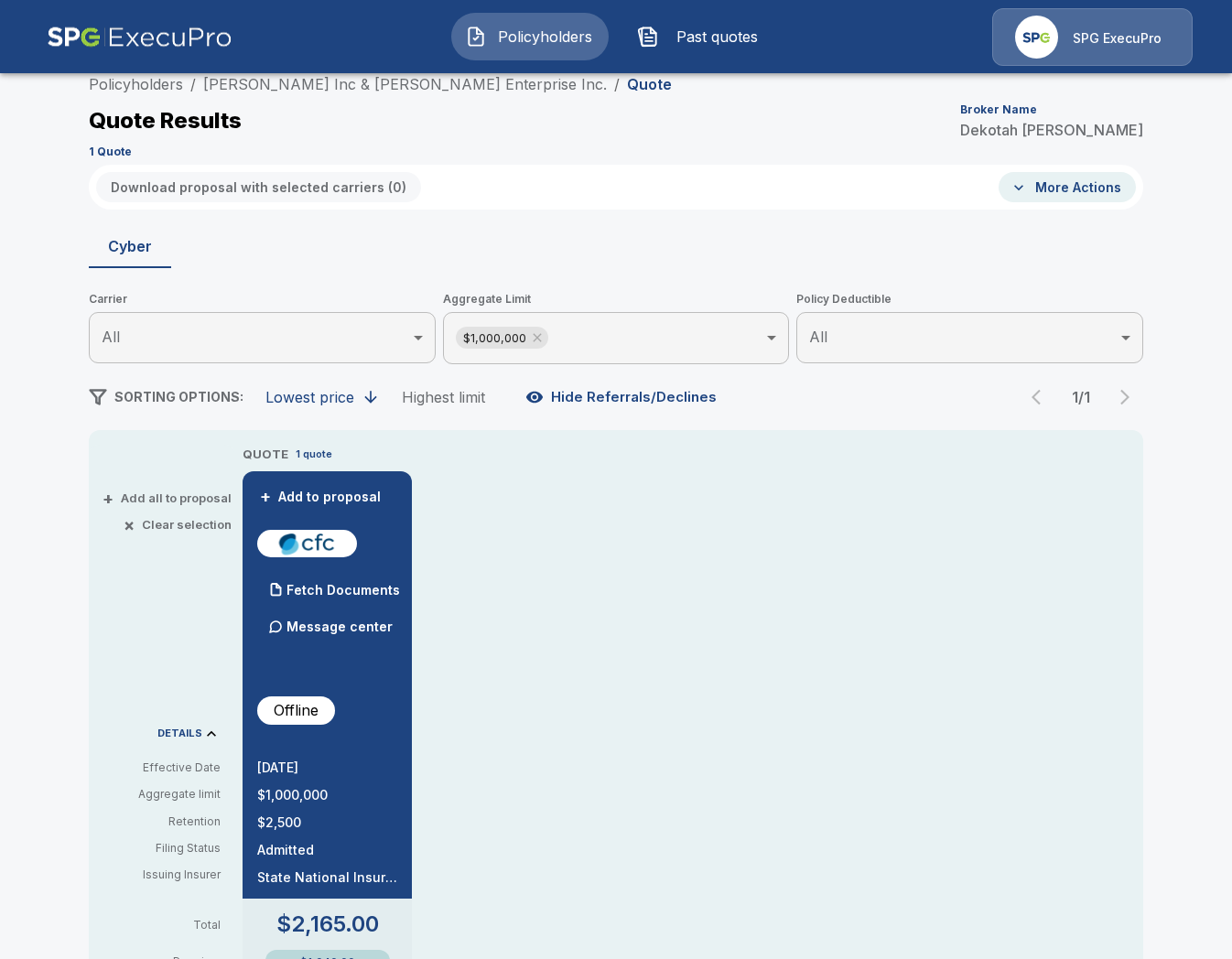
scroll to position [257, 0]
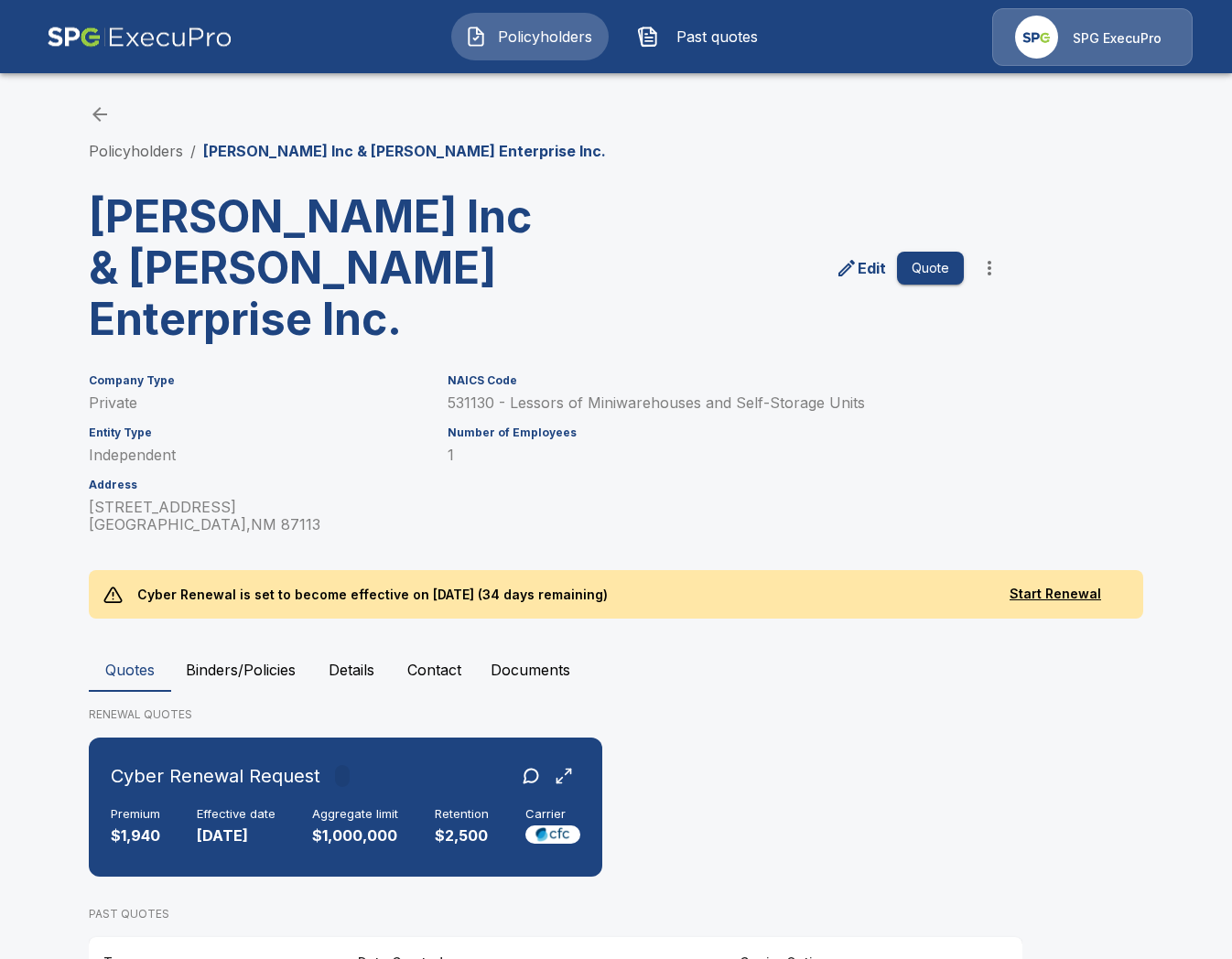
scroll to position [257, 0]
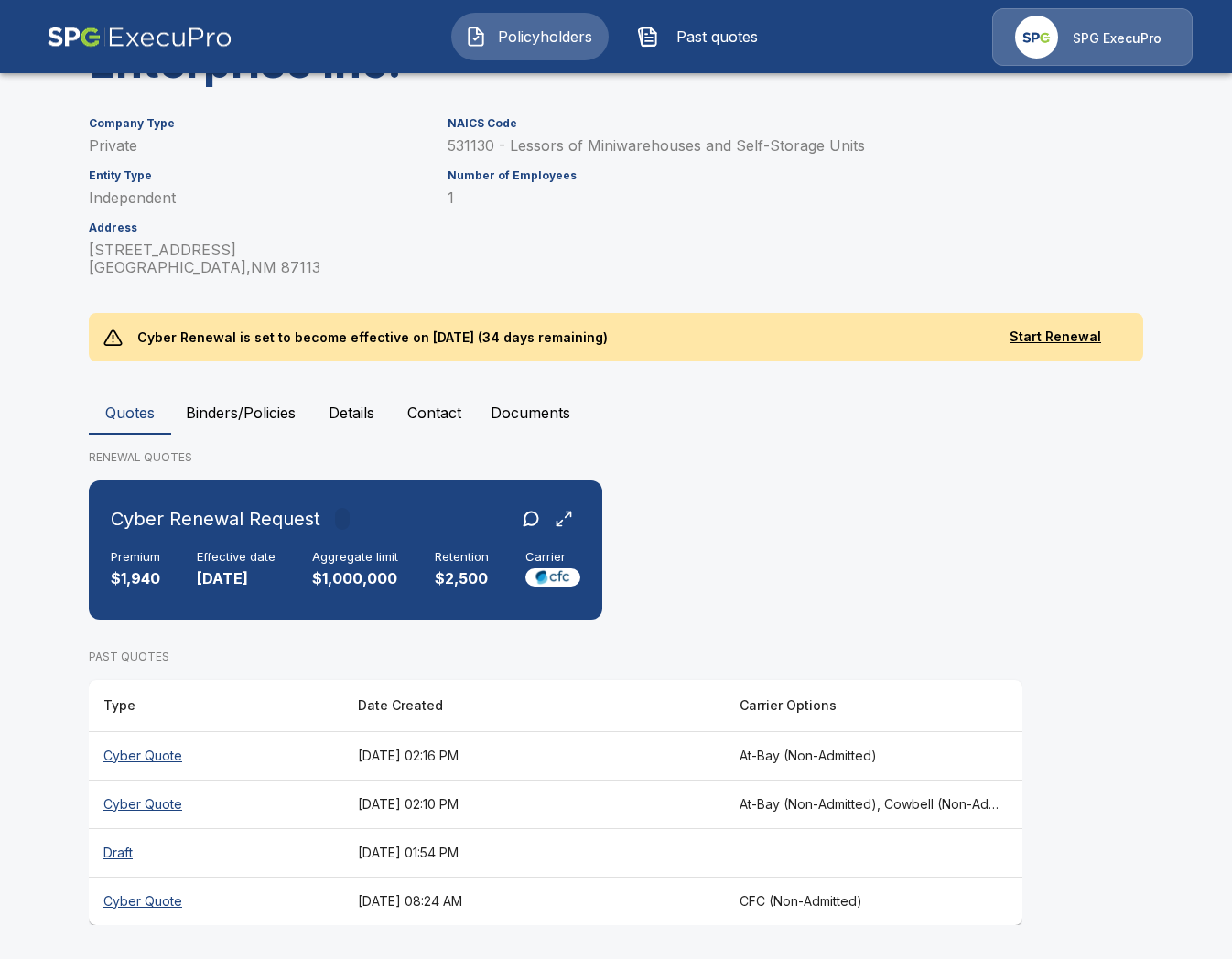
click at [524, 898] on th "[DATE] 08:24 AM" at bounding box center [533, 901] width 381 height 48
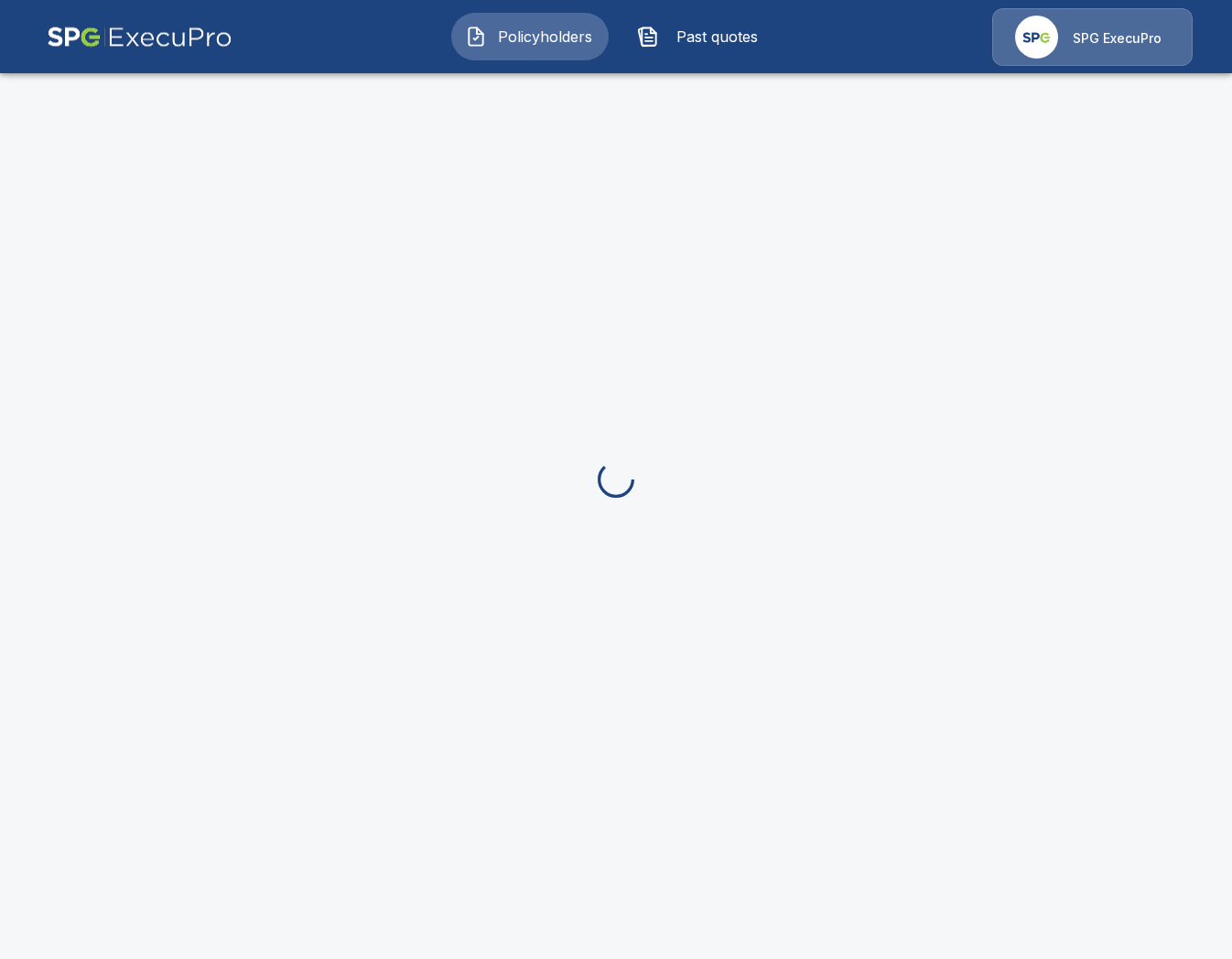
scroll to position [257, 0]
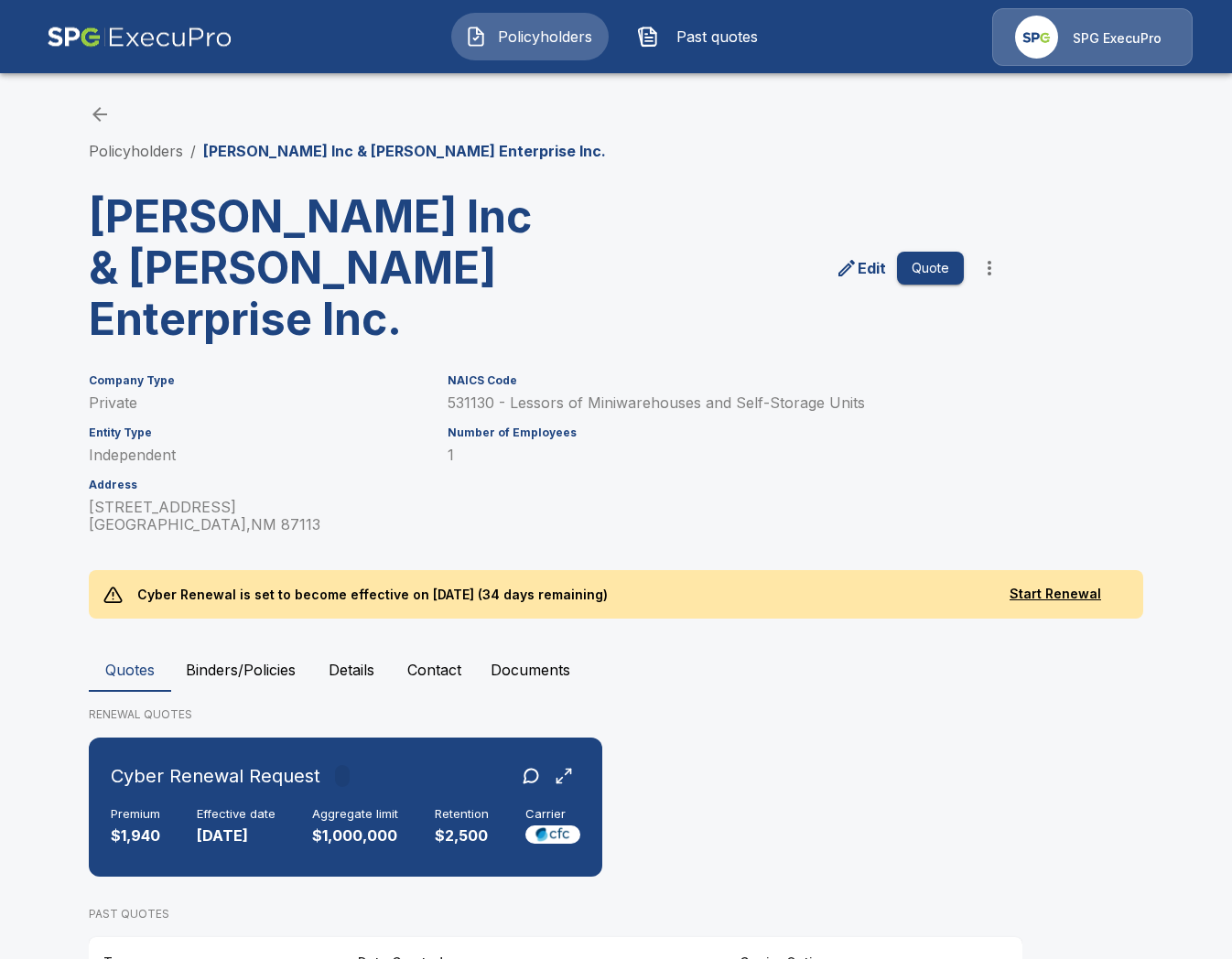
scroll to position [257, 0]
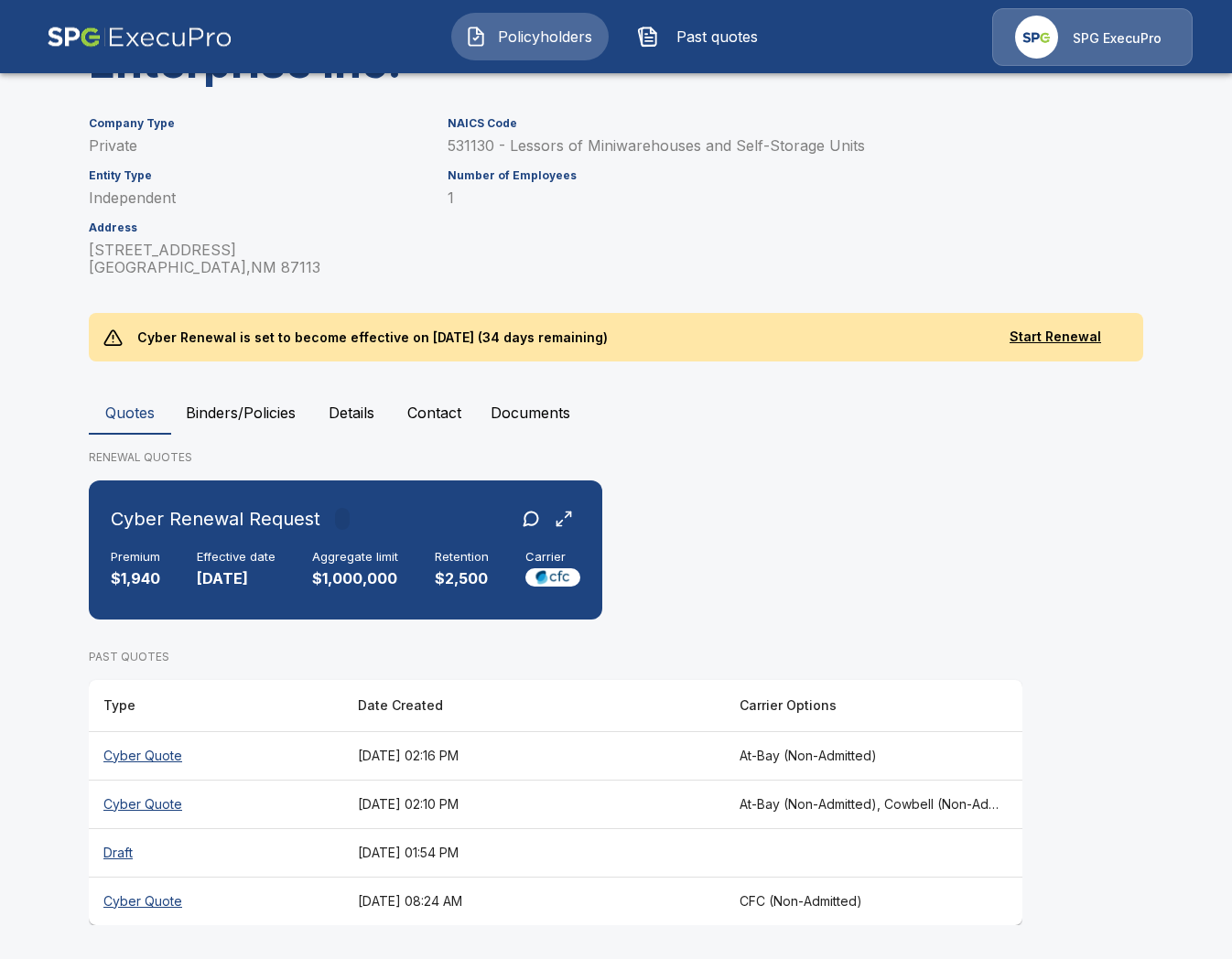
click at [649, 802] on th "[DATE] 02:10 PM" at bounding box center [533, 804] width 381 height 48
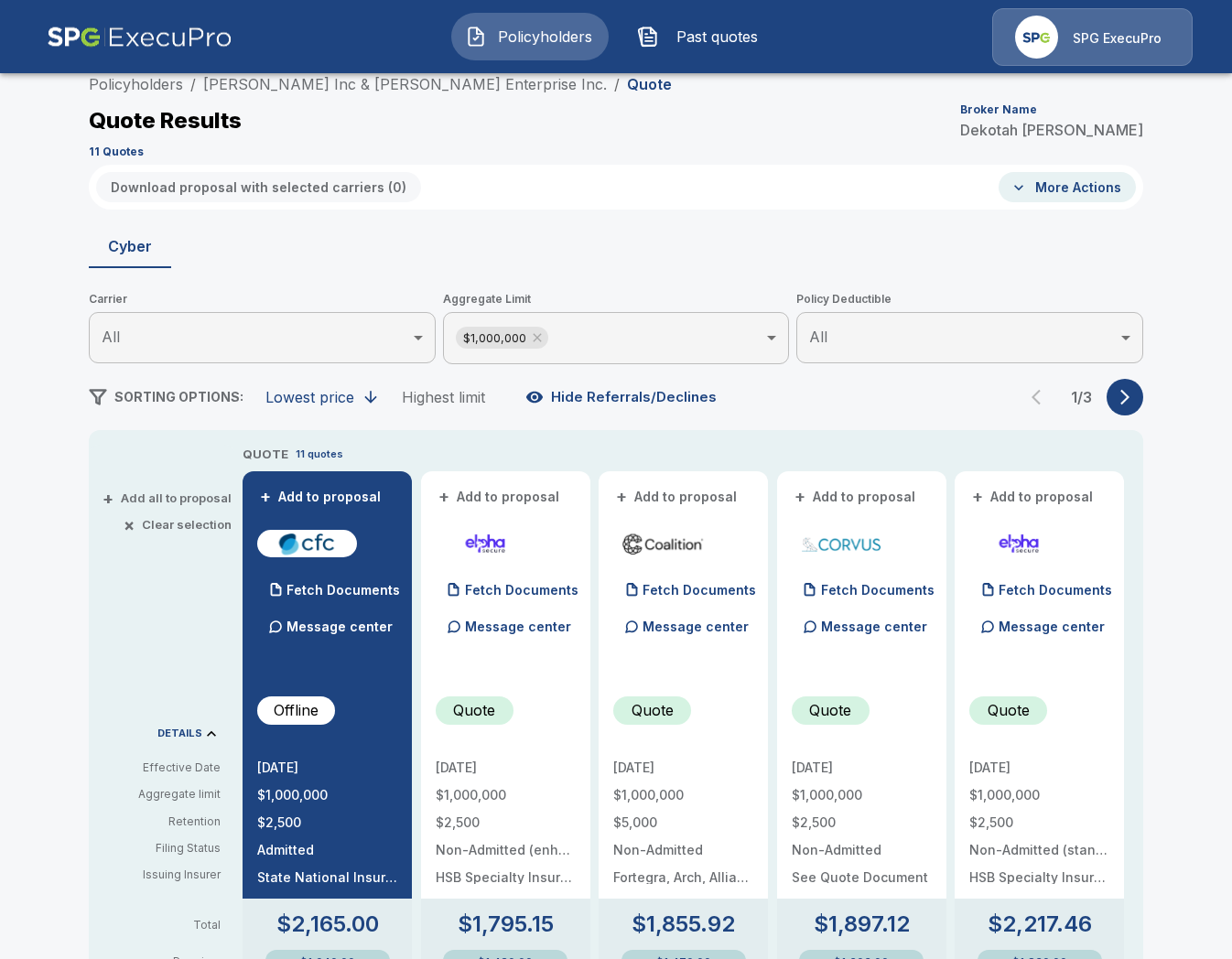
scroll to position [257, 0]
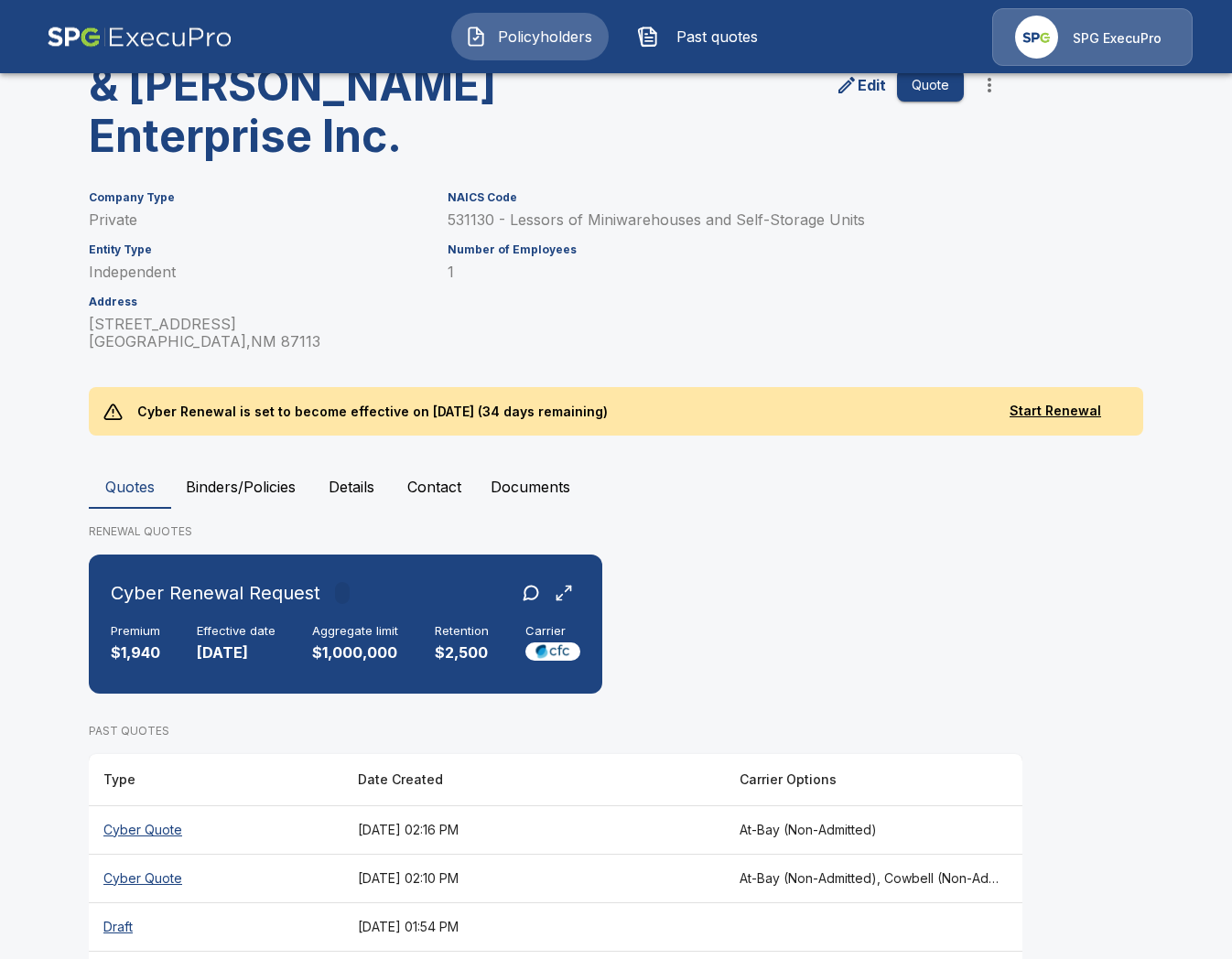
scroll to position [257, 0]
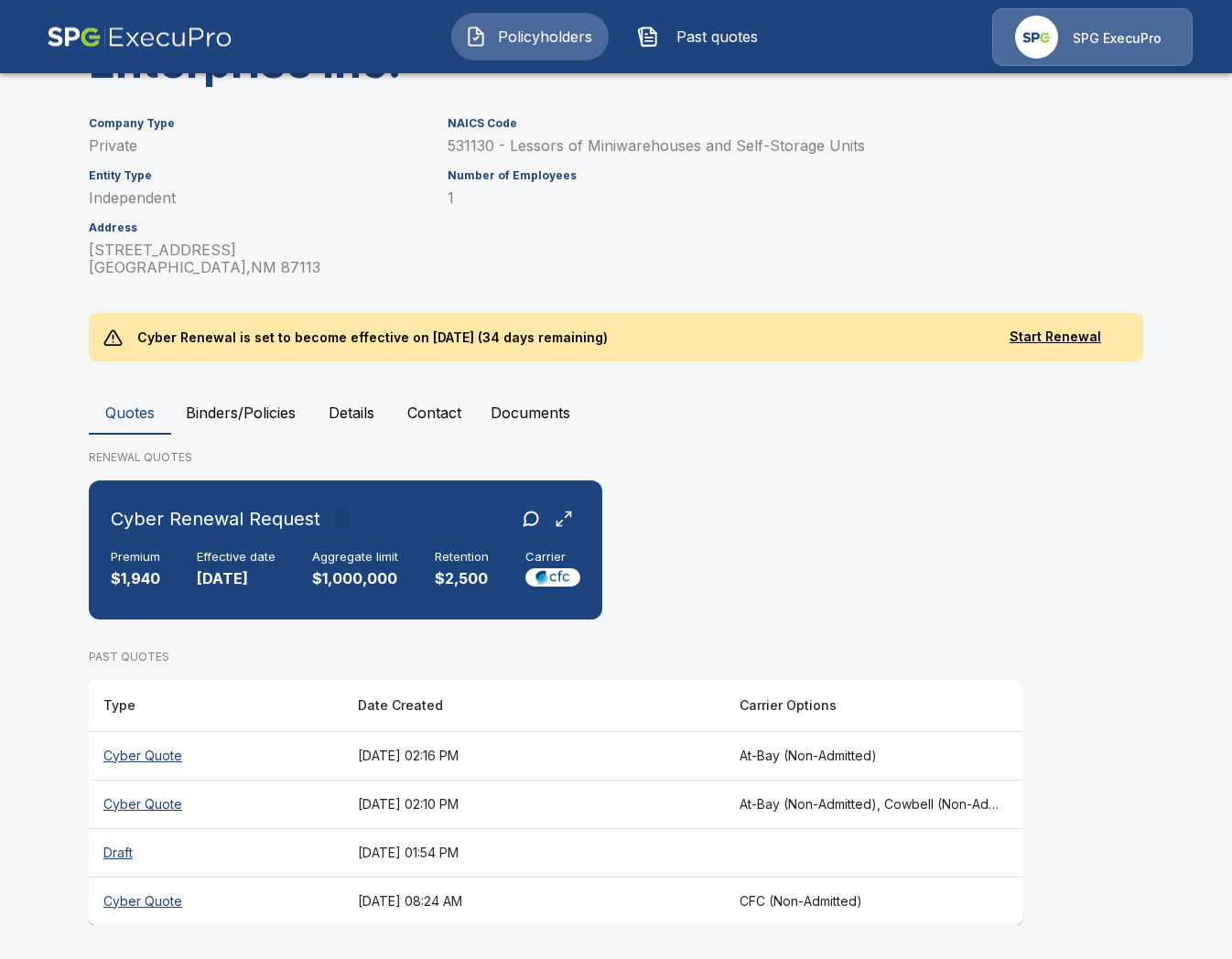
click at [648, 750] on th "[DATE] 02:16 PM" at bounding box center [533, 755] width 381 height 48
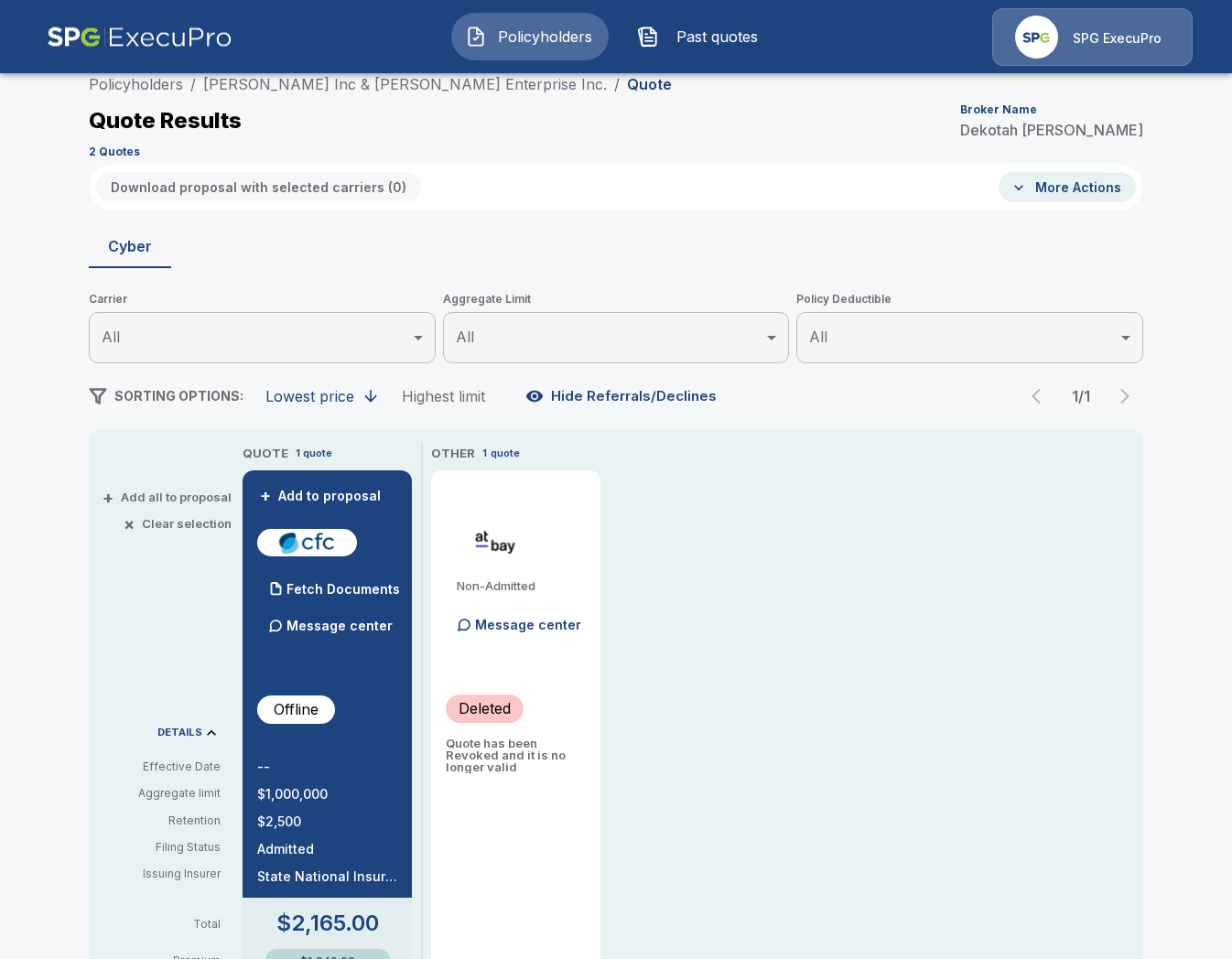
scroll to position [257, 0]
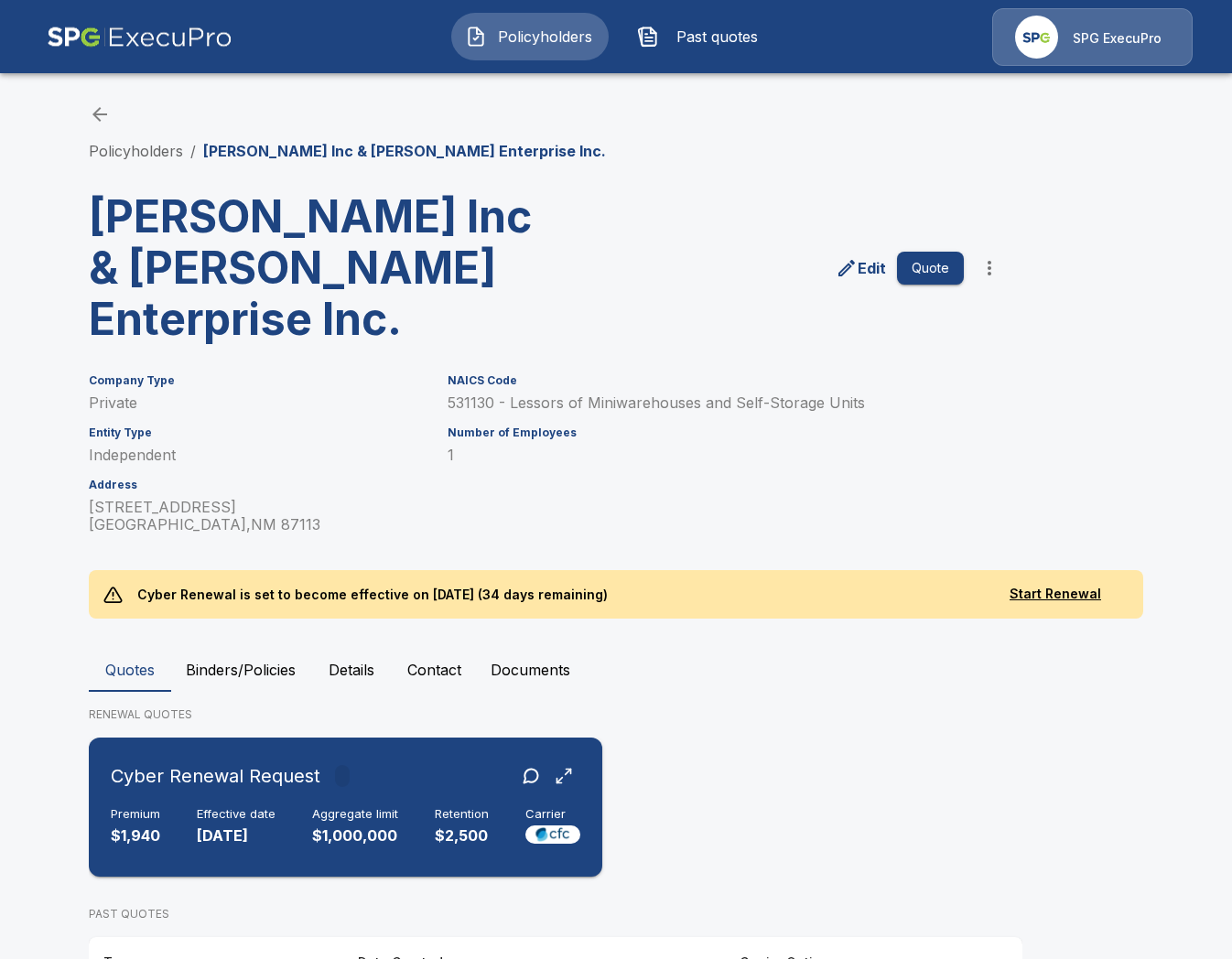
click at [490, 817] on div "Premium $1,940 Effective date 9/30/2025 Aggregate limit $1,000,000 Retention $2…" at bounding box center [346, 827] width 469 height 41
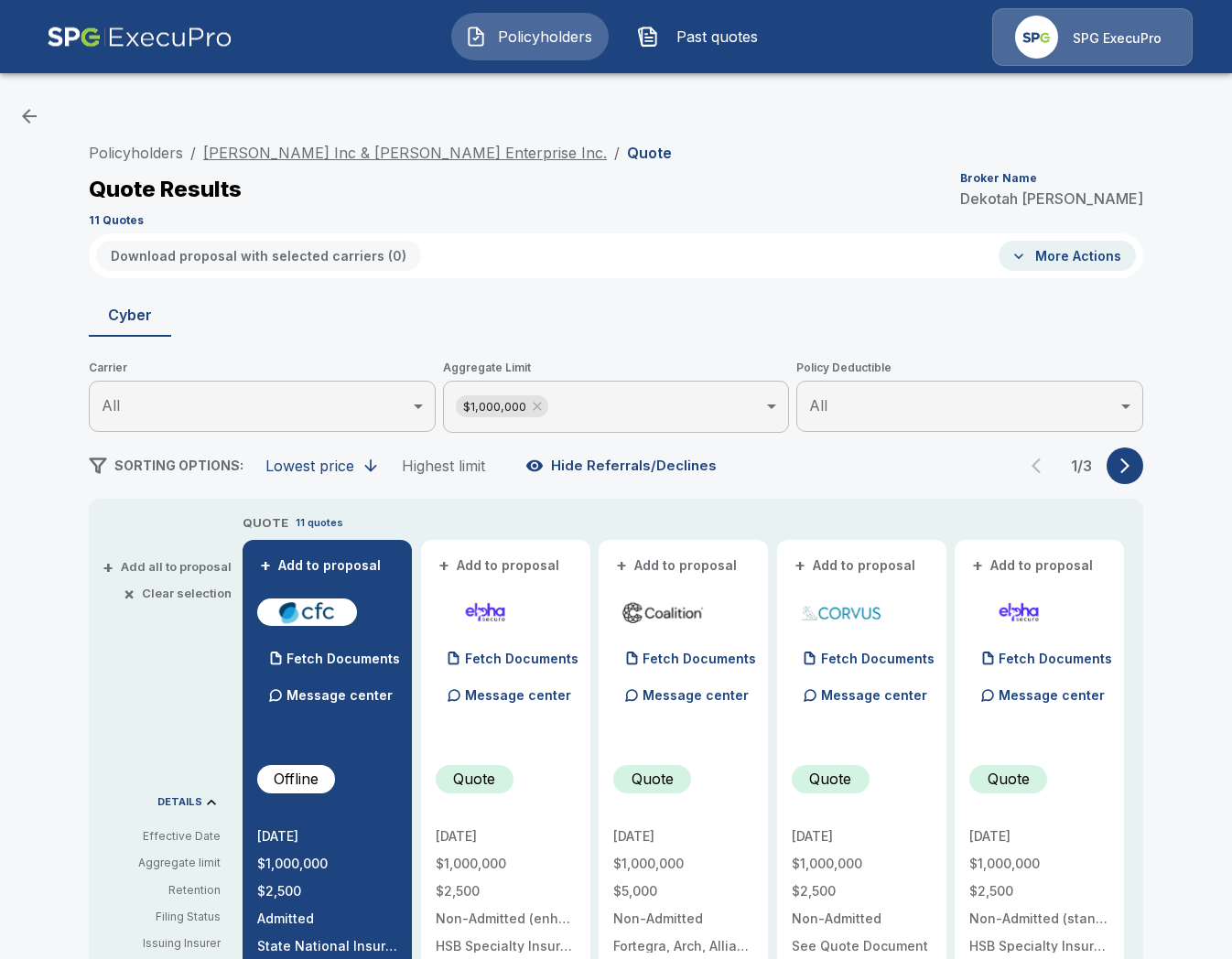
click at [310, 156] on link "[PERSON_NAME] Inc & [PERSON_NAME] Enterprise Inc." at bounding box center [405, 153] width 403 height 18
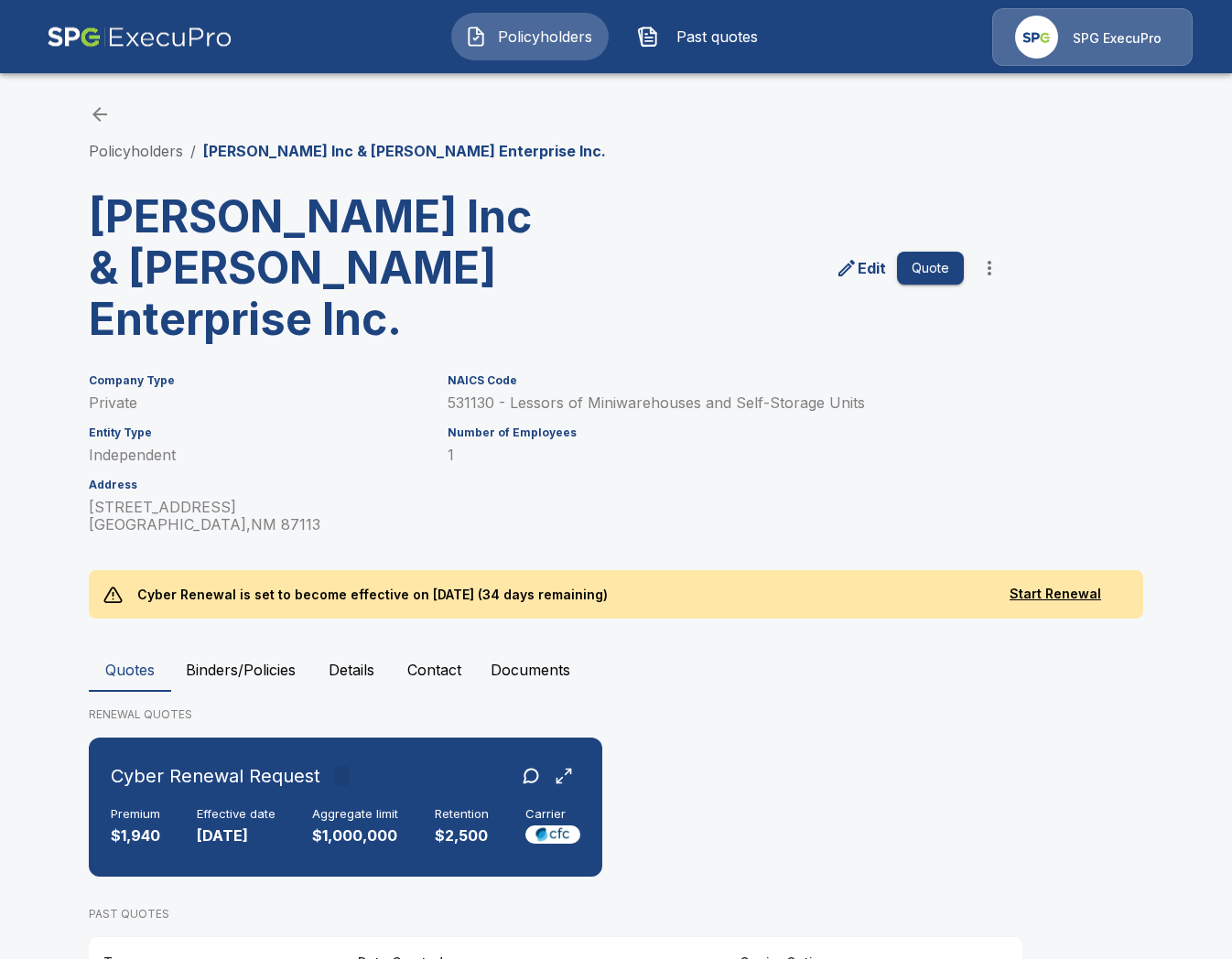
scroll to position [257, 0]
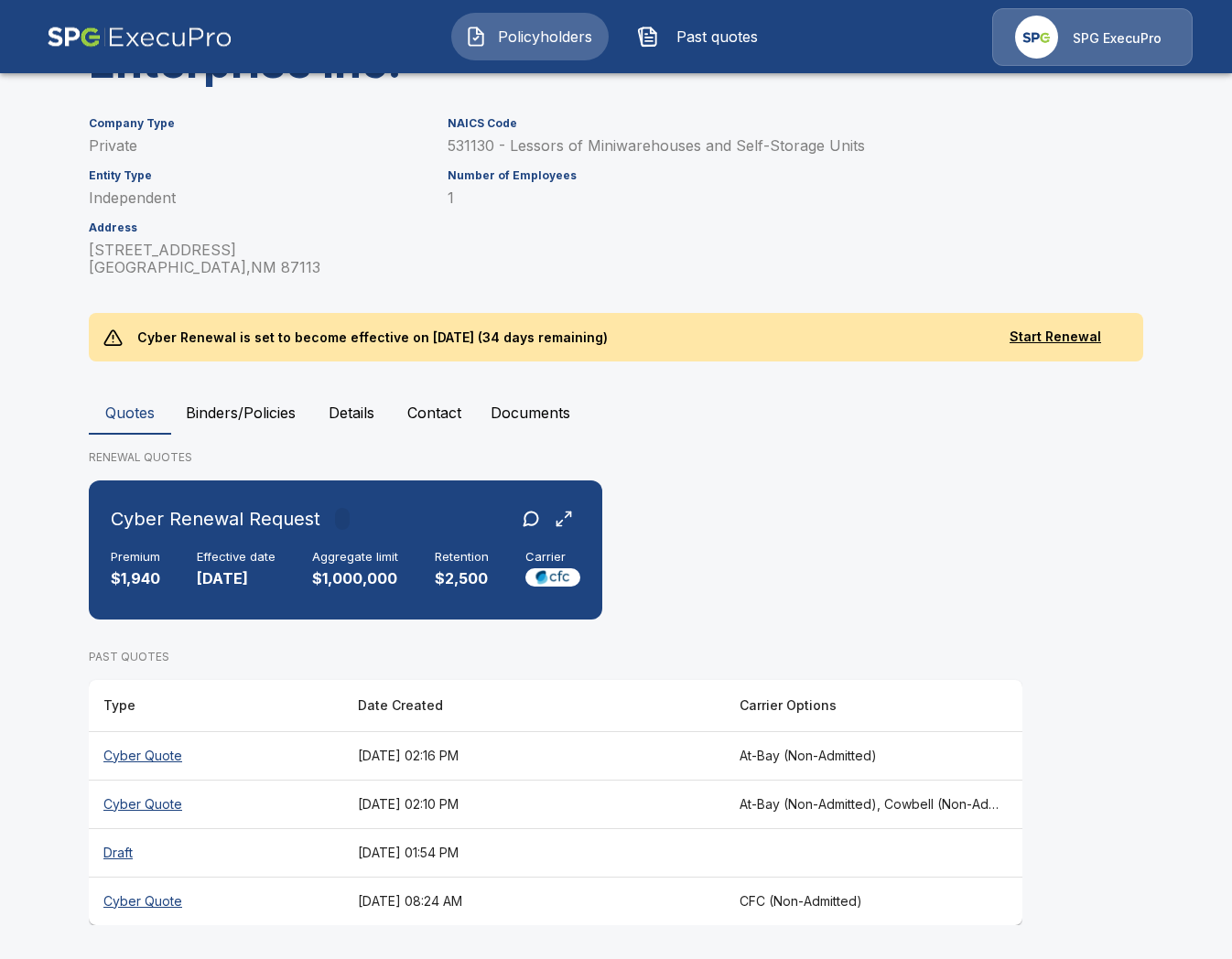
click at [604, 887] on th "[DATE] 08:24 AM" at bounding box center [533, 901] width 381 height 48
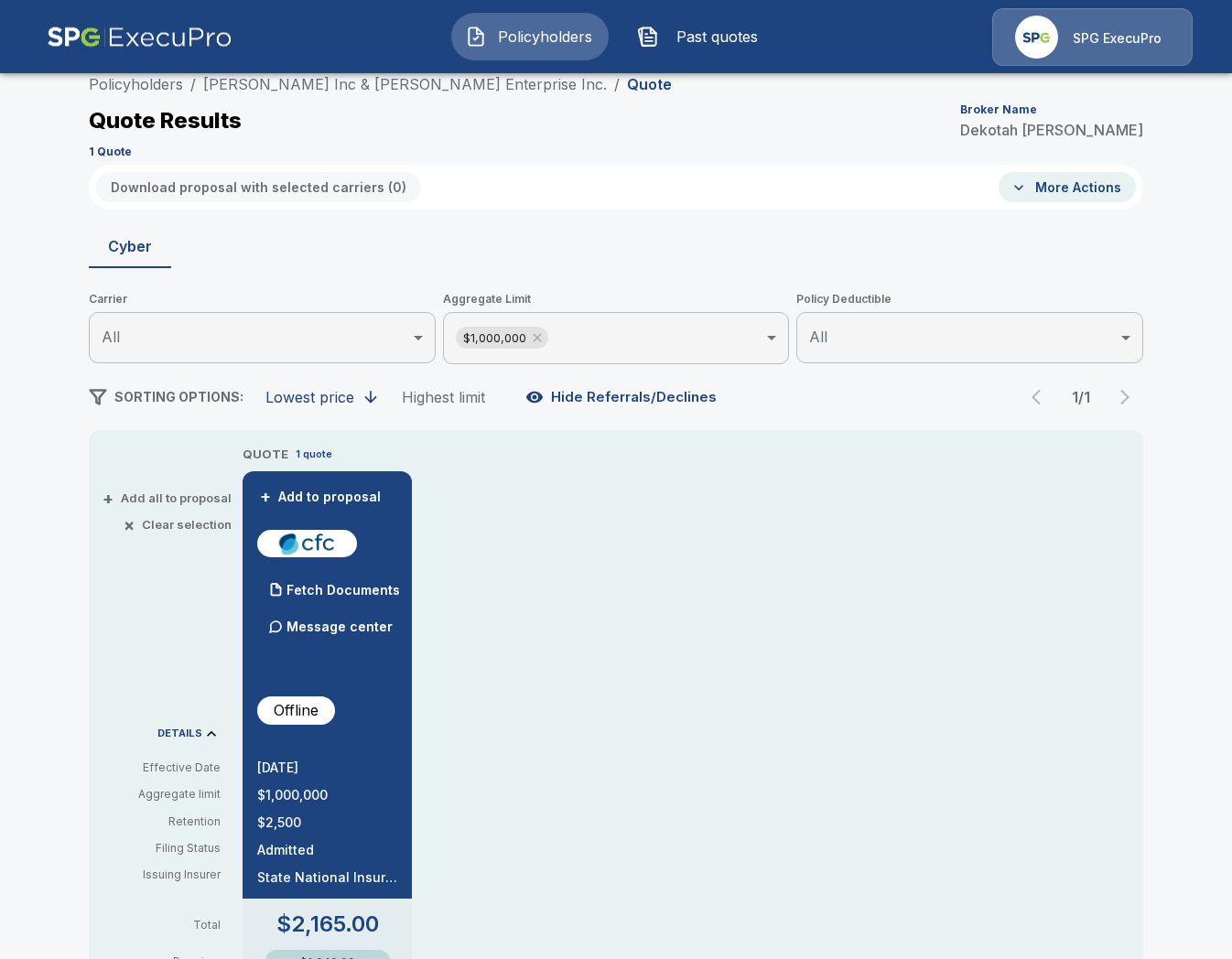
scroll to position [257, 0]
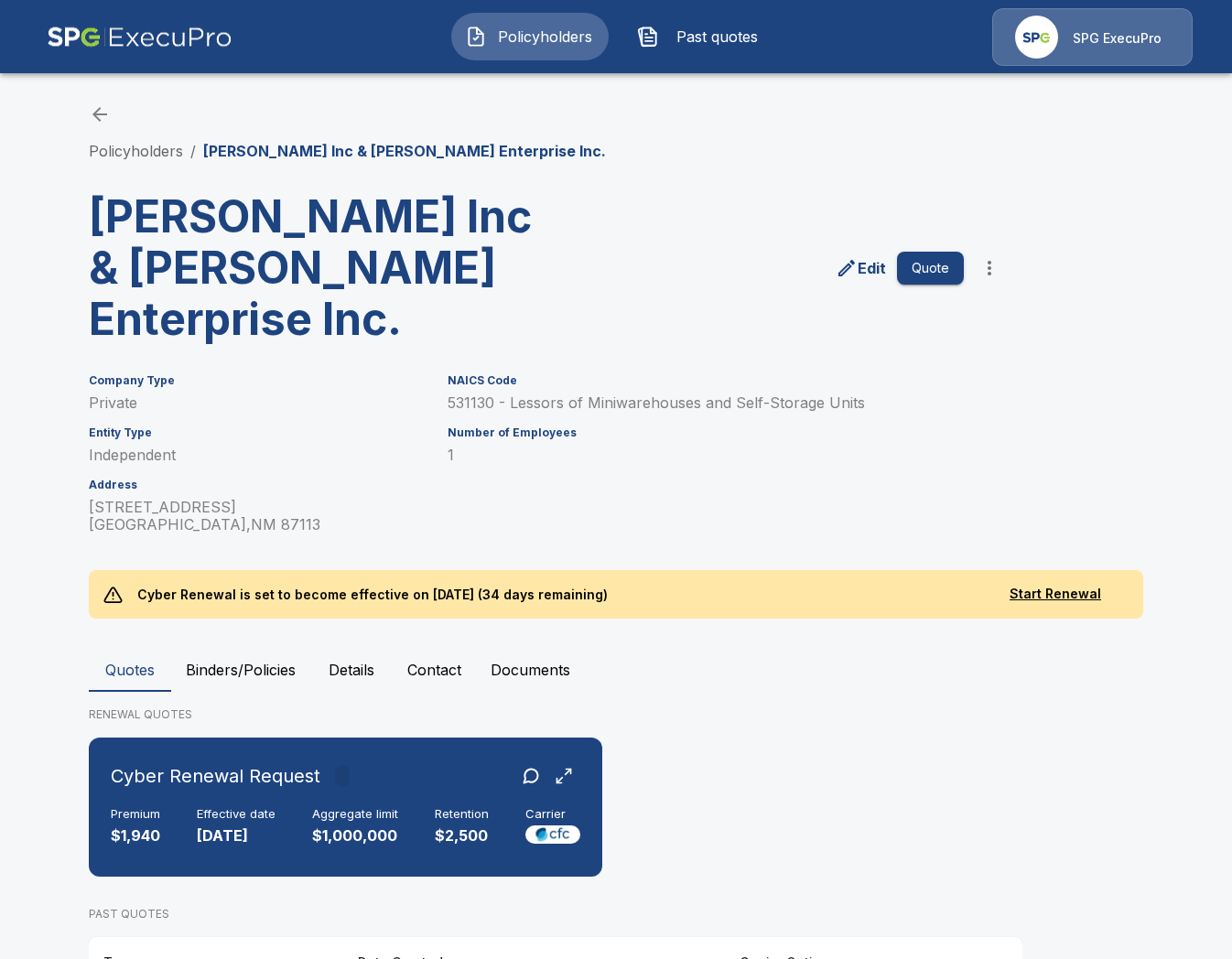
scroll to position [257, 0]
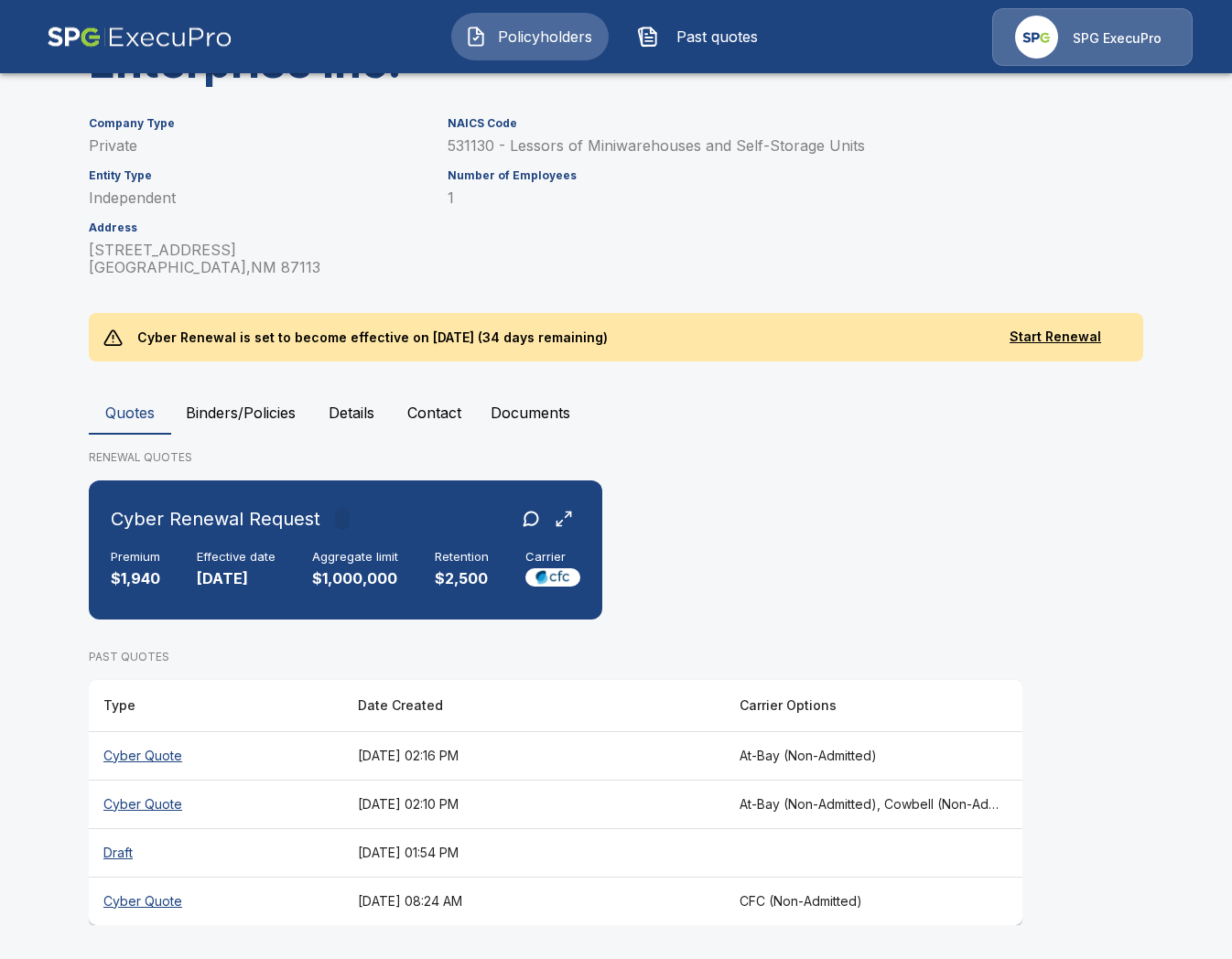
click at [566, 799] on th "[DATE] 02:10 PM" at bounding box center [533, 804] width 381 height 48
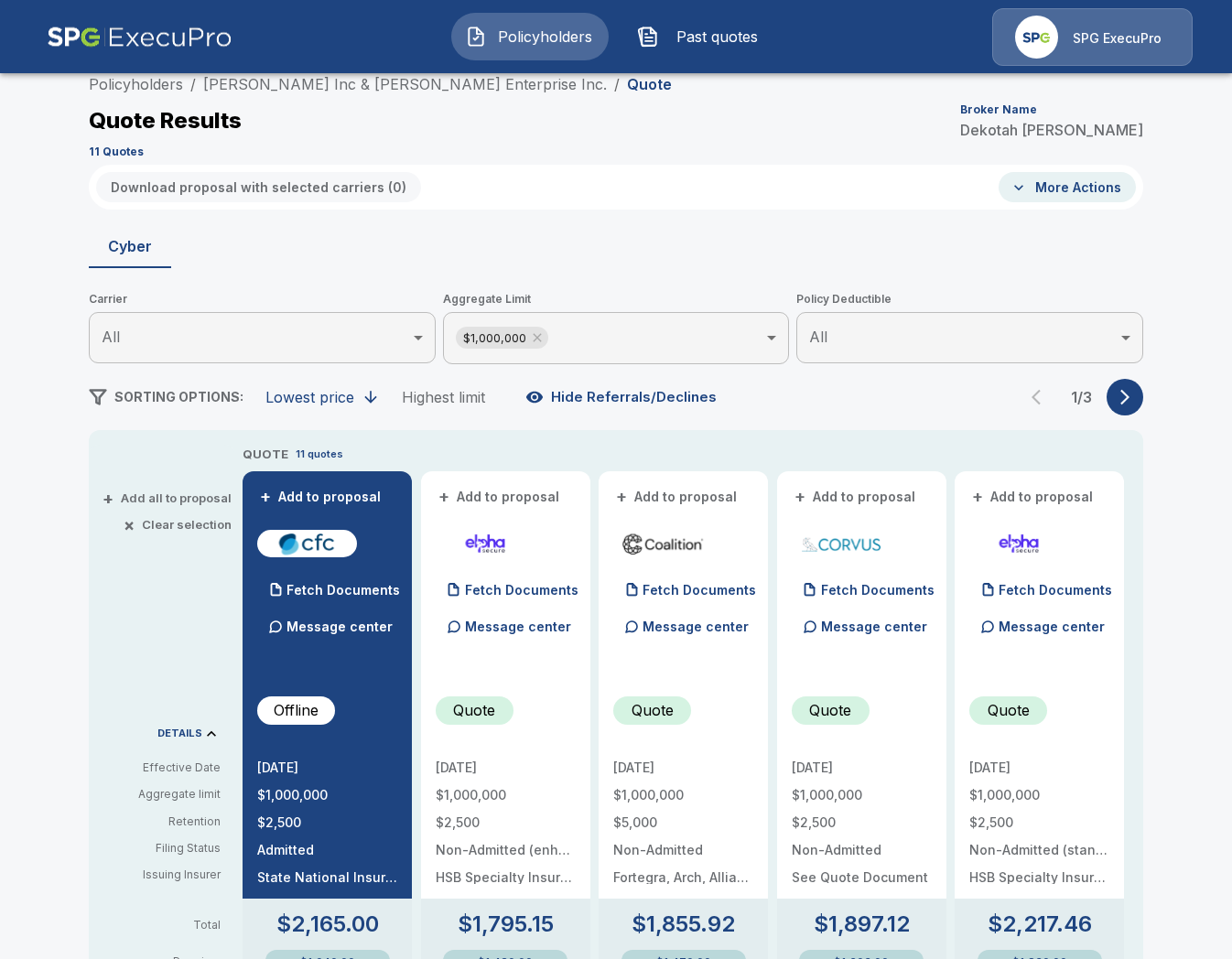
scroll to position [257, 0]
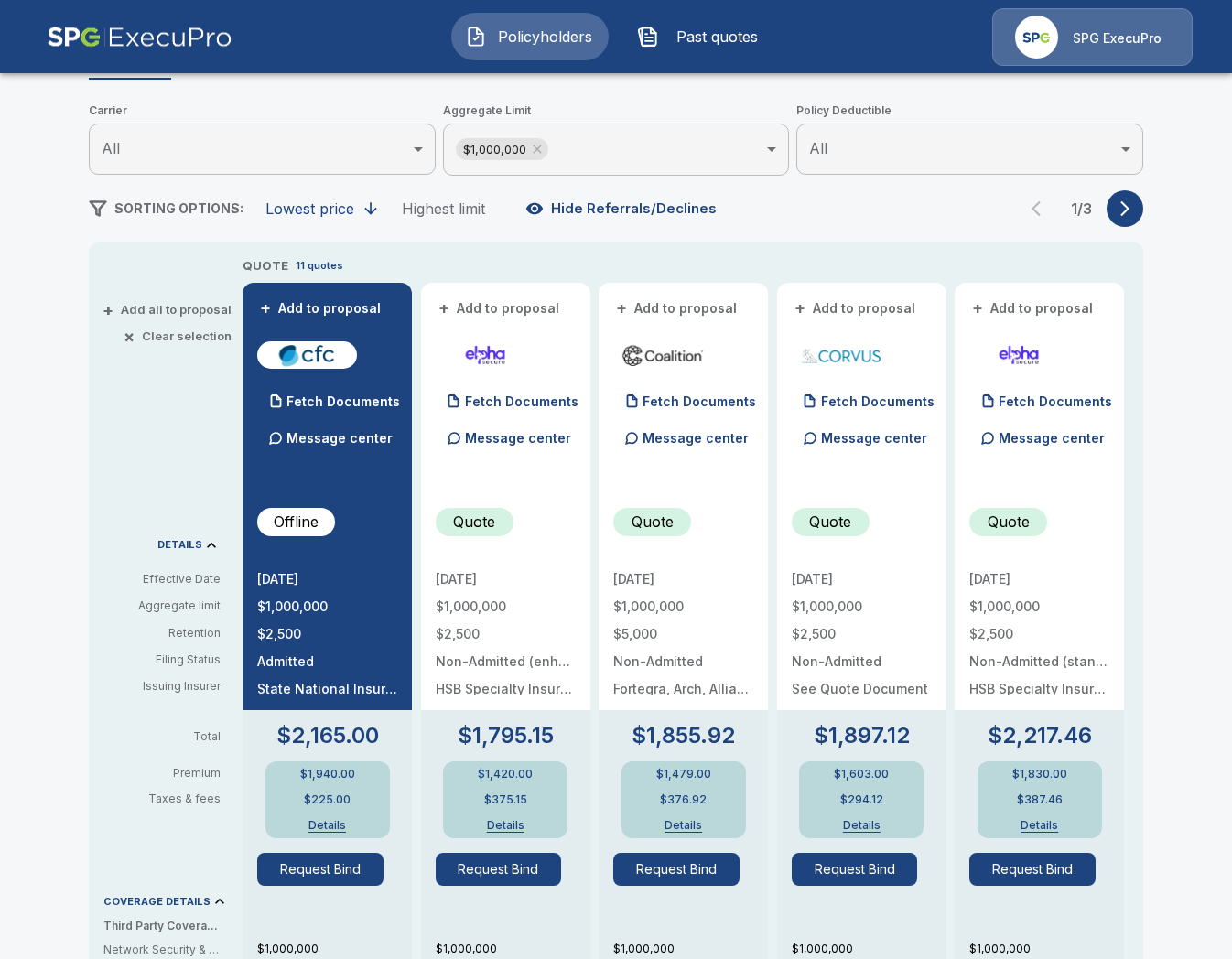
click at [48, 393] on div "Policyholders / Fincham Inc & Fincham Enterprise Inc. / Quote Quote Results Bro…" at bounding box center [616, 724] width 1232 height 1791
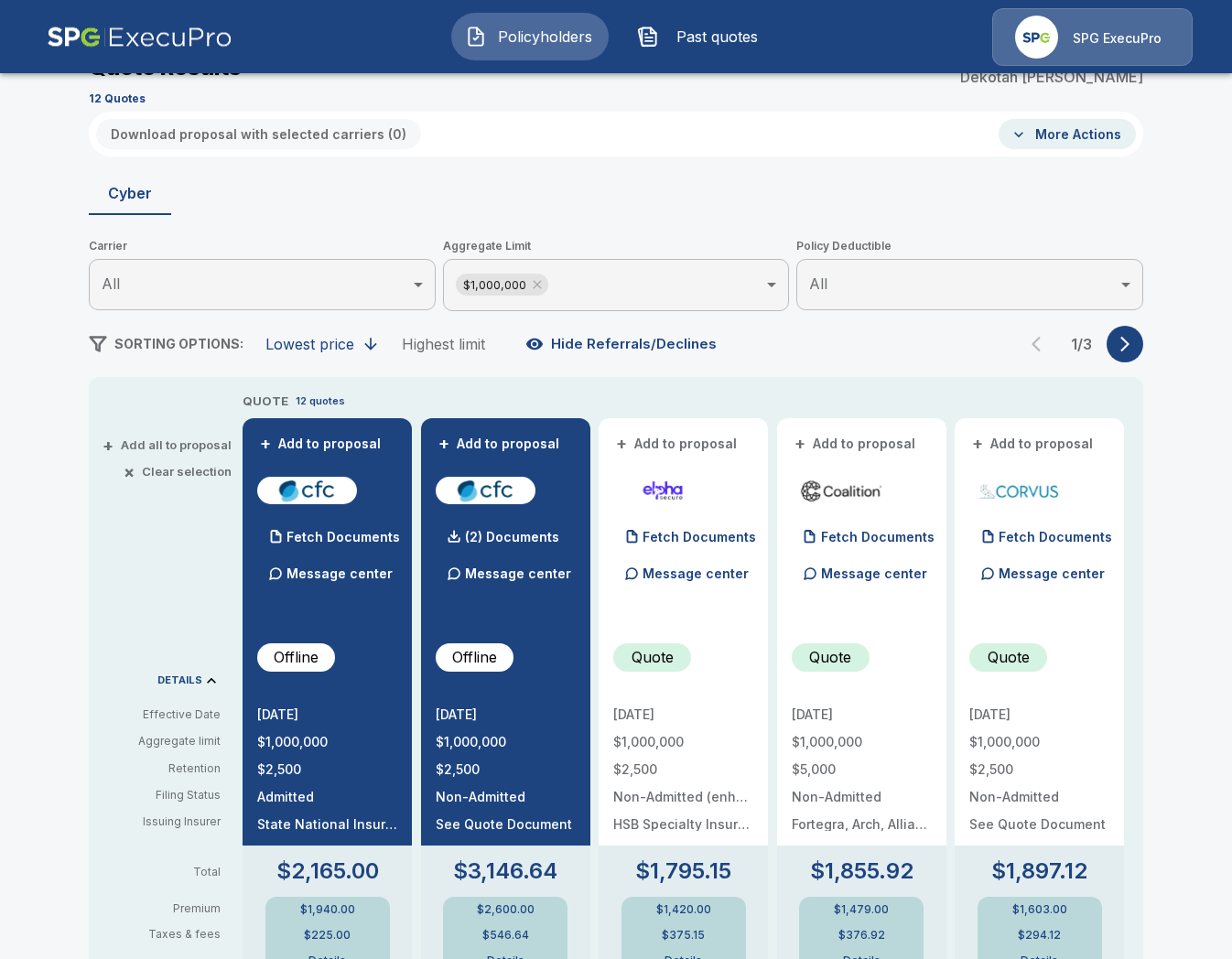
scroll to position [265, 0]
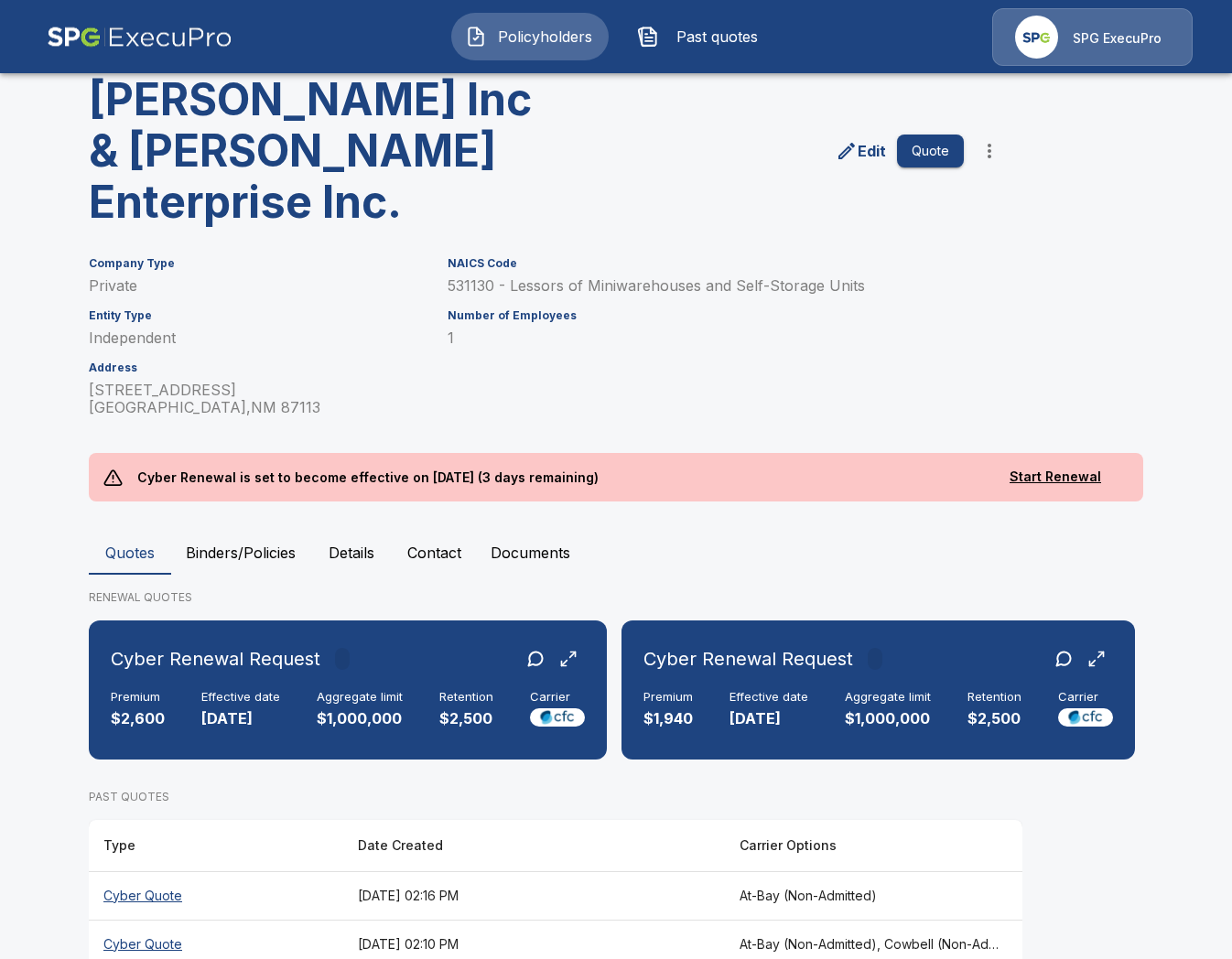
scroll to position [257, 0]
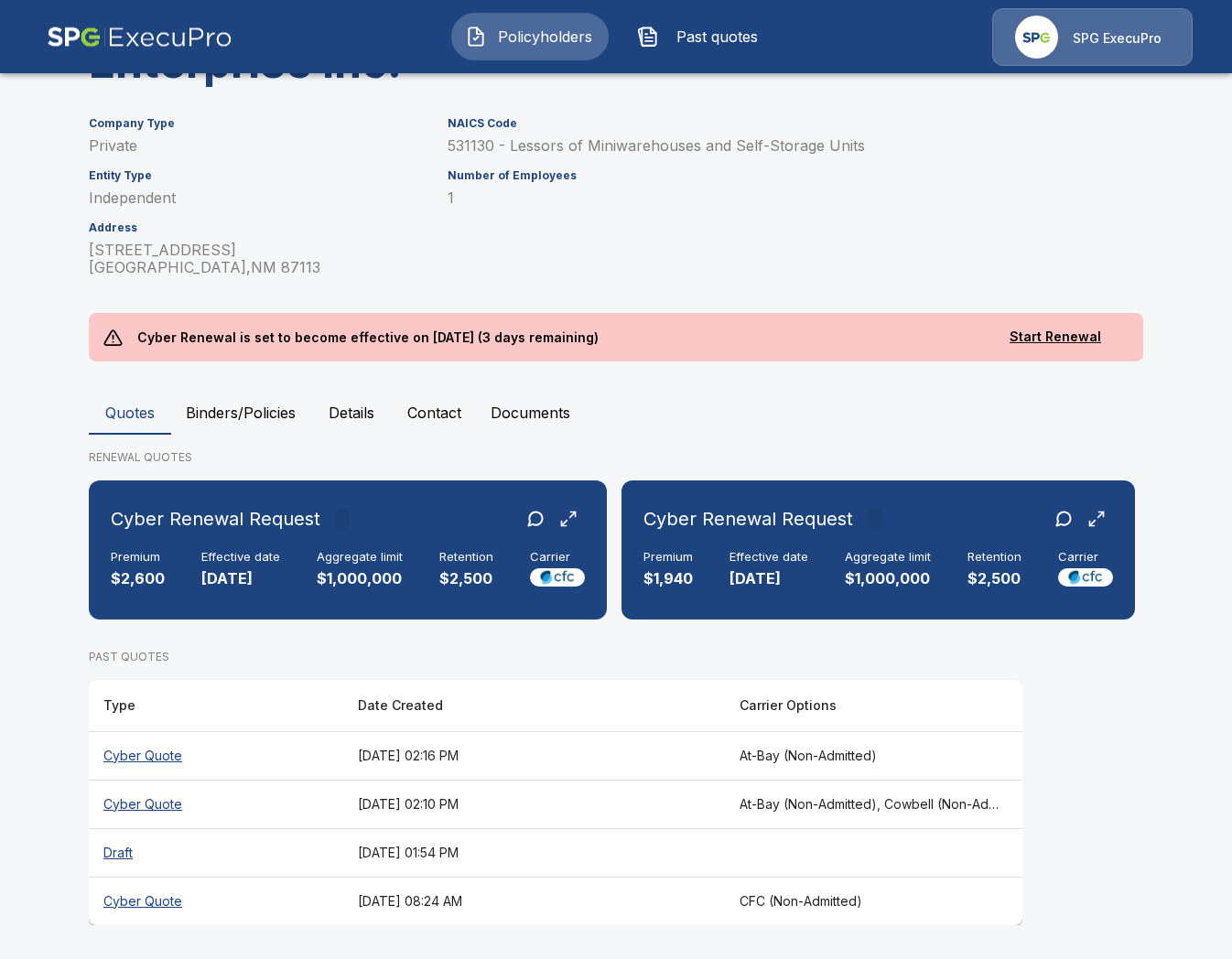
click at [547, 896] on th "[DATE] 08:24 AM" at bounding box center [533, 901] width 381 height 48
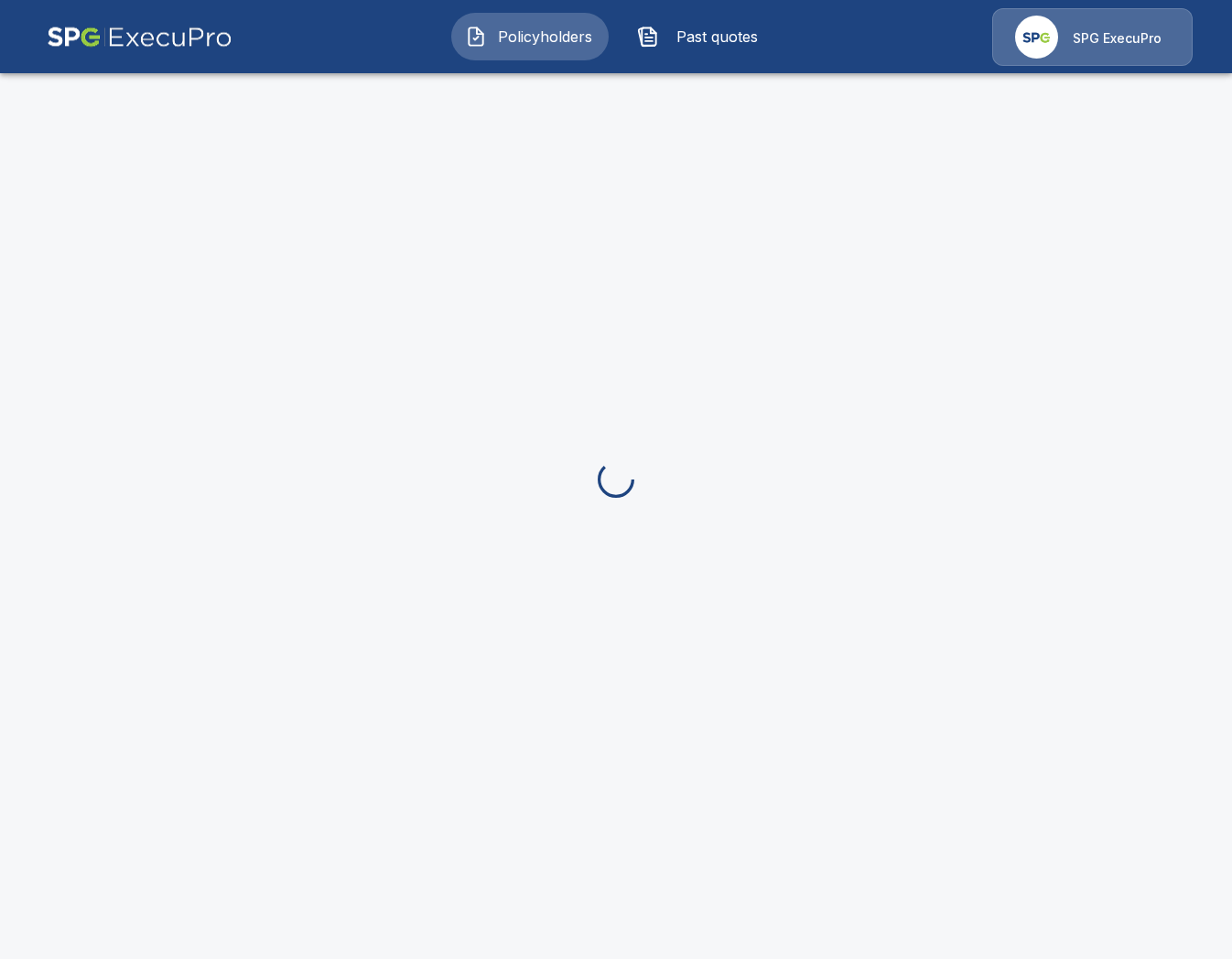
scroll to position [257, 0]
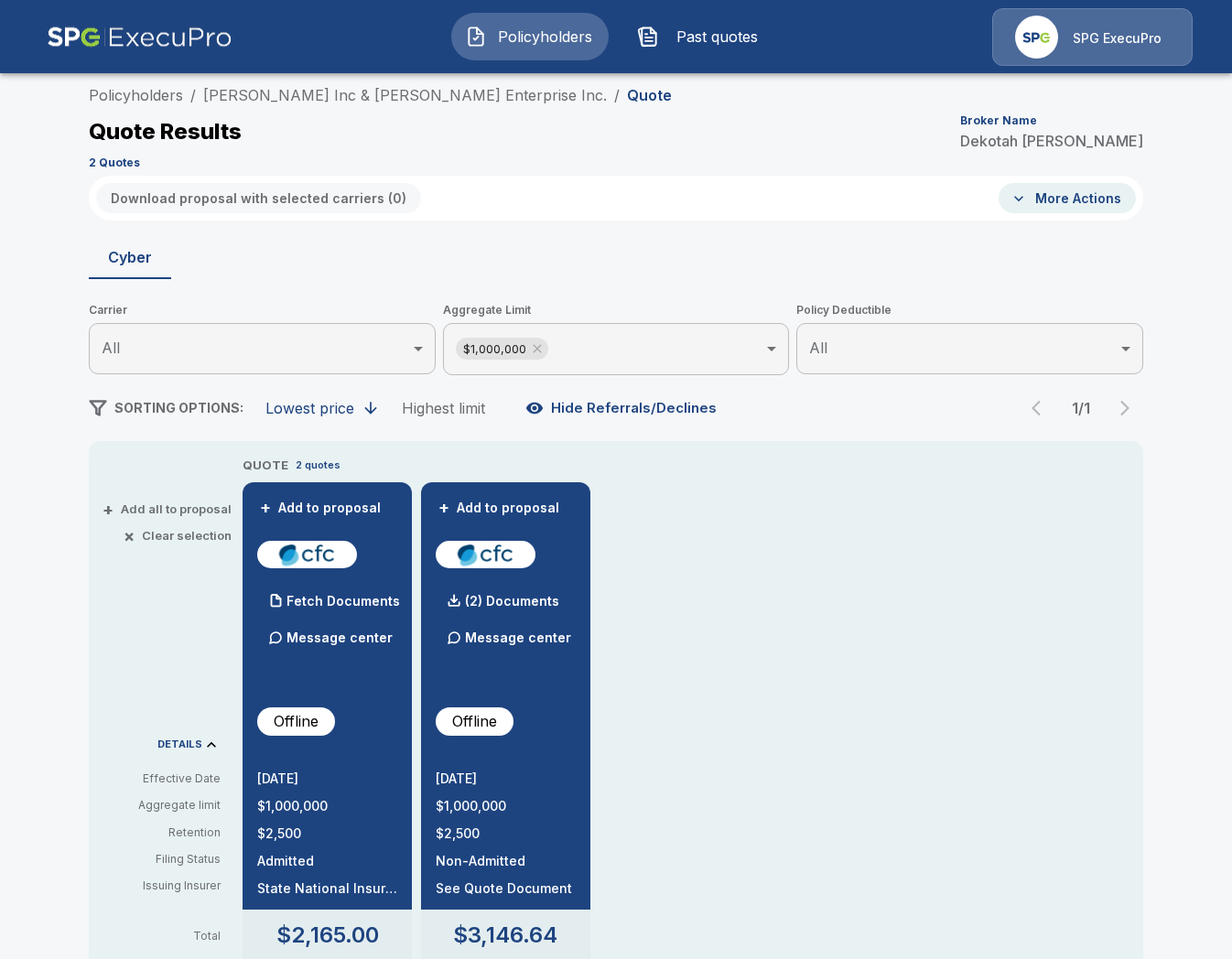
scroll to position [67, 0]
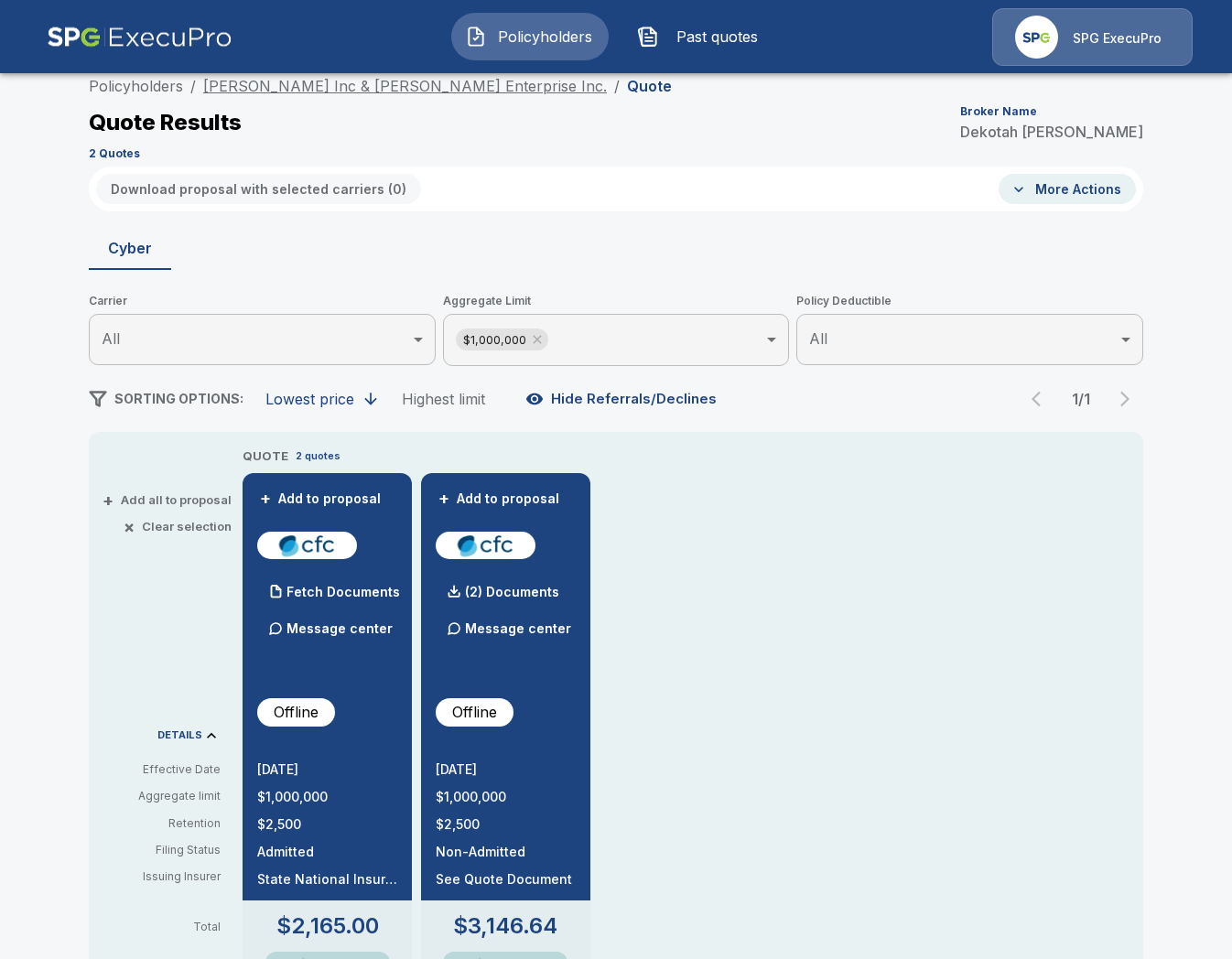
click at [355, 91] on link "[PERSON_NAME] Inc & [PERSON_NAME] Enterprise Inc." at bounding box center [405, 86] width 403 height 18
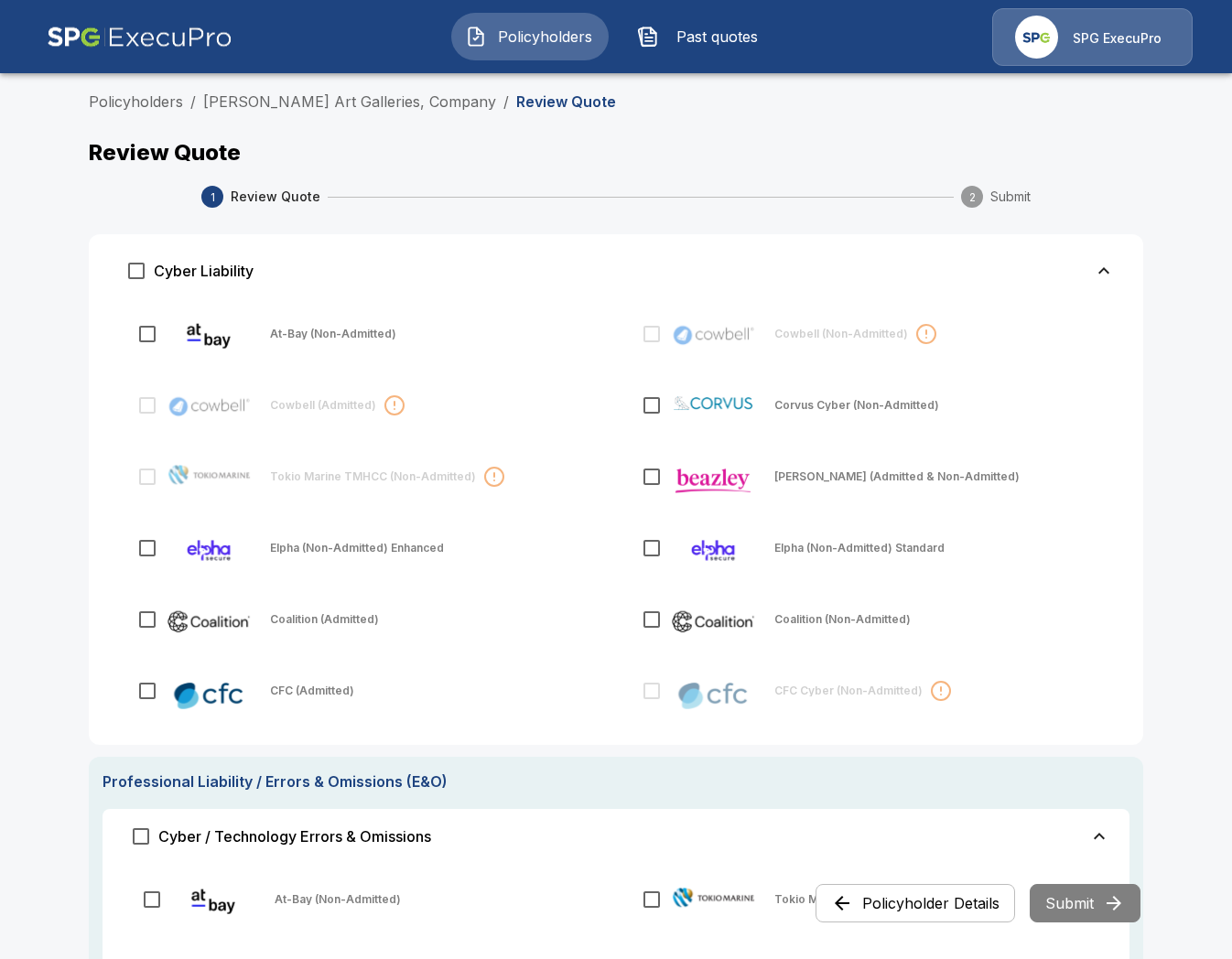
click at [662, 52] on button "Past quotes" at bounding box center [702, 37] width 157 height 48
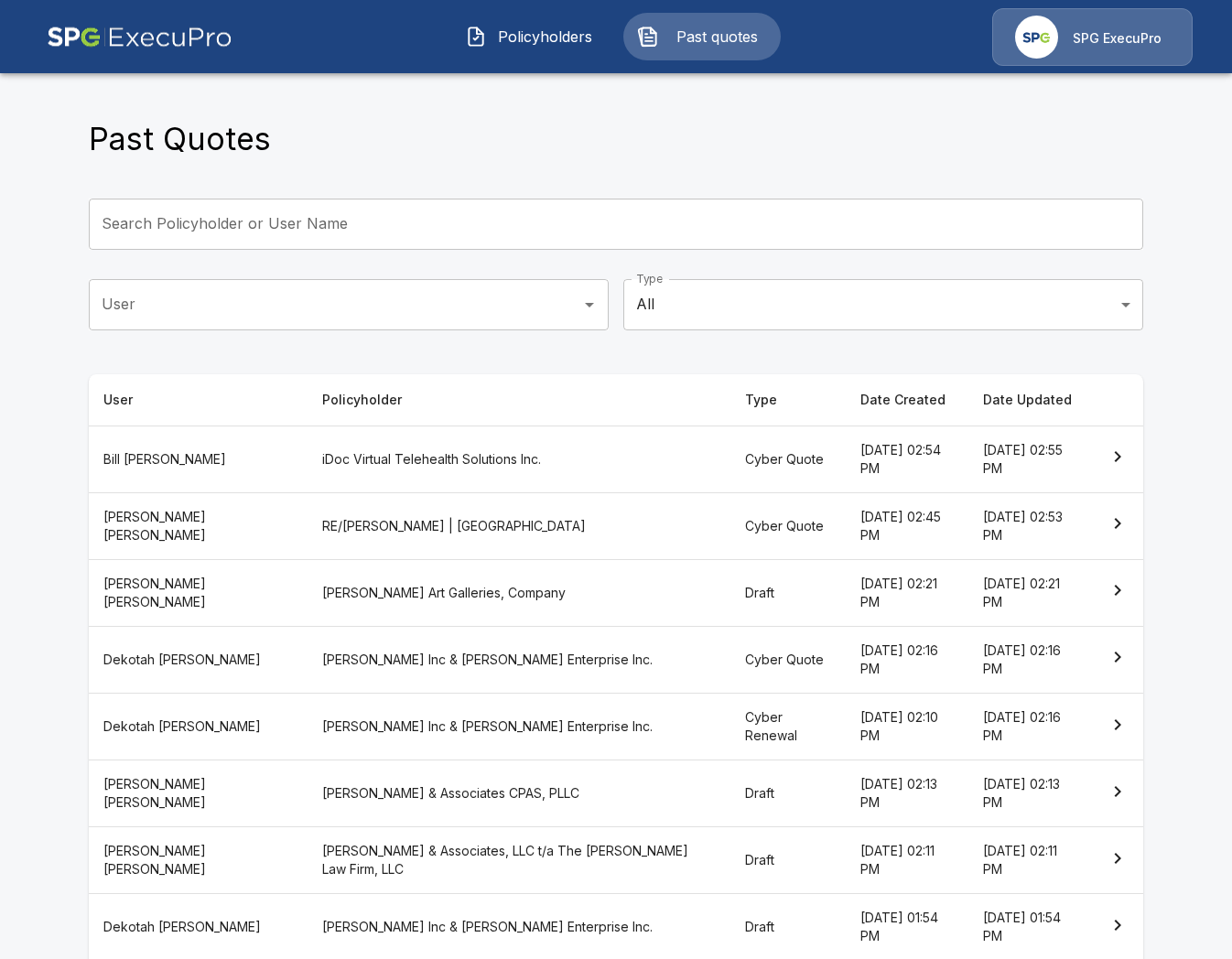
click at [503, 534] on th "RE/[PERSON_NAME] | [GEOGRAPHIC_DATA]" at bounding box center [518, 526] width 423 height 67
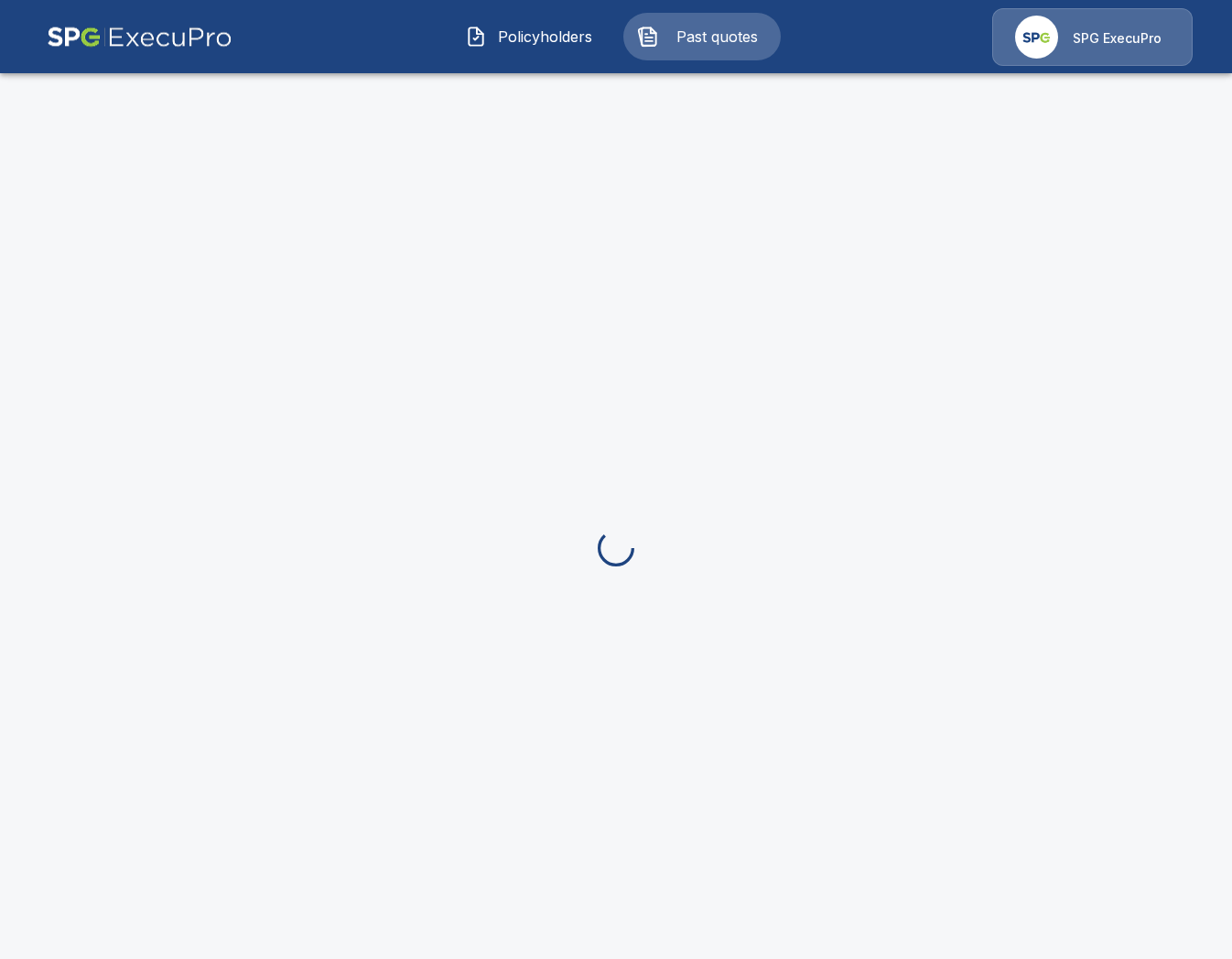
scroll to position [41, 0]
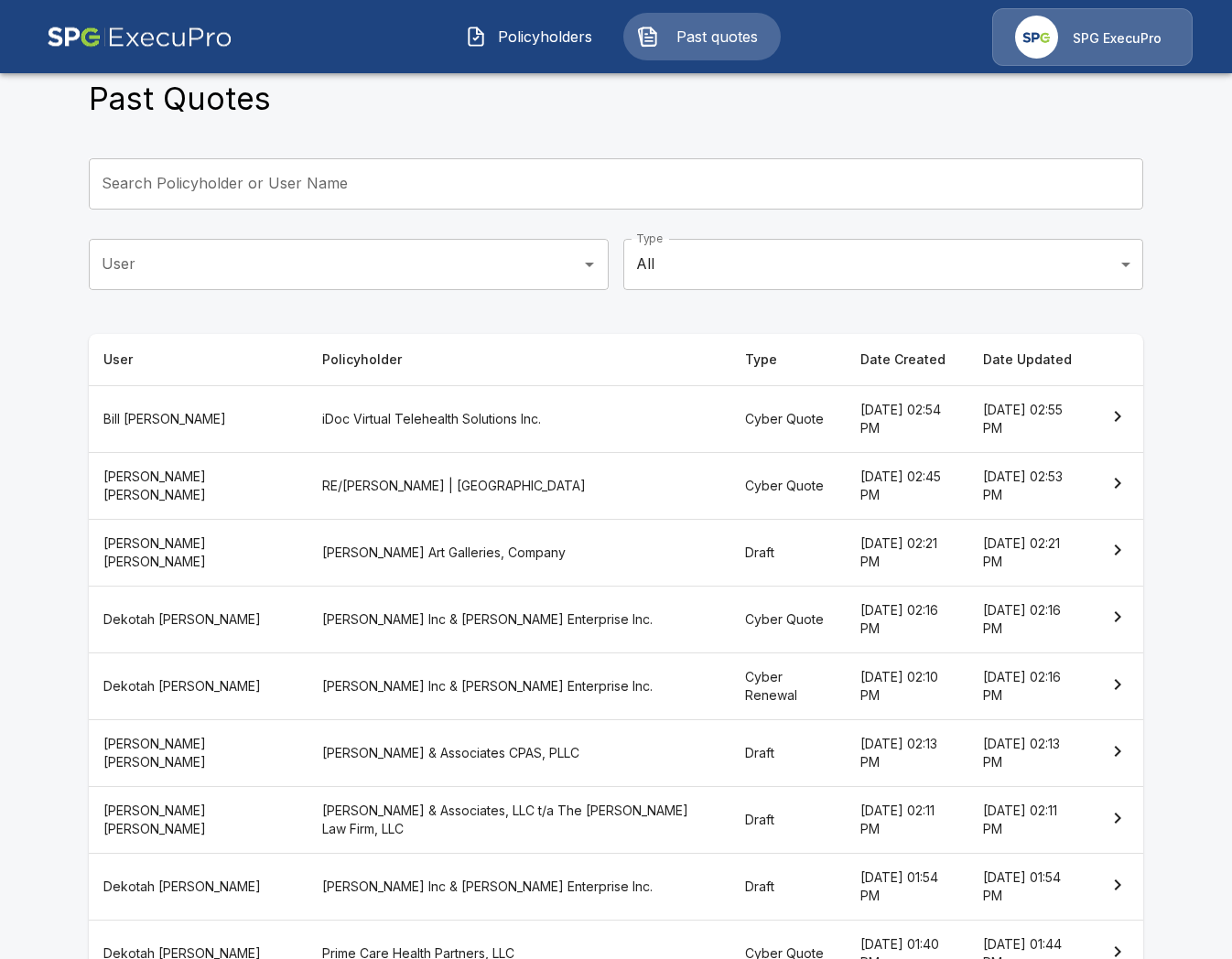
click at [508, 46] on span "Policyholders" at bounding box center [544, 36] width 101 height 22
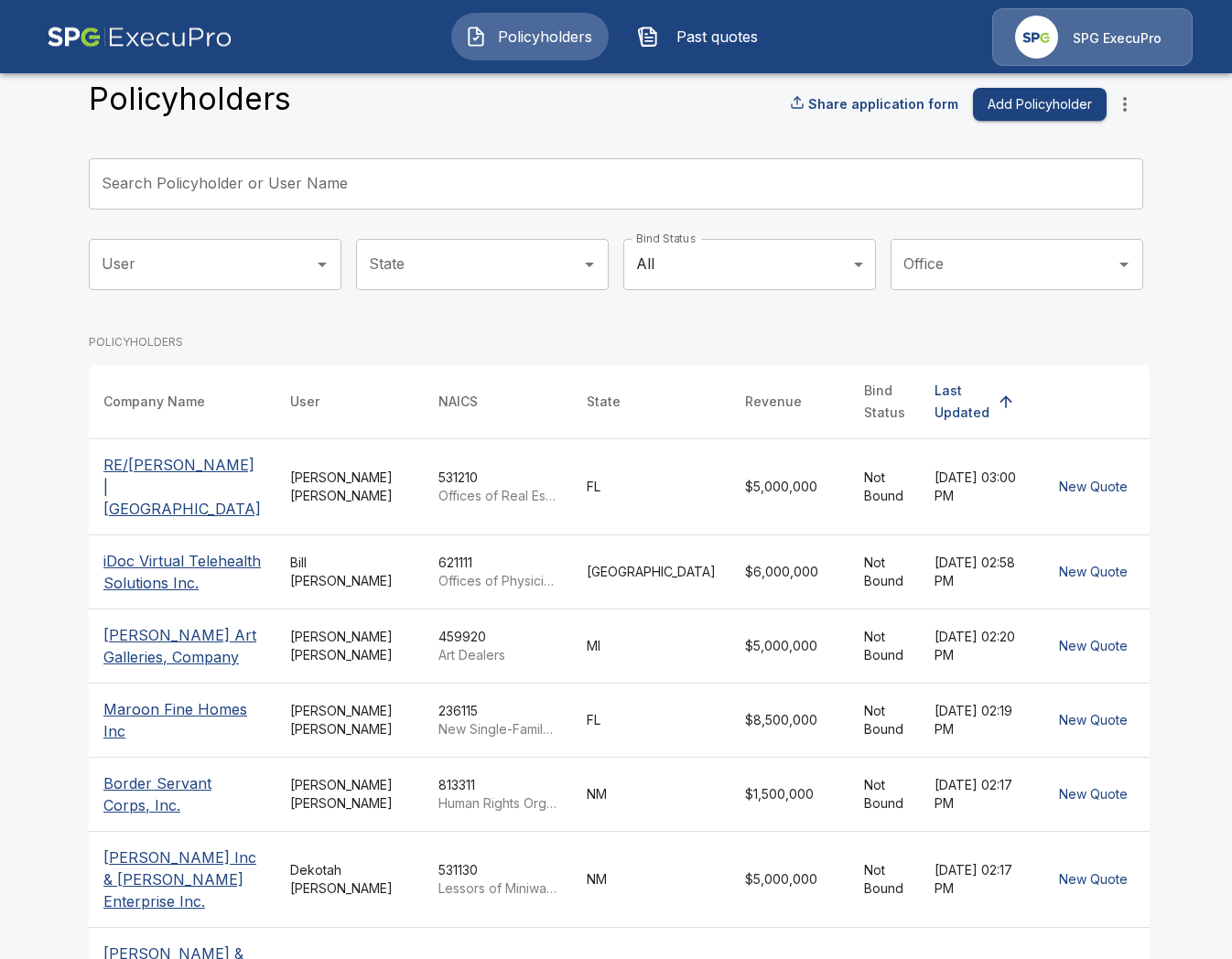
click at [246, 480] on th "RE/[PERSON_NAME] | [GEOGRAPHIC_DATA]" at bounding box center [182, 486] width 186 height 96
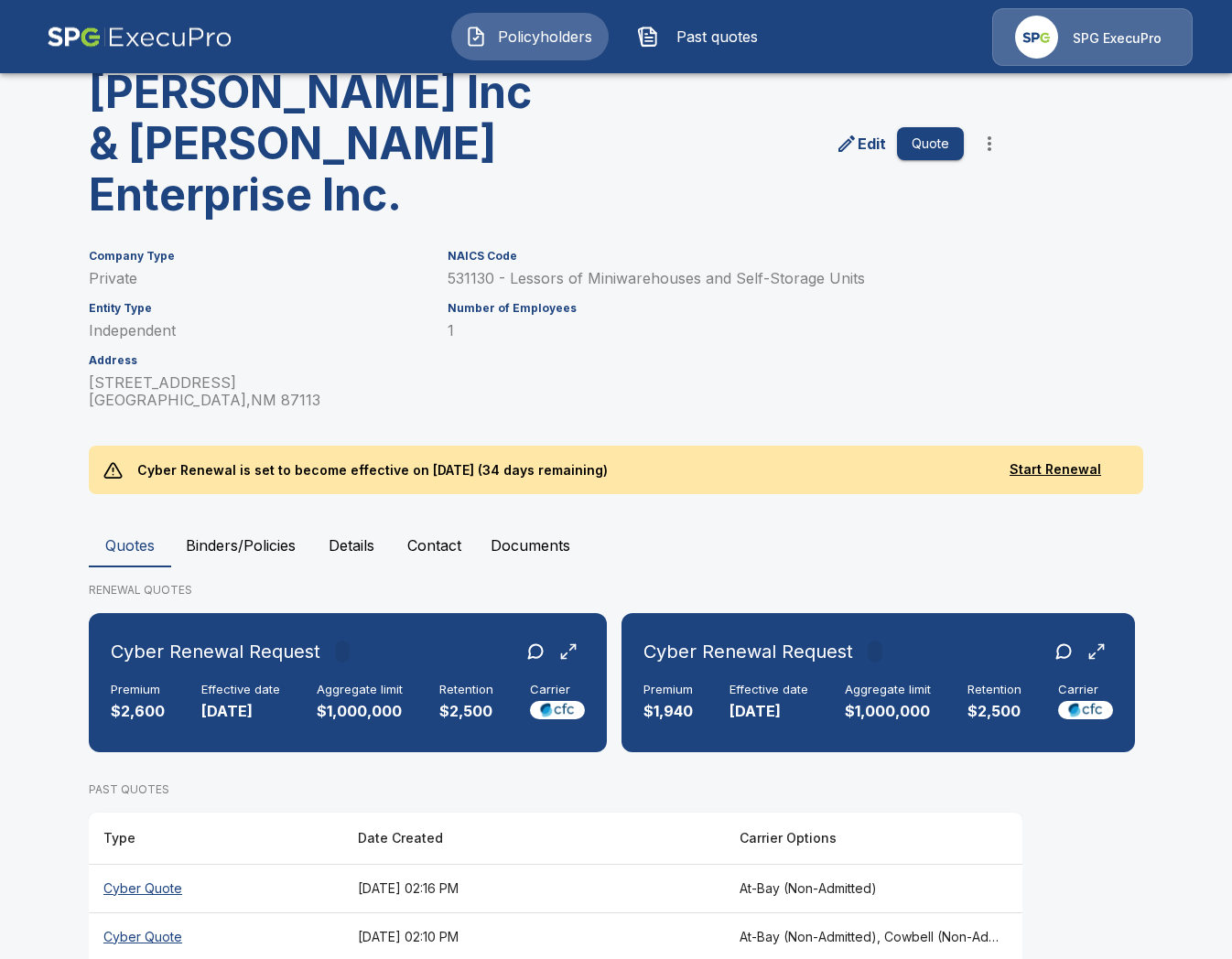
scroll to position [209, 0]
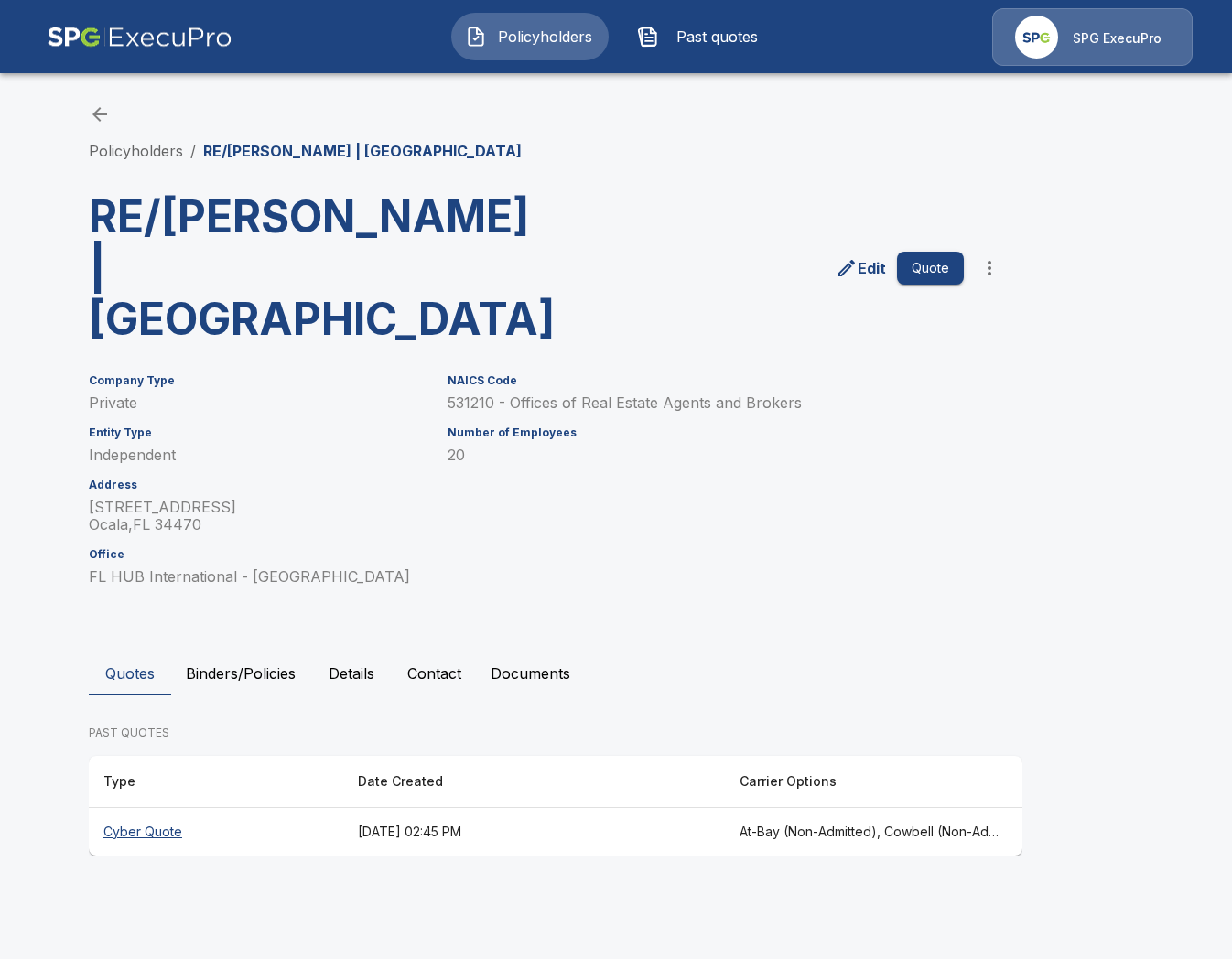
click at [359, 218] on h3 "RE/[PERSON_NAME] | [GEOGRAPHIC_DATA]" at bounding box center [315, 268] width 452 height 154
copy h3 "Foxfire"
click at [214, 202] on h3 "RE/[PERSON_NAME] | [GEOGRAPHIC_DATA]" at bounding box center [315, 268] width 452 height 154
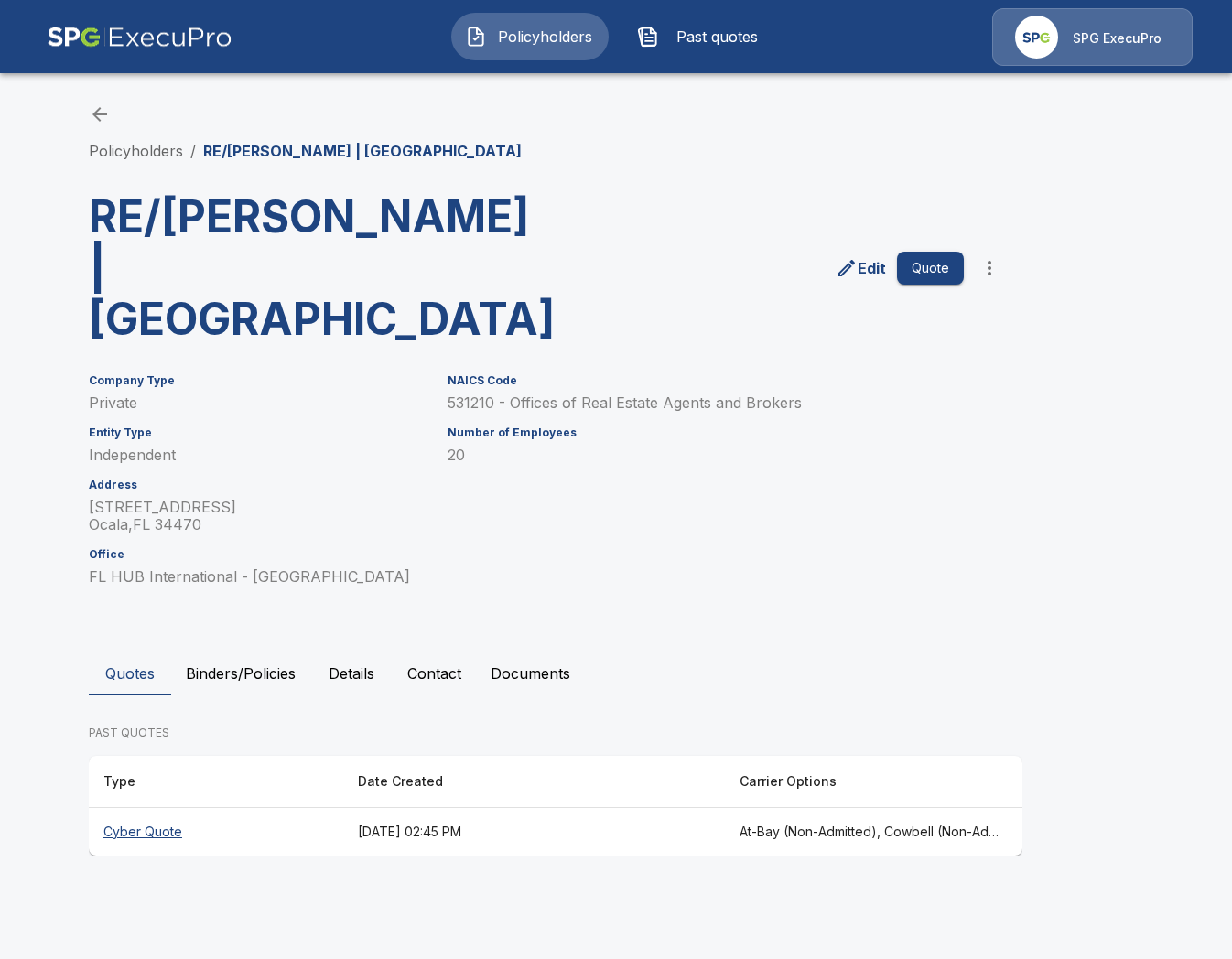
click at [230, 273] on h3 "RE/[PERSON_NAME] | [GEOGRAPHIC_DATA]" at bounding box center [315, 268] width 452 height 154
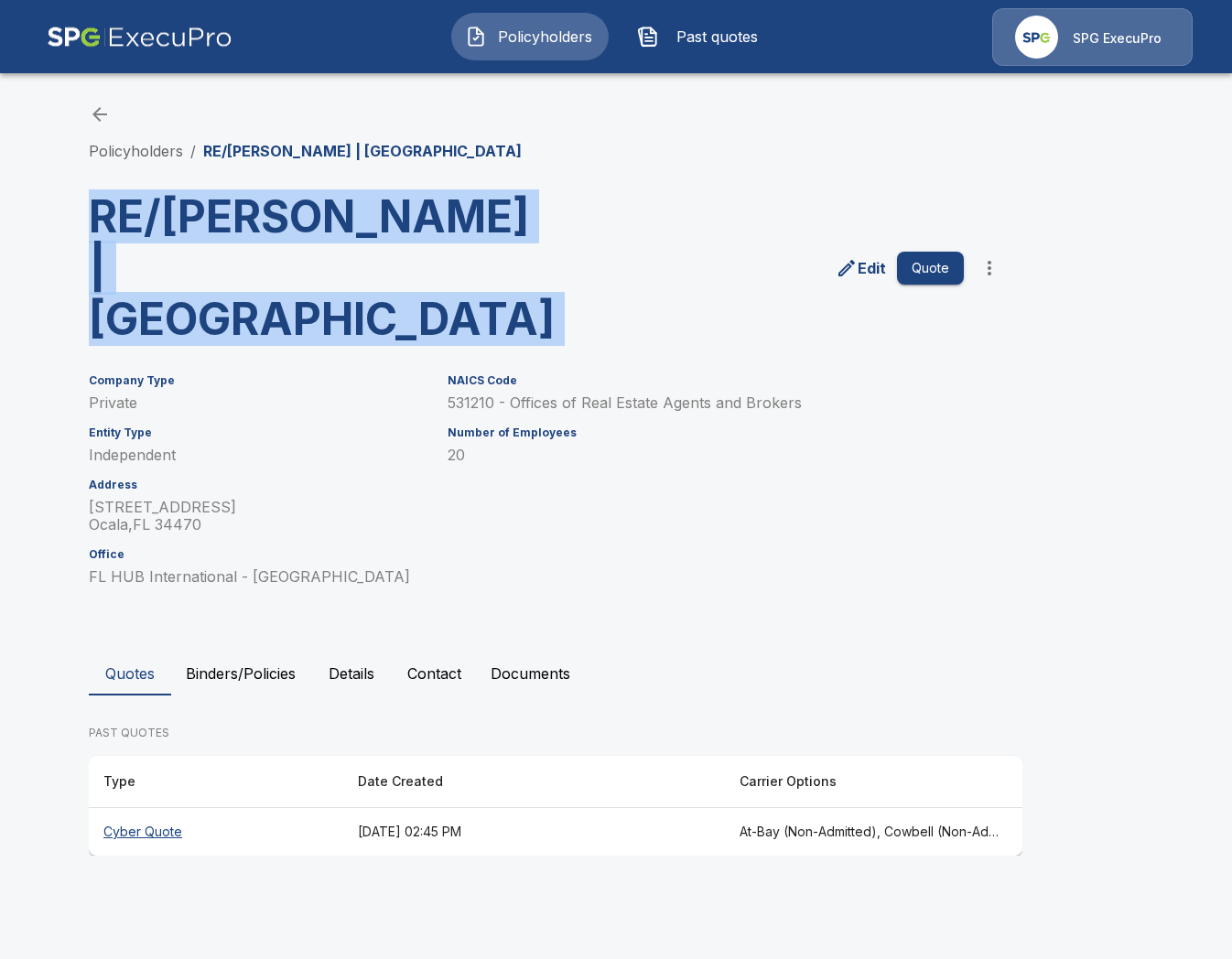
click at [230, 273] on h3 "RE/[PERSON_NAME] | [GEOGRAPHIC_DATA]" at bounding box center [315, 268] width 452 height 154
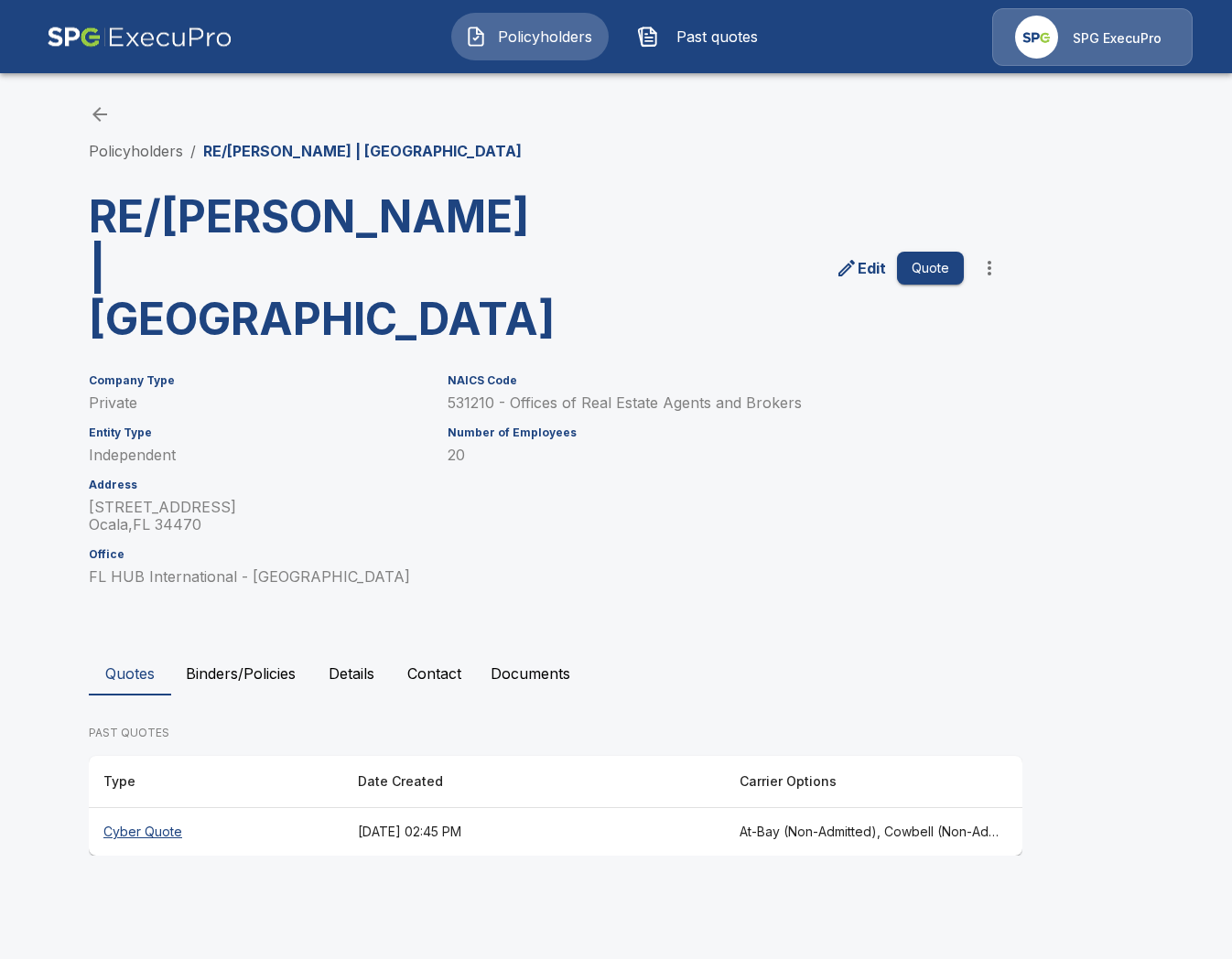
click at [398, 272] on h3 "RE/[PERSON_NAME] | [GEOGRAPHIC_DATA]" at bounding box center [315, 268] width 452 height 154
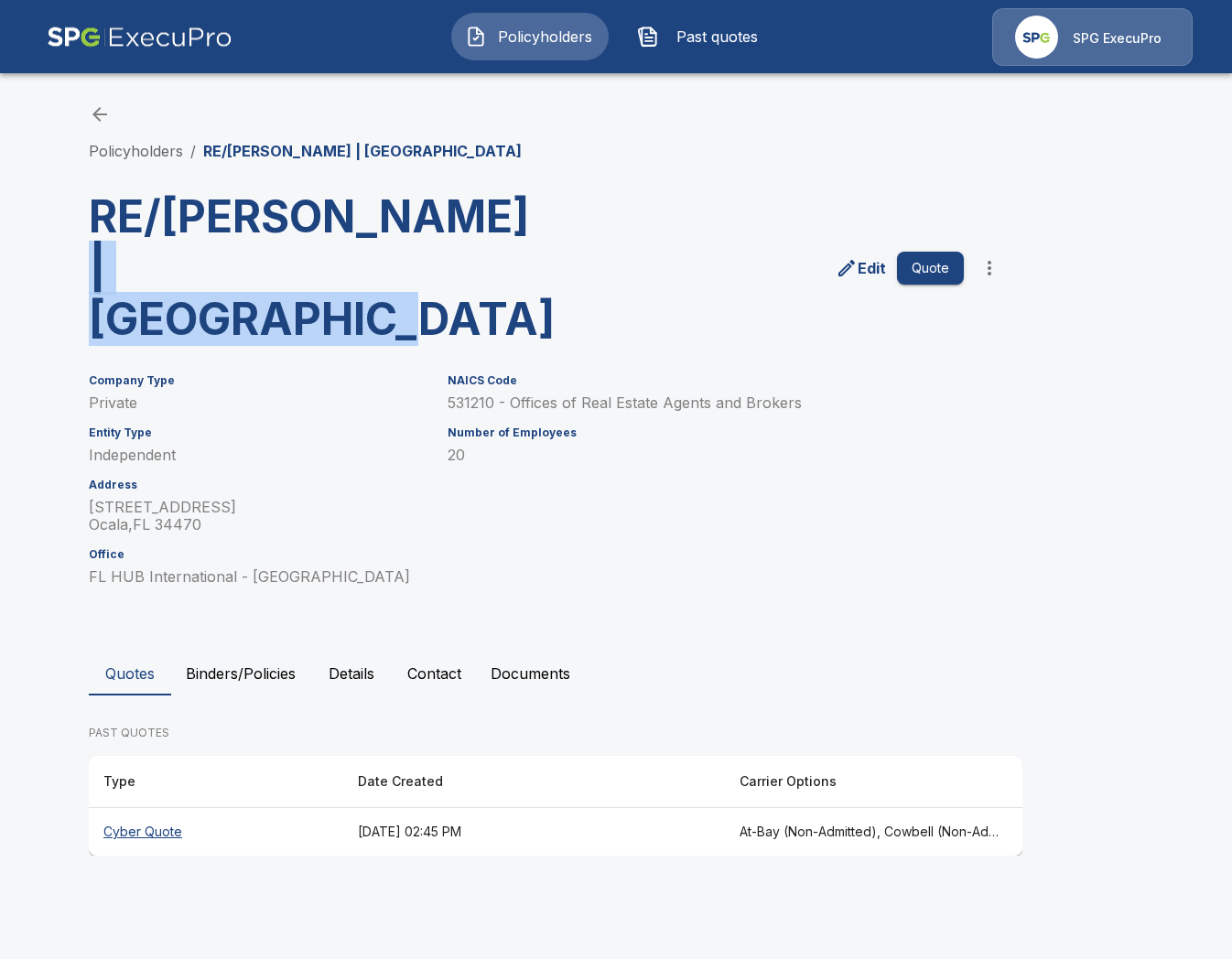
drag, startPoint x: 425, startPoint y: 265, endPoint x: 95, endPoint y: 267, distance: 330.0
click at [95, 267] on h3 "RE/[PERSON_NAME] | [GEOGRAPHIC_DATA]" at bounding box center [315, 268] width 452 height 154
copy h3 "Downtown Ocala"
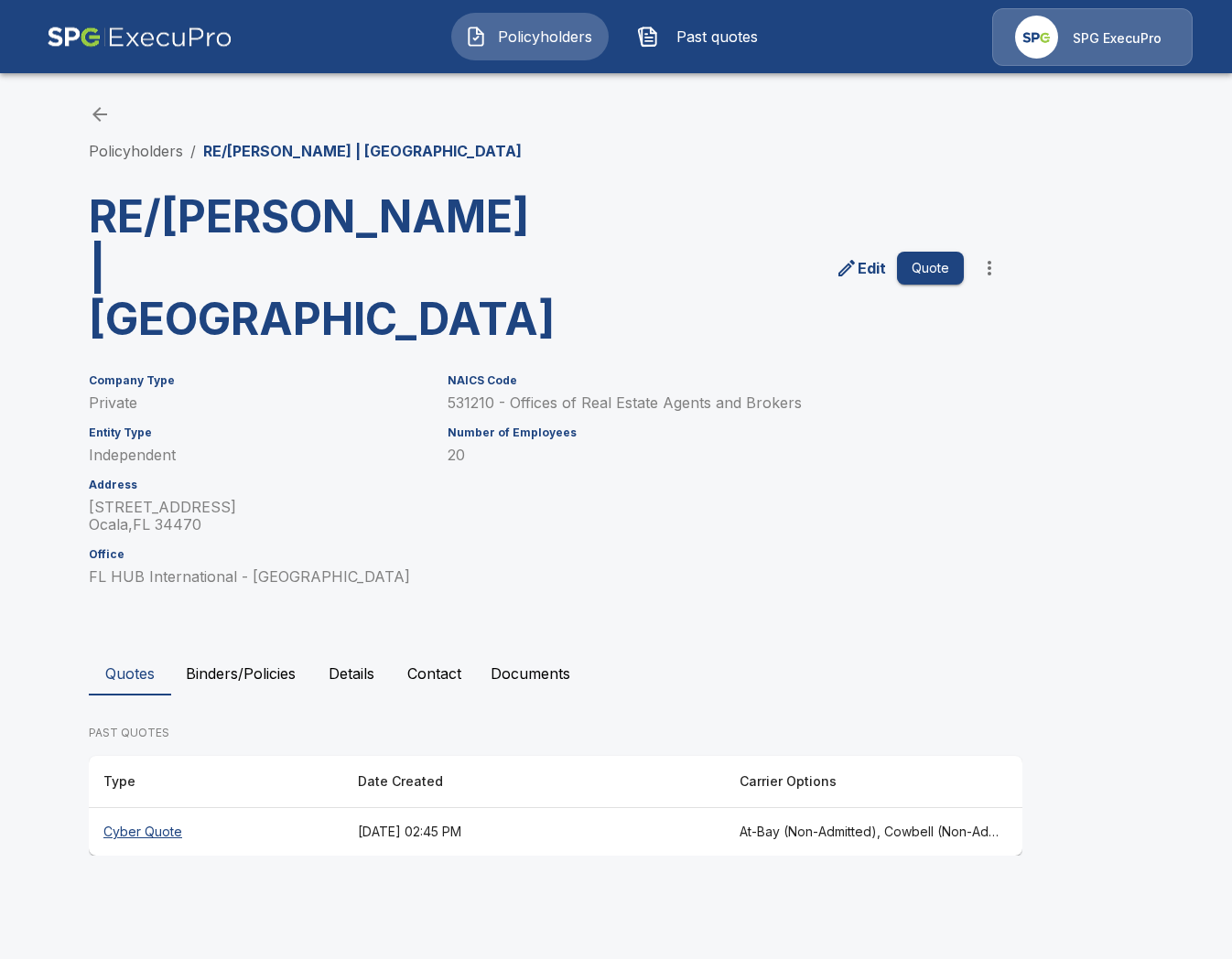
click at [264, 352] on div "Company Type Private Entity Type Independent Address 615 E Silver Springs Blvd …" at bounding box center [246, 469] width 359 height 234
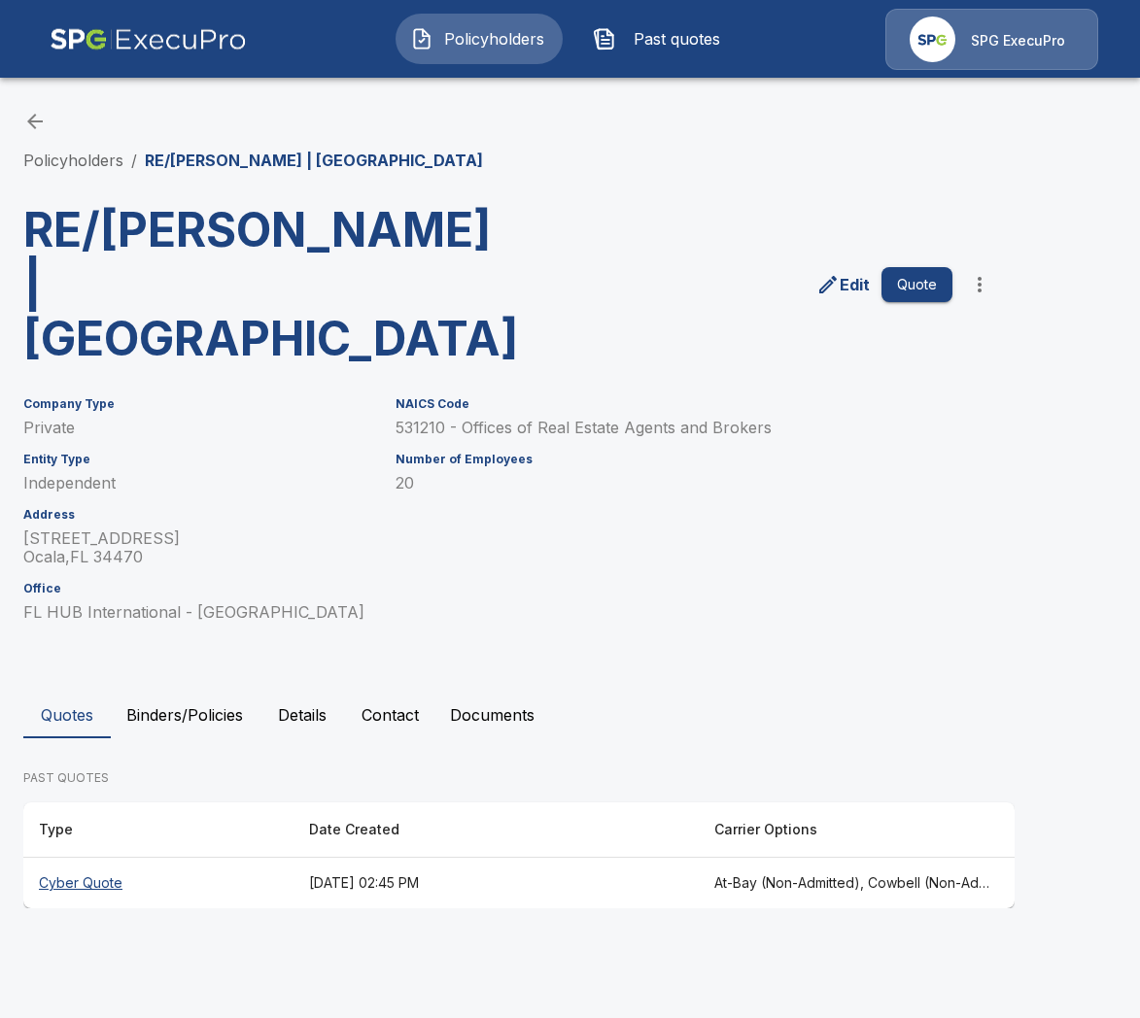
click at [370, 858] on th "[DATE] 02:45 PM" at bounding box center [495, 883] width 405 height 51
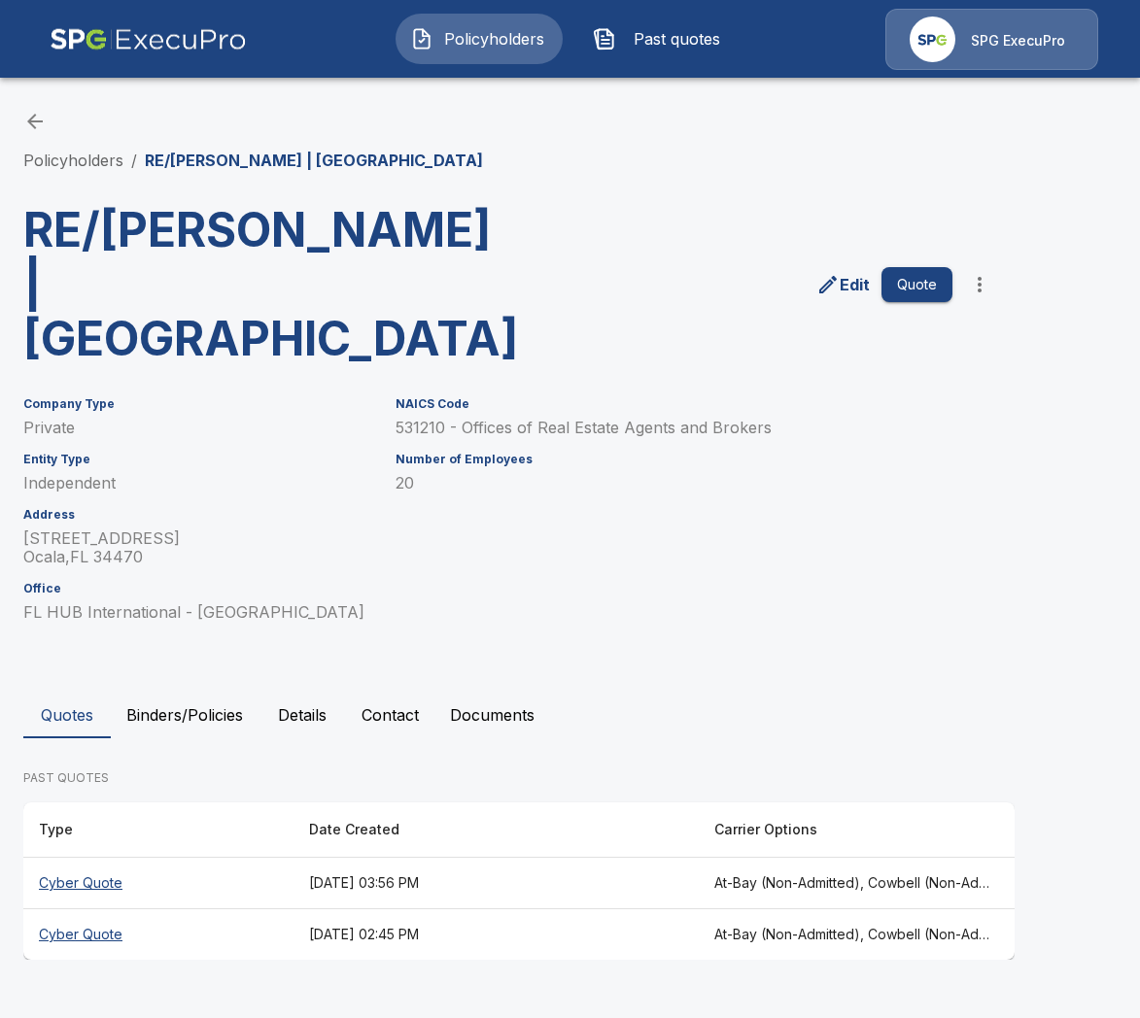
click at [358, 858] on th "August 27, 2025 at 03:56 PM" at bounding box center [495, 883] width 405 height 51
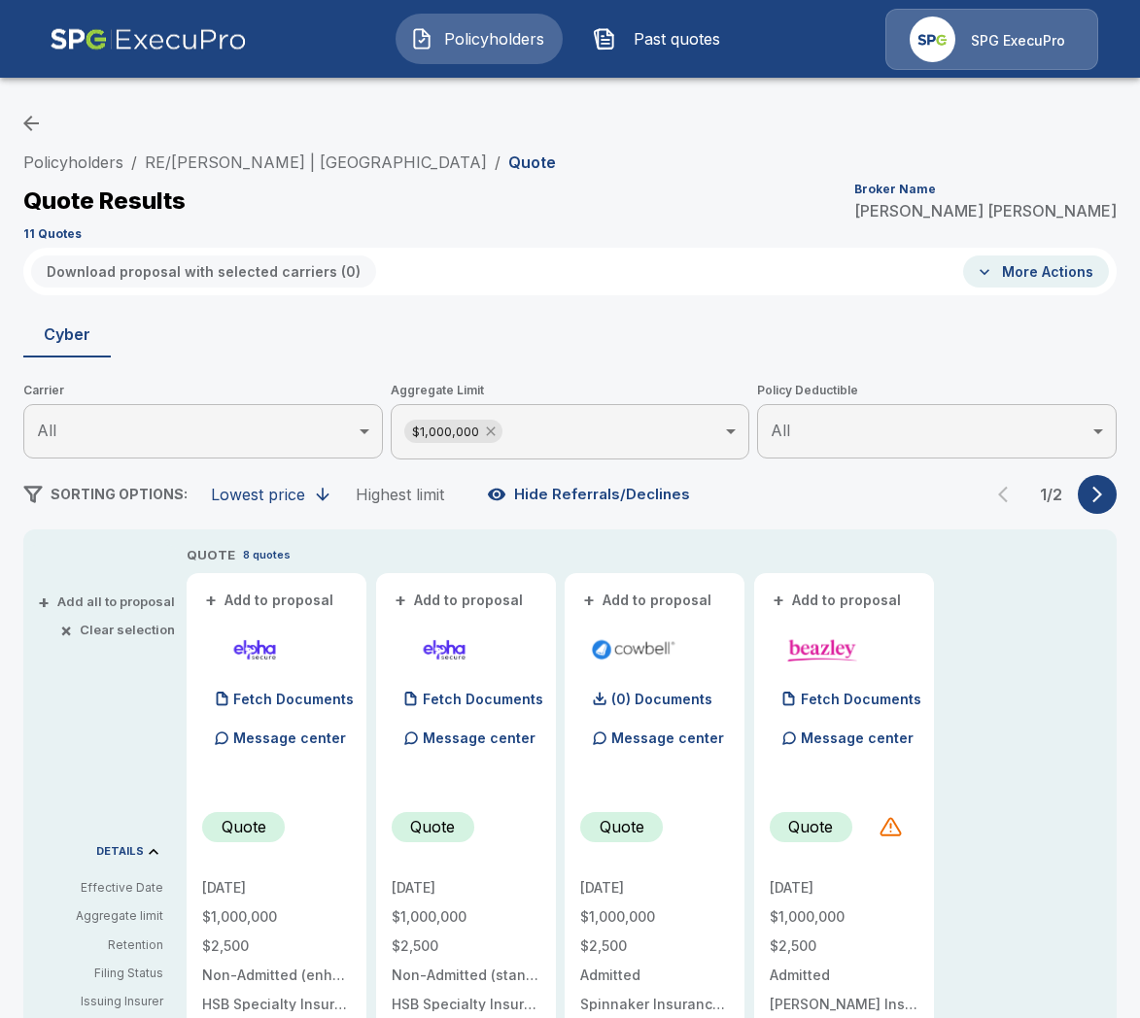
click at [487, 433] on icon at bounding box center [491, 432] width 16 height 16
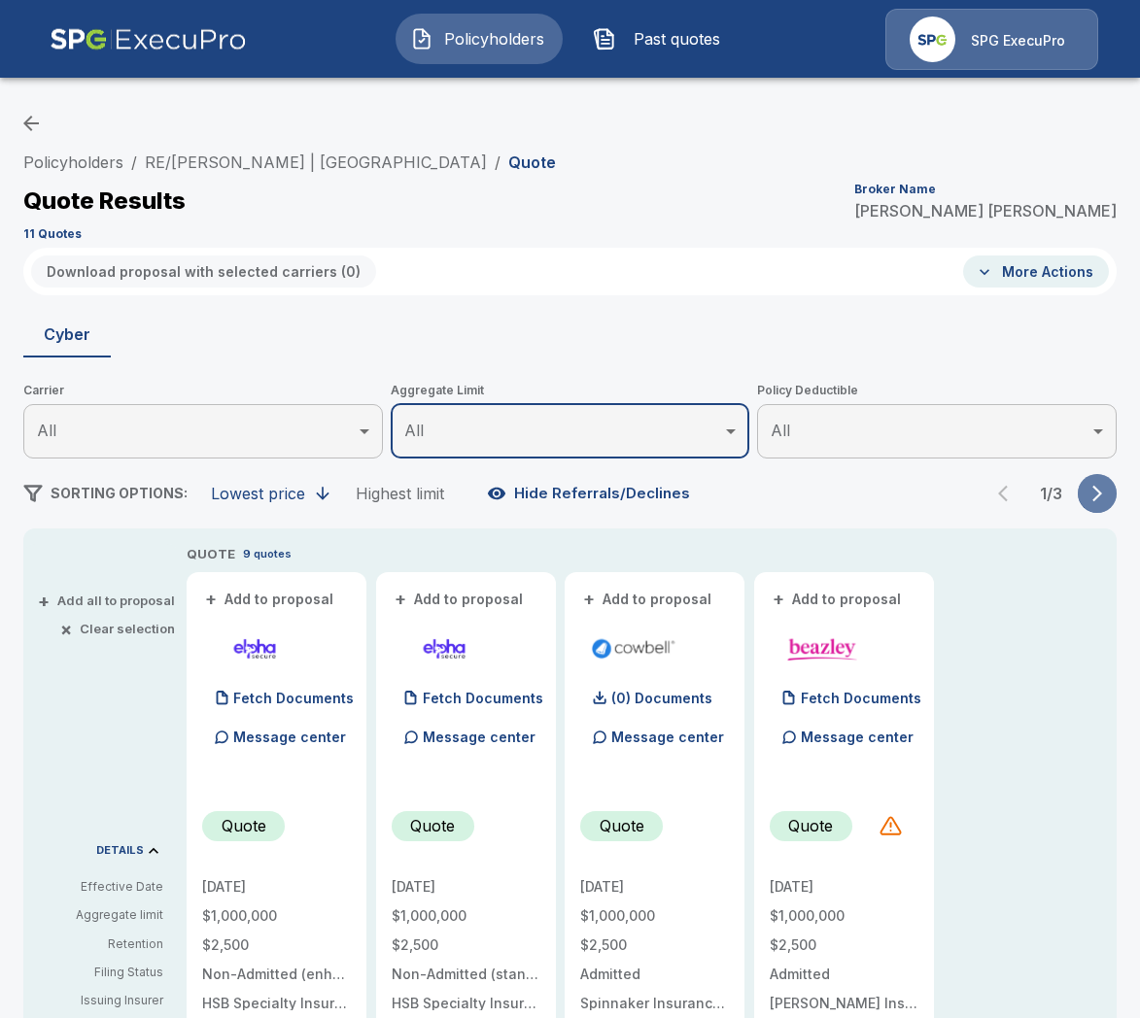
click at [1104, 495] on icon "button" at bounding box center [1096, 493] width 19 height 19
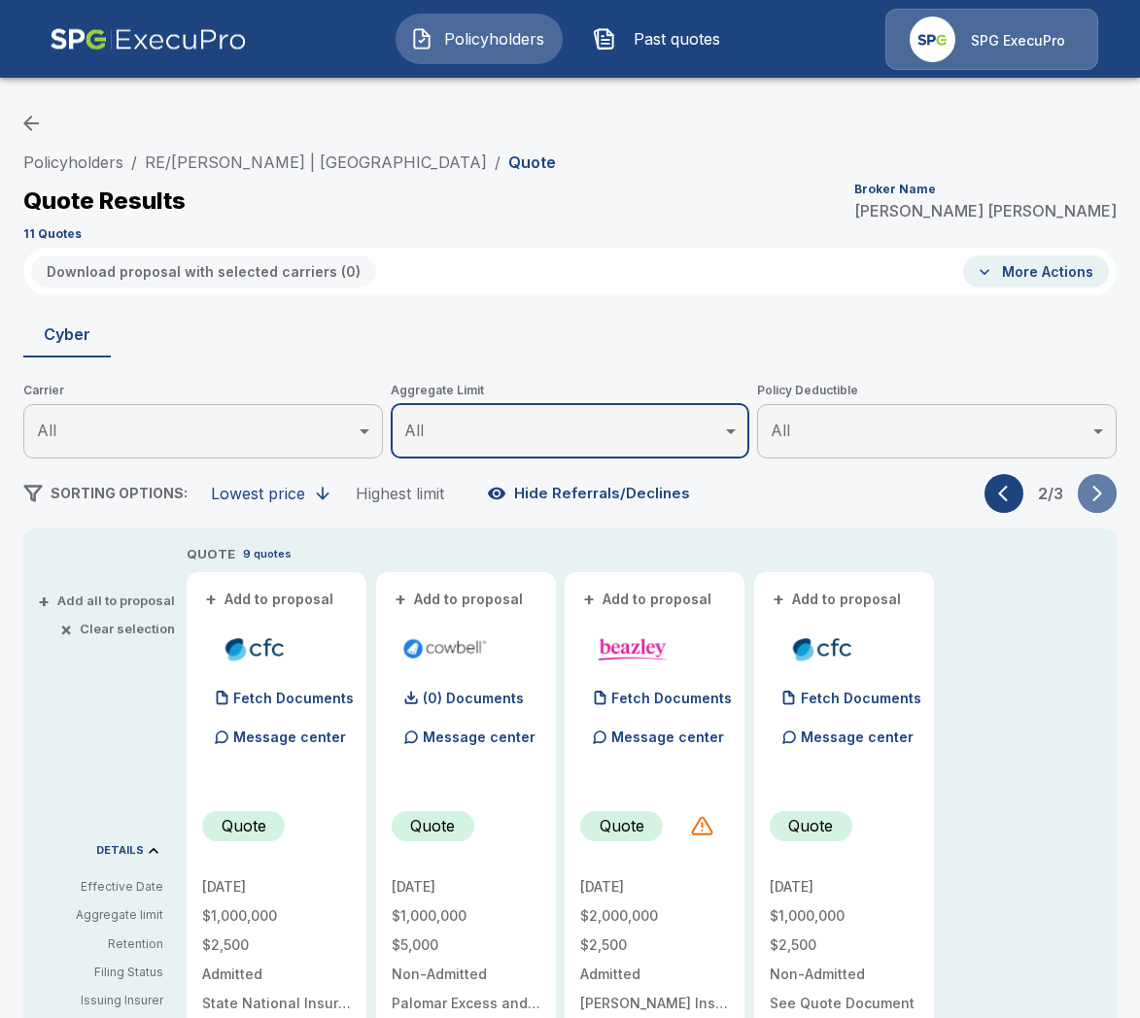
click at [1104, 495] on icon "button" at bounding box center [1096, 493] width 19 height 19
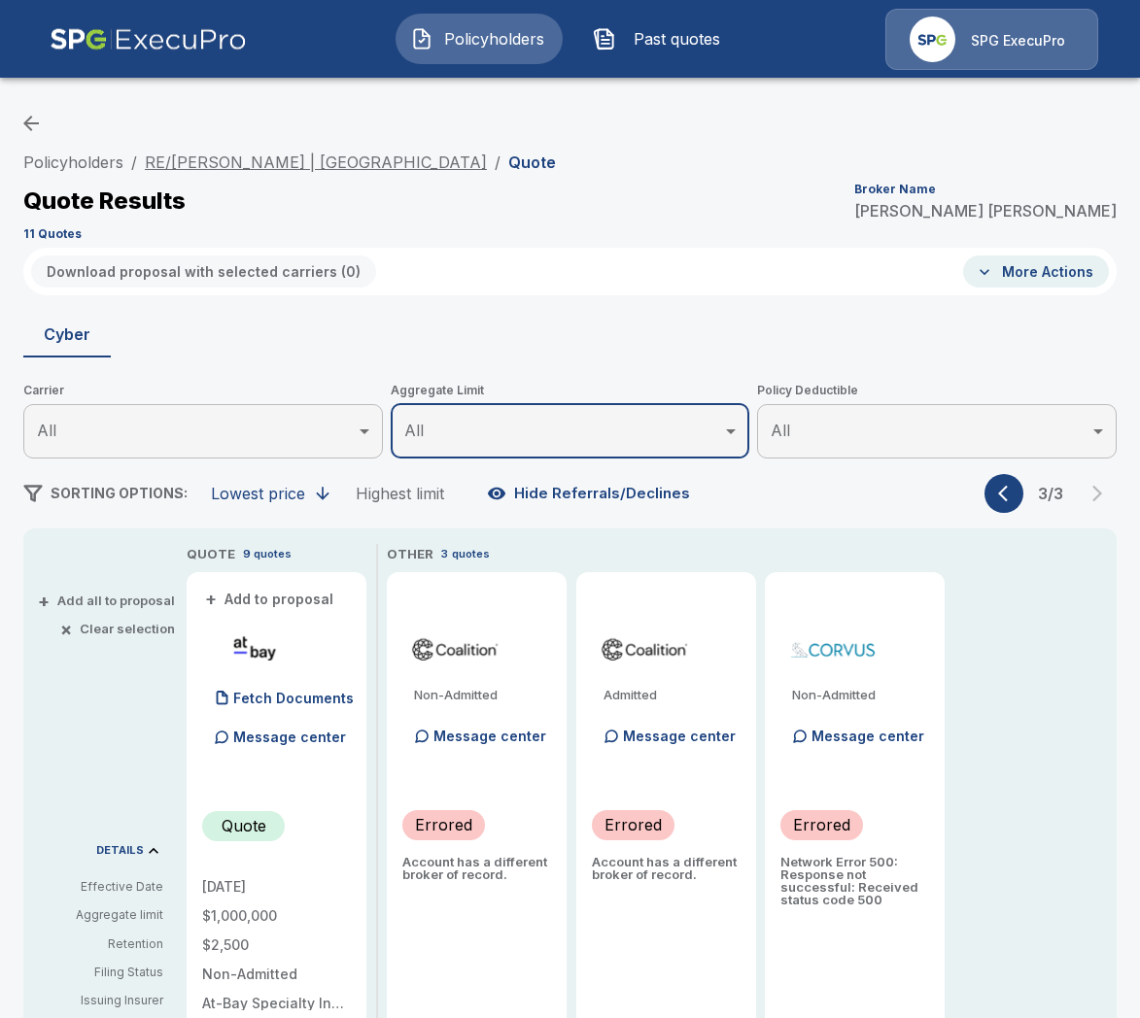
click at [282, 160] on link "RE/MAX Foxfire | Downtown Ocala" at bounding box center [316, 162] width 342 height 19
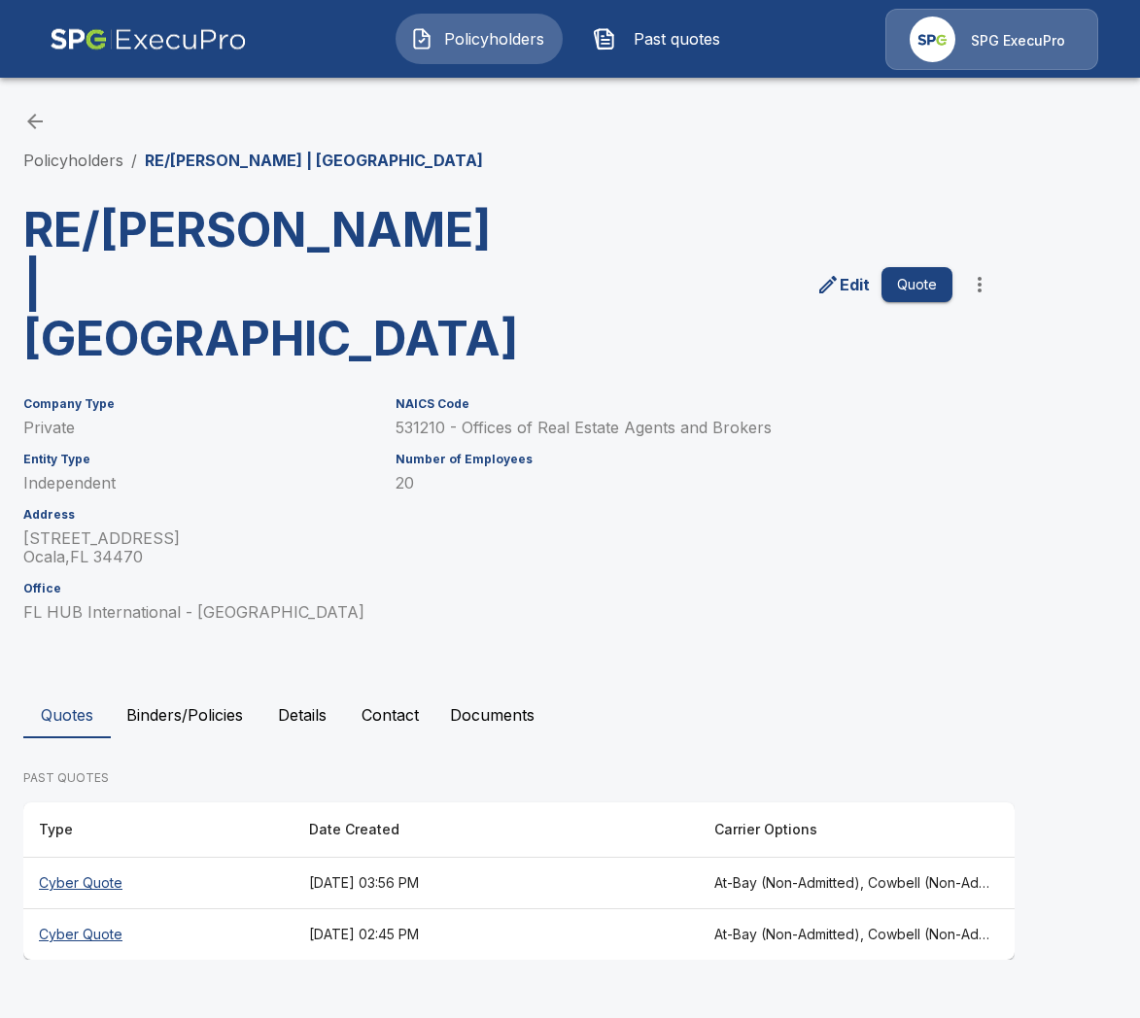
click at [307, 692] on button "Details" at bounding box center [301, 715] width 87 height 47
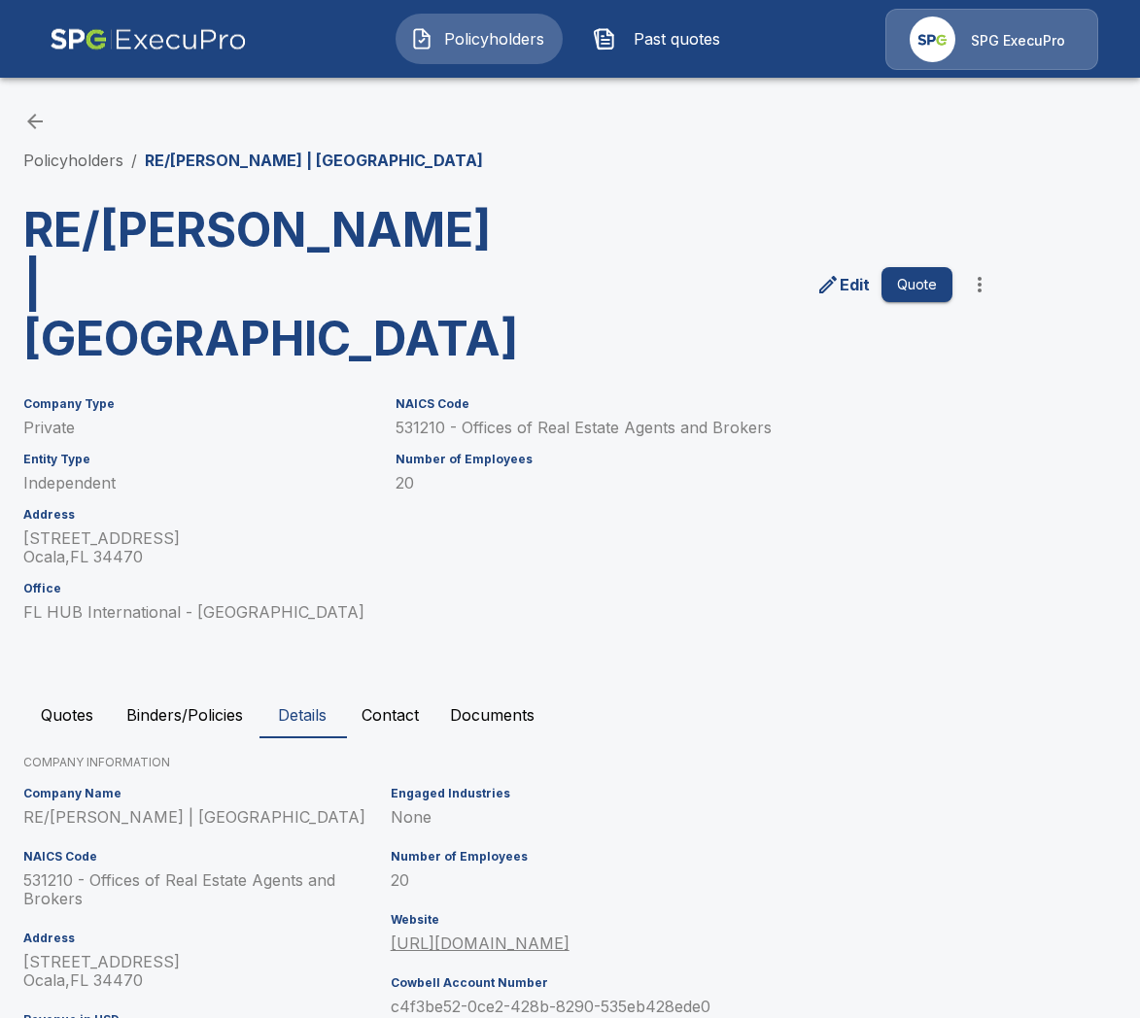
scroll to position [256, 0]
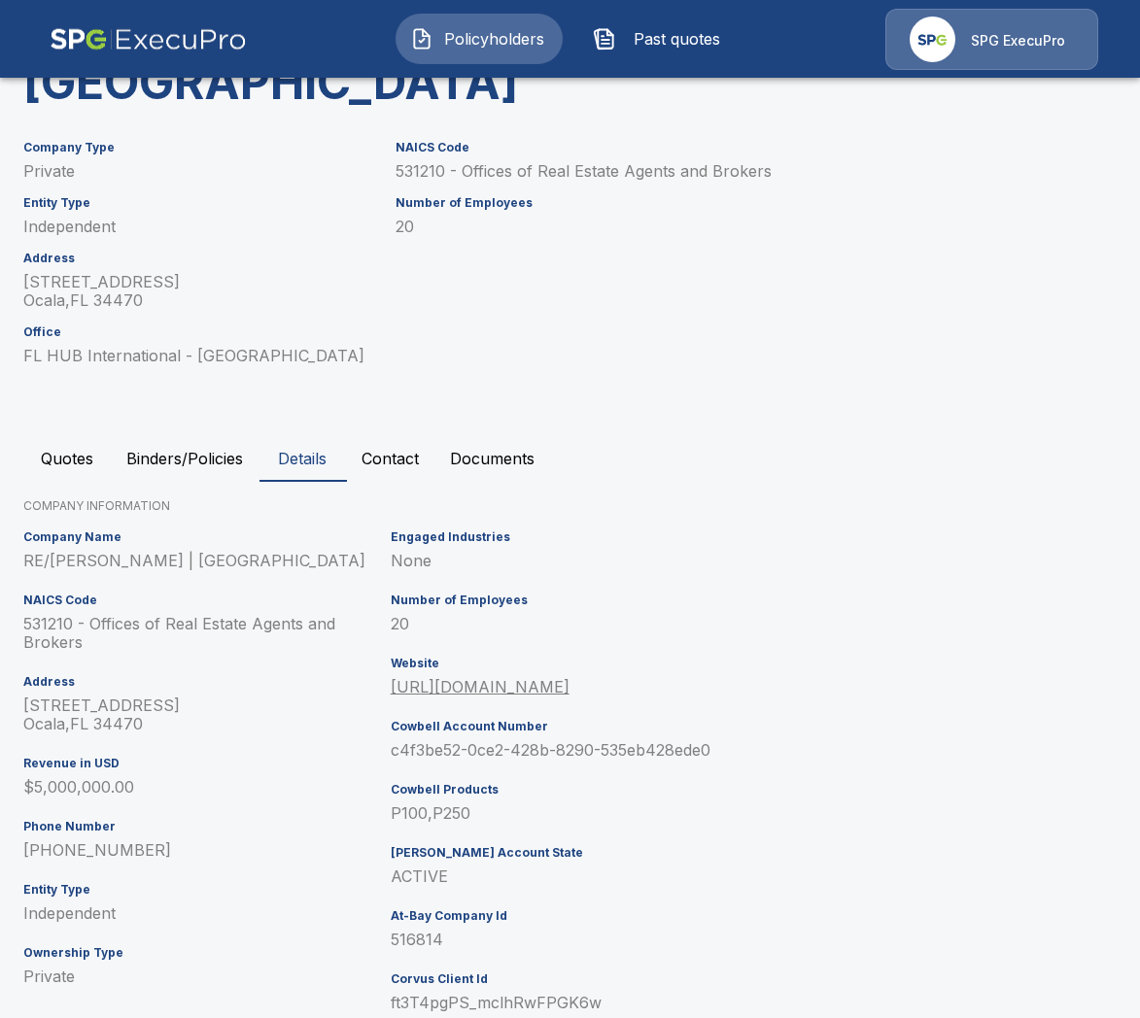
click at [91, 379] on div "Policyholders / RE/[PERSON_NAME] | [GEOGRAPHIC_DATA] RE/MAX Foxfire | [GEOGRAPH…" at bounding box center [570, 444] width 1140 height 1256
click at [82, 435] on button "Quotes" at bounding box center [66, 458] width 87 height 47
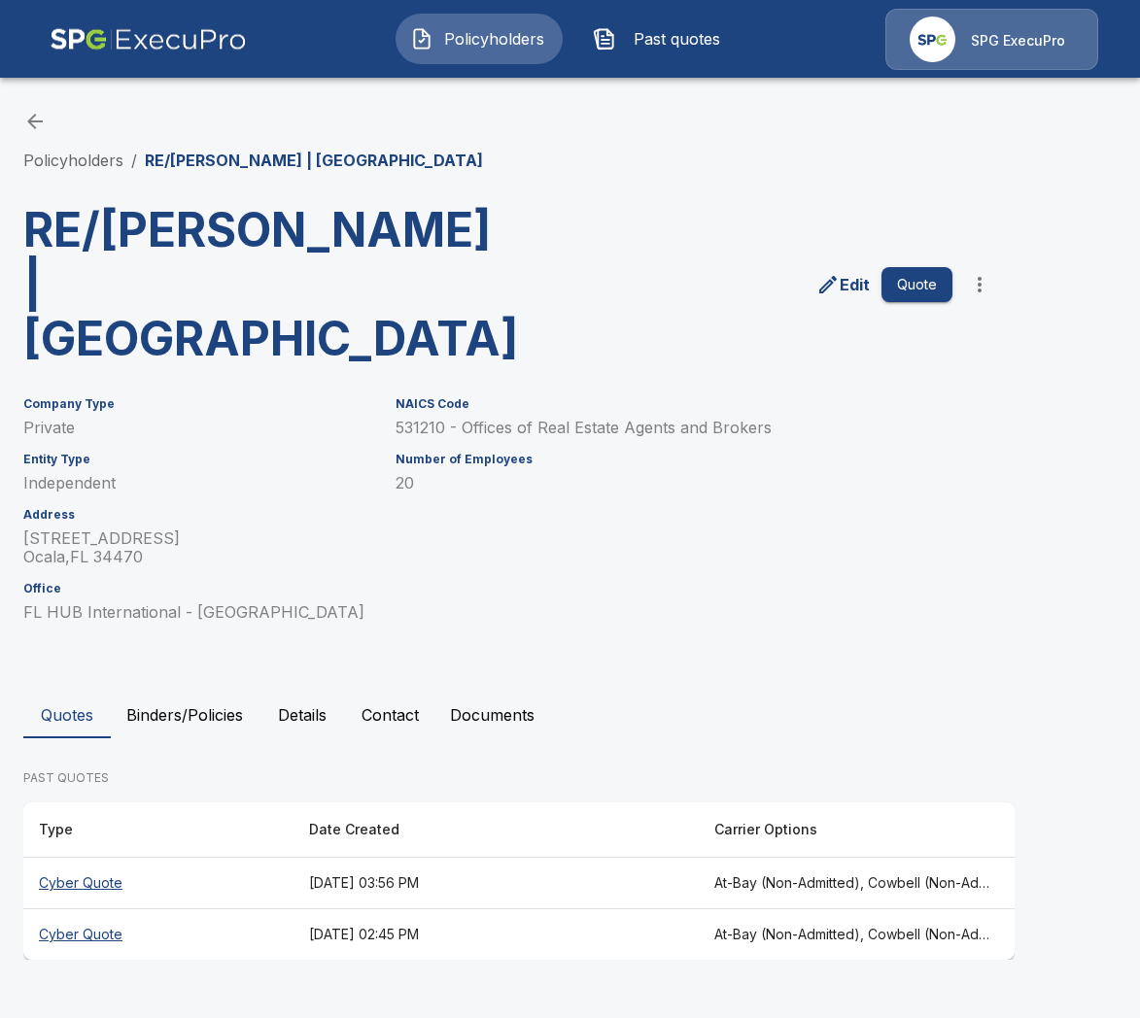
click at [693, 909] on th "[DATE] 02:45 PM" at bounding box center [495, 934] width 405 height 51
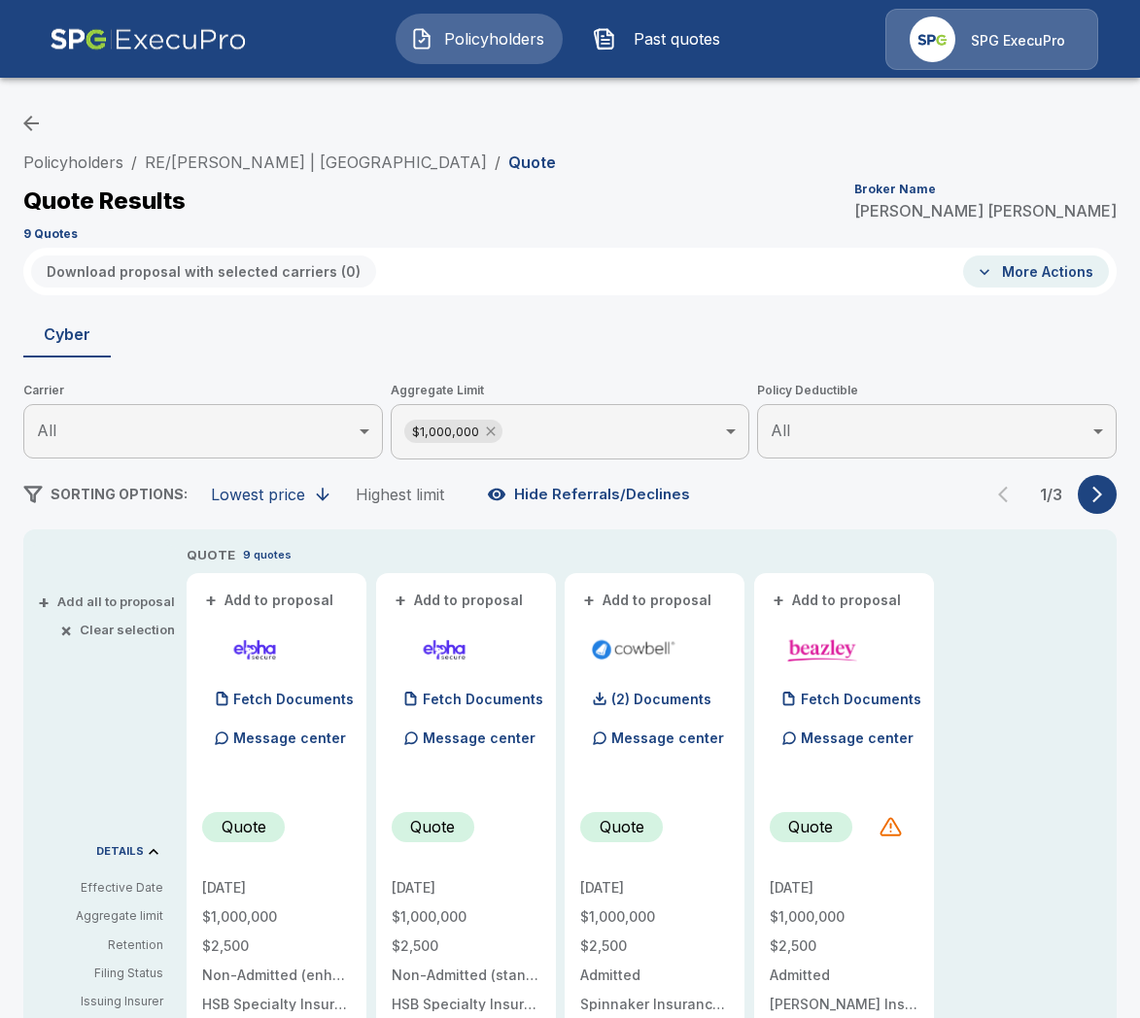
click at [486, 435] on icon at bounding box center [490, 431] width 9 height 9
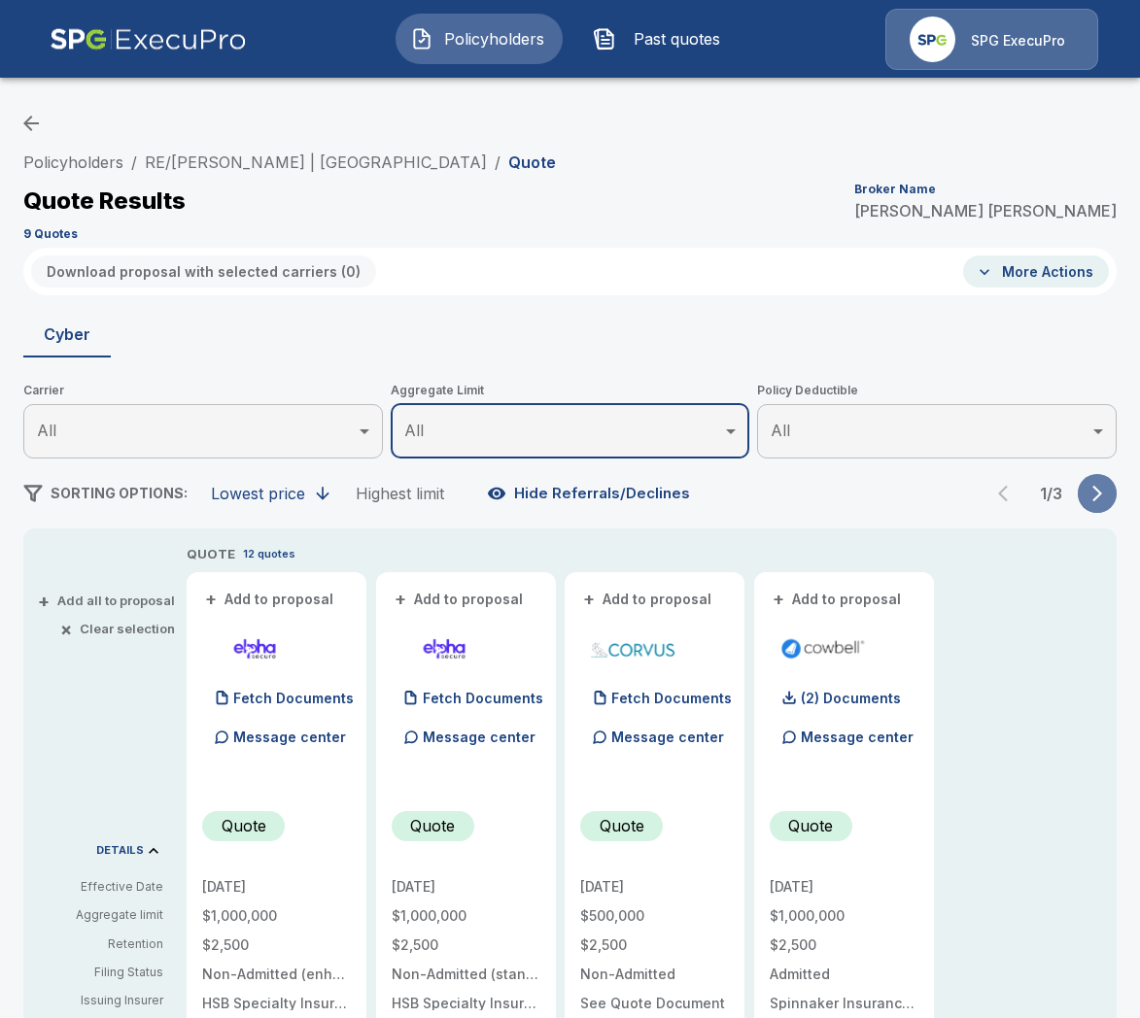
click at [1094, 498] on icon "button" at bounding box center [1097, 494] width 10 height 17
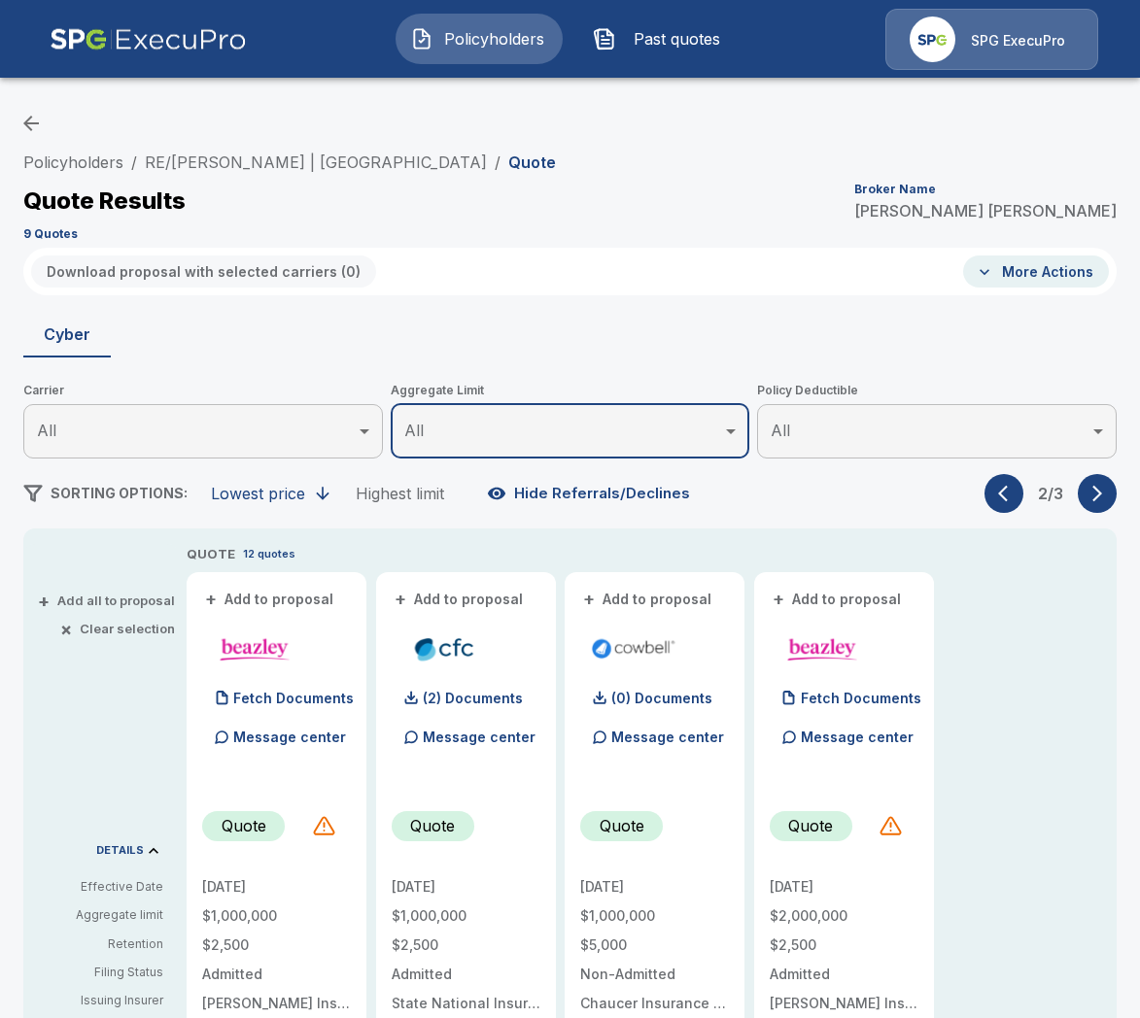
click at [1094, 498] on icon "button" at bounding box center [1097, 494] width 10 height 17
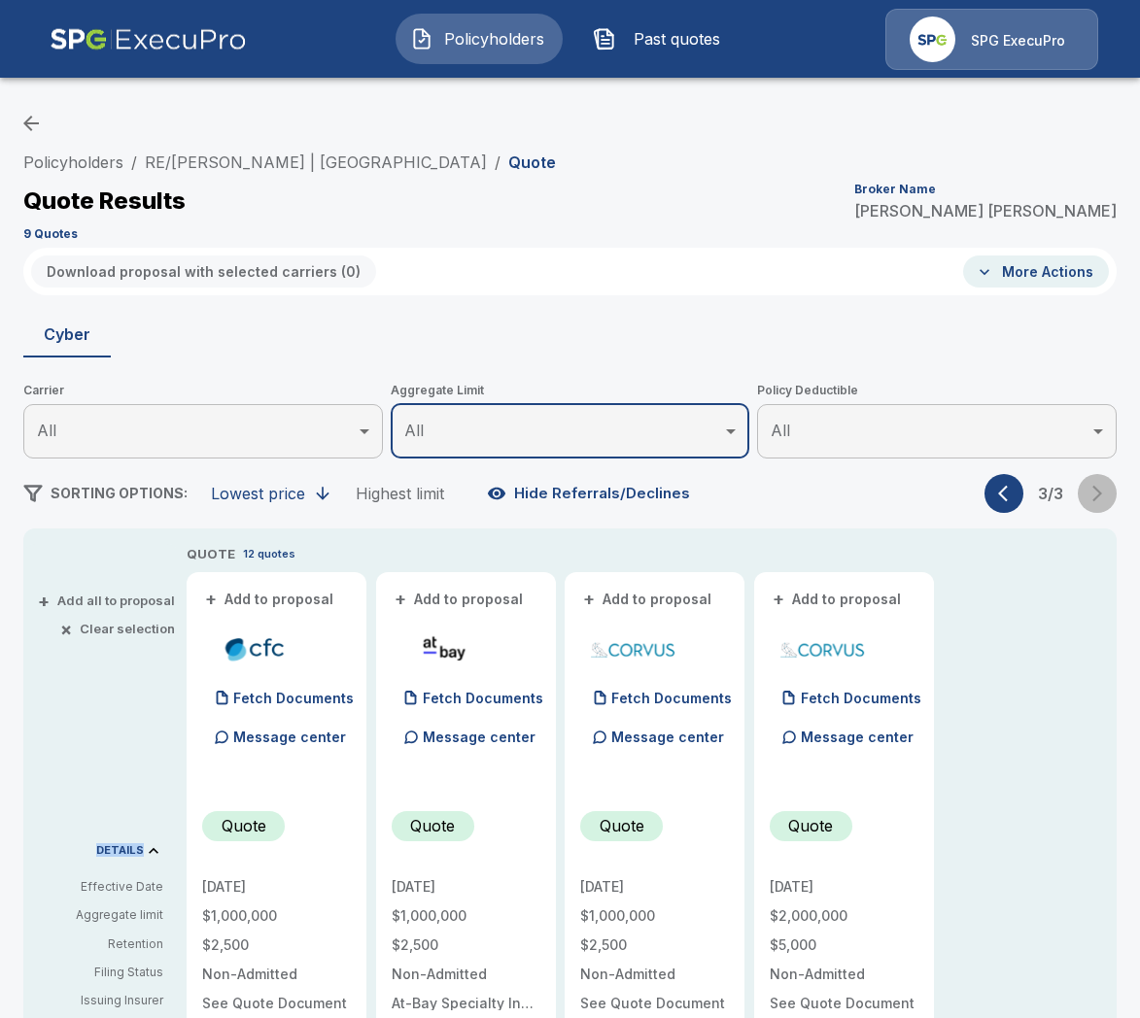
click at [1094, 498] on div "3 / 3" at bounding box center [1050, 493] width 132 height 39
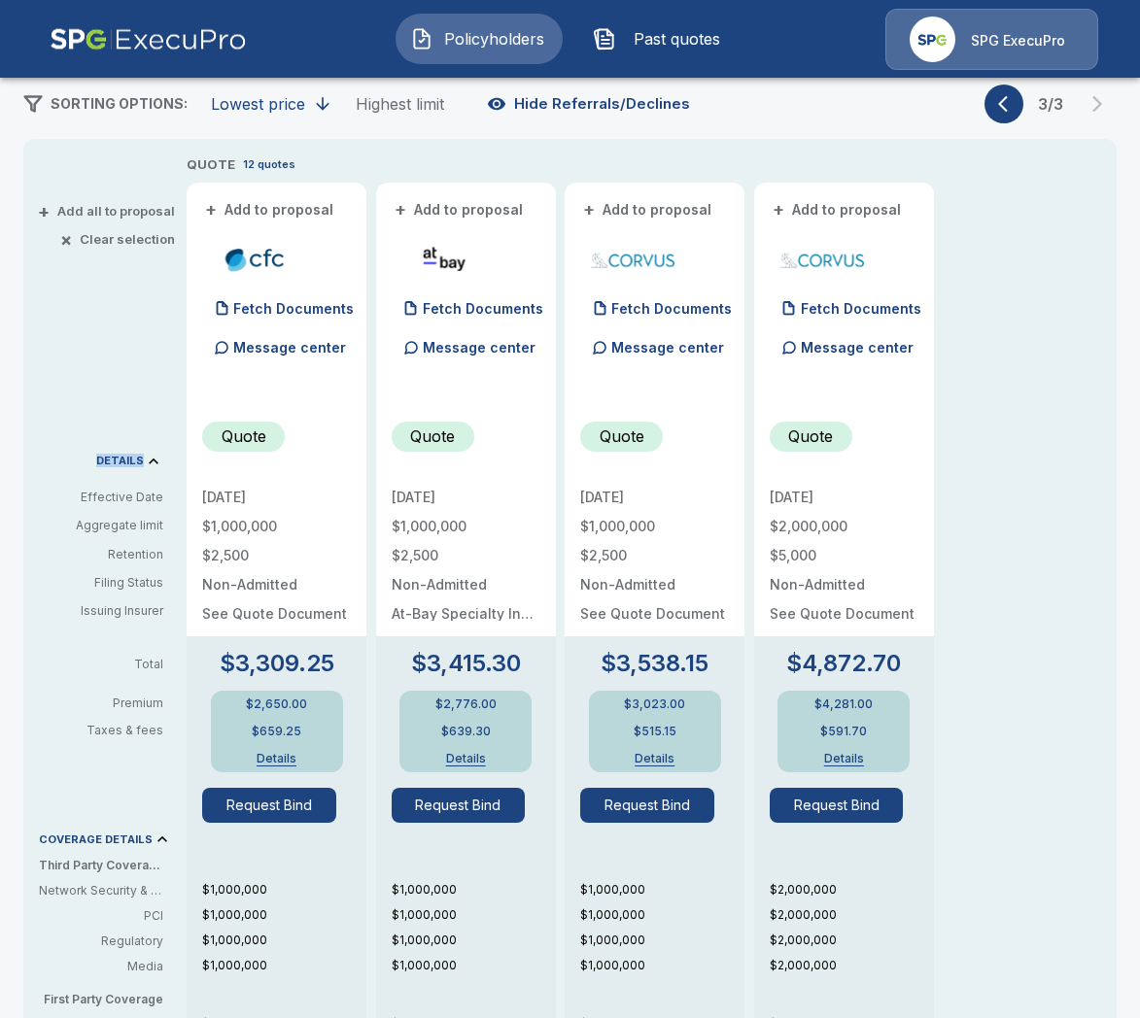
scroll to position [177, 0]
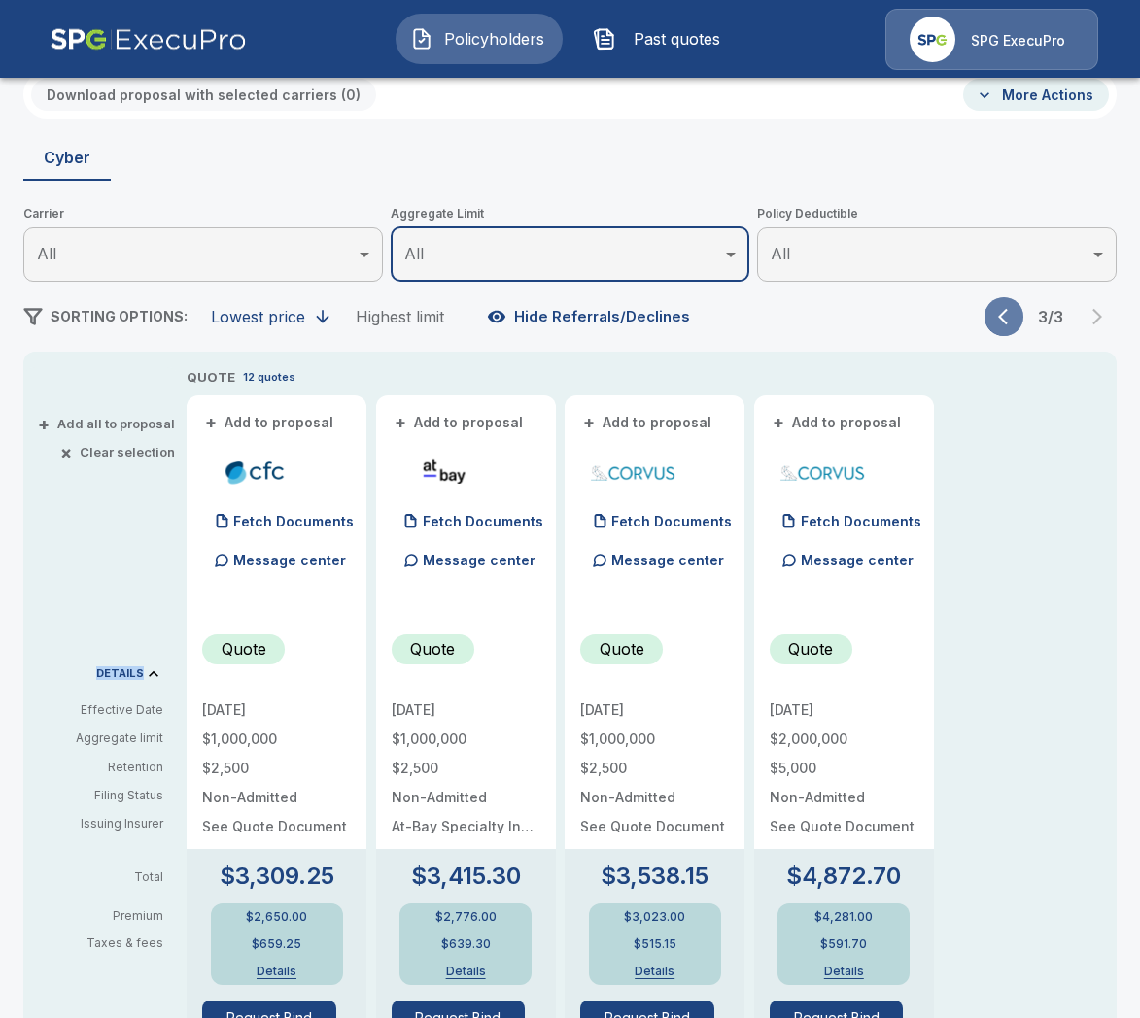
click at [1002, 325] on icon "button" at bounding box center [1007, 316] width 19 height 19
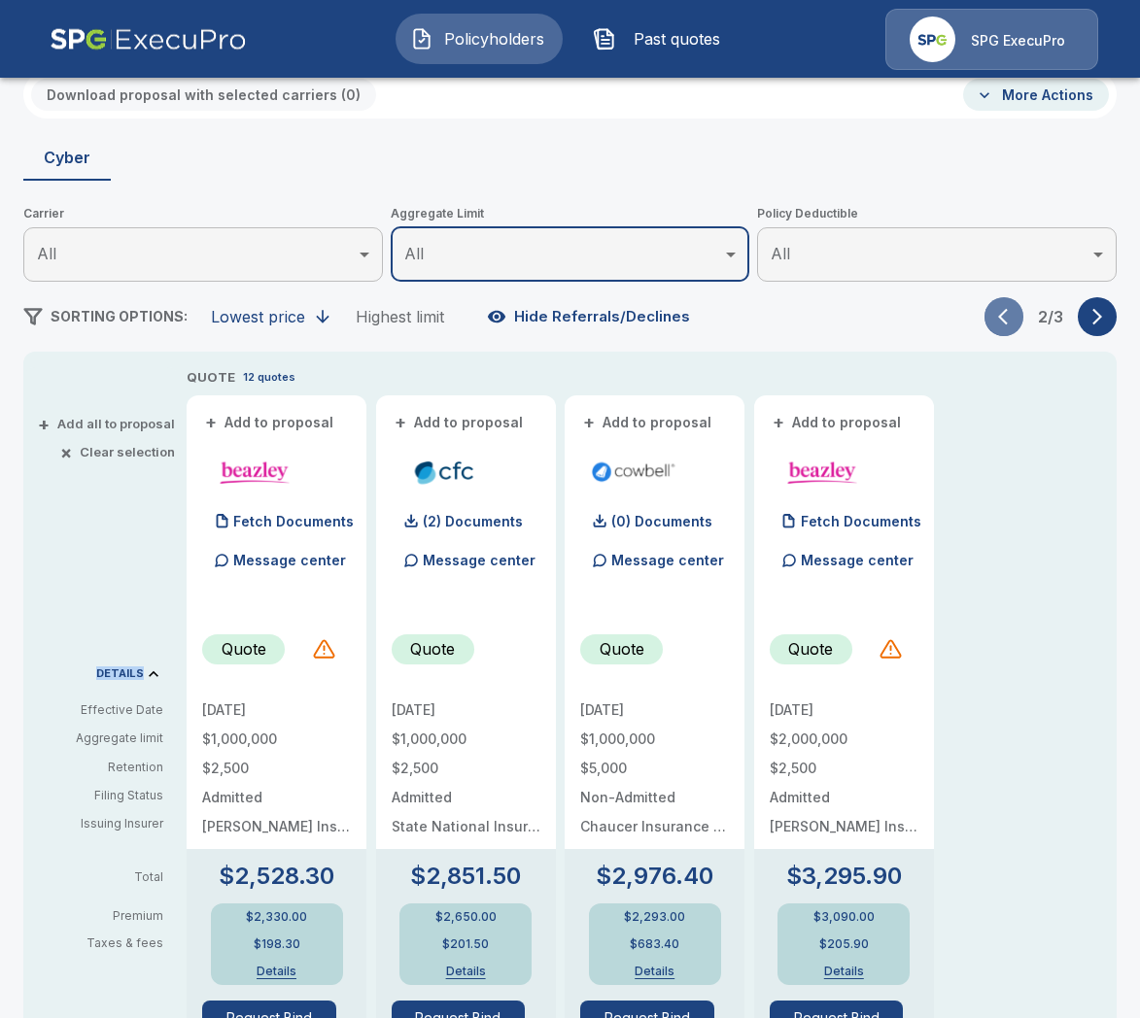
click at [1002, 325] on icon "button" at bounding box center [1007, 316] width 19 height 19
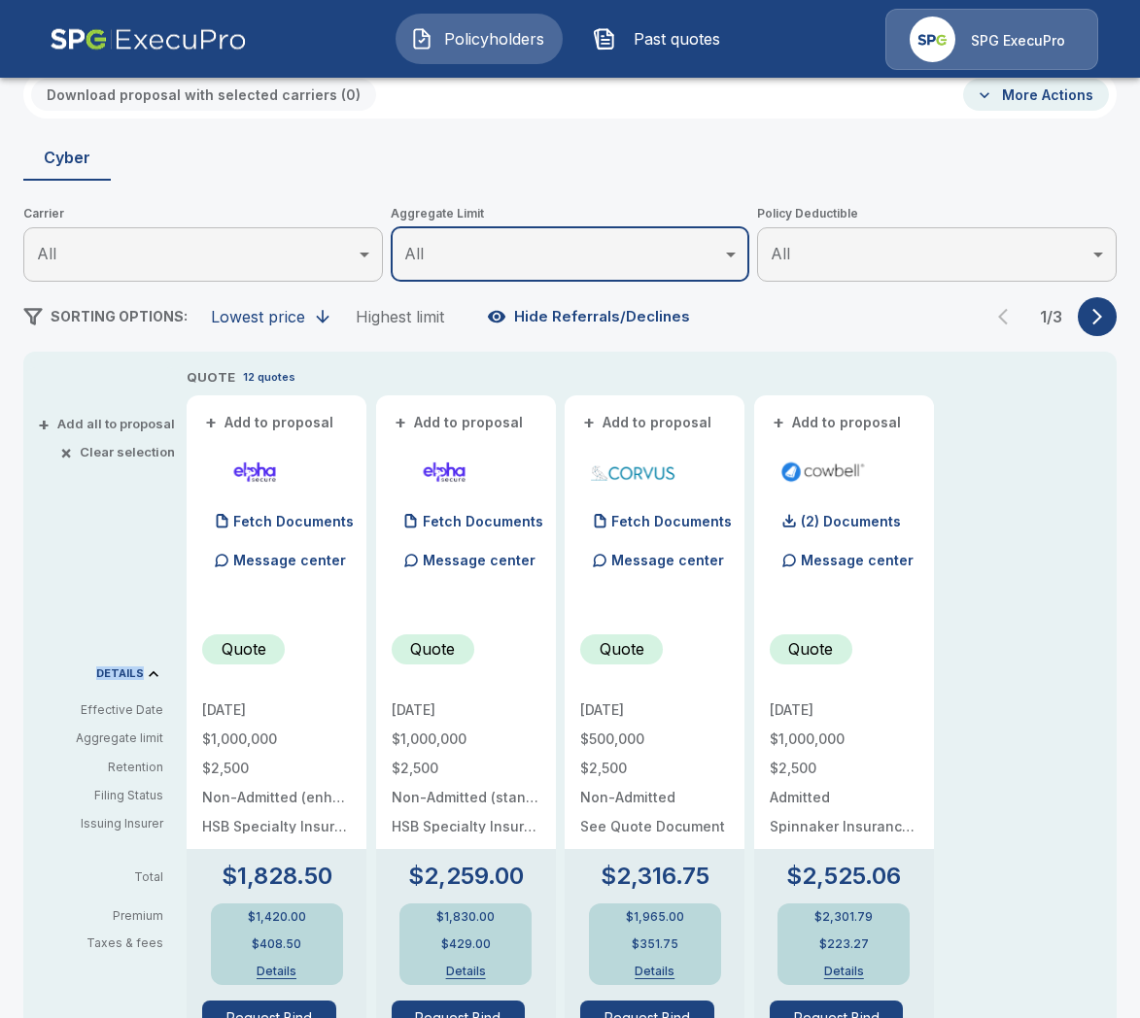
scroll to position [0, 0]
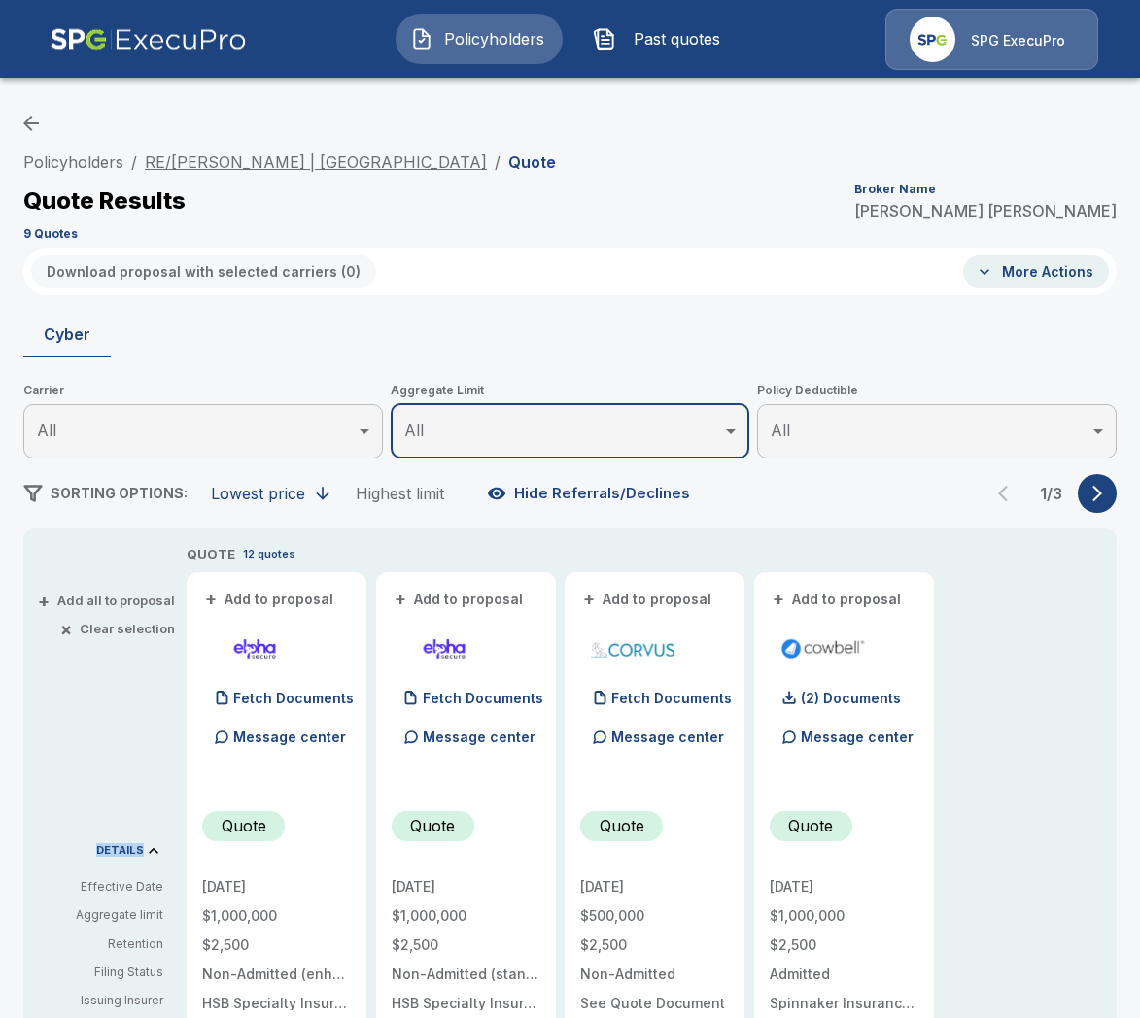
click at [276, 164] on link "RE/MAX Foxfire | Downtown Ocala" at bounding box center [316, 162] width 342 height 19
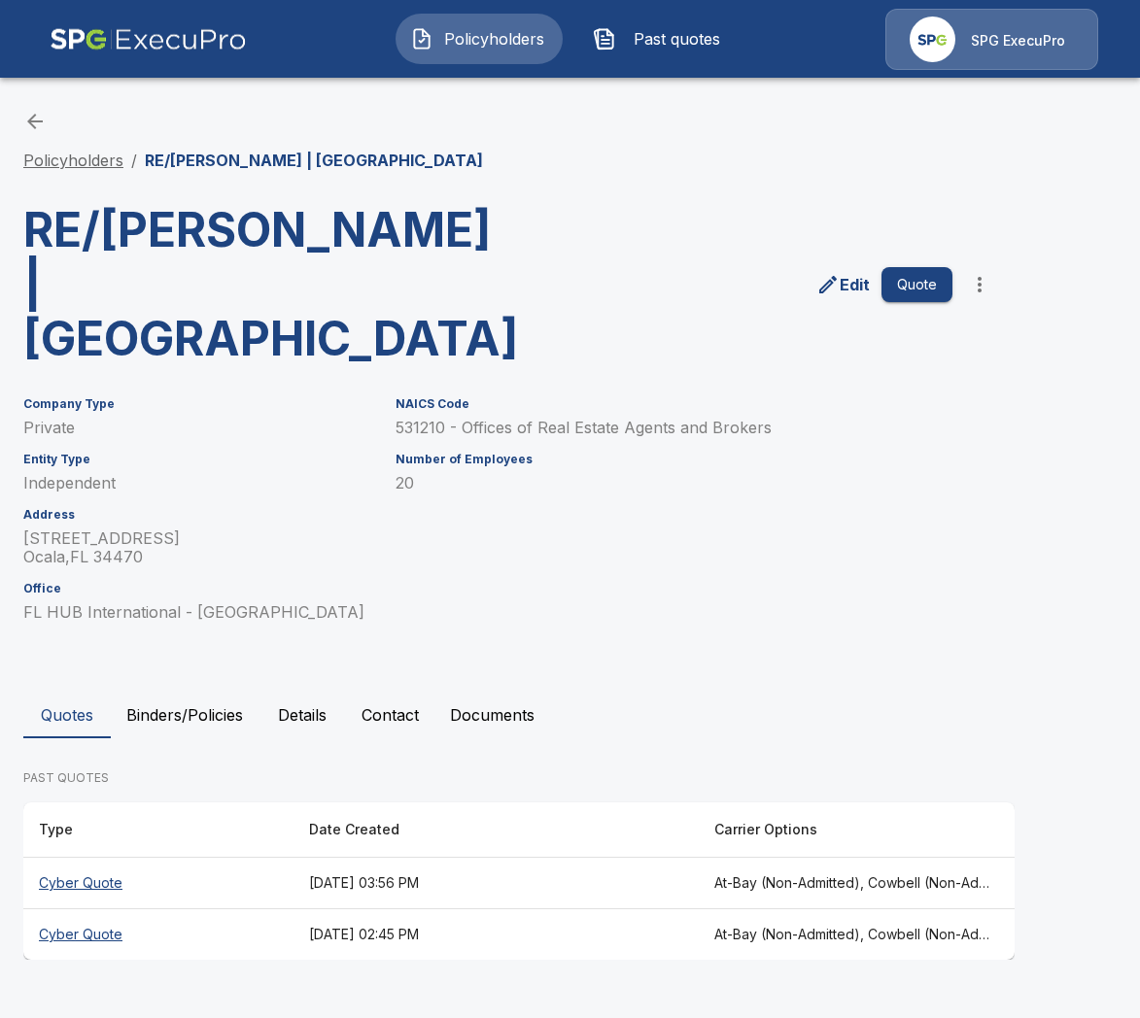
click at [118, 157] on link "Policyholders" at bounding box center [73, 160] width 100 height 19
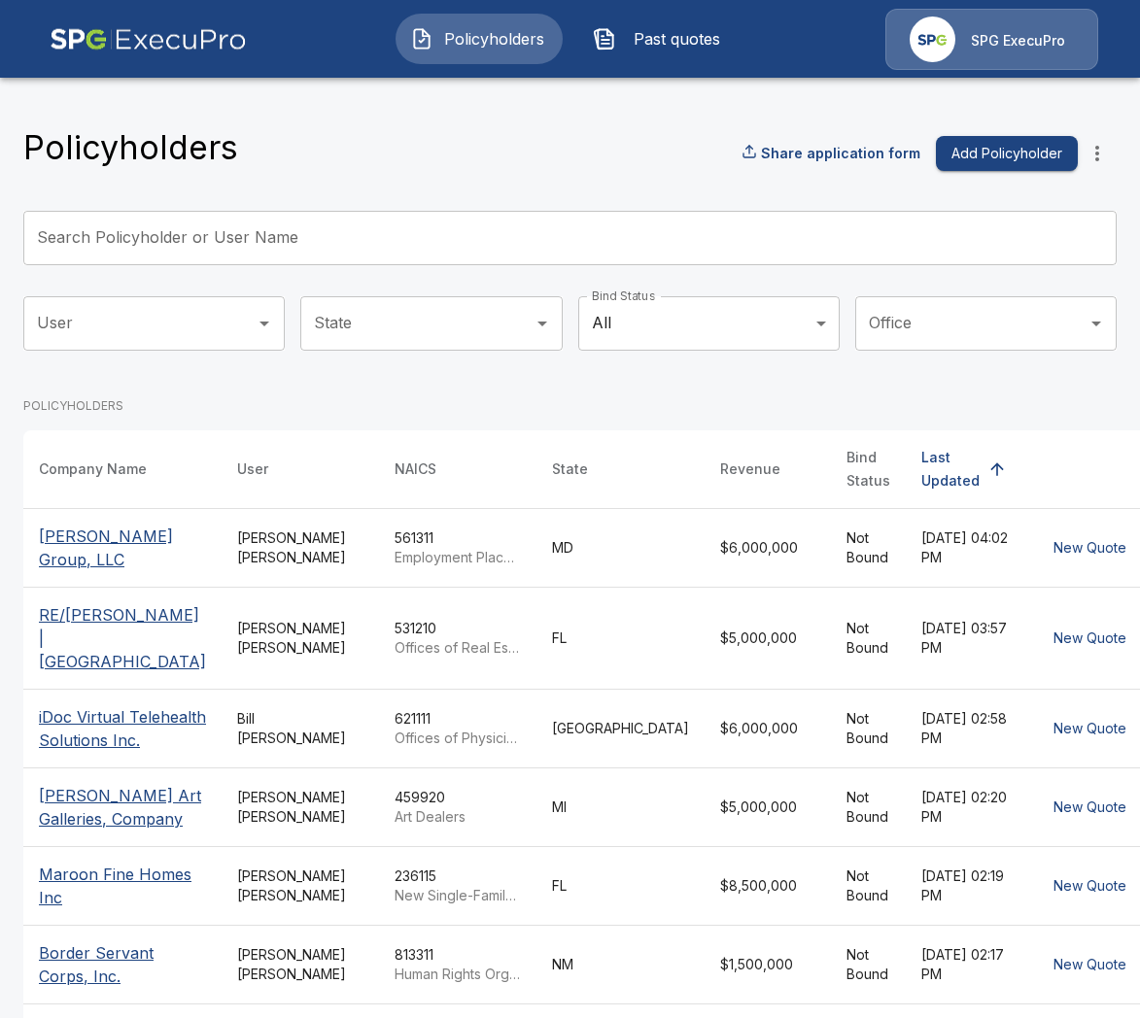
click at [356, 219] on input "Search Policyholder or User Name" at bounding box center [559, 238] width 1072 height 54
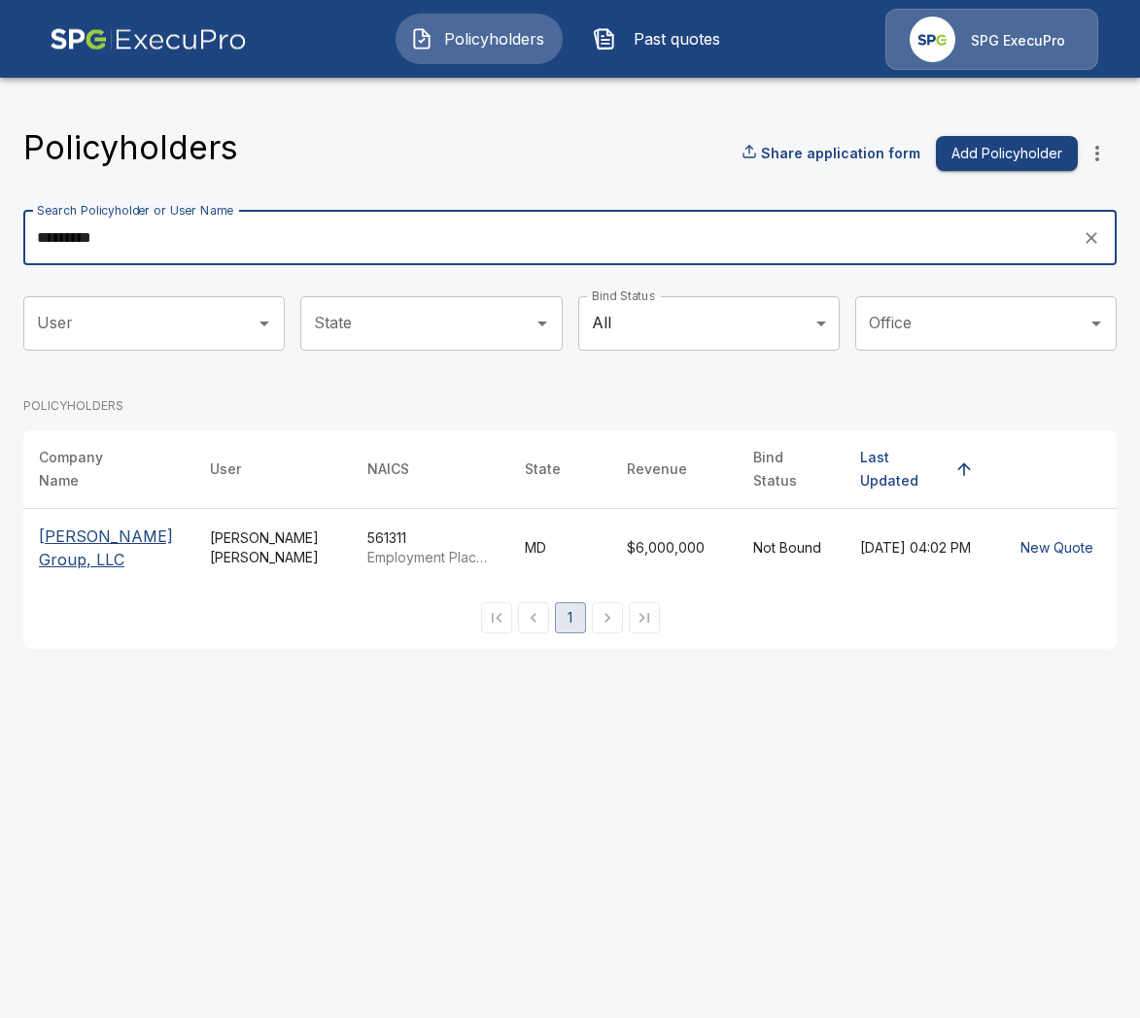
type input "*********"
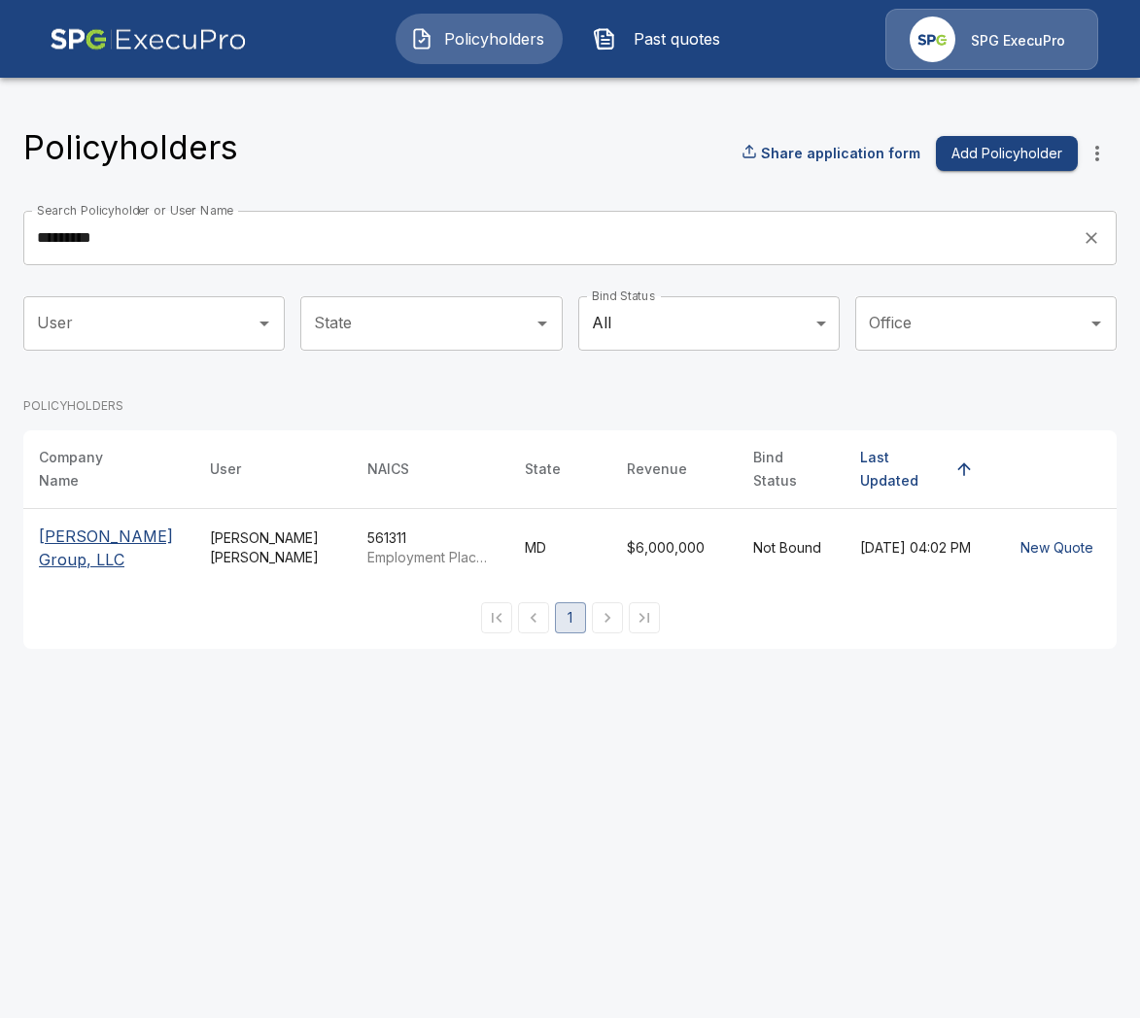
click at [114, 525] on p "[PERSON_NAME] Group, LLC" at bounding box center [109, 548] width 140 height 47
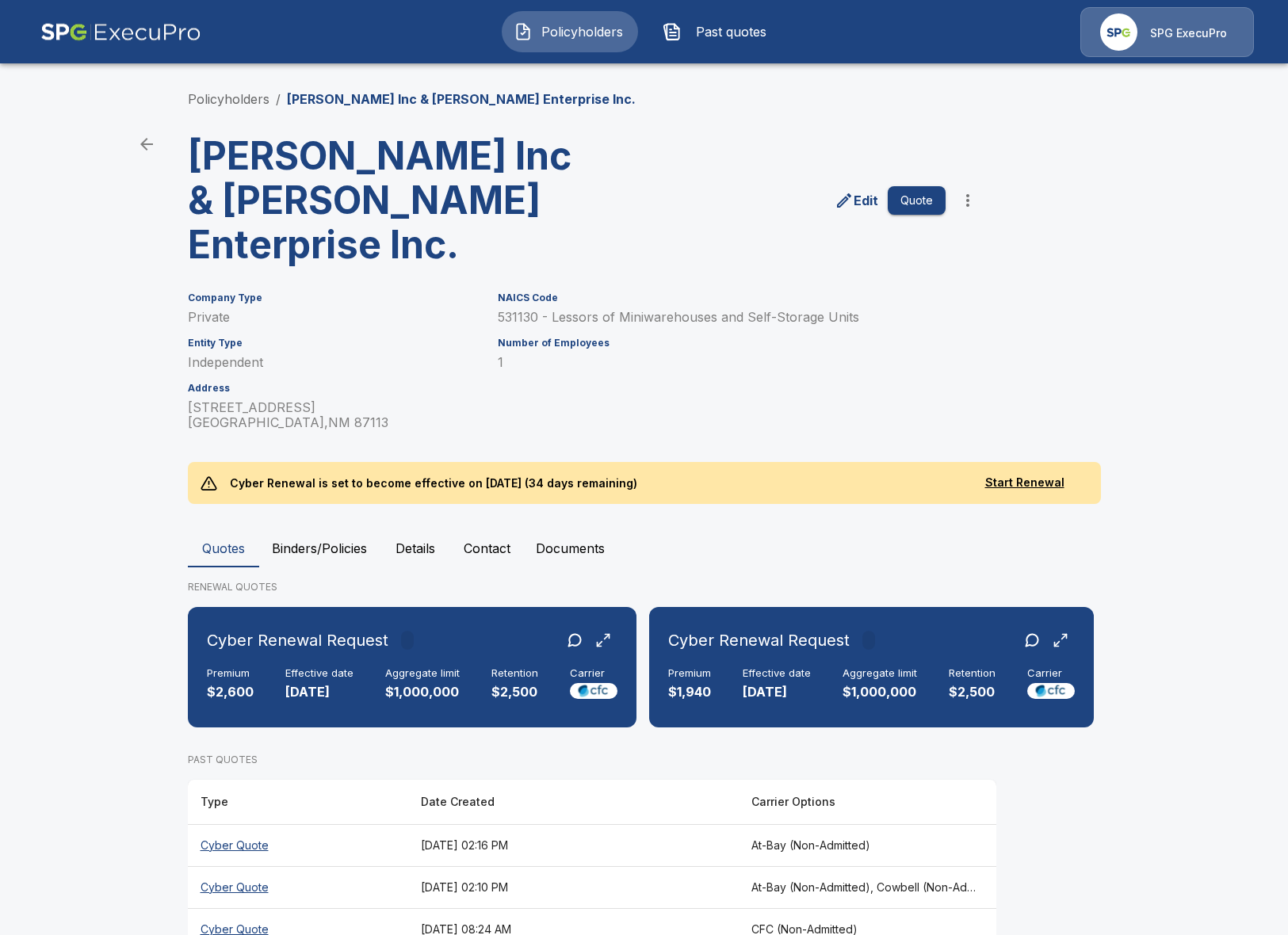
scroll to position [44, 0]
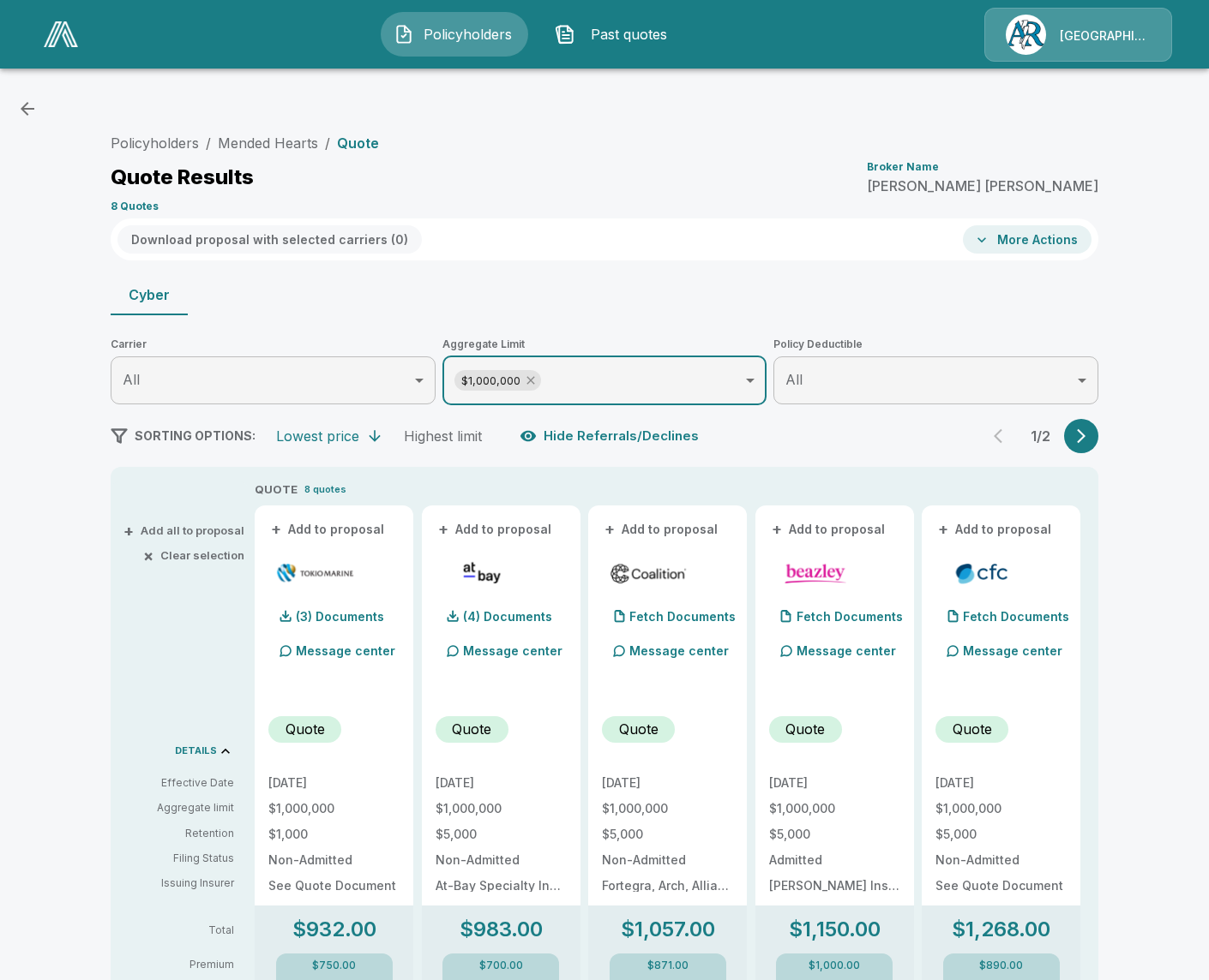
click at [532, 380] on icon at bounding box center [531, 381] width 14 height 14
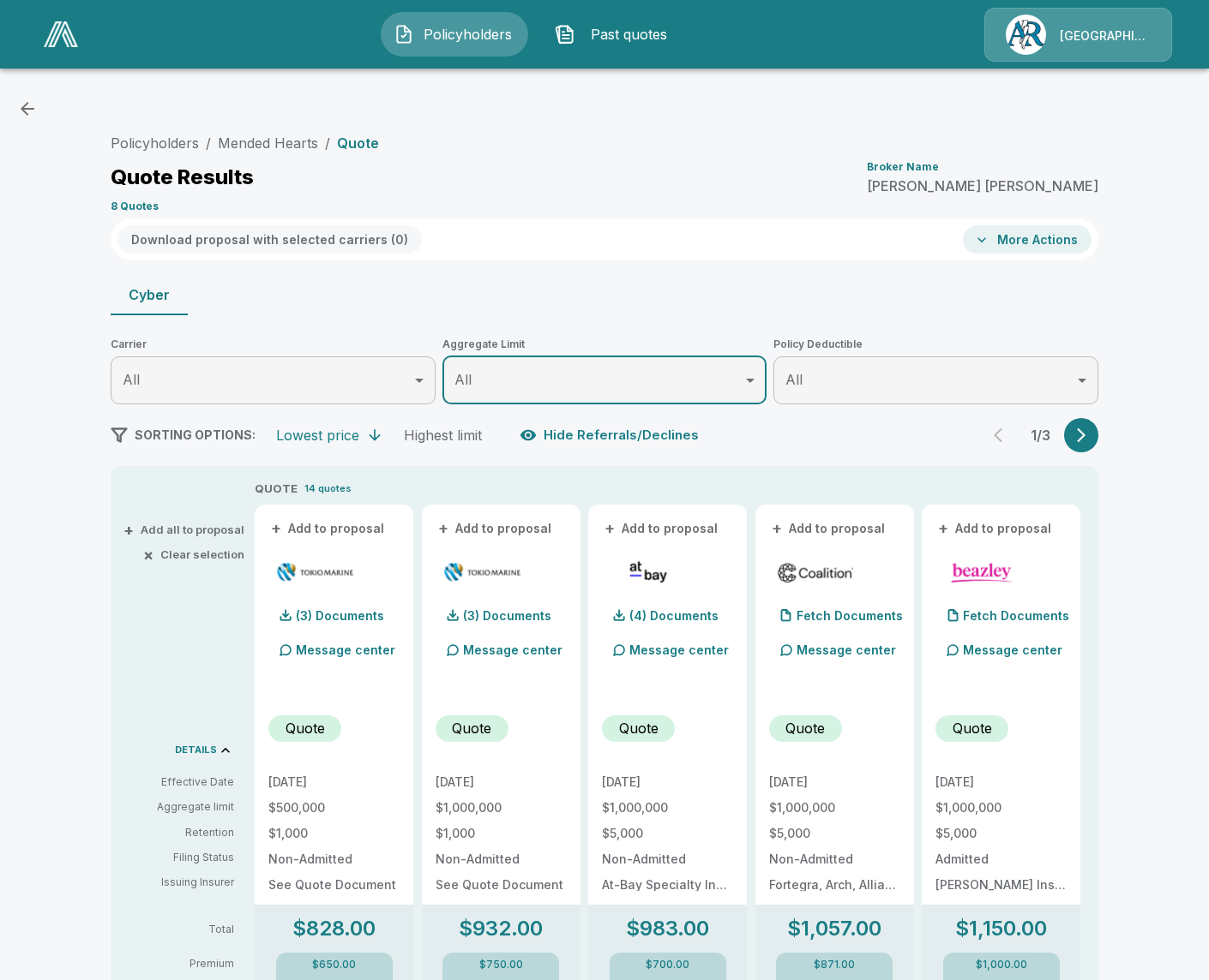
click at [1079, 447] on button "button" at bounding box center [1081, 435] width 34 height 34
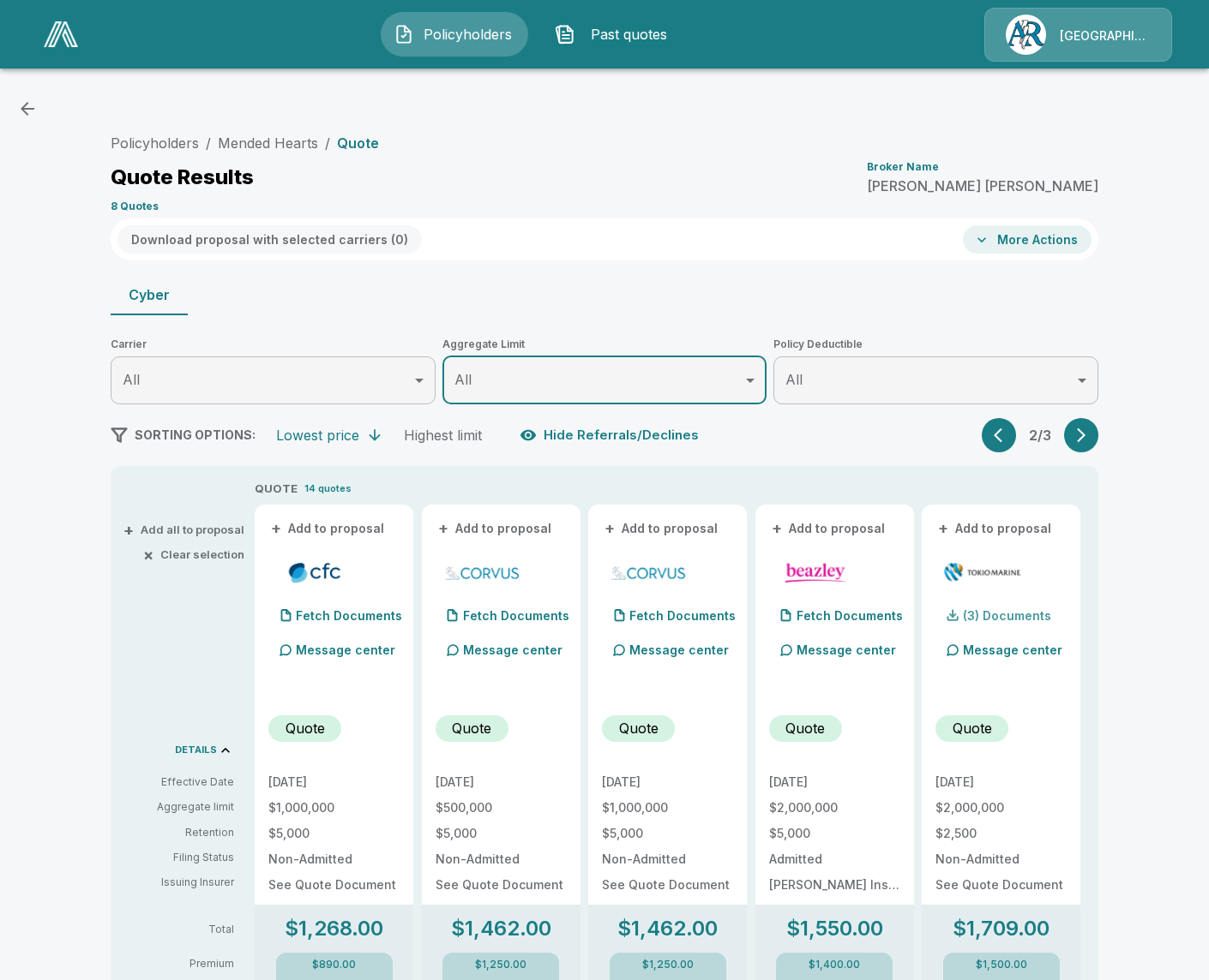
click at [991, 610] on p "(3) Documents" at bounding box center [1007, 617] width 88 height 12
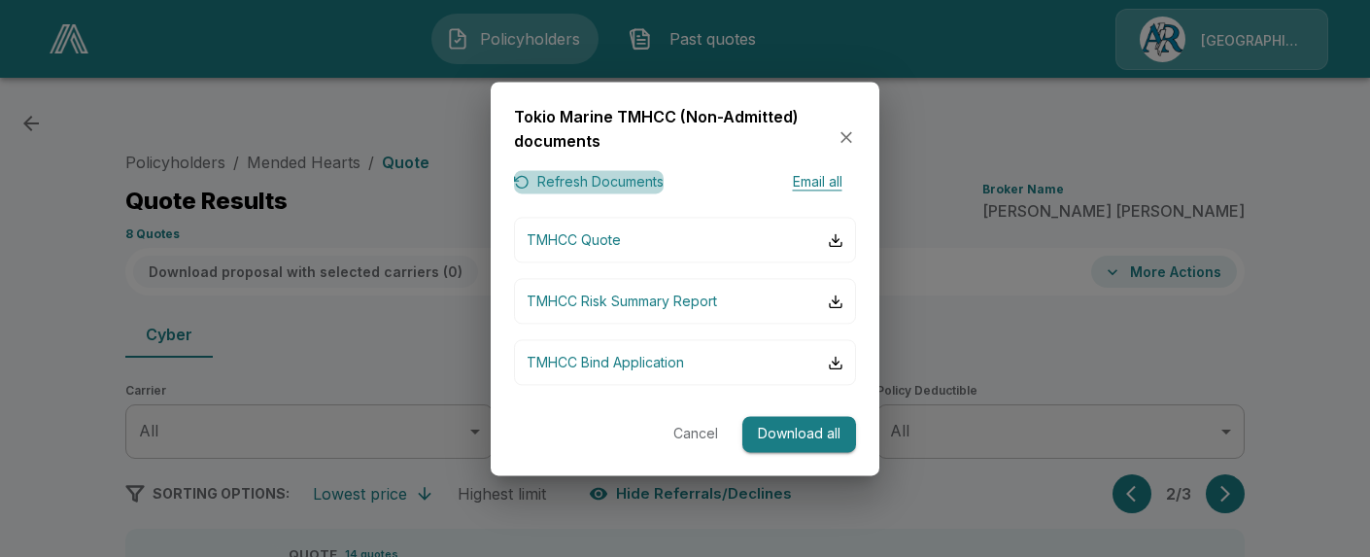
click at [623, 185] on button "Refresh Documents" at bounding box center [589, 182] width 150 height 24
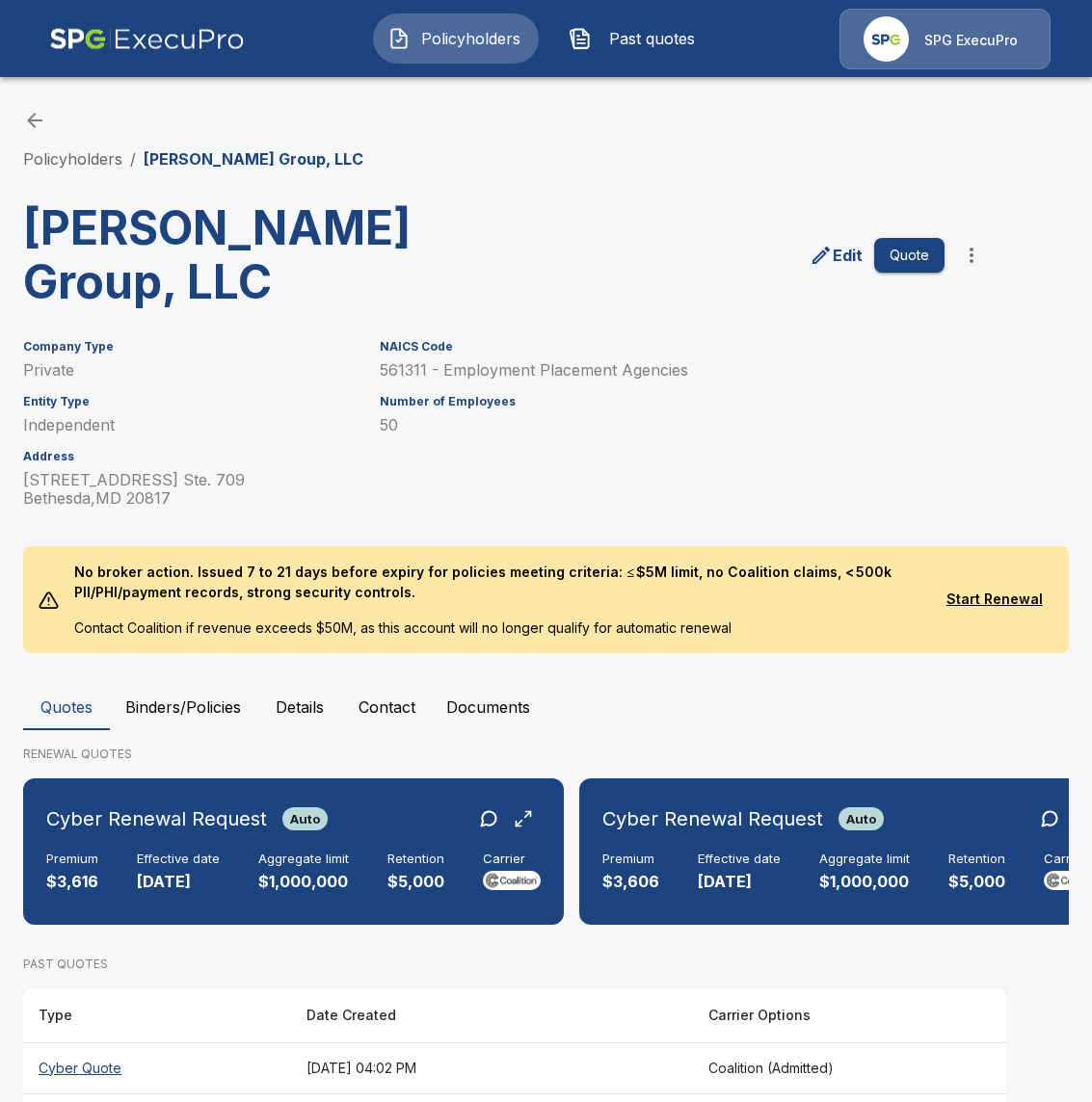
click at [71, 148] on li "Policyholders" at bounding box center [72, 159] width 99 height 23
click at [62, 159] on link "Policyholders" at bounding box center [72, 159] width 99 height 19
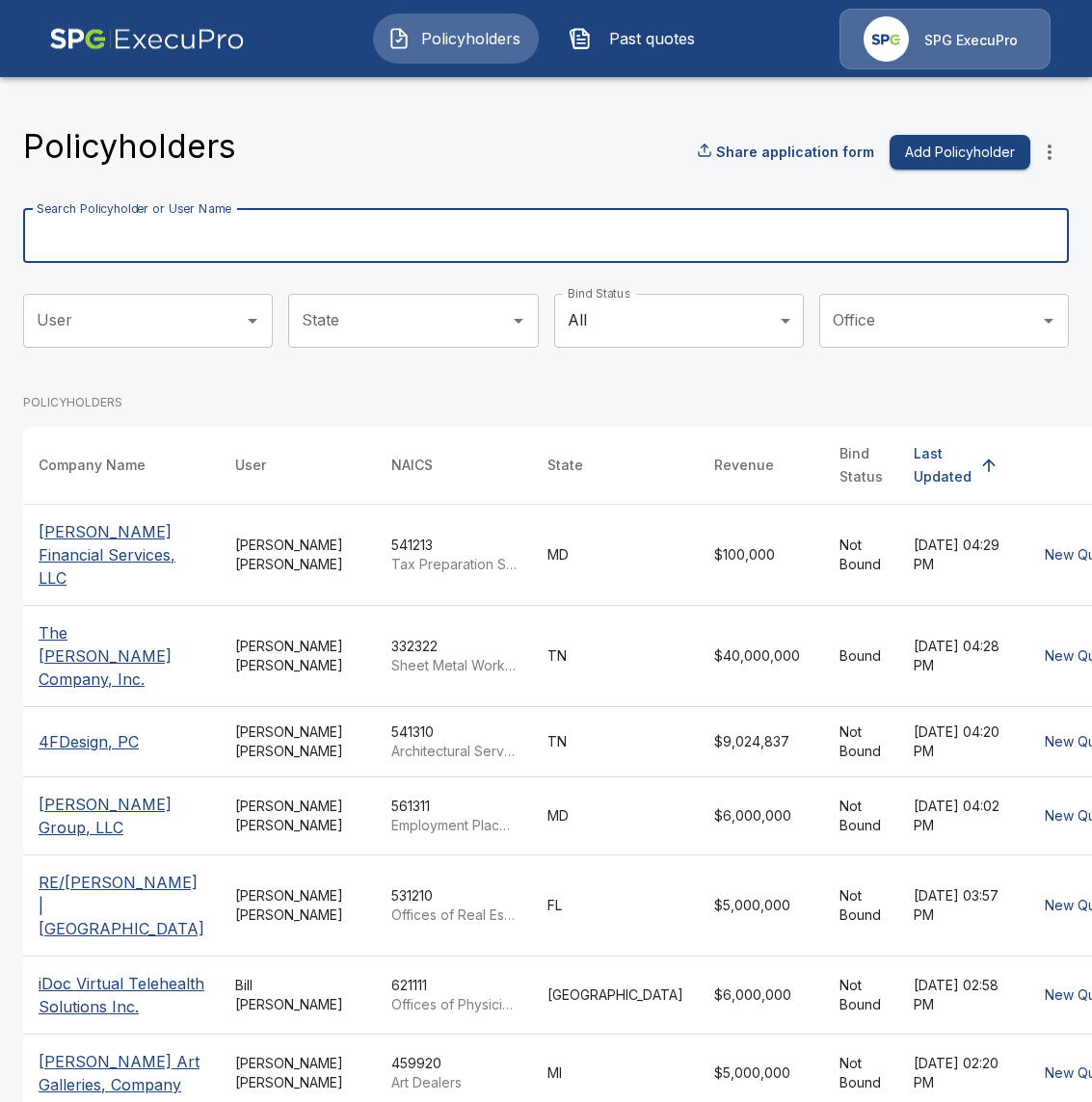
click at [398, 239] on input "Search Policyholder or User Name" at bounding box center [535, 236] width 1025 height 54
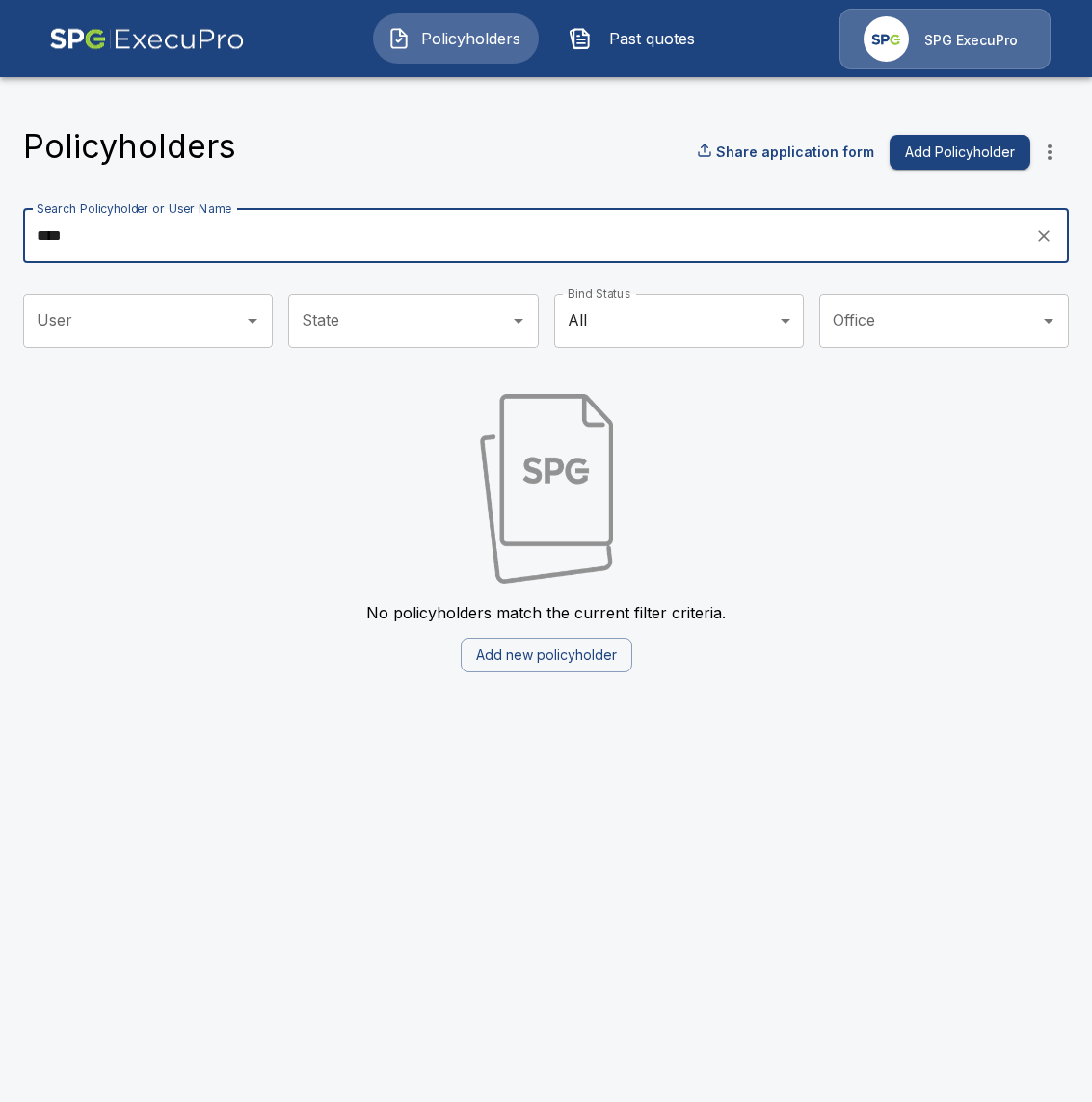
type input "****"
click at [182, 45] on img at bounding box center [147, 39] width 195 height 61
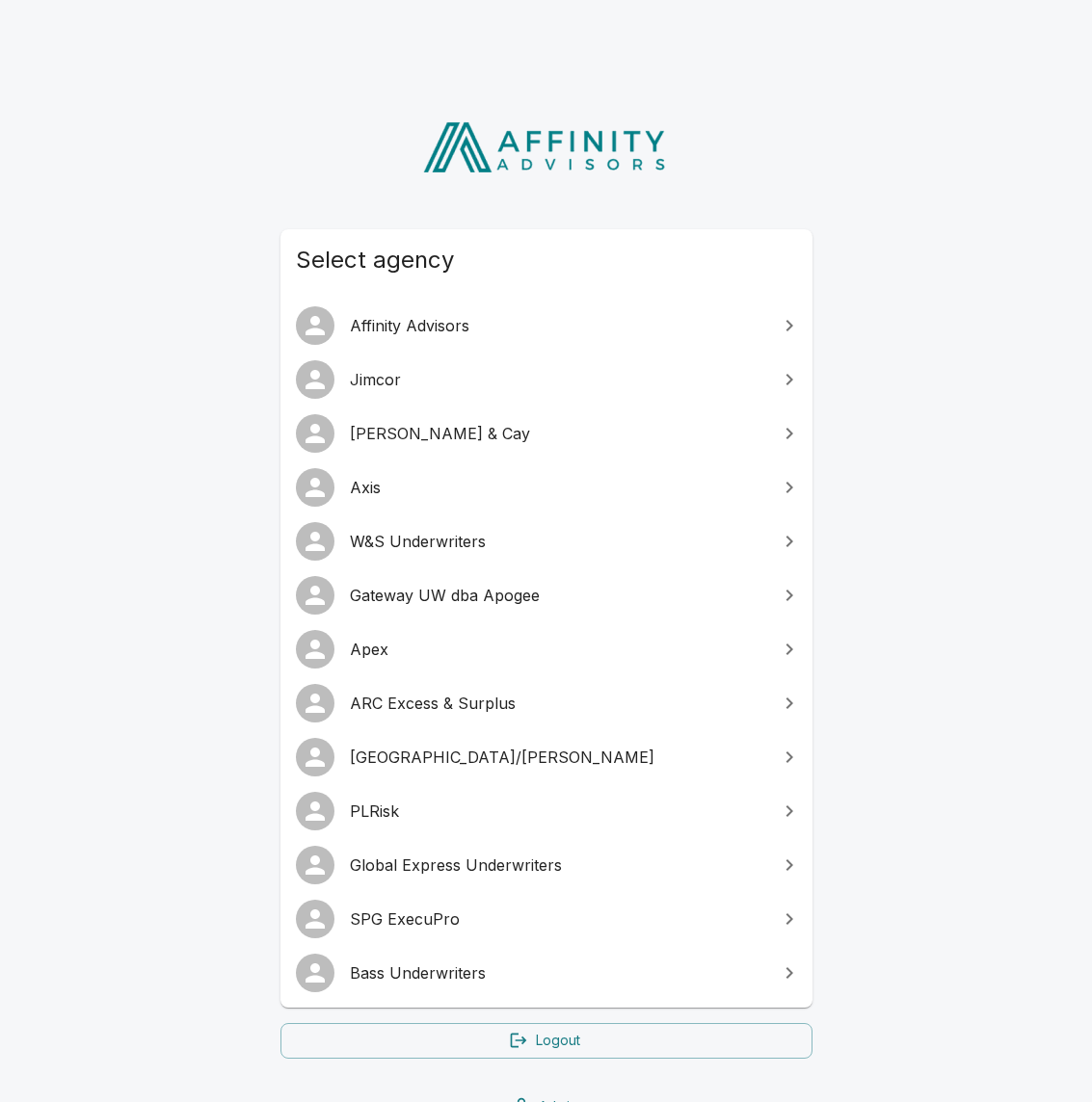
click at [492, 607] on link "Gateway UW dba Apogee" at bounding box center [546, 595] width 532 height 54
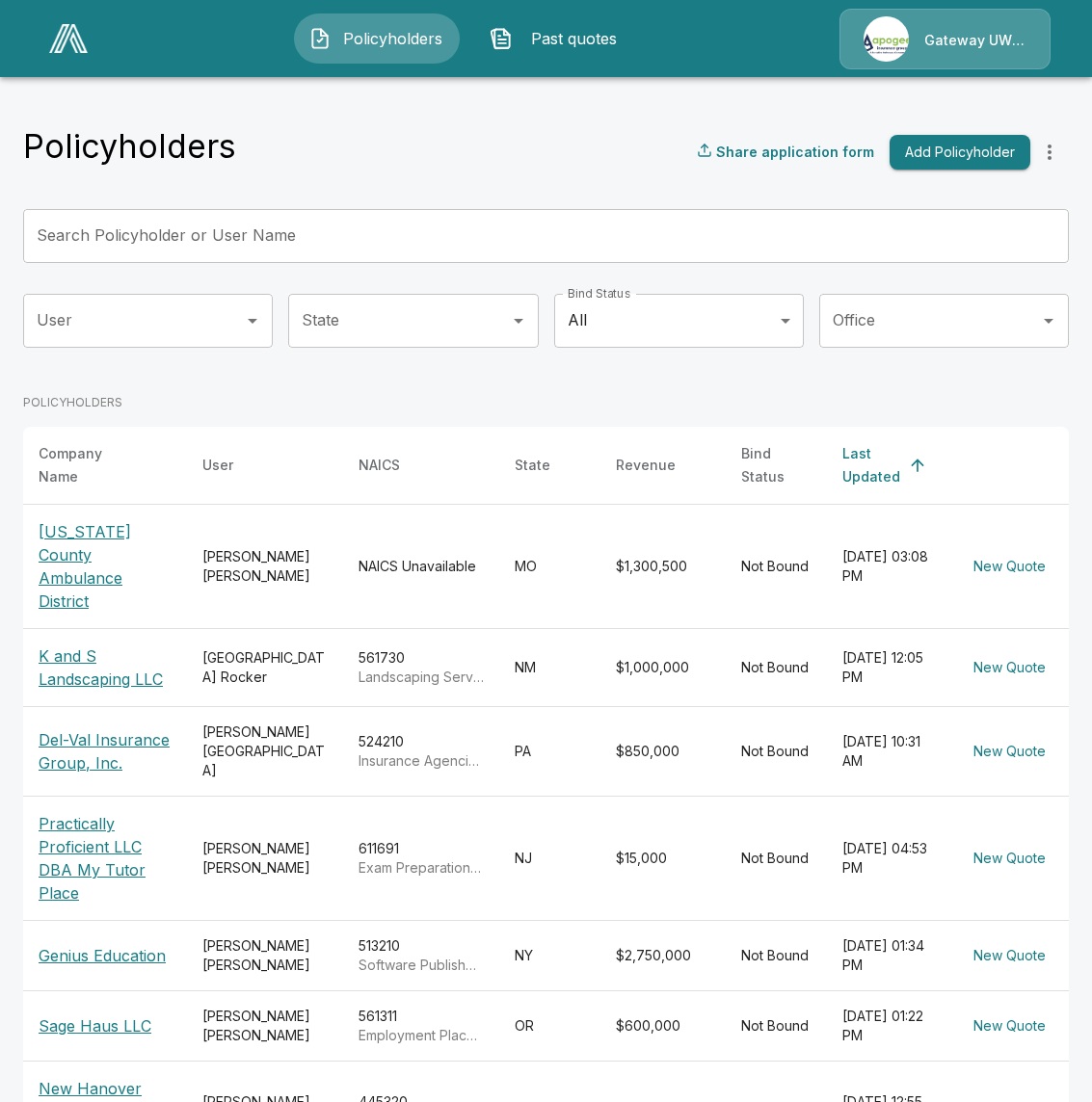
click at [354, 238] on input "Search Policyholder or User Name" at bounding box center [535, 236] width 1025 height 54
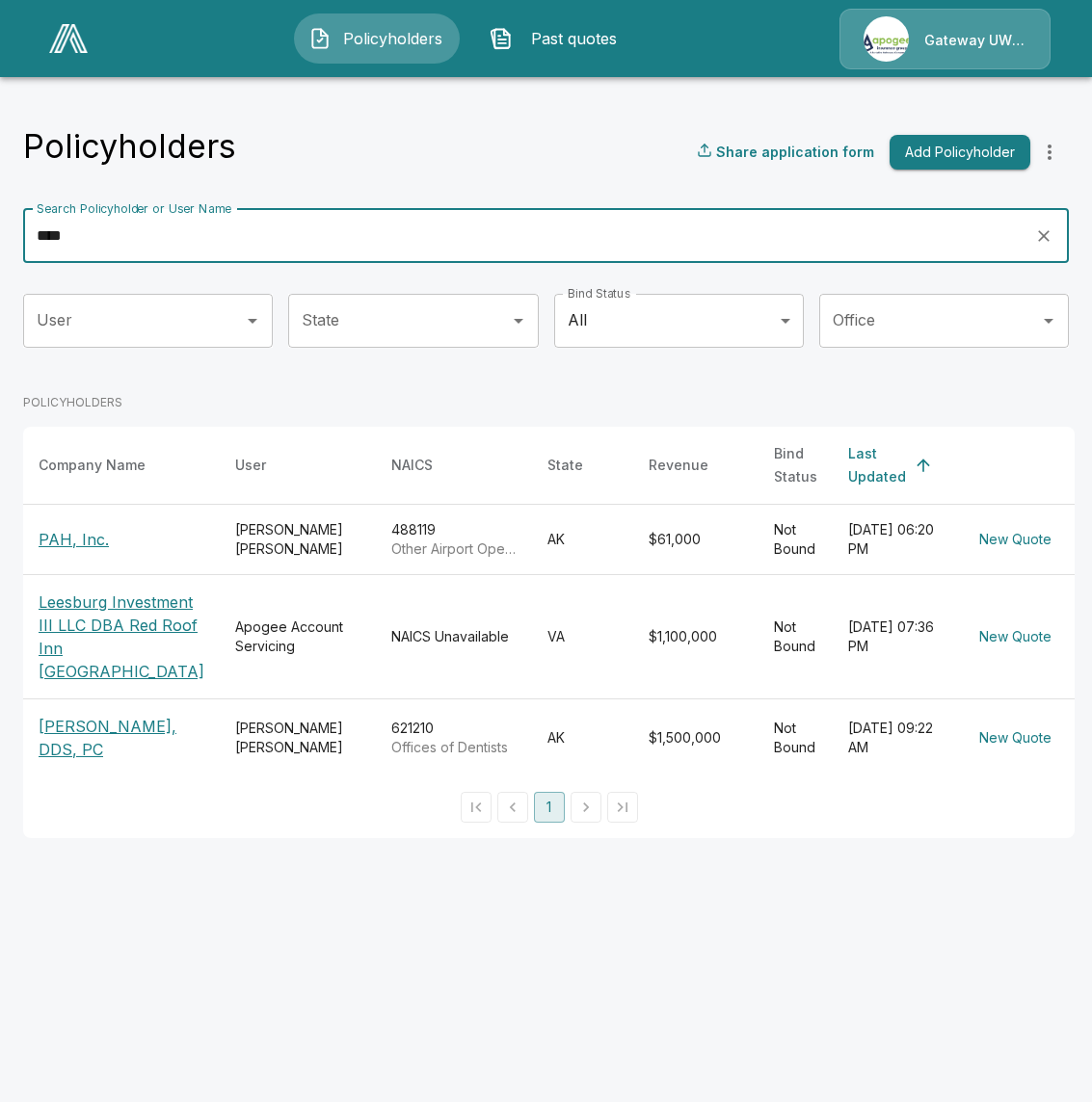
type input "****"
click at [84, 673] on p "Leesburg Investment III LLC DBA Red Roof Inn [GEOGRAPHIC_DATA]" at bounding box center [121, 637] width 166 height 92
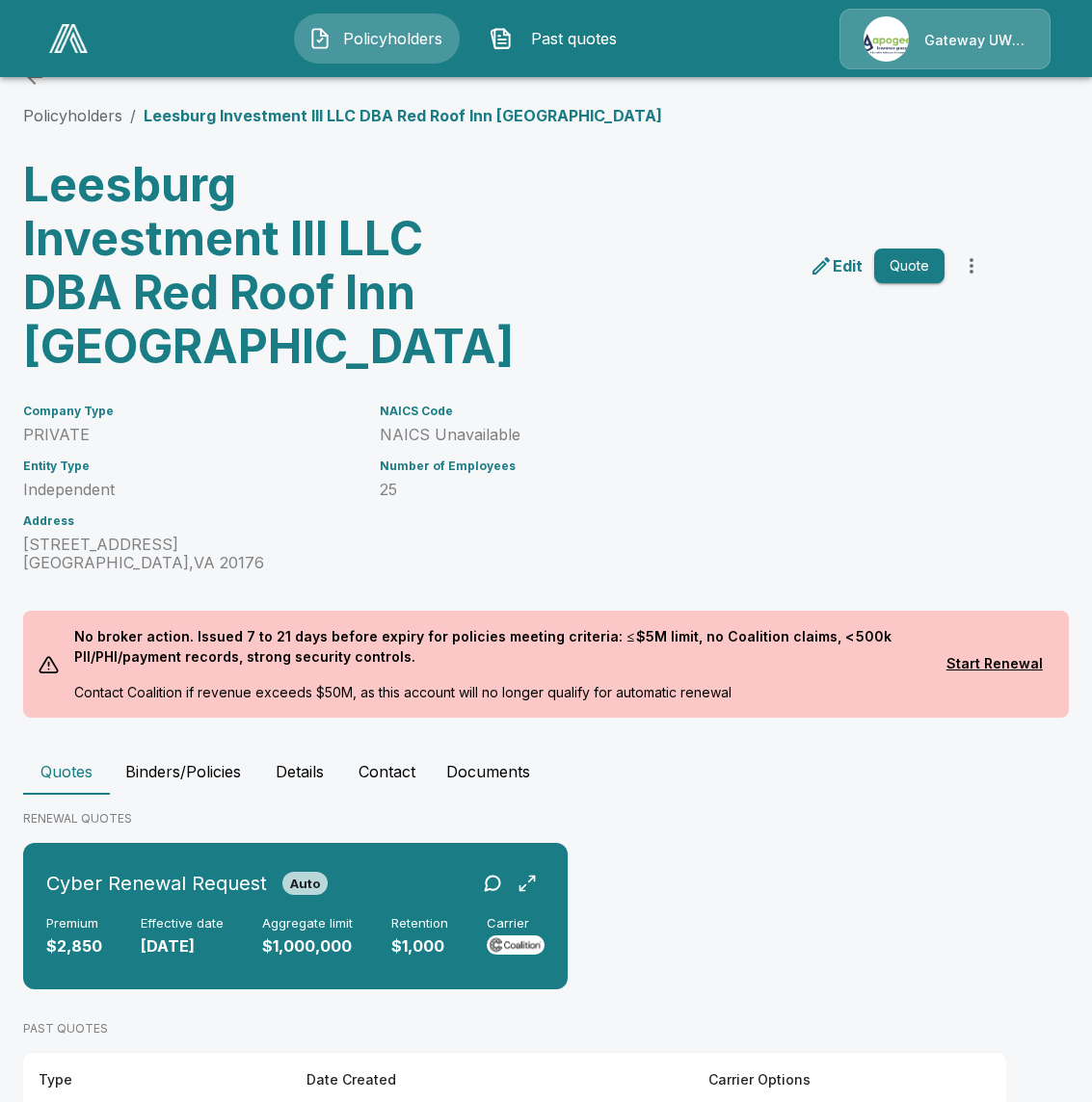
scroll to position [135, 0]
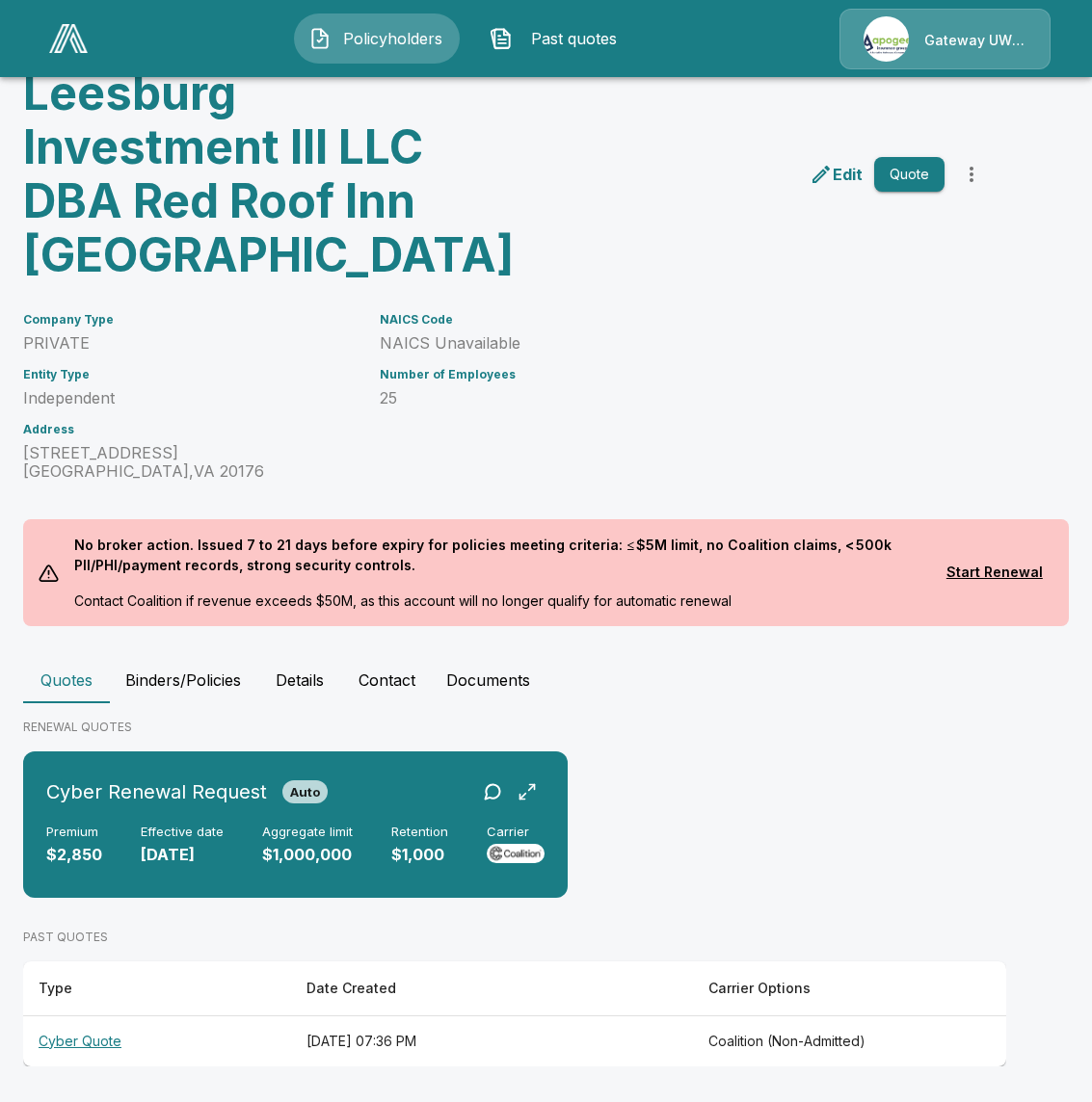
click at [509, 1049] on th "June 3, 2025 at 07:36 PM" at bounding box center [491, 1041] width 402 height 51
click at [478, 1038] on th "June 3, 2025 at 07:36 PM" at bounding box center [491, 1041] width 402 height 51
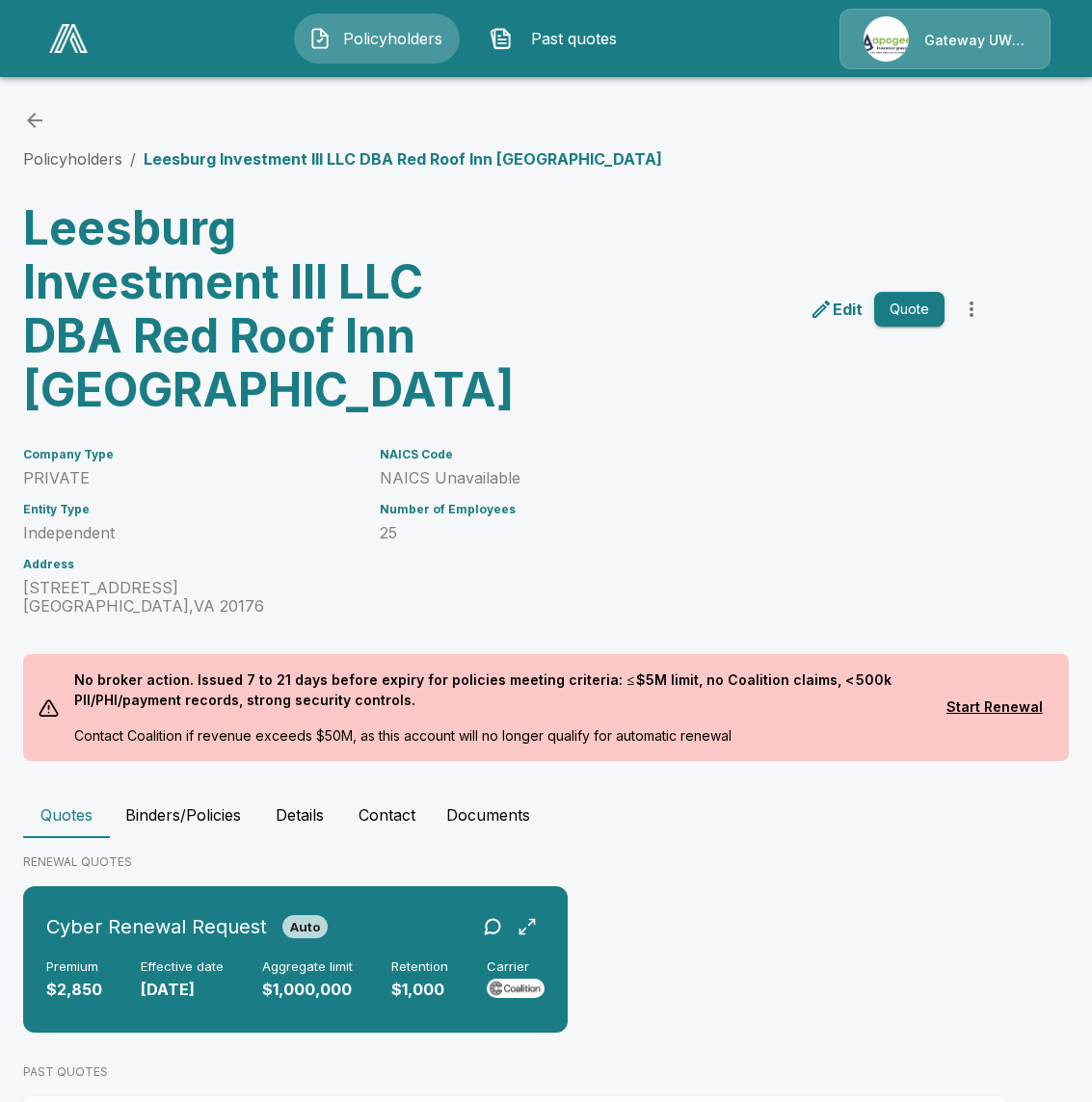
scroll to position [135, 0]
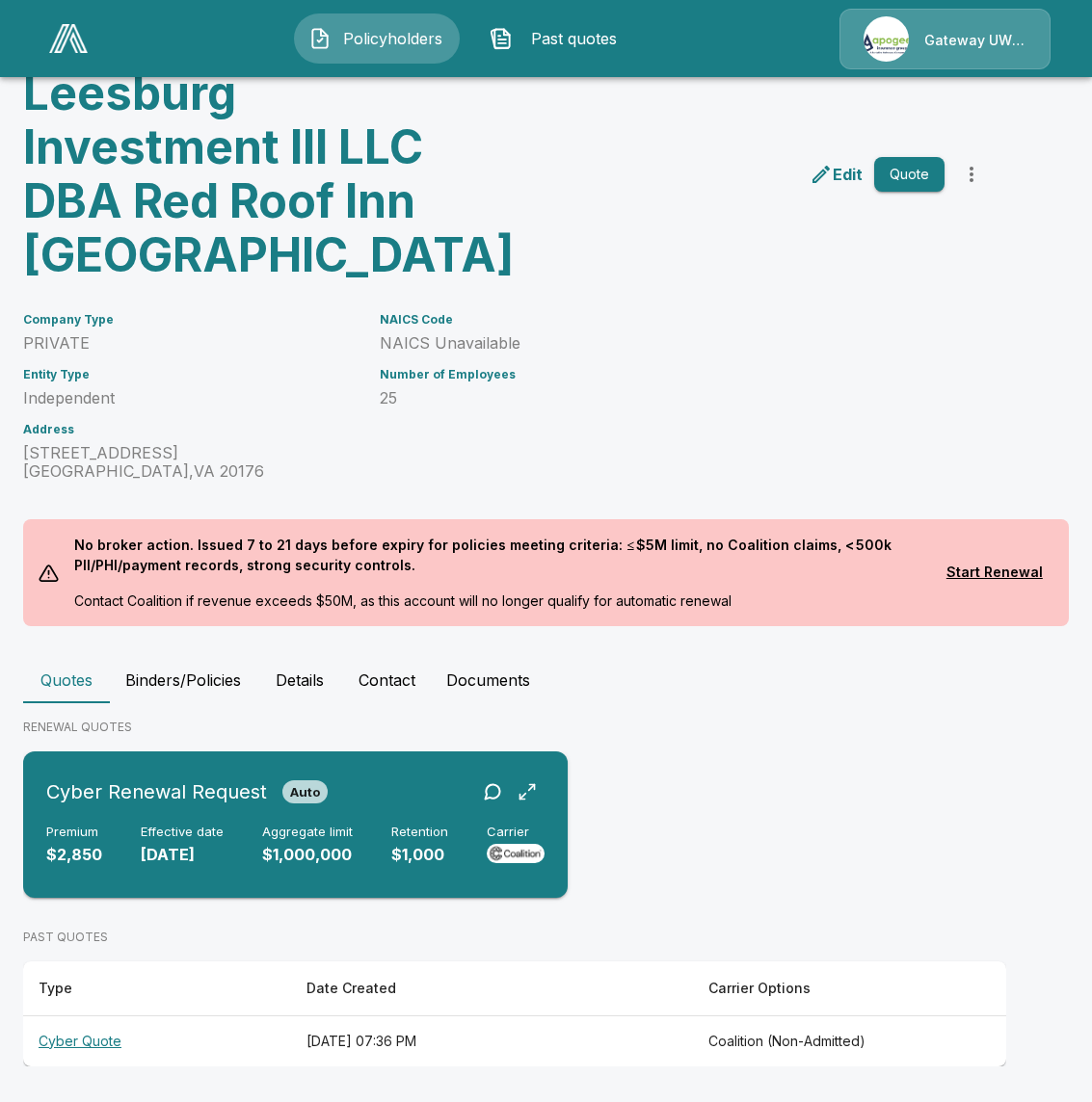
click at [288, 832] on h6 "Aggregate limit" at bounding box center [306, 833] width 90 height 16
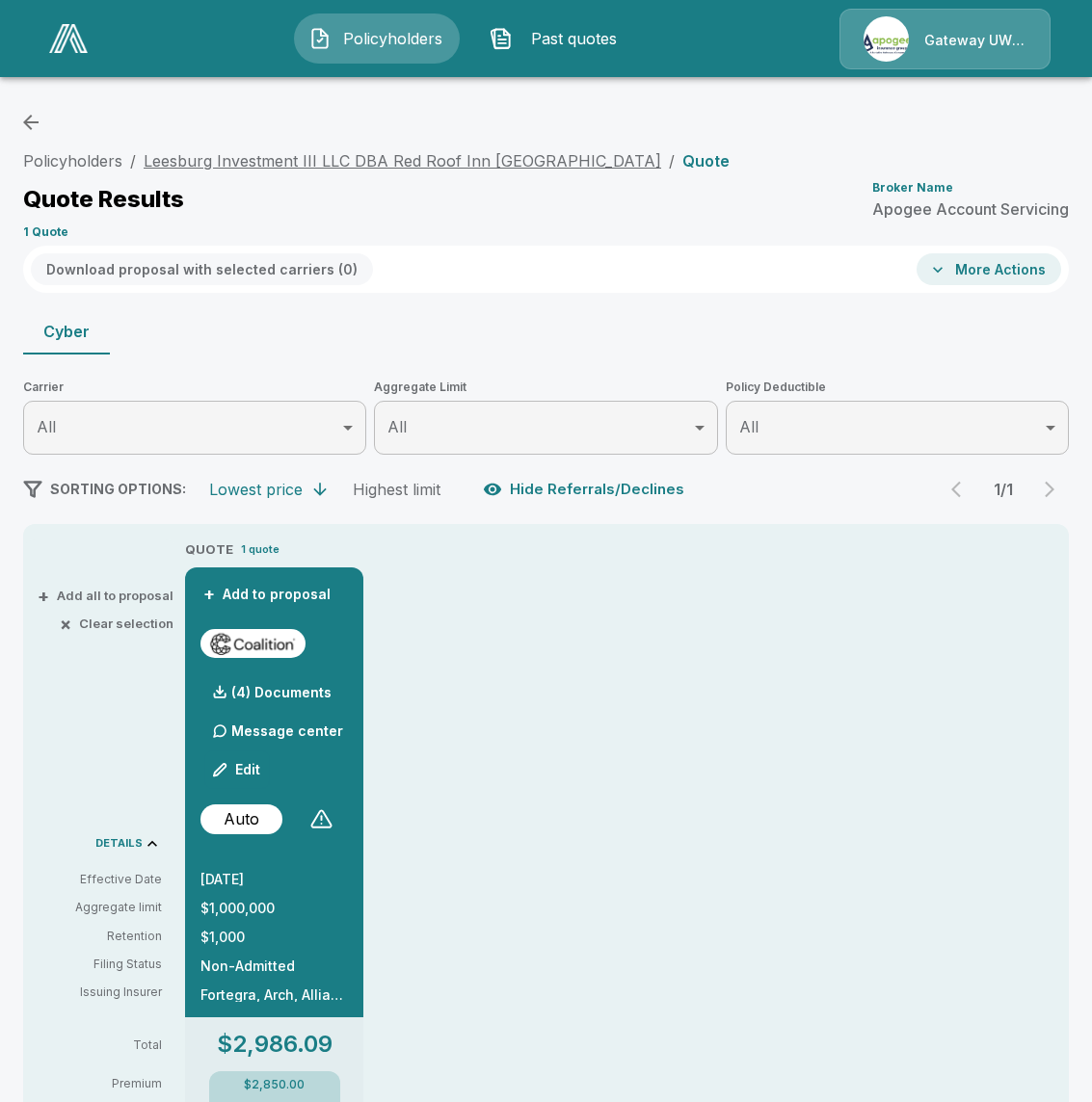
click at [284, 170] on link "Leesburg Investment III LLC DBA Red Roof Inn Leesburg" at bounding box center [403, 161] width 518 height 19
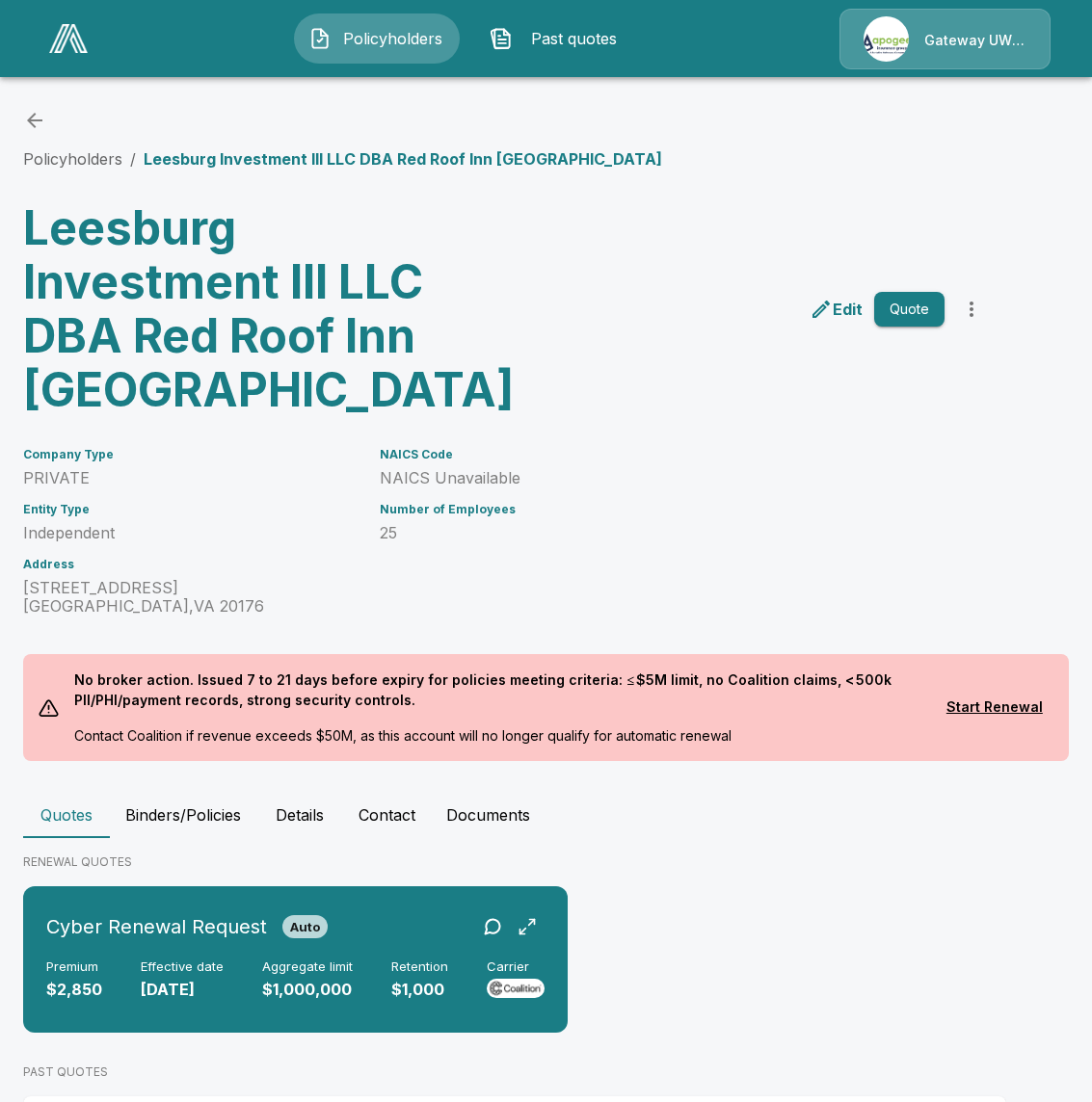
scroll to position [135, 0]
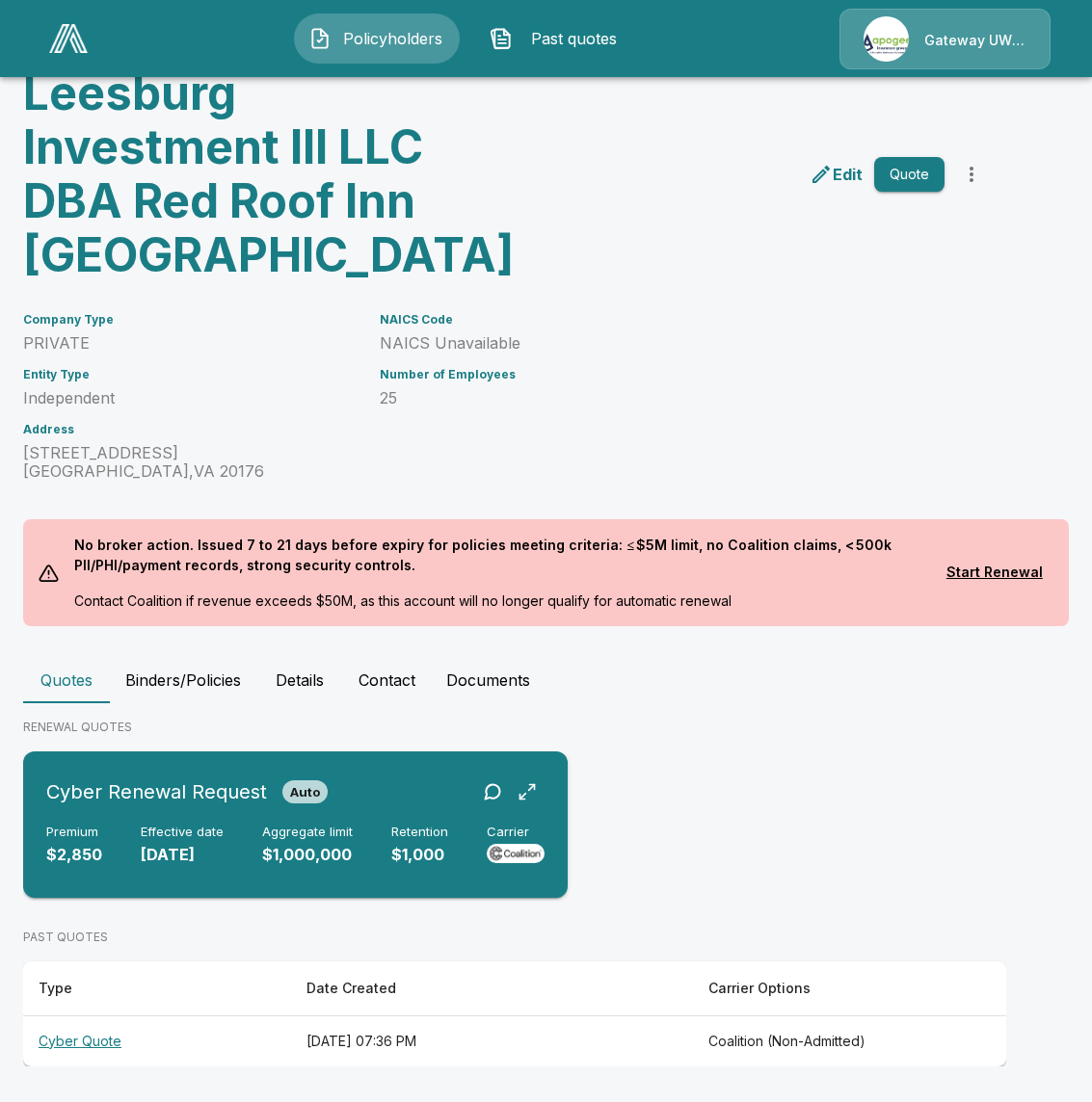
click at [312, 829] on h6 "Aggregate limit" at bounding box center [306, 833] width 90 height 16
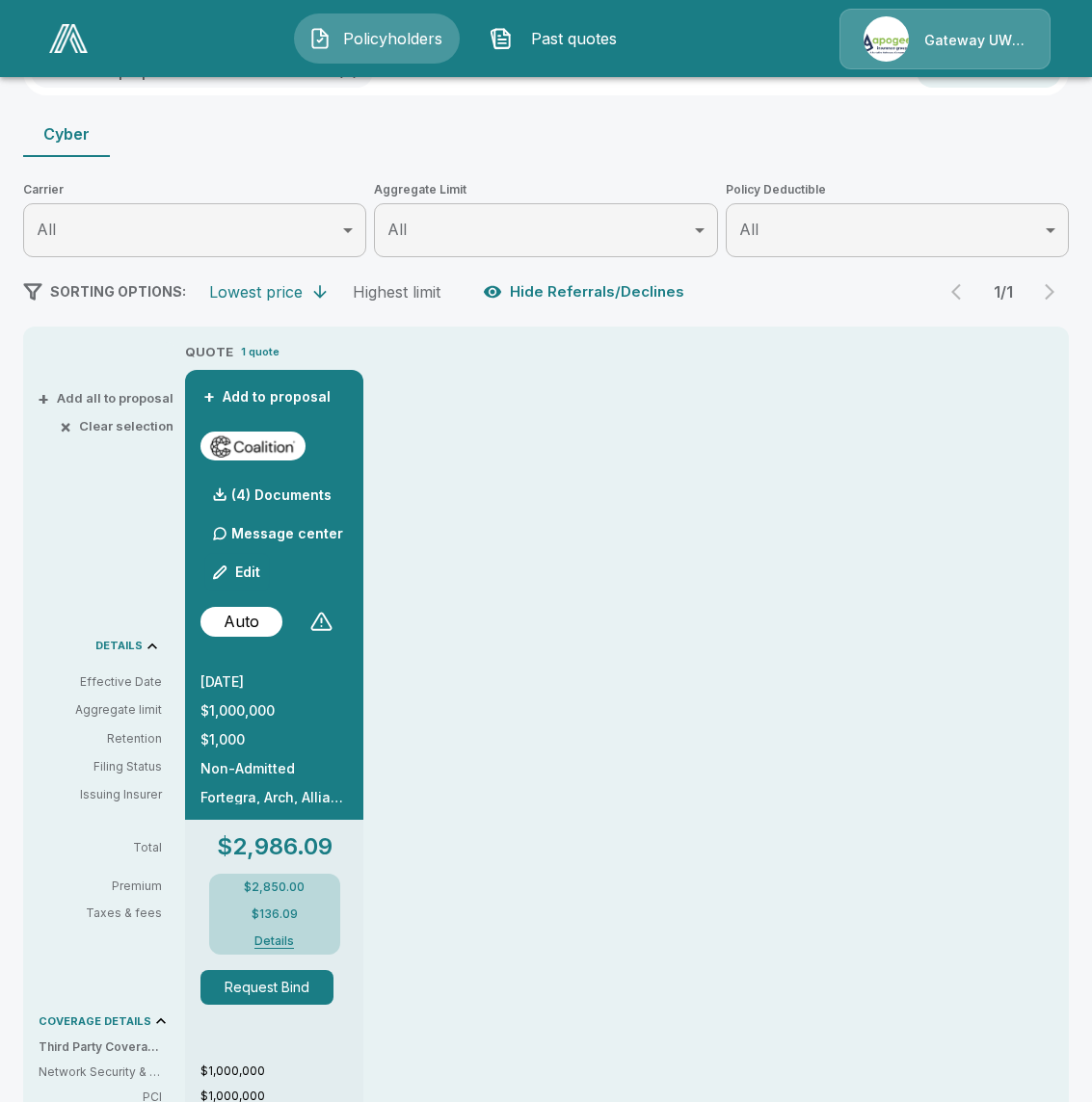
scroll to position [254, 0]
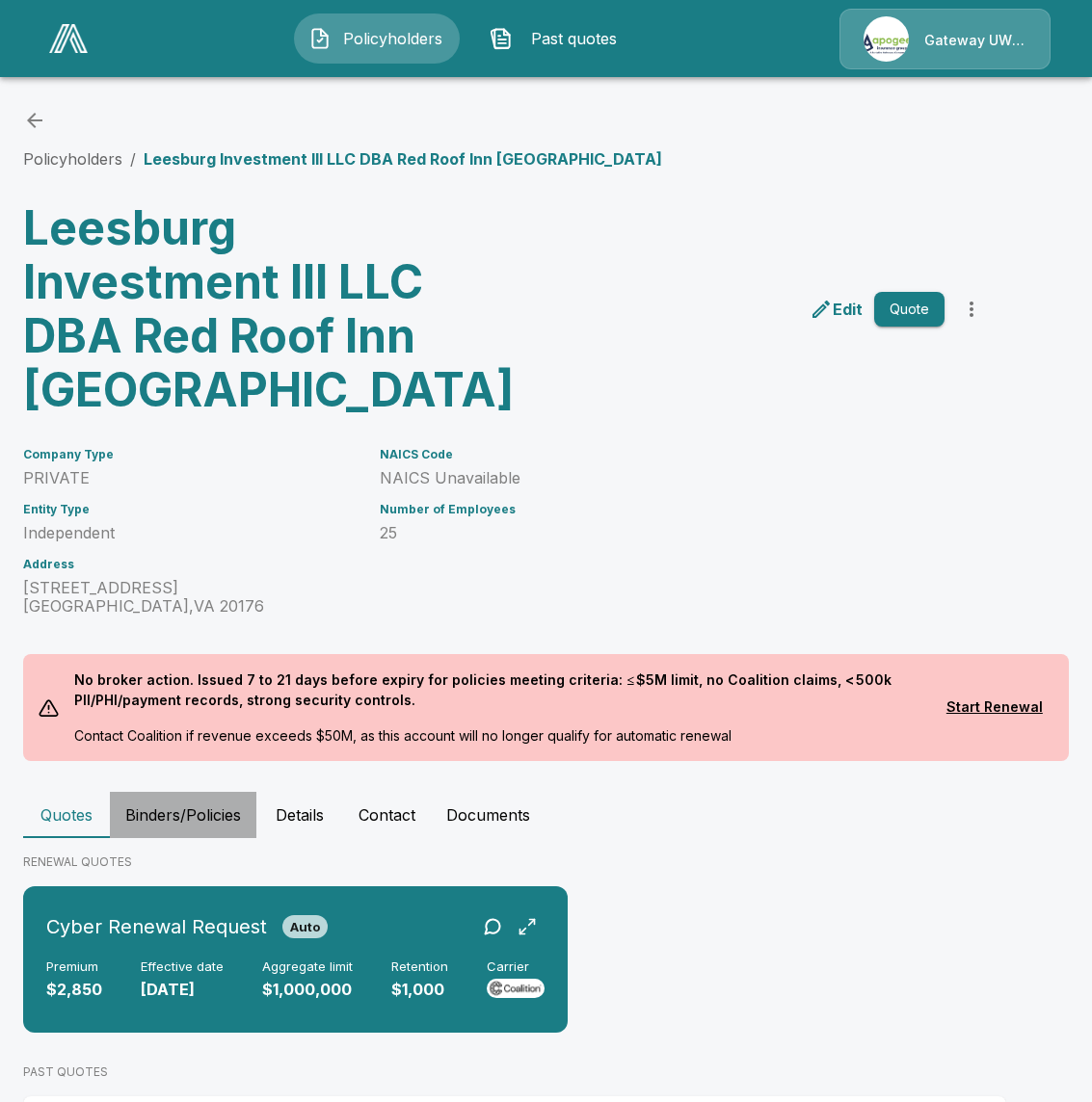
click at [186, 813] on button "Binders/Policies" at bounding box center [183, 815] width 147 height 47
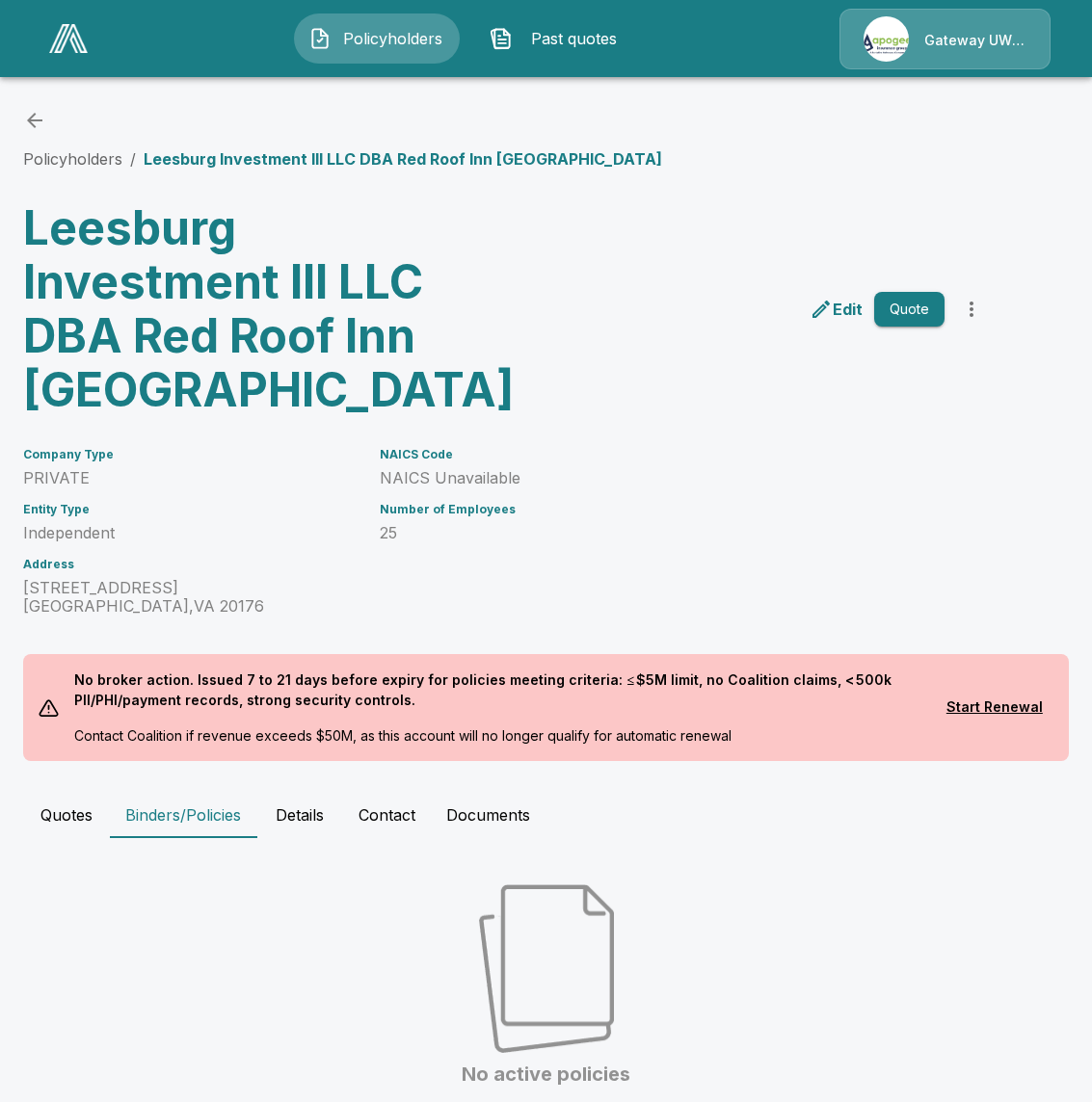
click at [57, 828] on button "Quotes" at bounding box center [65, 815] width 86 height 47
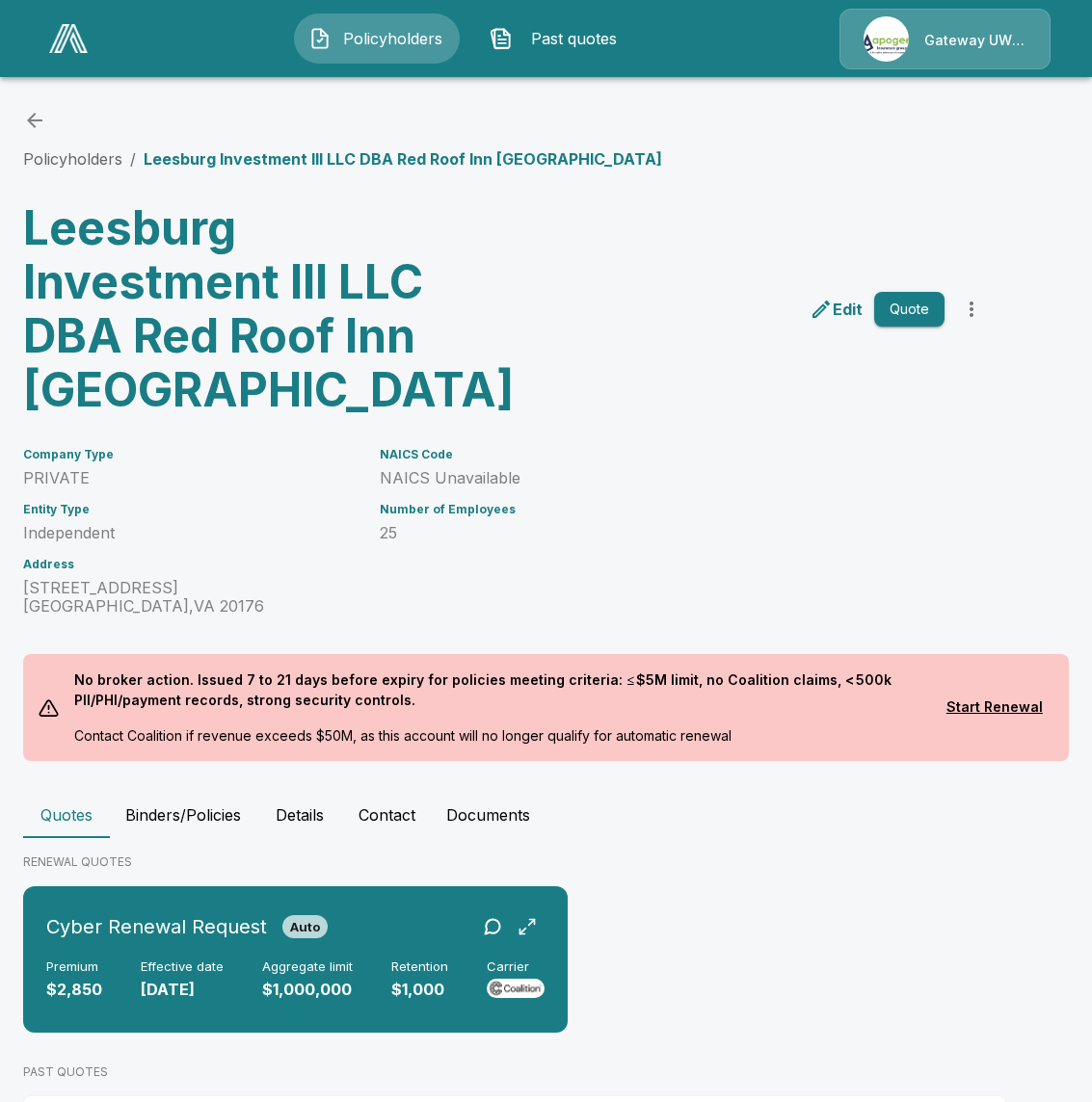
scroll to position [135, 0]
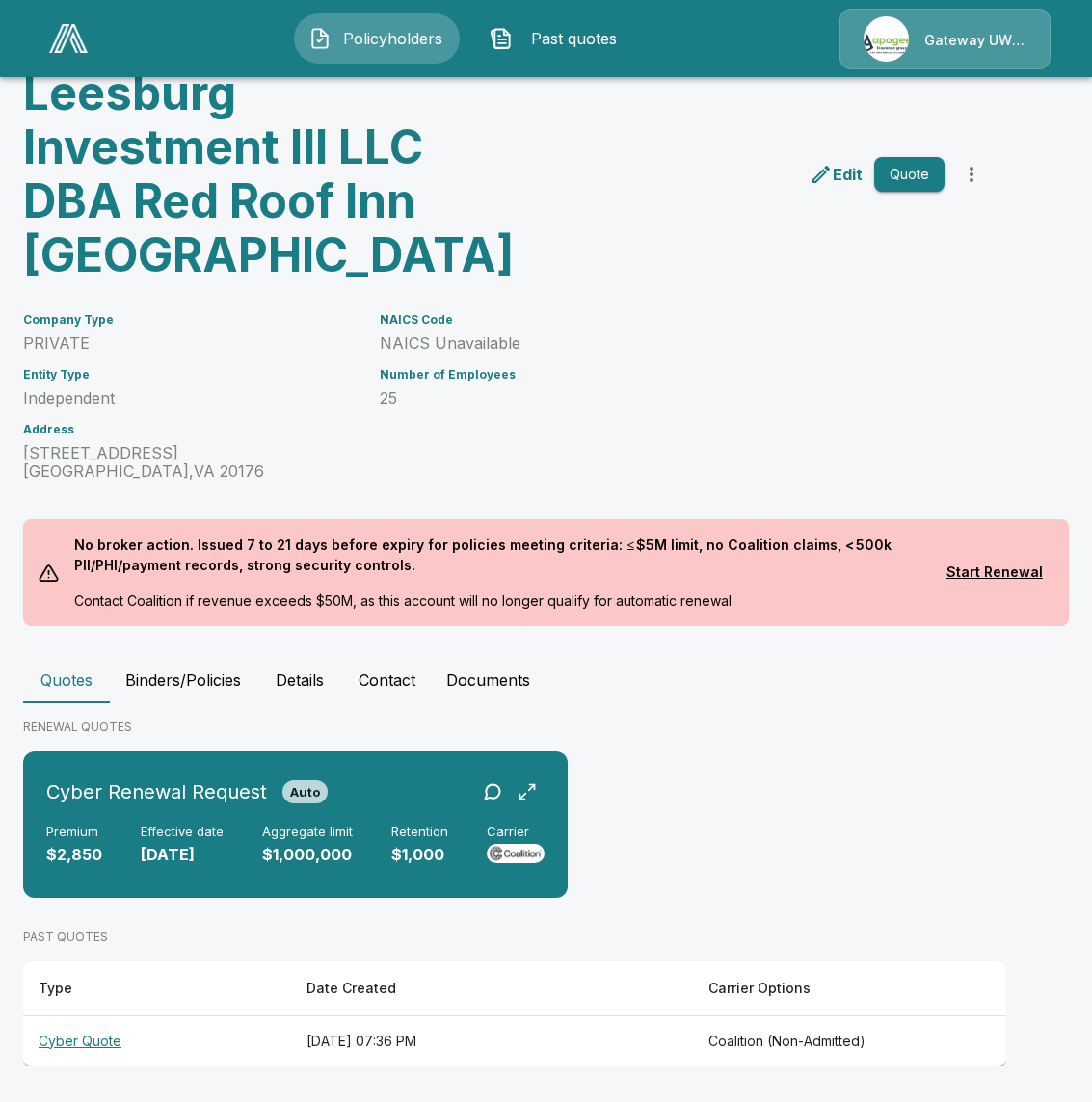
click at [73, 25] on img at bounding box center [68, 38] width 39 height 29
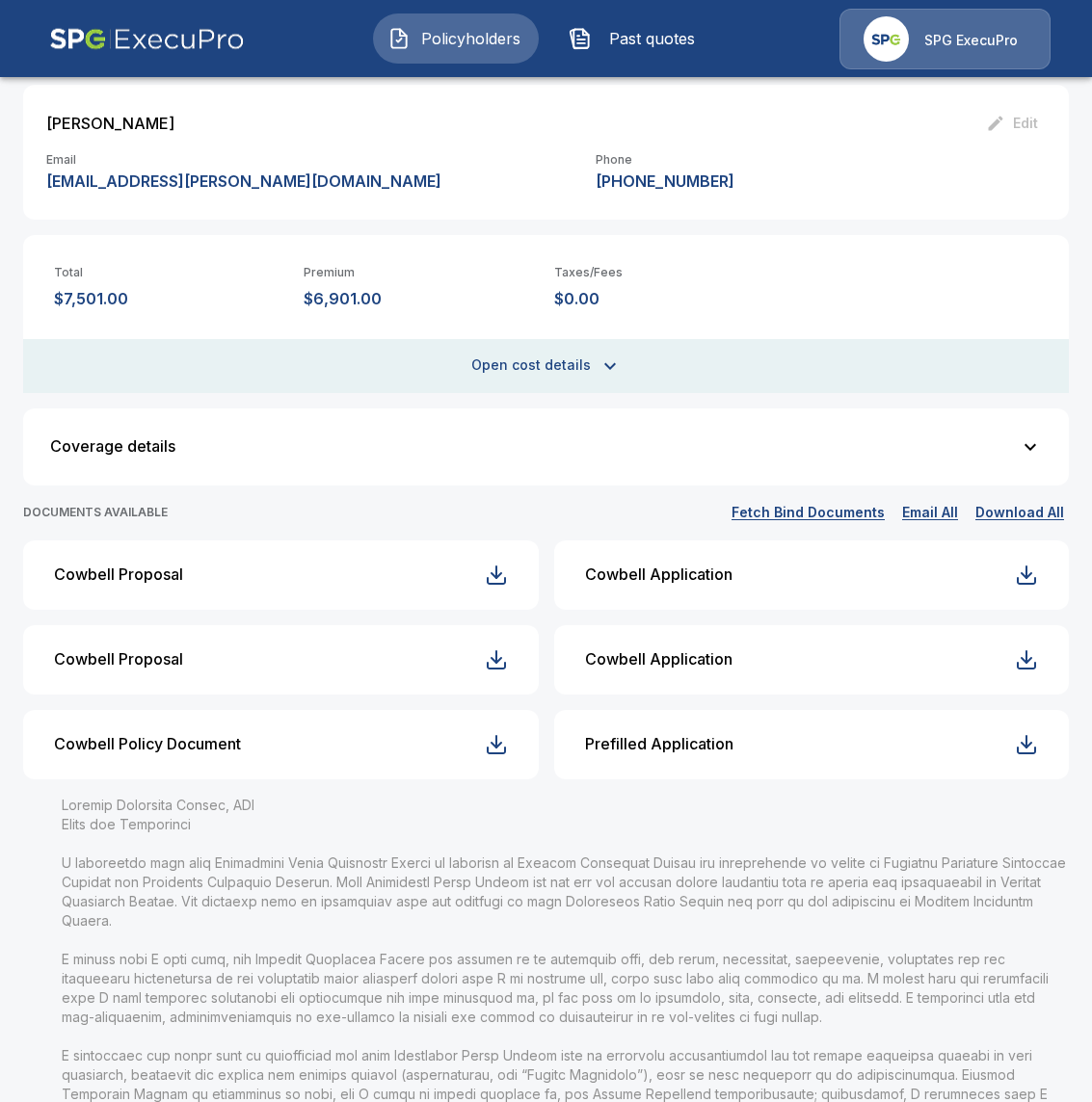
scroll to position [409, 0]
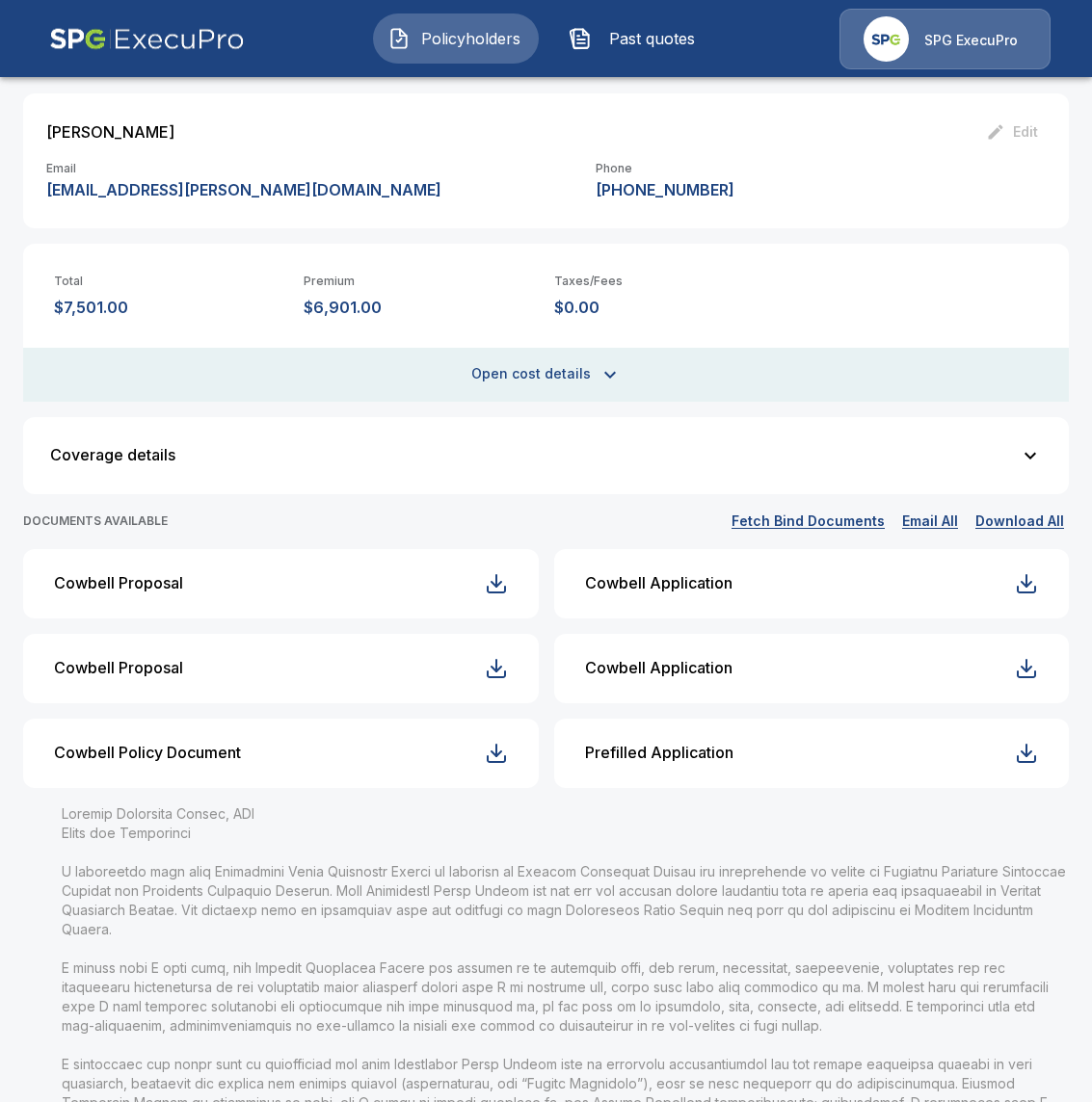
click at [1002, 523] on button "Download All" at bounding box center [1019, 522] width 98 height 24
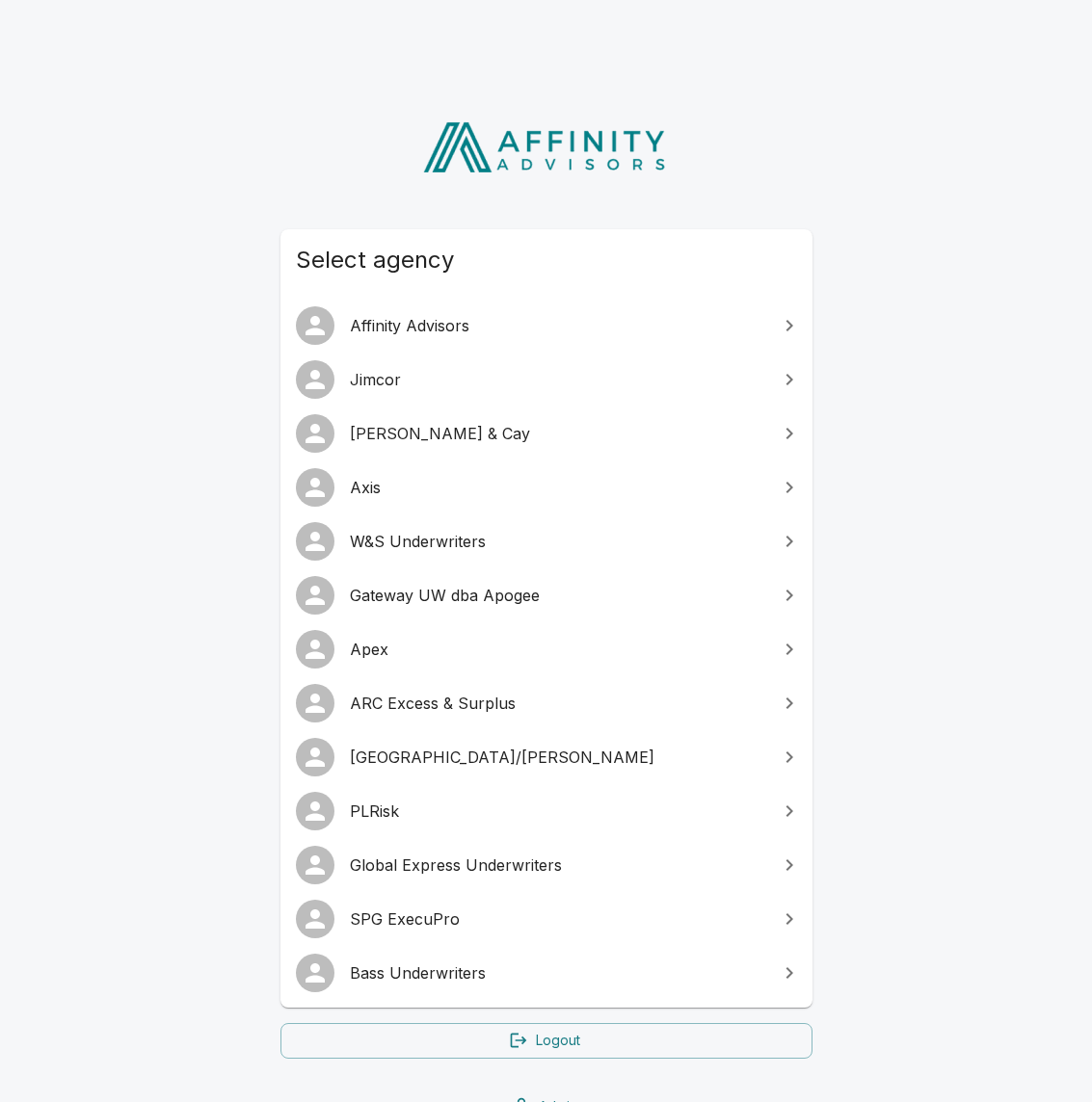
click at [398, 900] on link "SPG ExecuPro" at bounding box center [546, 919] width 532 height 54
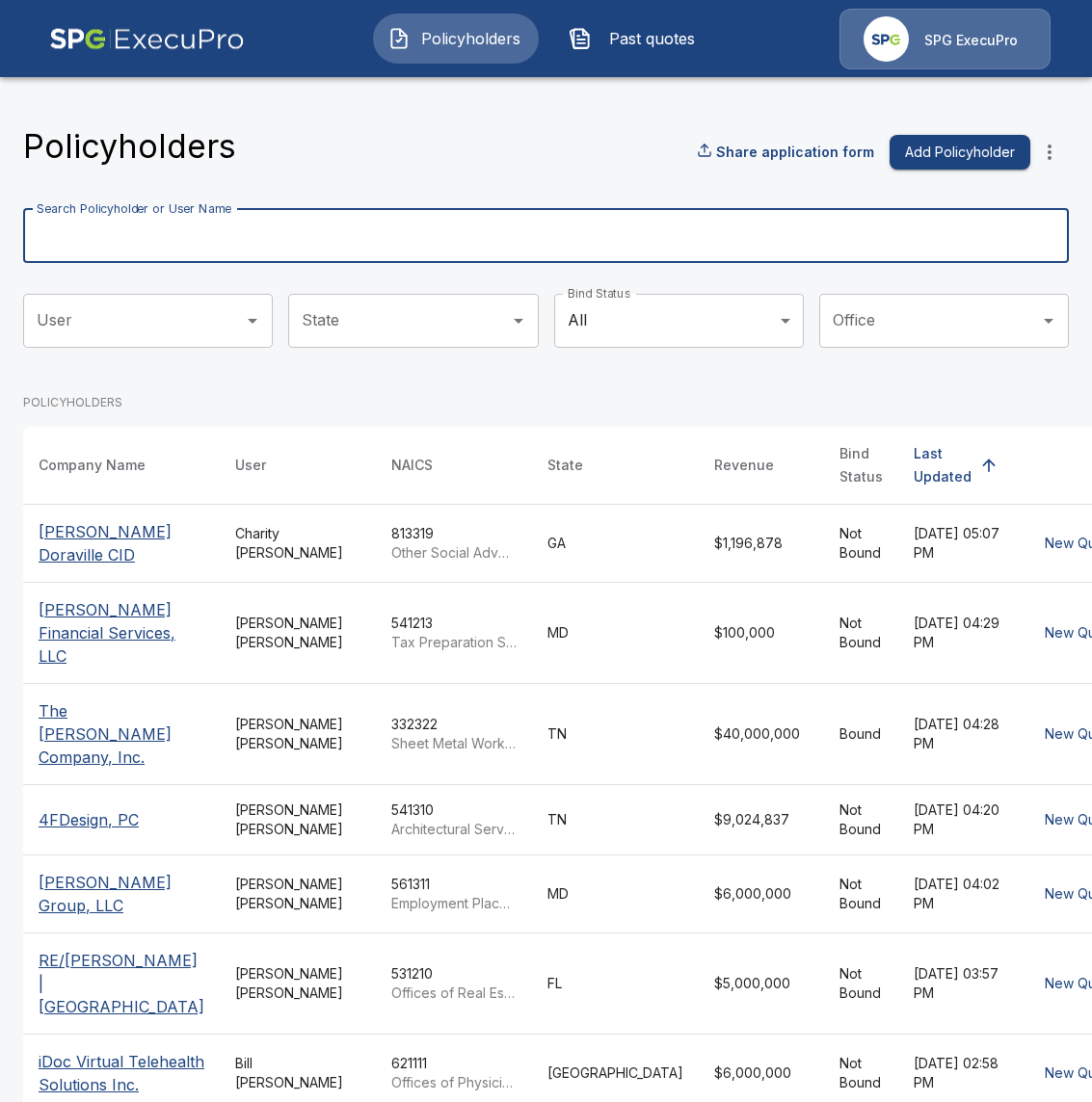
click at [282, 258] on input "Search Policyholder or User Name" at bounding box center [535, 236] width 1025 height 54
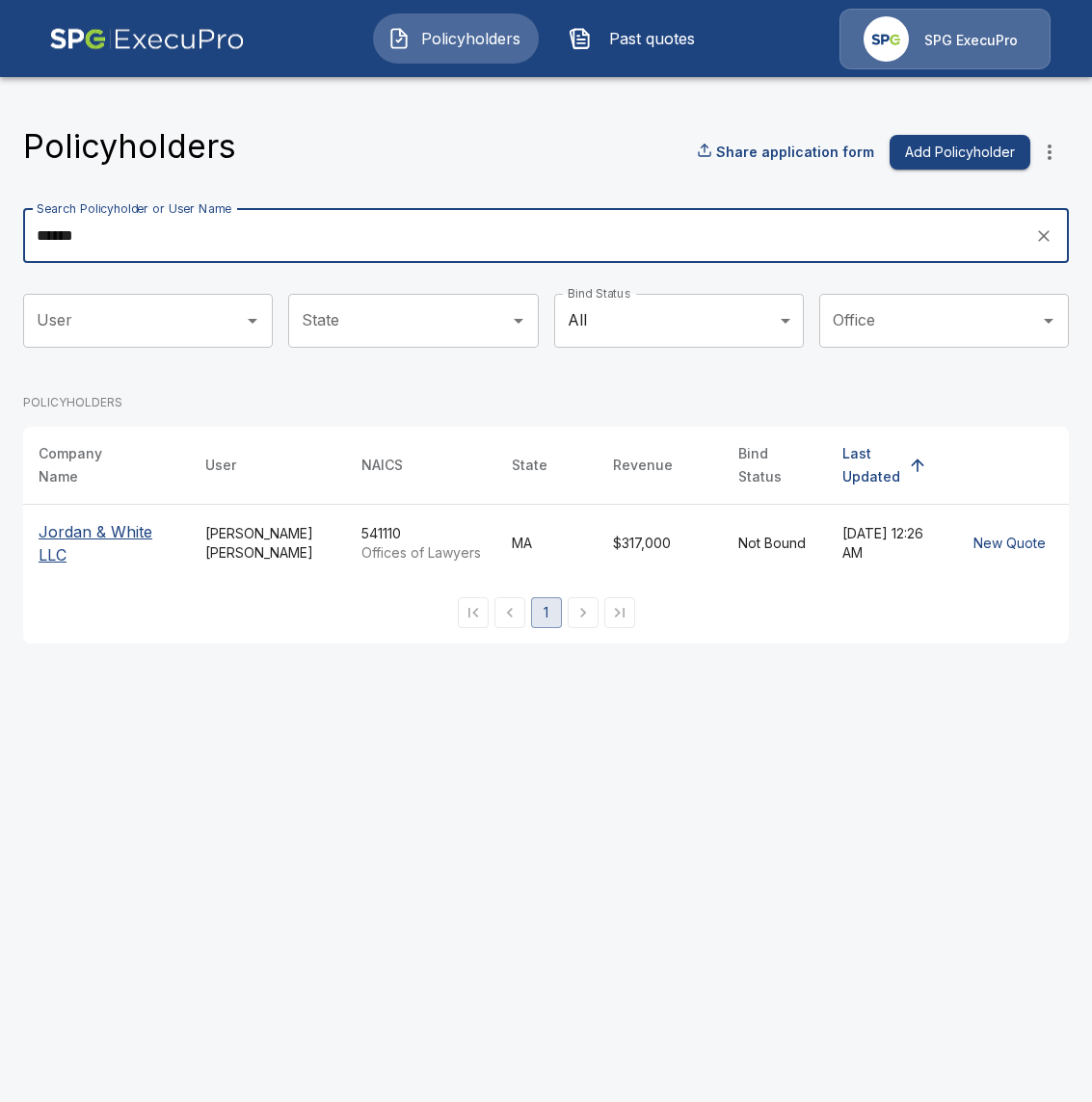
type input "******"
click at [119, 526] on p "Jordan & White LLC" at bounding box center [106, 544] width 136 height 47
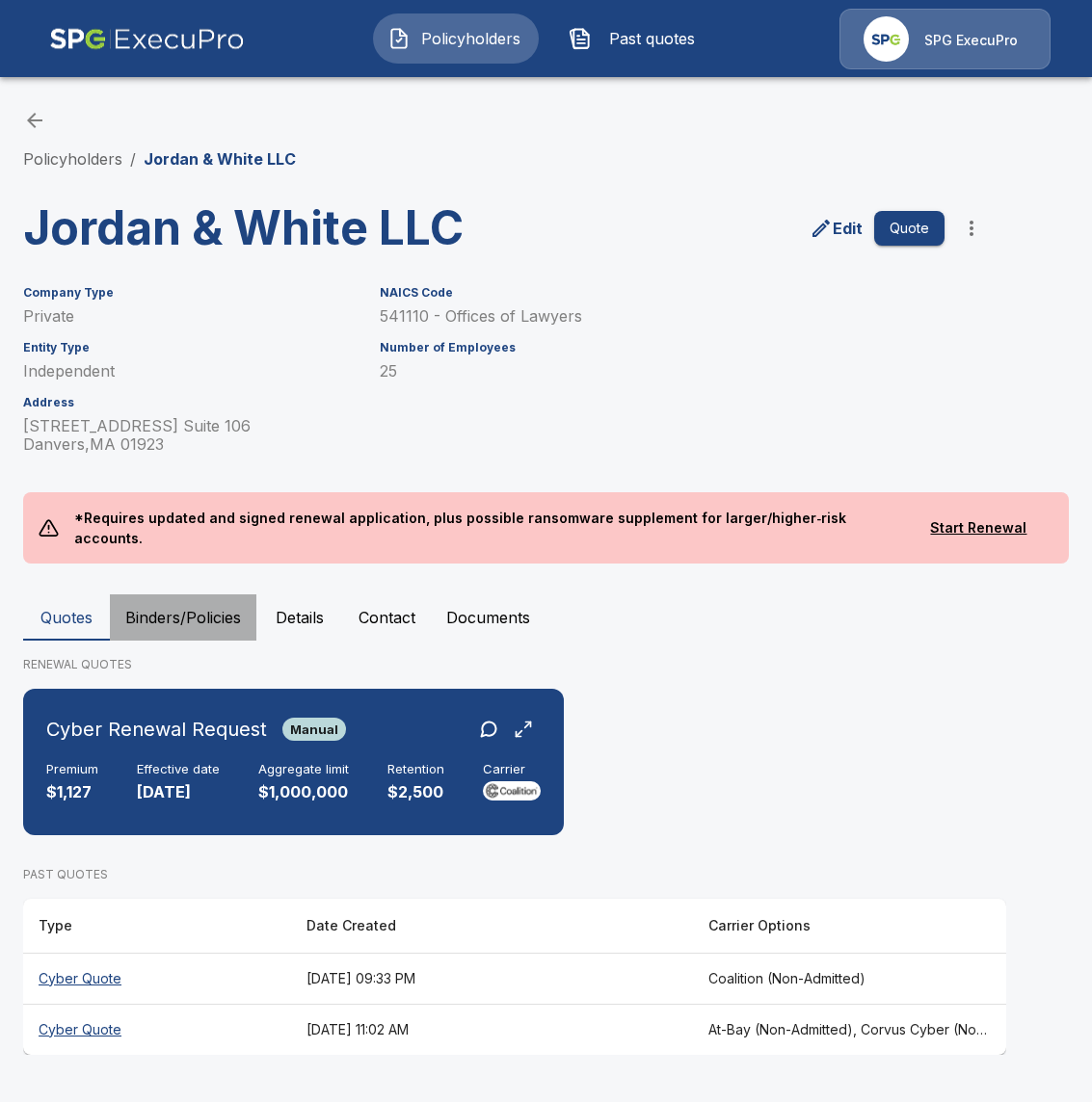
click at [202, 594] on button "Binders/Policies" at bounding box center [183, 617] width 147 height 47
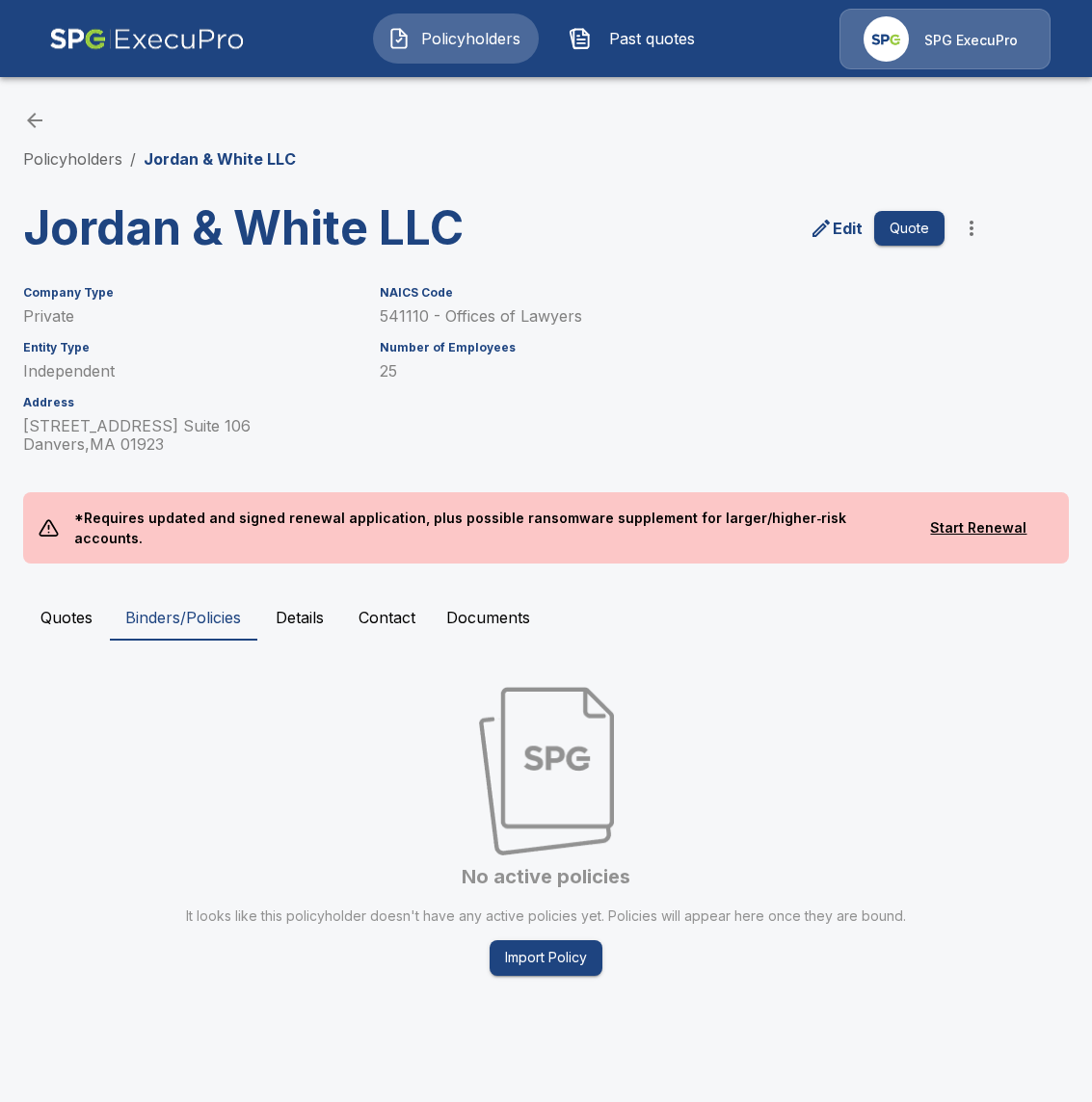
click at [52, 617] on button "Quotes" at bounding box center [65, 617] width 86 height 47
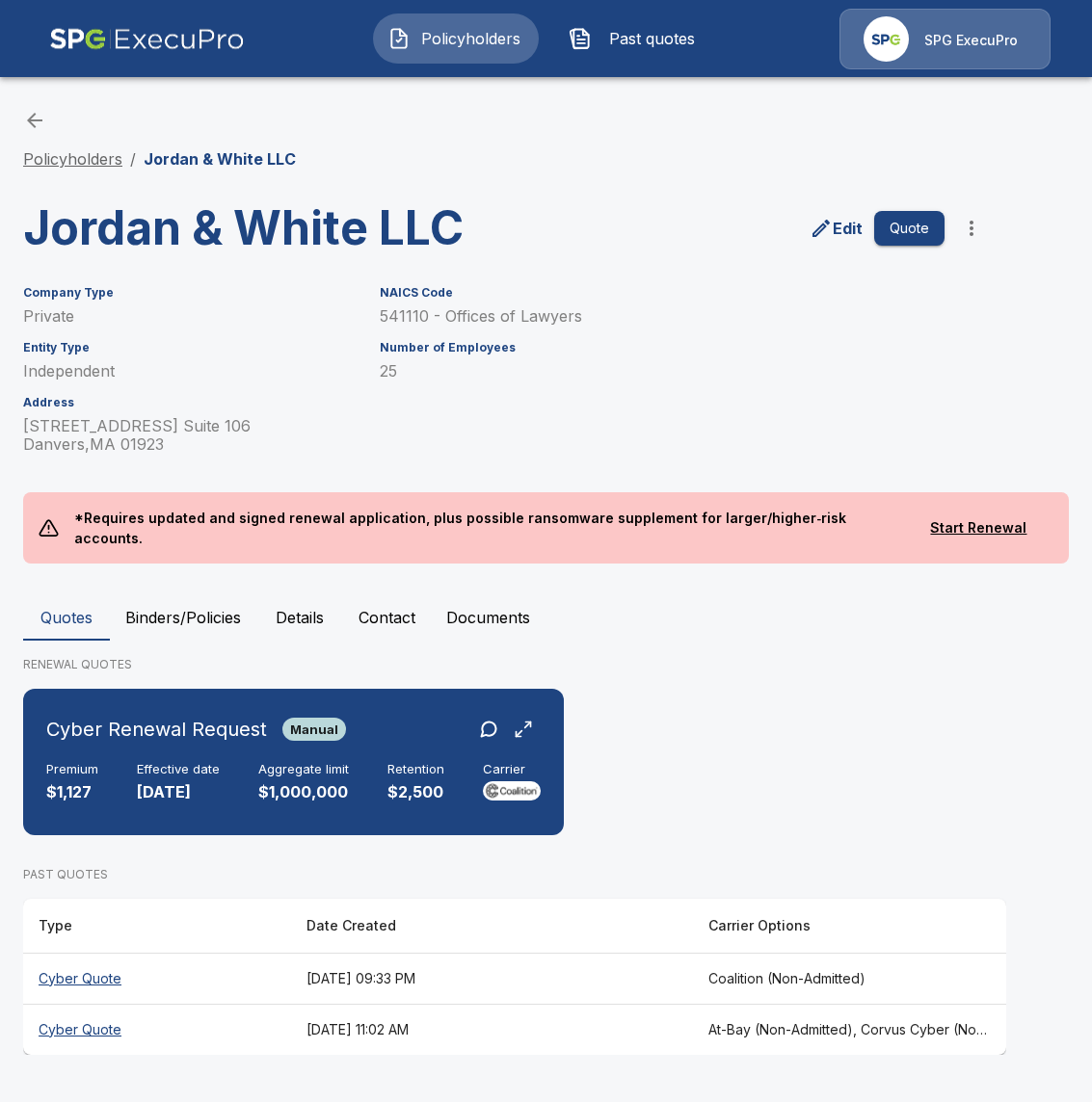
click at [98, 159] on link "Policyholders" at bounding box center [72, 159] width 99 height 19
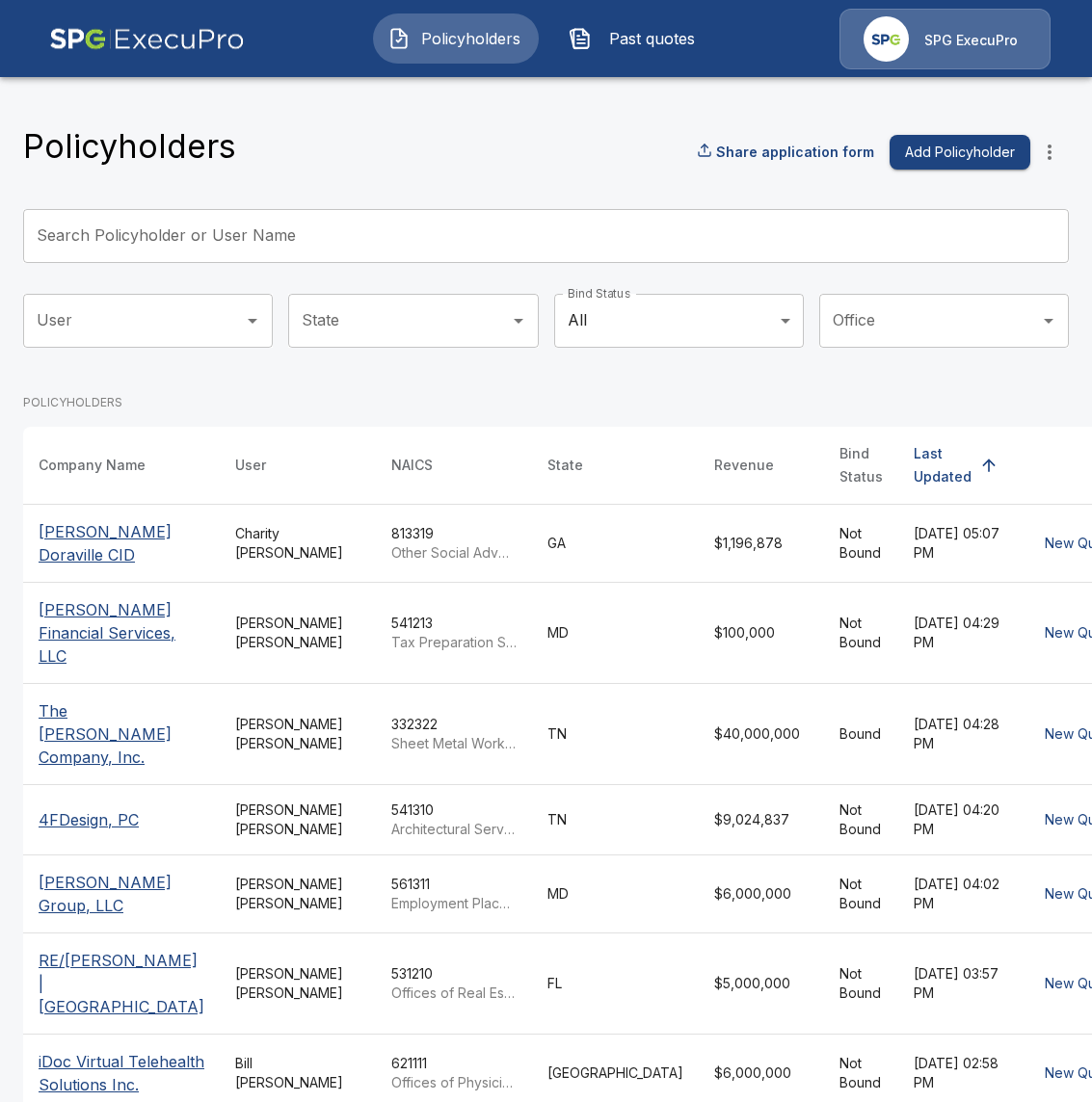
click at [1054, 151] on icon "more" at bounding box center [1048, 152] width 23 height 23
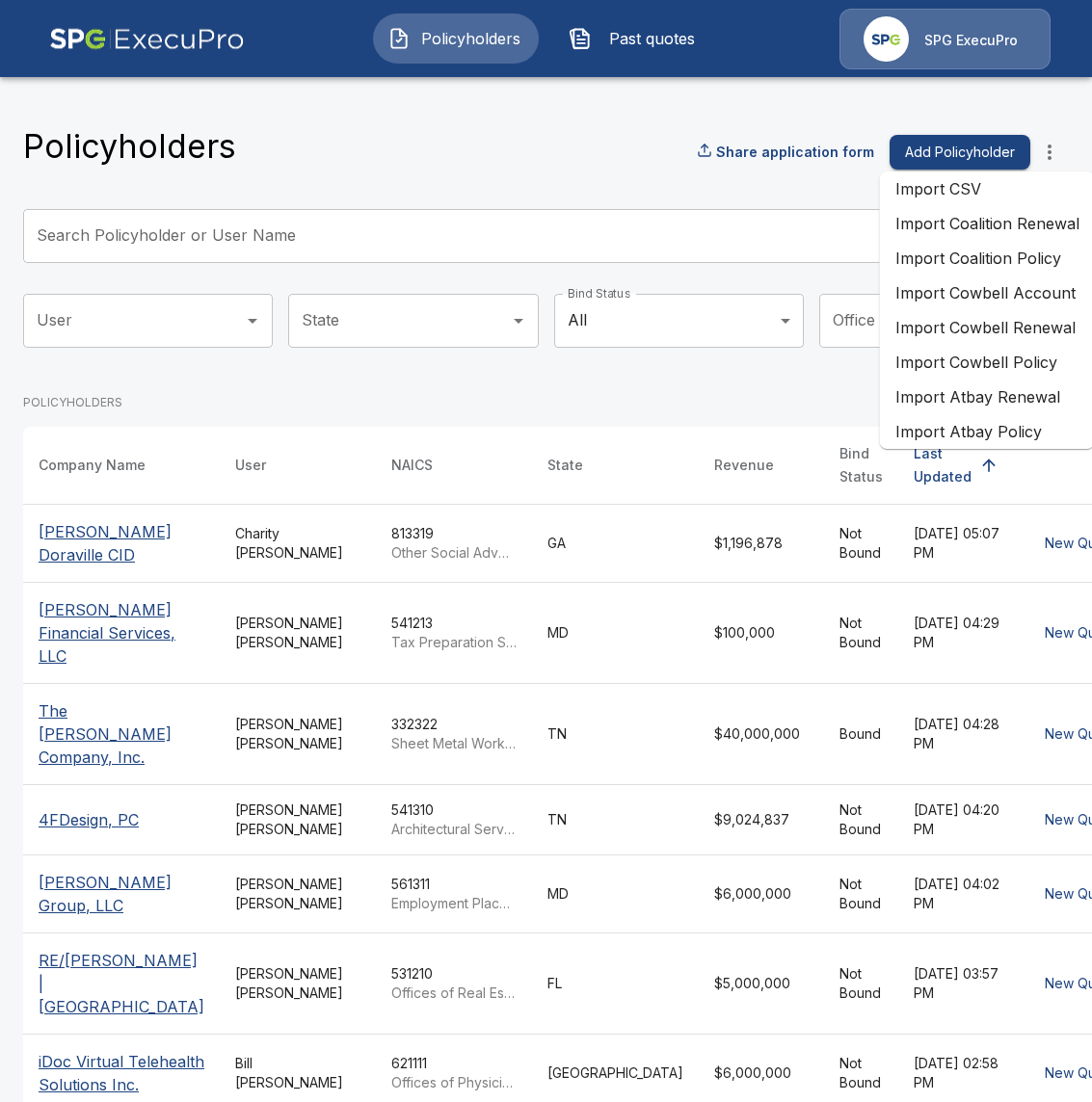
click at [1047, 111] on div "Policyholders Share application form Add Policyholder Search Policyholder or Us…" at bounding box center [546, 752] width 1092 height 1359
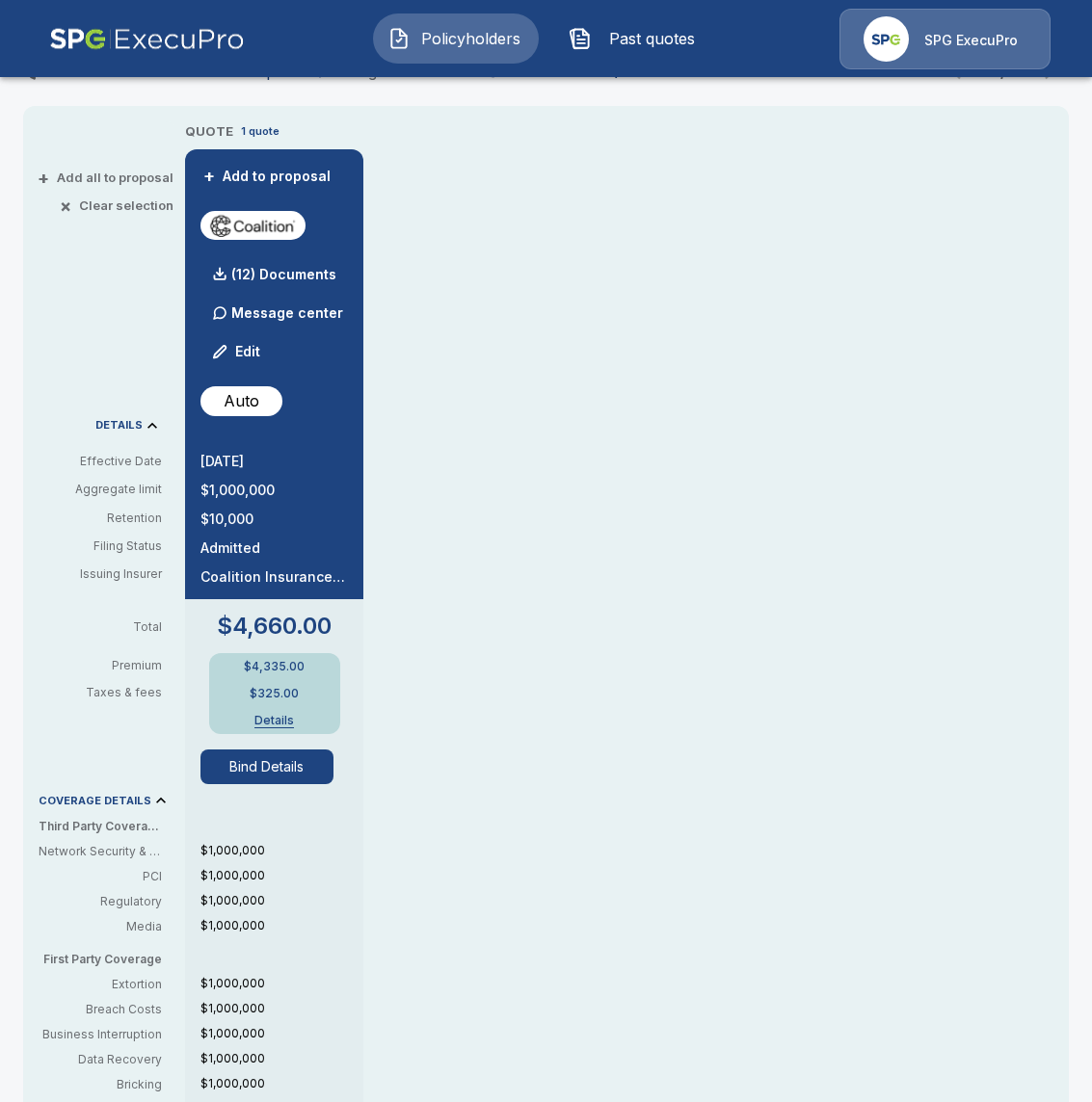
scroll to position [302, 0]
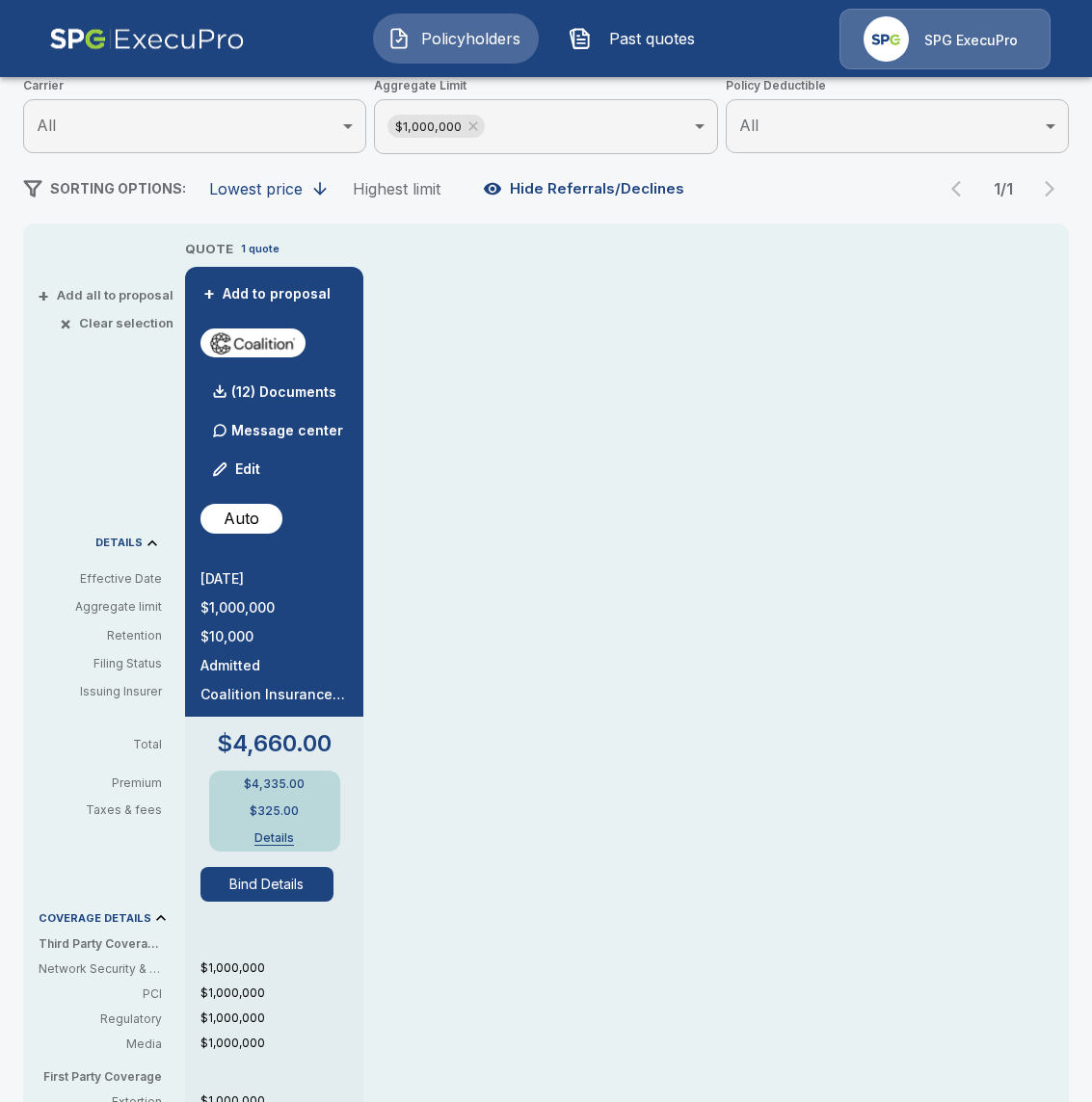
click at [315, 897] on button "Bind Details" at bounding box center [267, 884] width 133 height 35
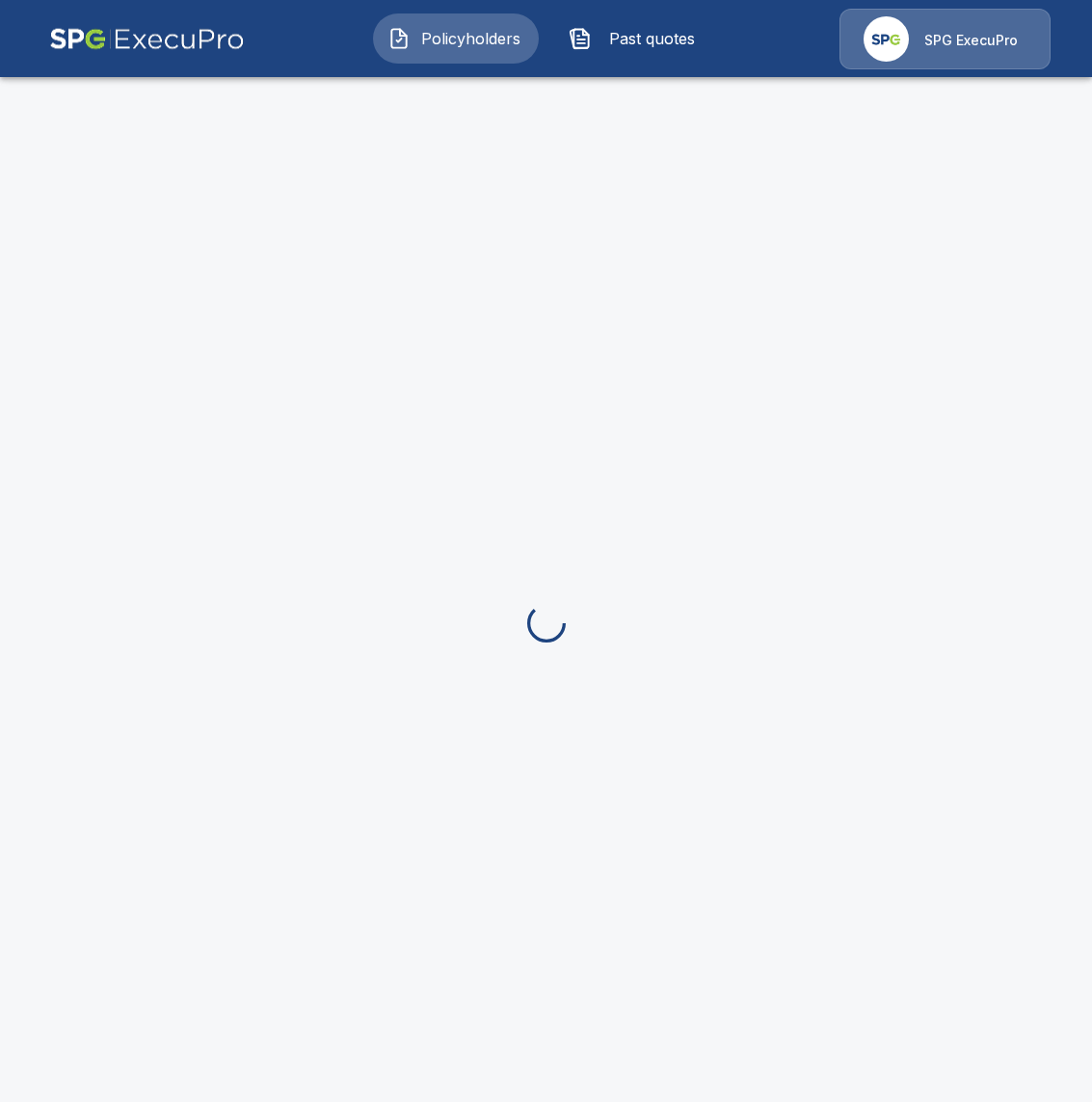
scroll to position [72, 0]
